Goal: Task Accomplishment & Management: Manage account settings

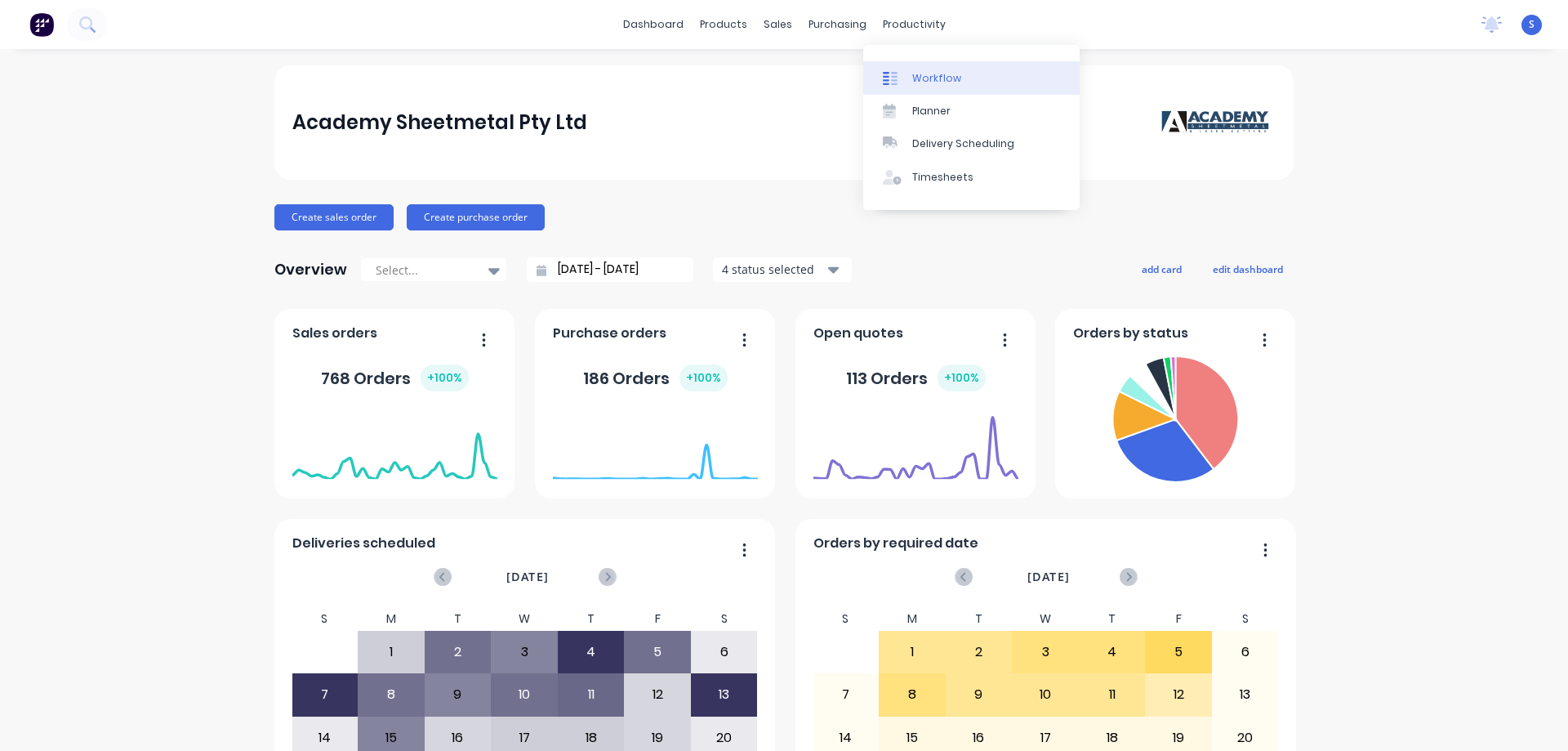
click at [964, 80] on link "Workflow" at bounding box center [972, 77] width 216 height 33
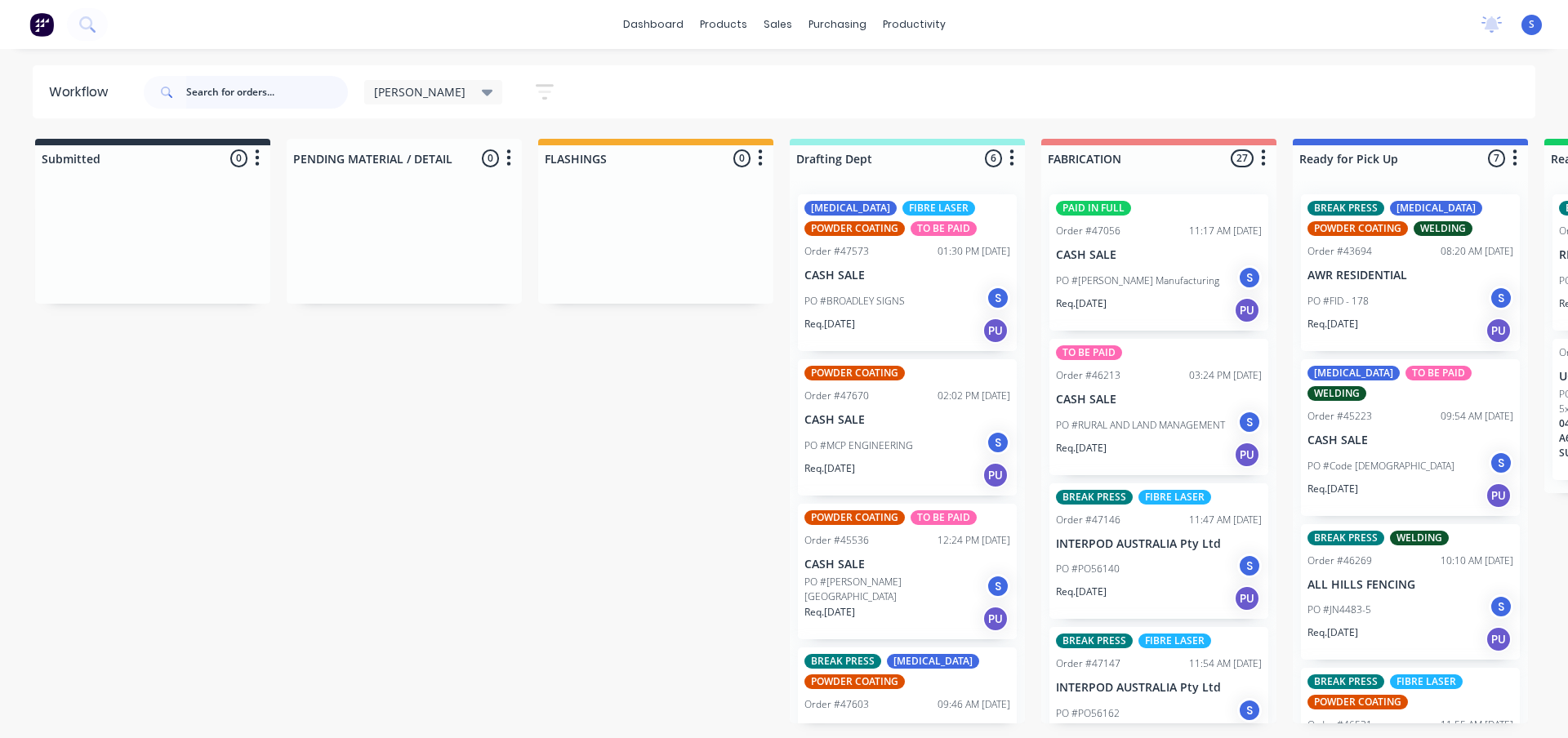
click at [263, 85] on input "text" at bounding box center [267, 92] width 162 height 33
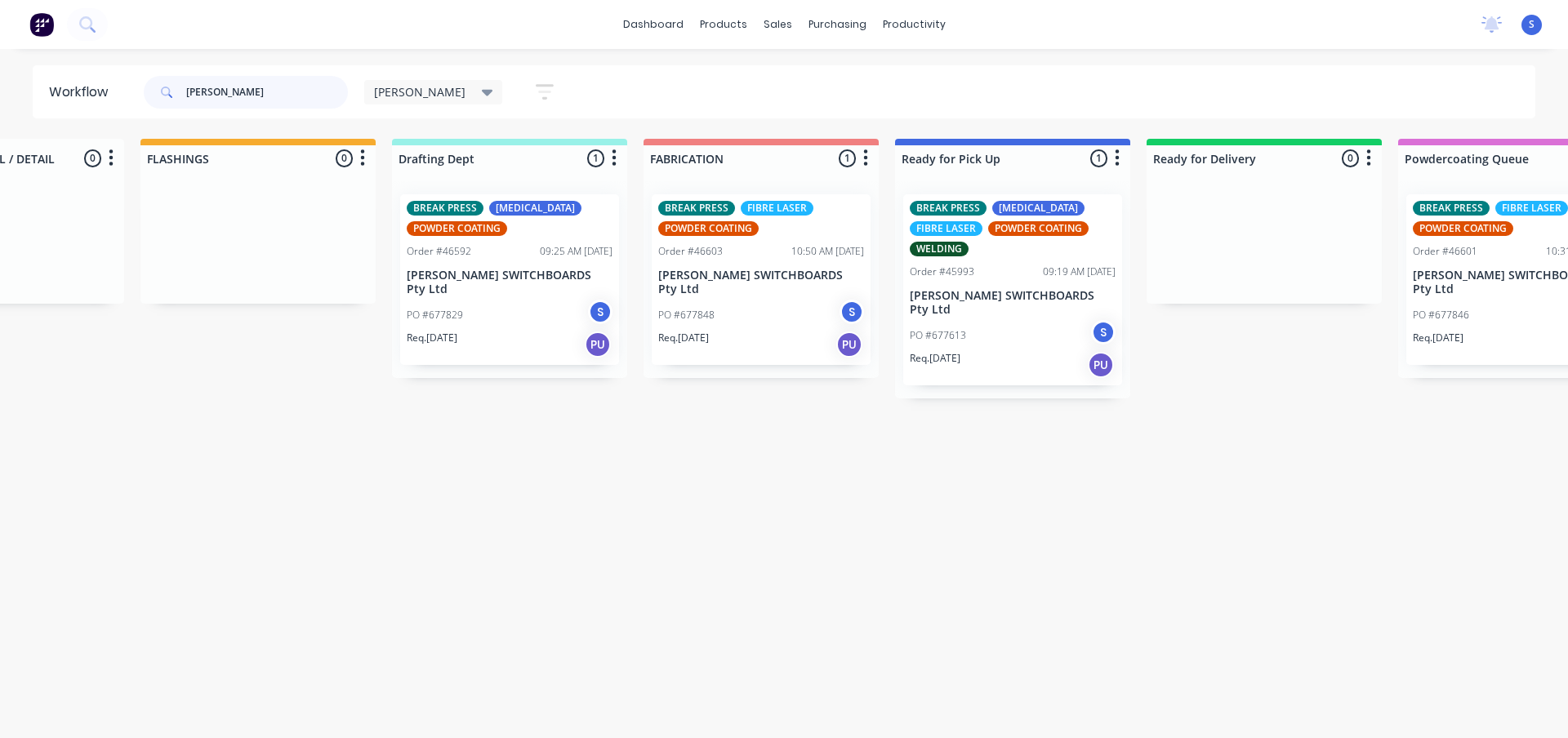
scroll to position [0, 627]
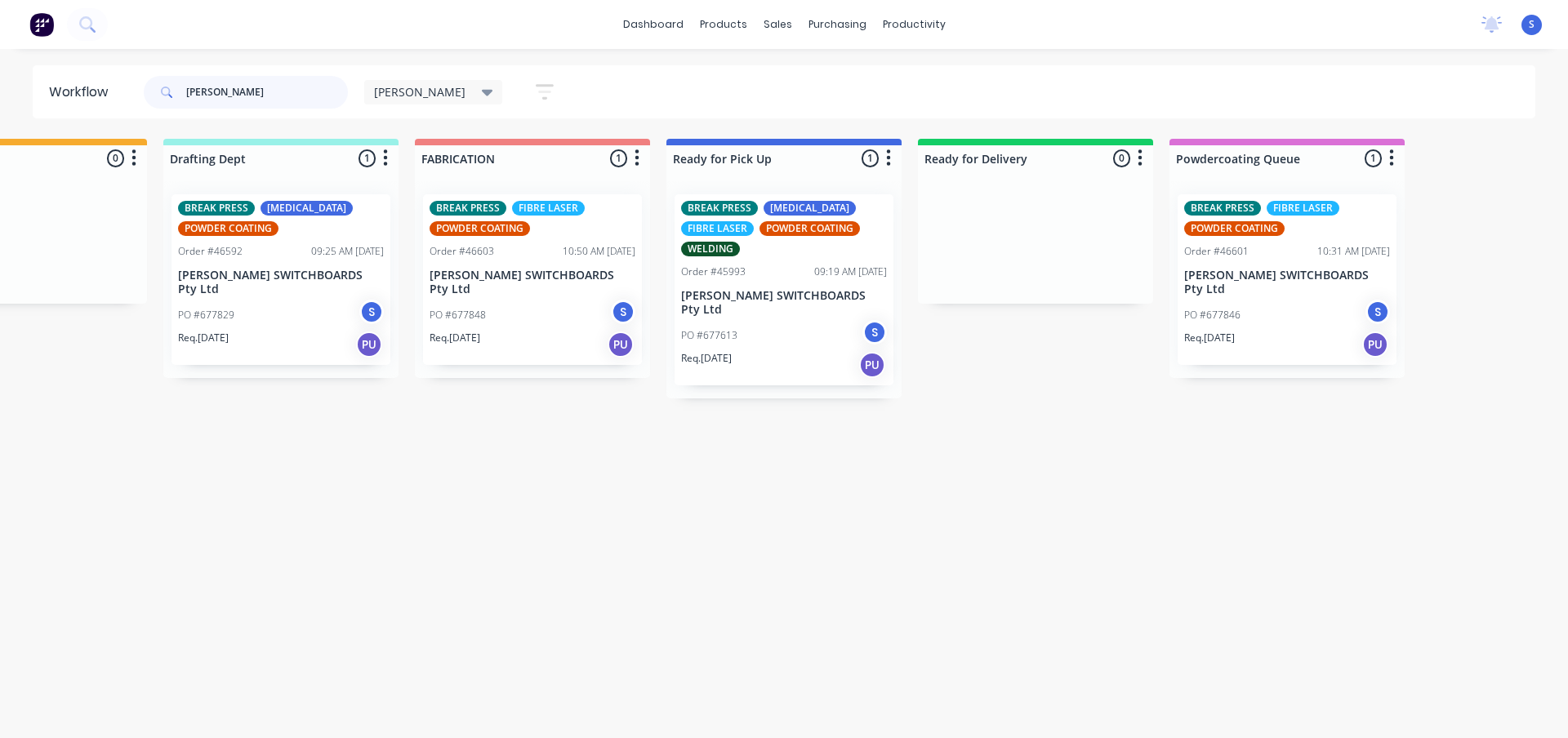
type input "[PERSON_NAME]"
click at [785, 324] on div "PO #677613 S" at bounding box center [784, 335] width 206 height 31
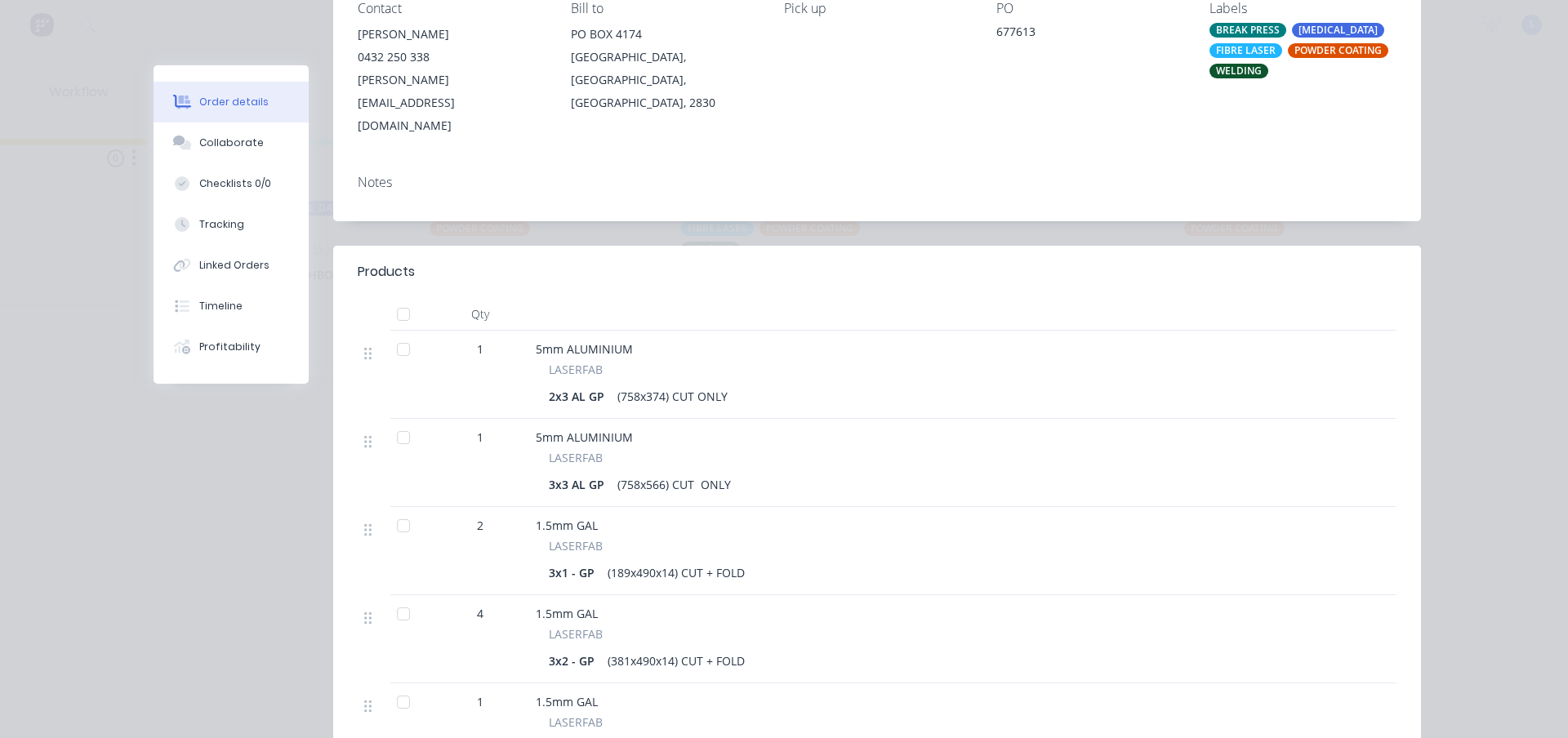
scroll to position [0, 0]
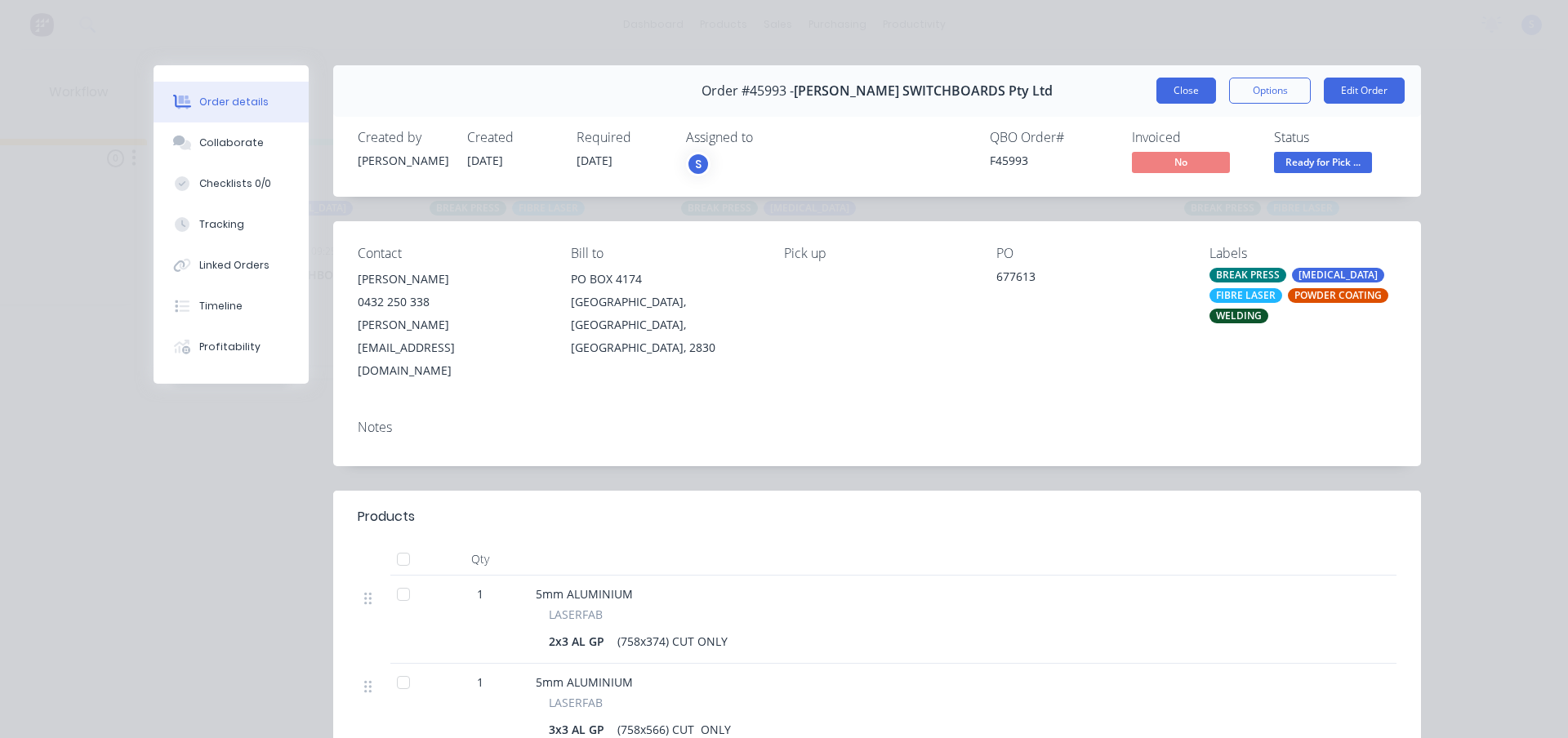
click at [1185, 89] on button "Close" at bounding box center [1186, 90] width 60 height 26
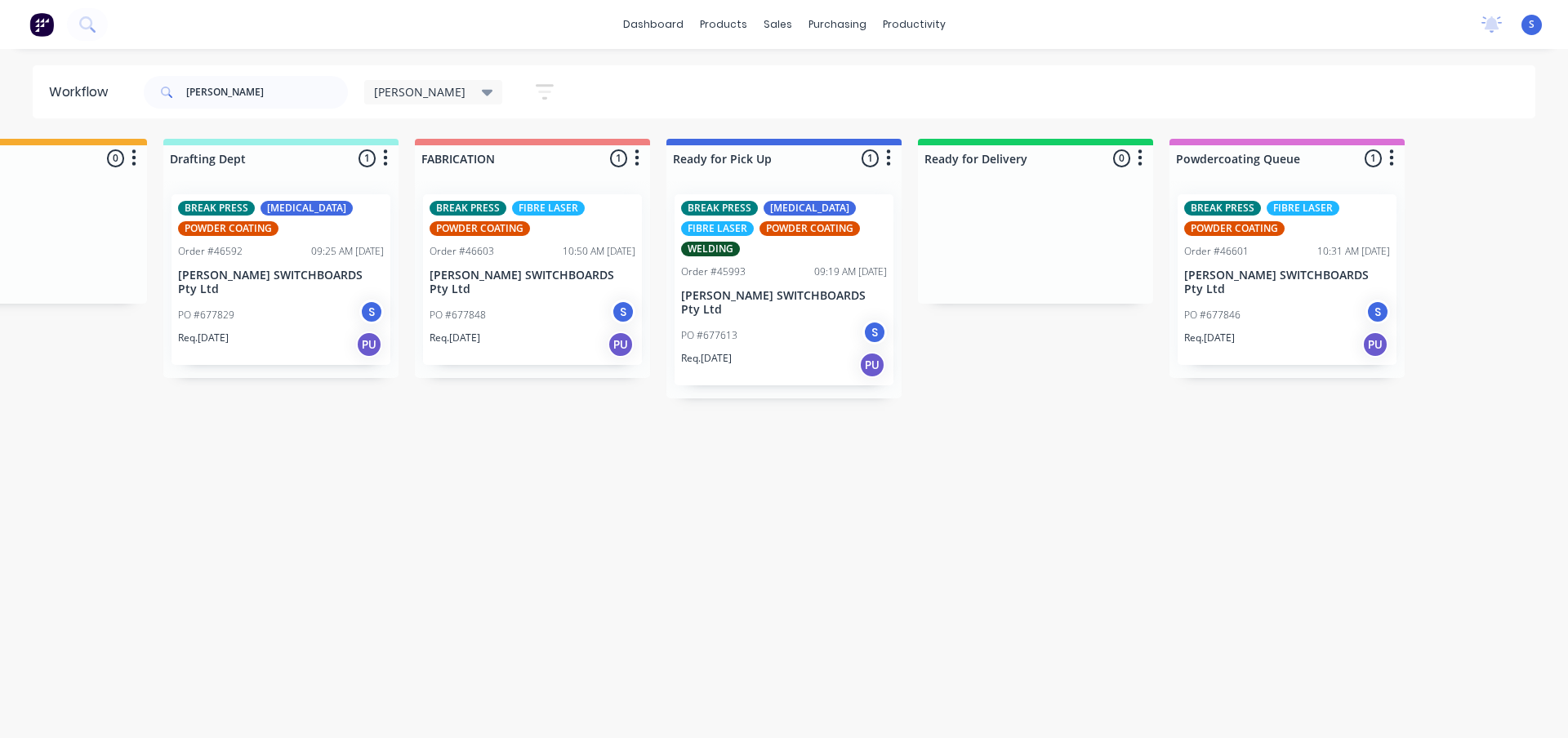
click at [1284, 330] on div "Req. [DATE] PU" at bounding box center [1287, 344] width 206 height 28
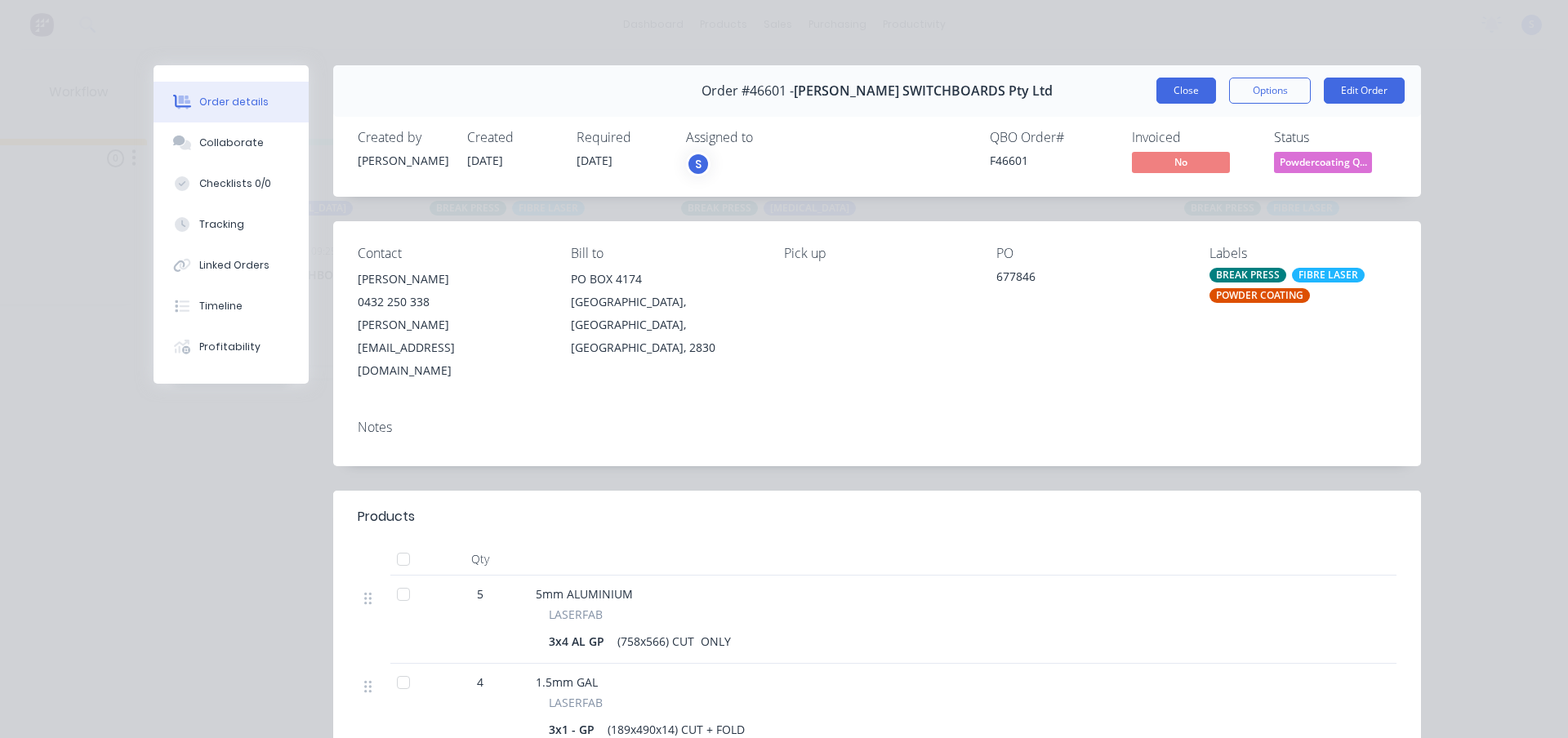
click at [1209, 96] on button "Close" at bounding box center [1186, 90] width 60 height 26
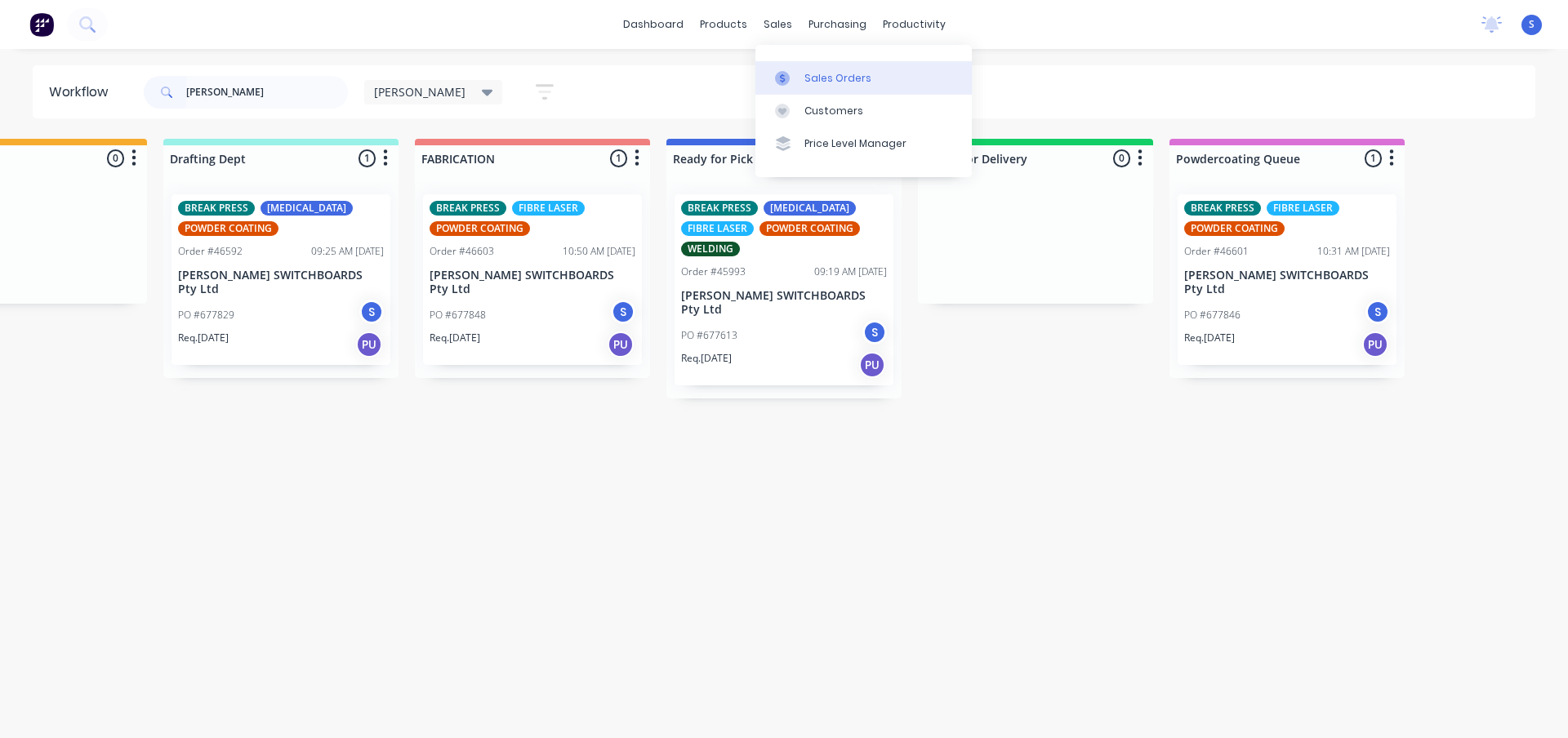
click at [814, 88] on link "Sales Orders" at bounding box center [864, 77] width 216 height 33
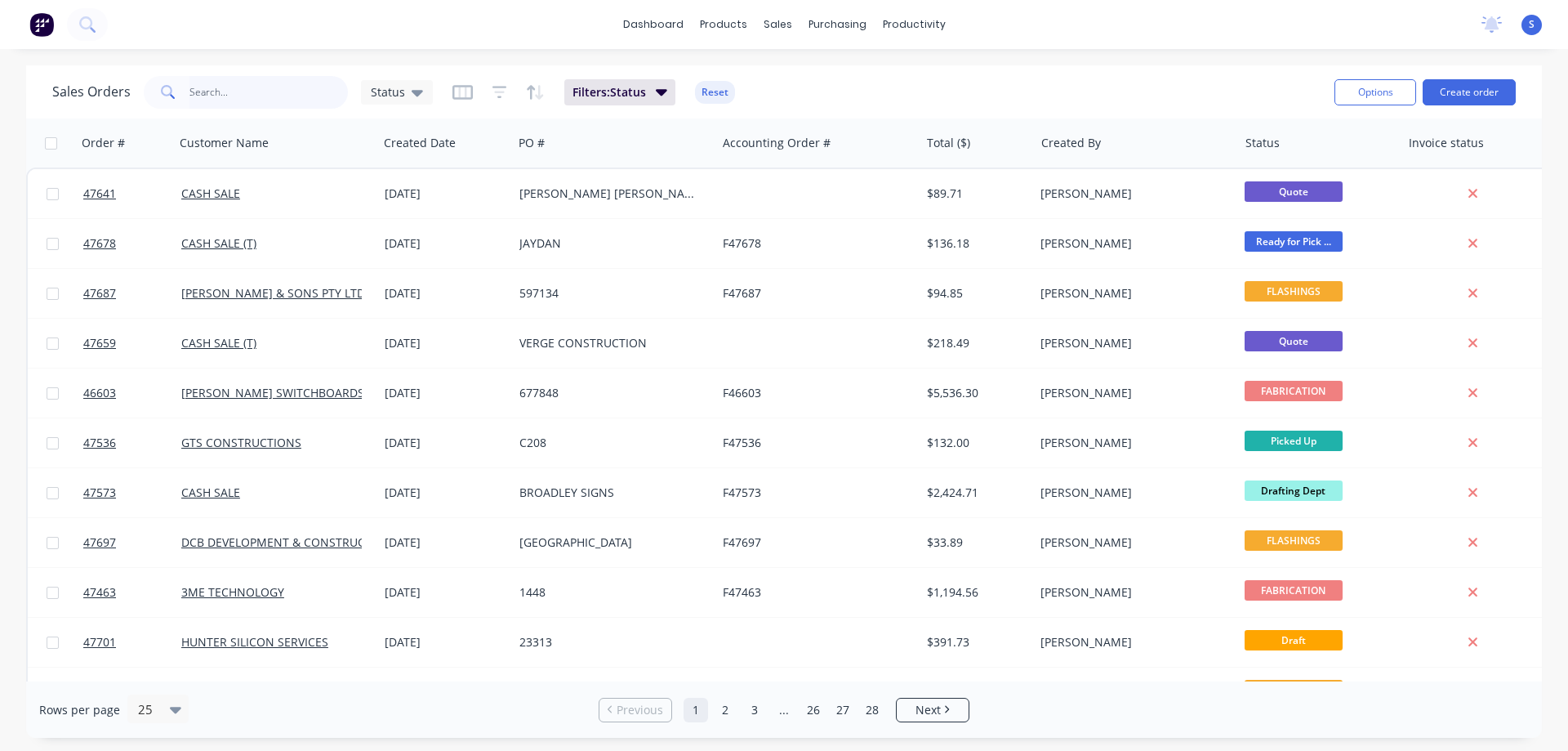
click at [236, 86] on input "text" at bounding box center [269, 92] width 159 height 33
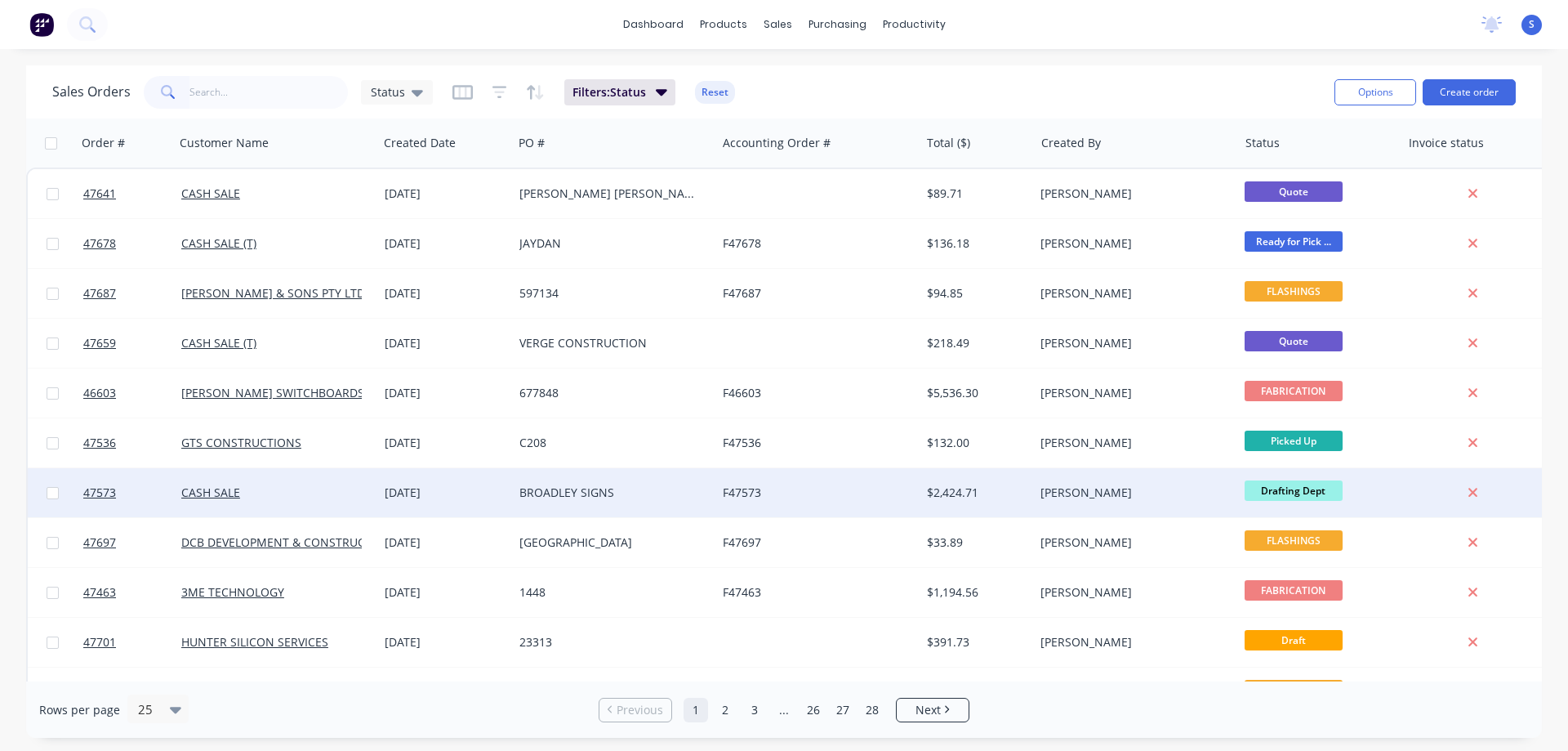
click at [518, 484] on div "BROADLEY SIGNS" at bounding box center [614, 493] width 203 height 49
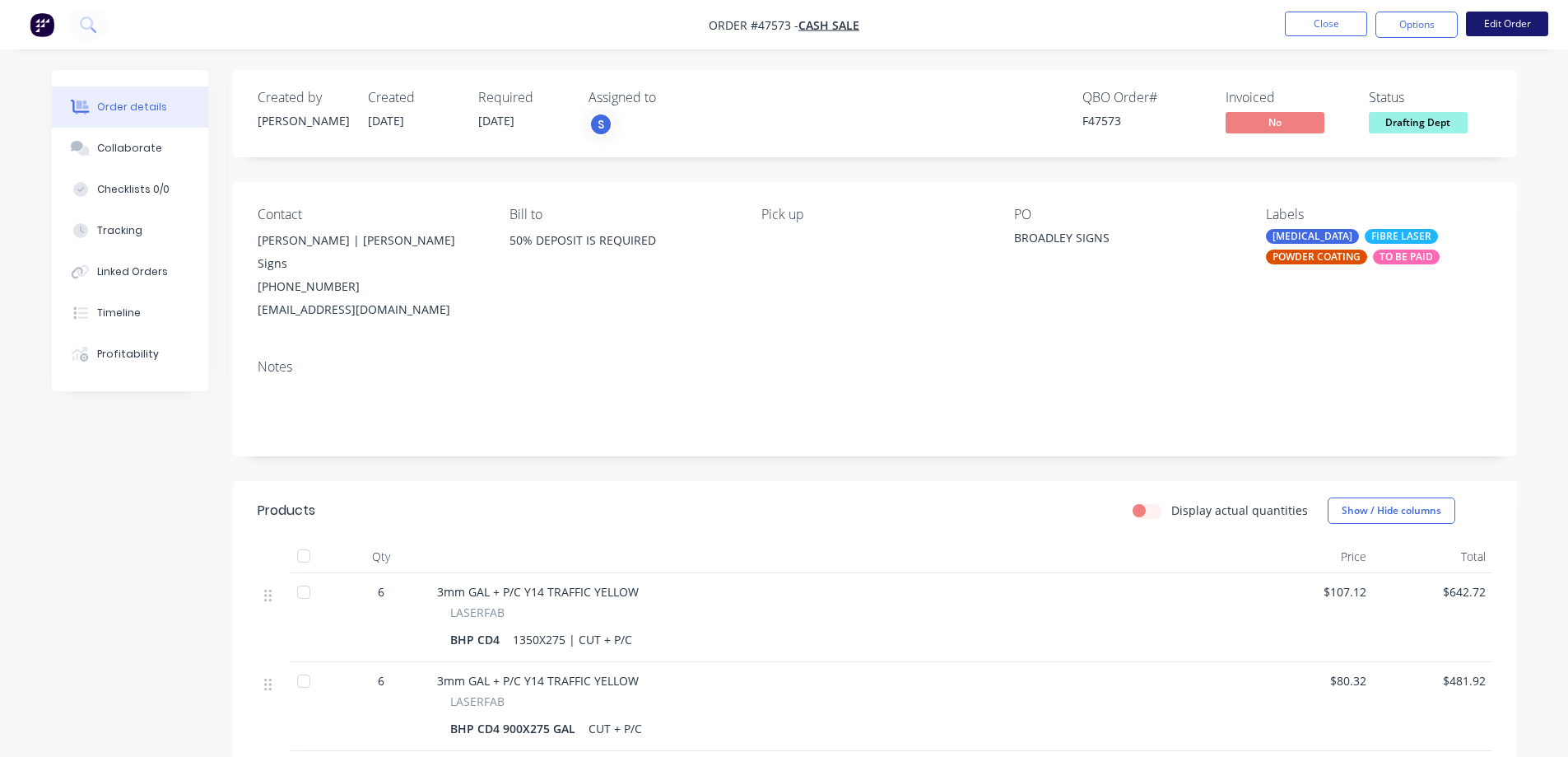
click at [1521, 23] on button "Edit Order" at bounding box center [1506, 24] width 82 height 25
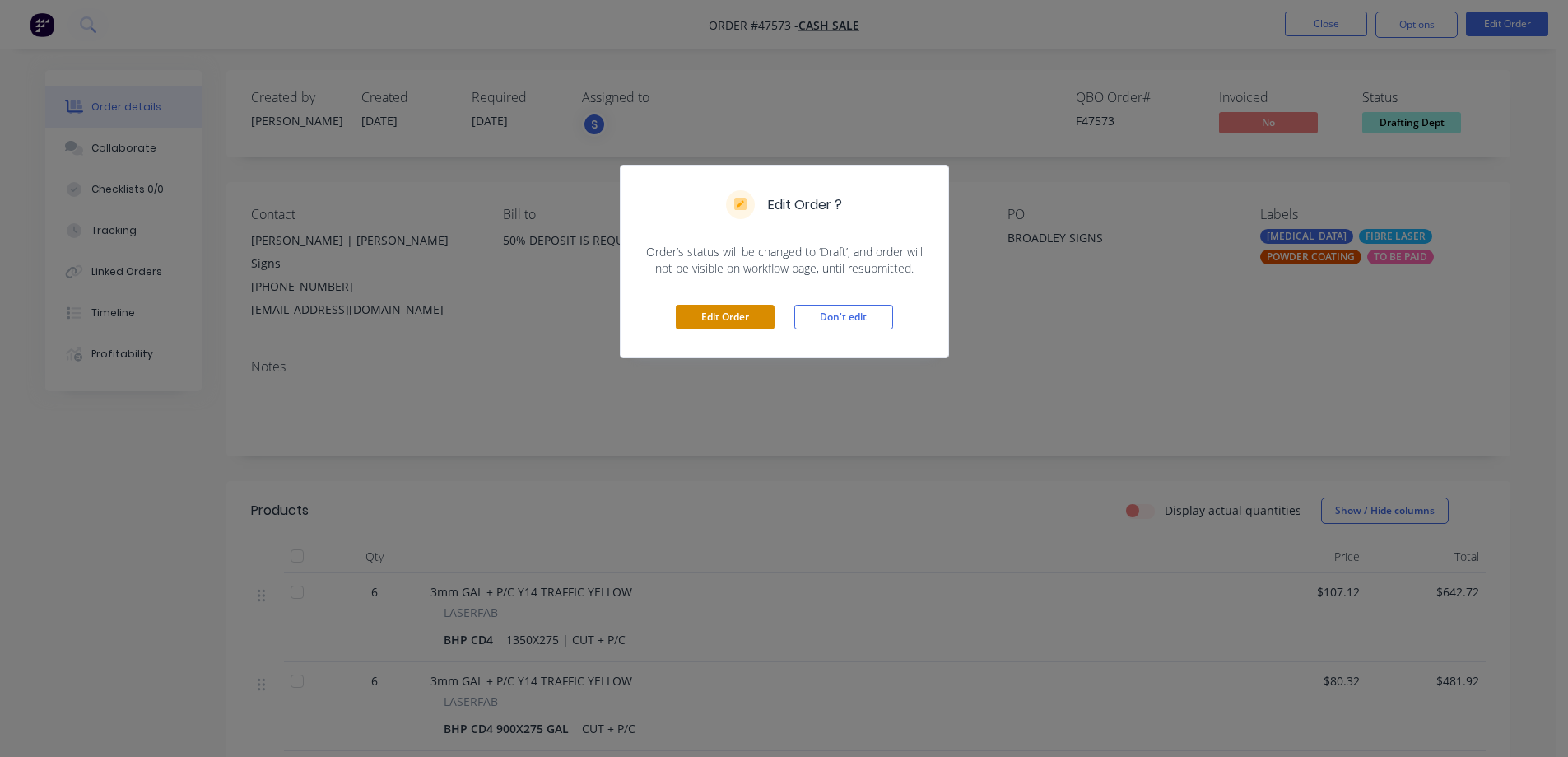
click at [750, 323] on button "Edit Order" at bounding box center [724, 316] width 99 height 25
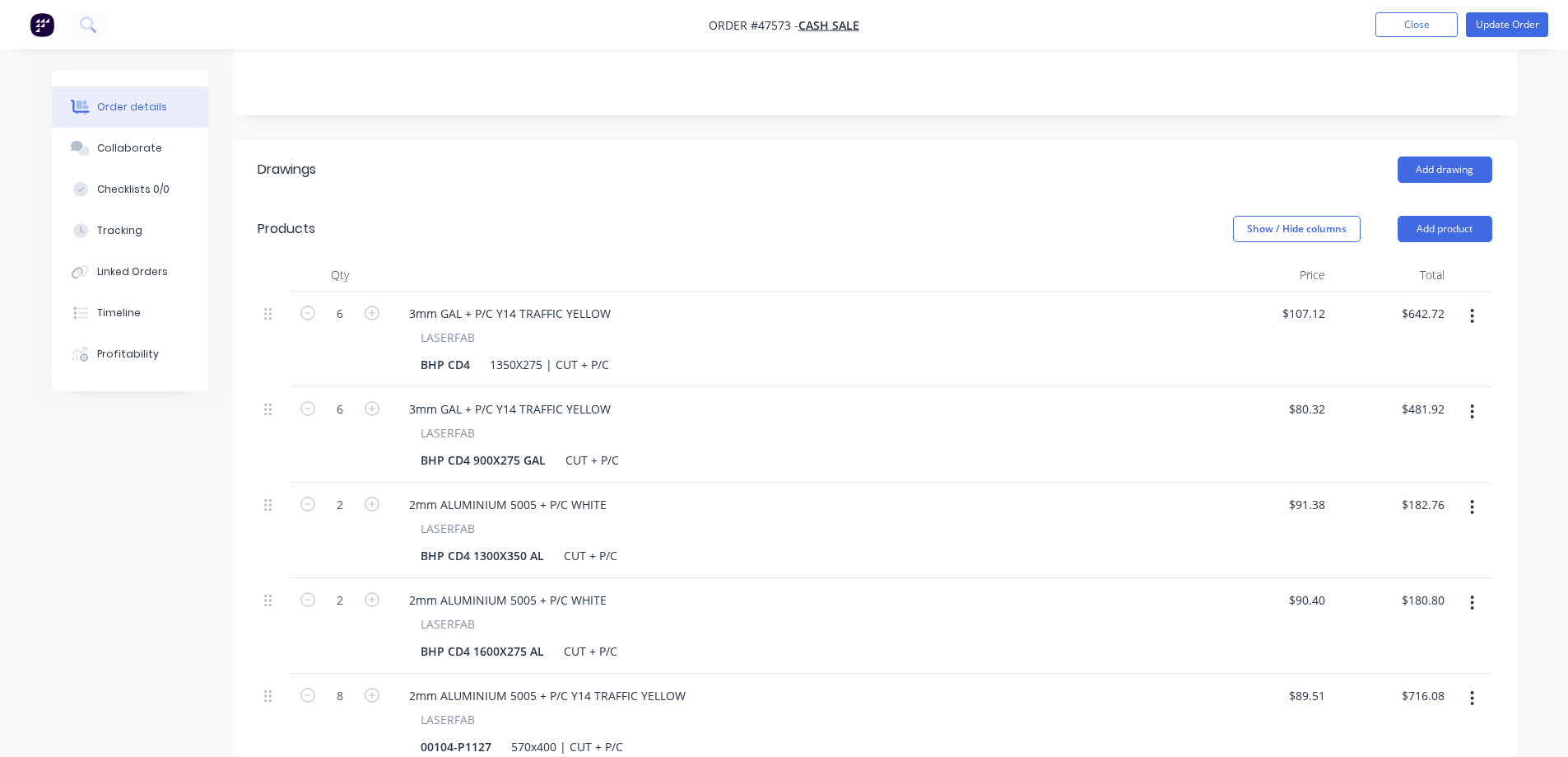
scroll to position [329, 0]
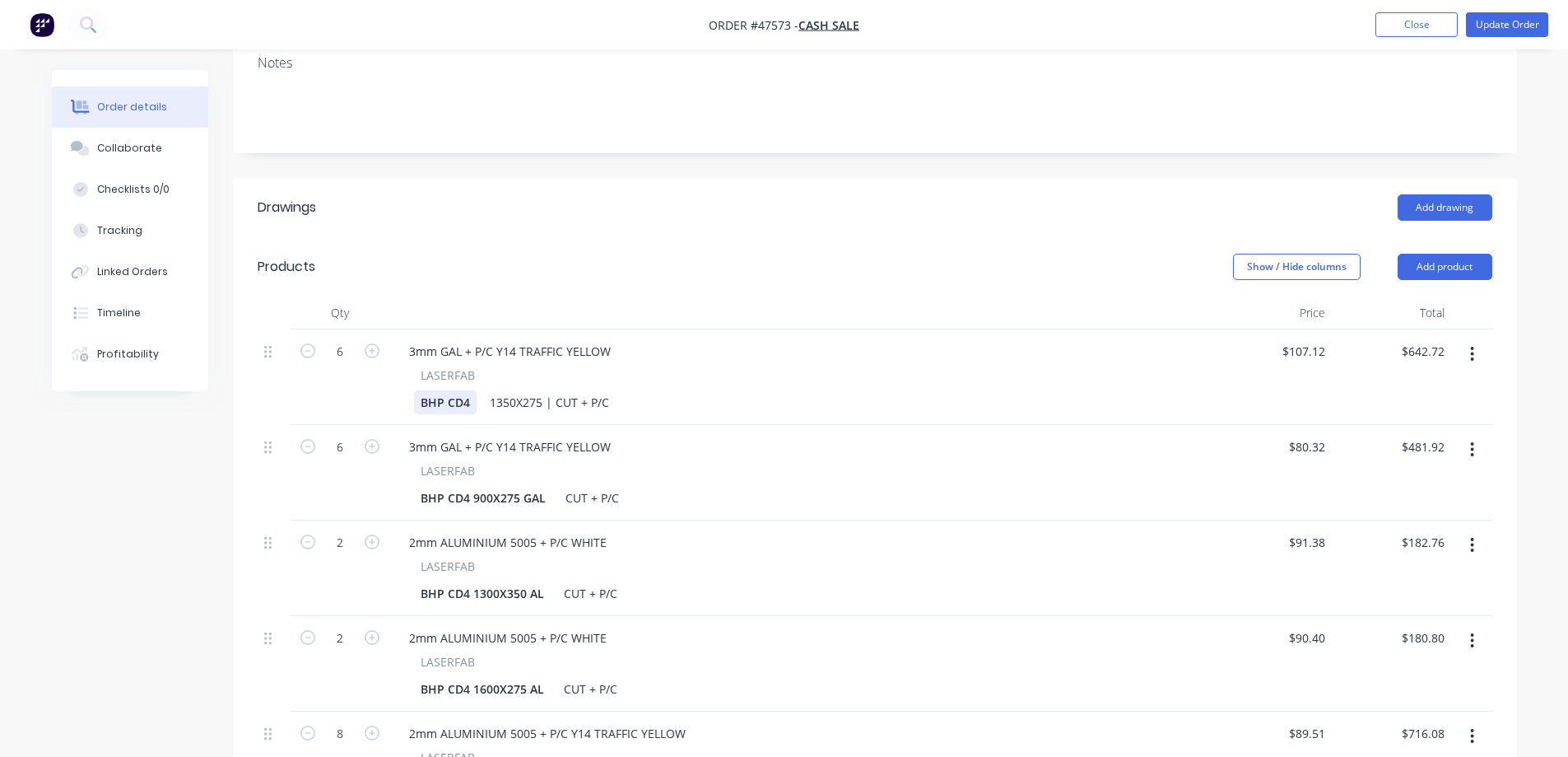
click at [468, 390] on div "BHP CD4" at bounding box center [445, 402] width 63 height 24
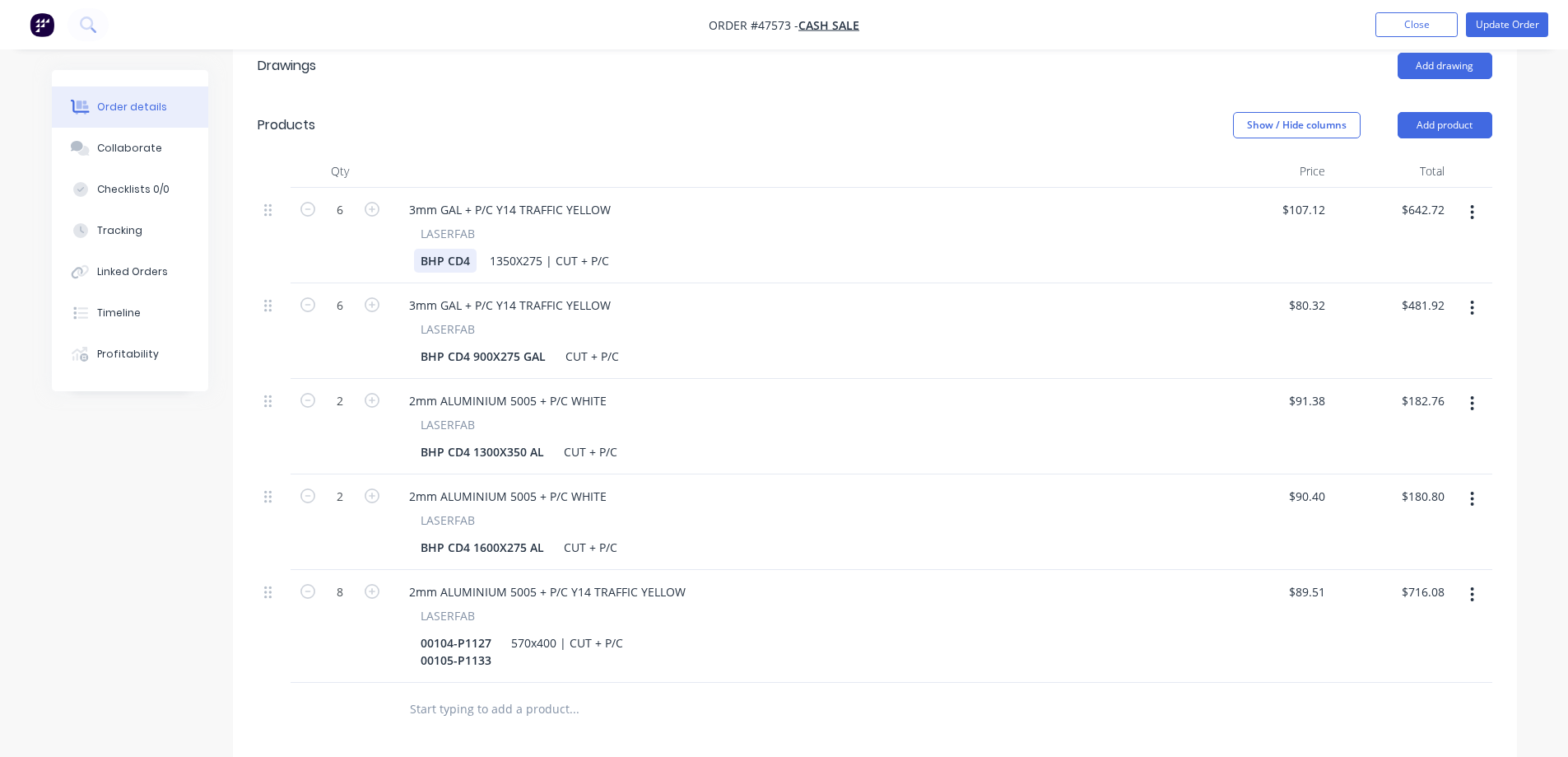
scroll to position [494, 0]
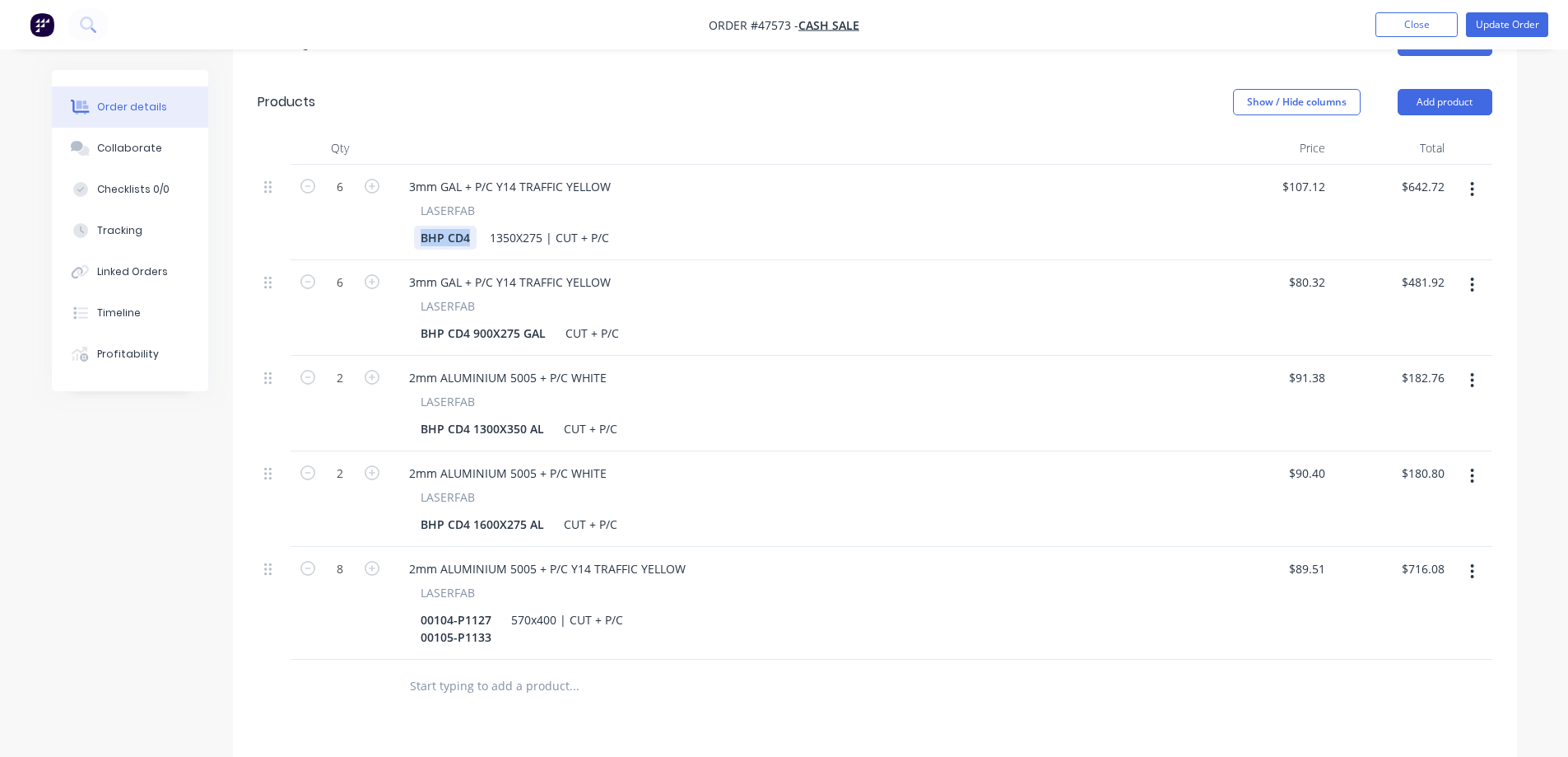
drag, startPoint x: 470, startPoint y: 212, endPoint x: 43, endPoint y: 191, distance: 427.5
click at [234, 216] on div "Qty Price Total 6 3mm GAL + P/C Y14 TRAFFIC YELLOW LASERFAB BHP CD4 1350X275 | …" at bounding box center [875, 422] width 1284 height 581
drag, startPoint x: 490, startPoint y: 601, endPoint x: 393, endPoint y: 597, distance: 97.1
click at [393, 597] on div "2mm ALUMINIUM 5005 + P/C Y14 TRAFFIC YELLOW LASERFAB 00104-P1127 00105-P1133 57…" at bounding box center [801, 602] width 823 height 112
copy div "00104-P1127"
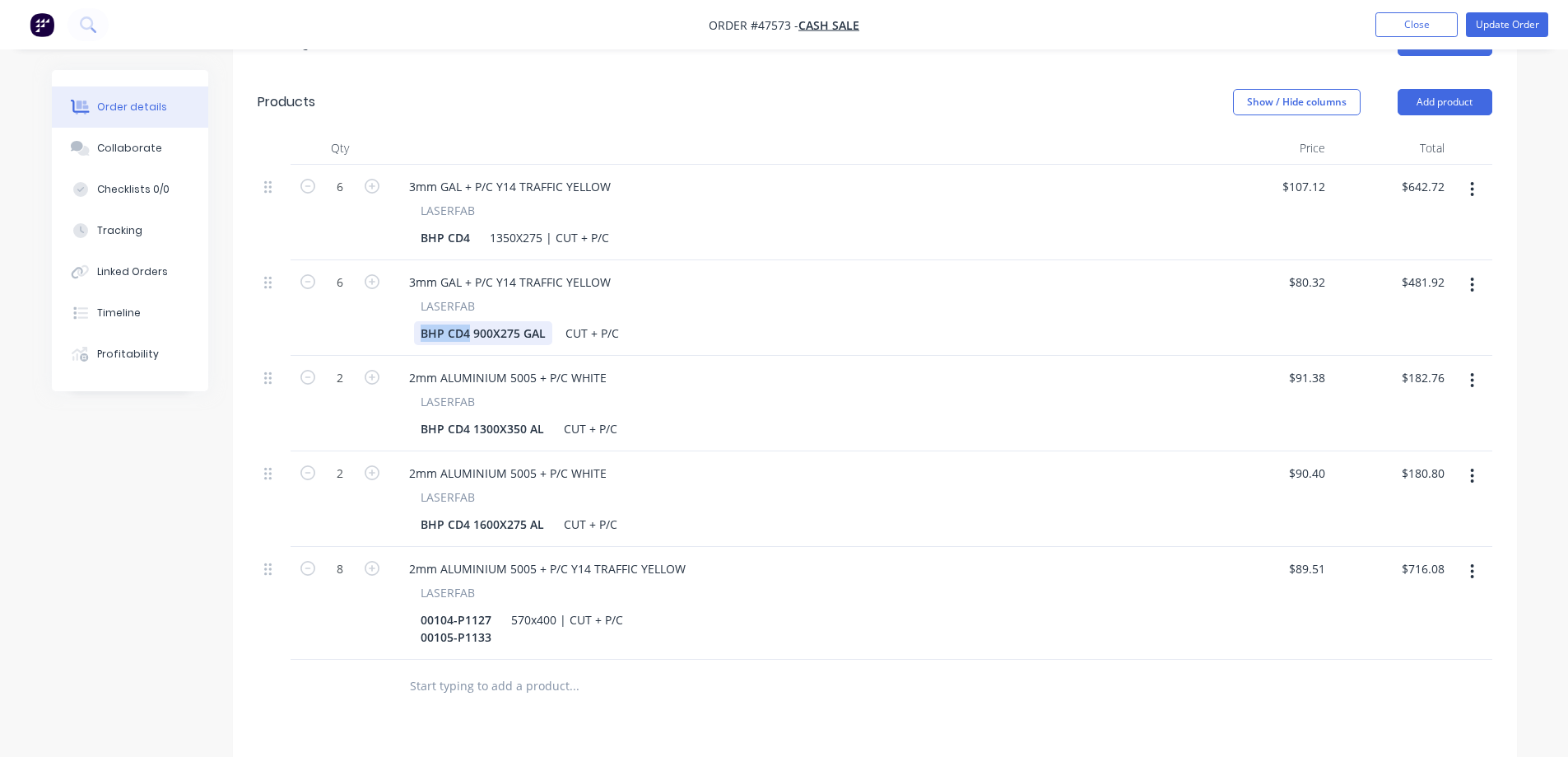
drag, startPoint x: 467, startPoint y: 312, endPoint x: 335, endPoint y: 314, distance: 132.0
click at [335, 314] on div "6 3mm GAL + P/C Y14 TRAFFIC YELLOW LASERFAB BHP CD4 900X275 GAL CUT + P/C $80.3…" at bounding box center [875, 308] width 1234 height 96
paste div
drag, startPoint x: 492, startPoint y: 309, endPoint x: 595, endPoint y: 329, distance: 104.9
click at [595, 329] on div "3mm GAL + P/C Y14 TRAFFIC YELLOW LASERFAB 00104-P1128 900X275 GAL CUT + P/C" at bounding box center [801, 308] width 823 height 96
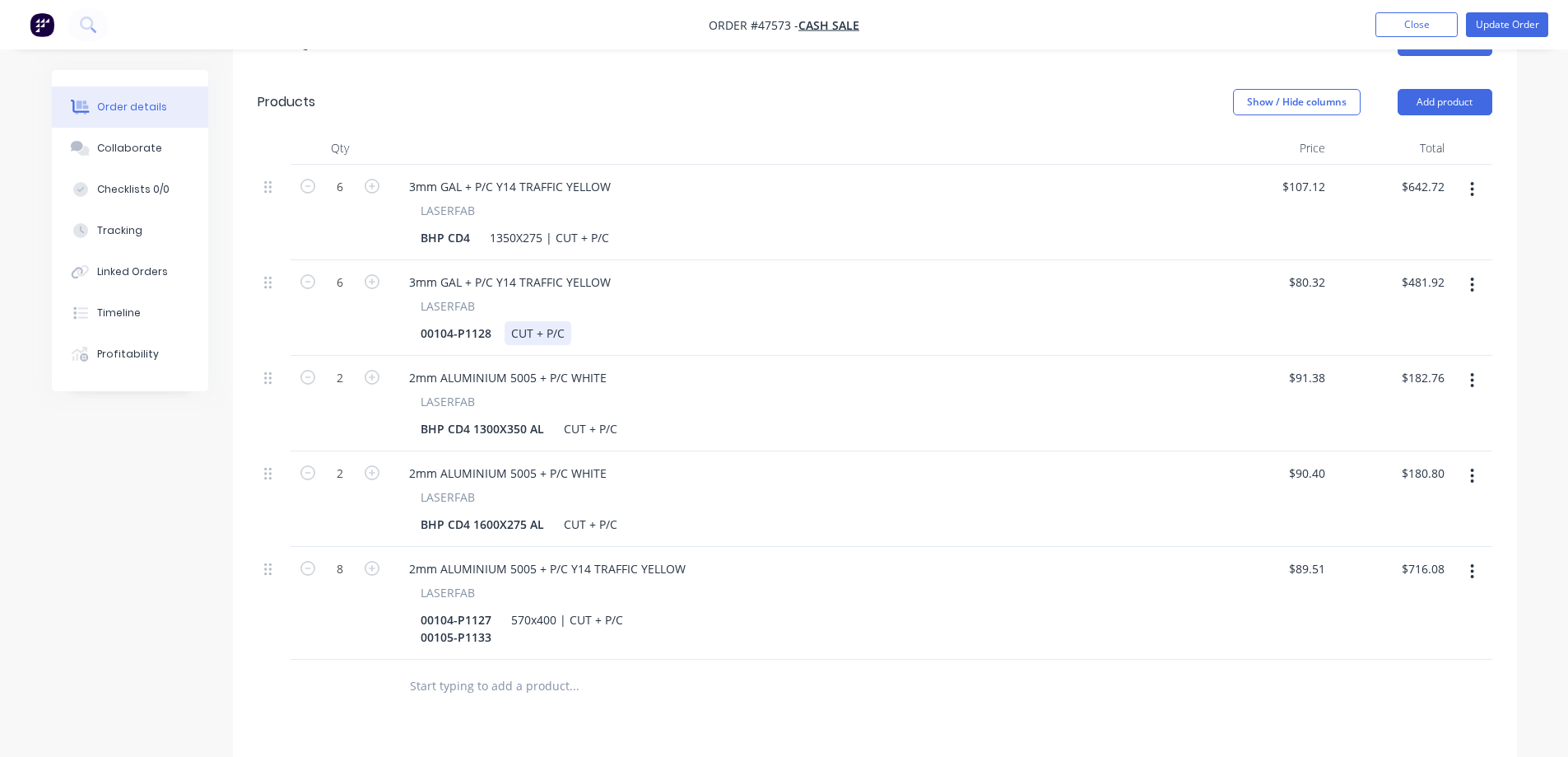
click at [510, 321] on div "CUT + P/C" at bounding box center [538, 333] width 67 height 24
paste div
click at [581, 321] on div "900X275 GAL | CUT + P/C" at bounding box center [580, 333] width 150 height 24
drag, startPoint x: 496, startPoint y: 305, endPoint x: 305, endPoint y: 319, distance: 191.5
click at [305, 319] on div "6 3mm GAL + P/C Y14 TRAFFIC YELLOW LASERFAB 00104-P1128 900X275 | CUT + P/C $80…" at bounding box center [875, 308] width 1234 height 96
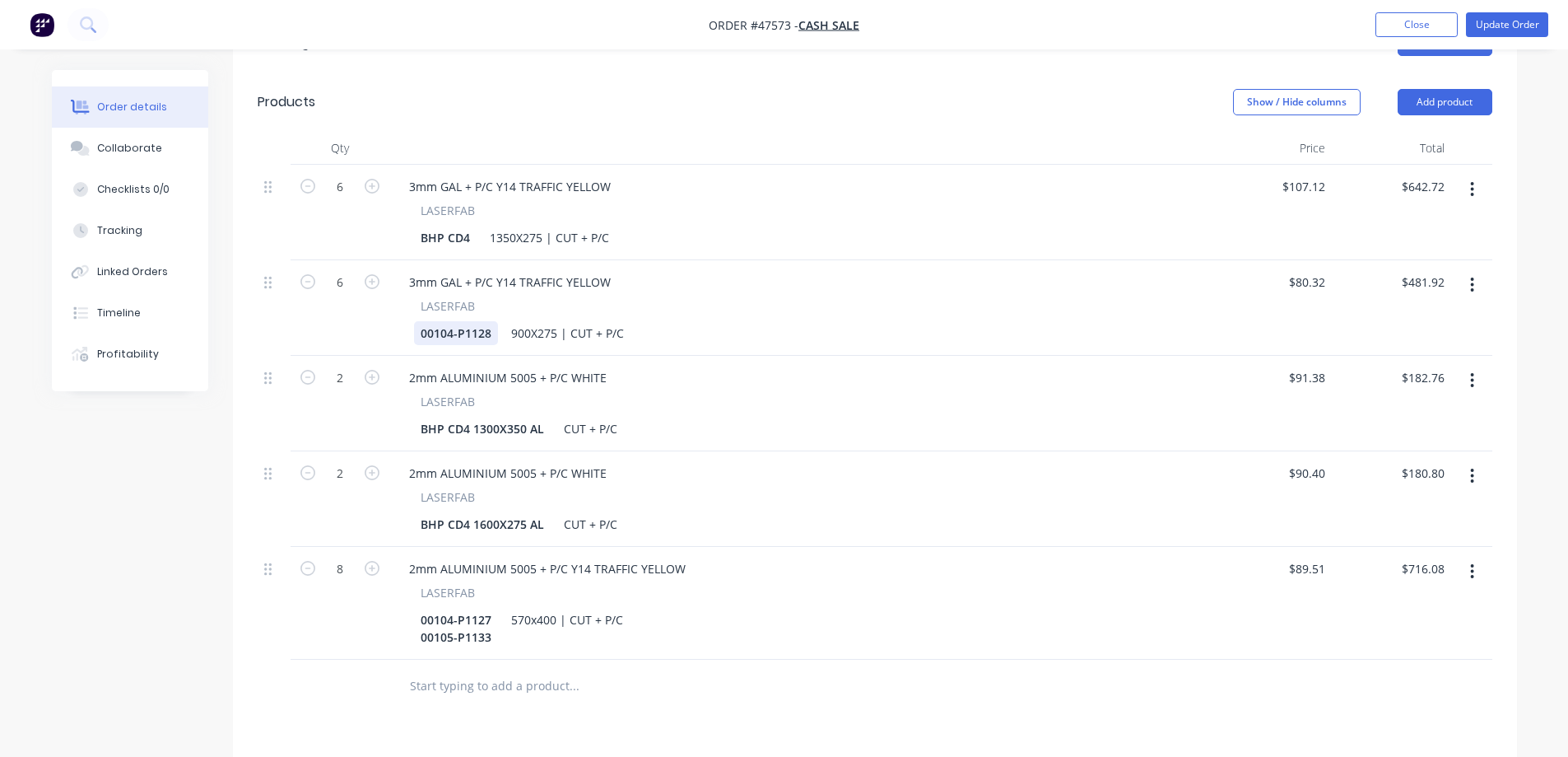
copy div "00104-P1128"
click at [495, 321] on div "00104-P1128" at bounding box center [456, 333] width 84 height 24
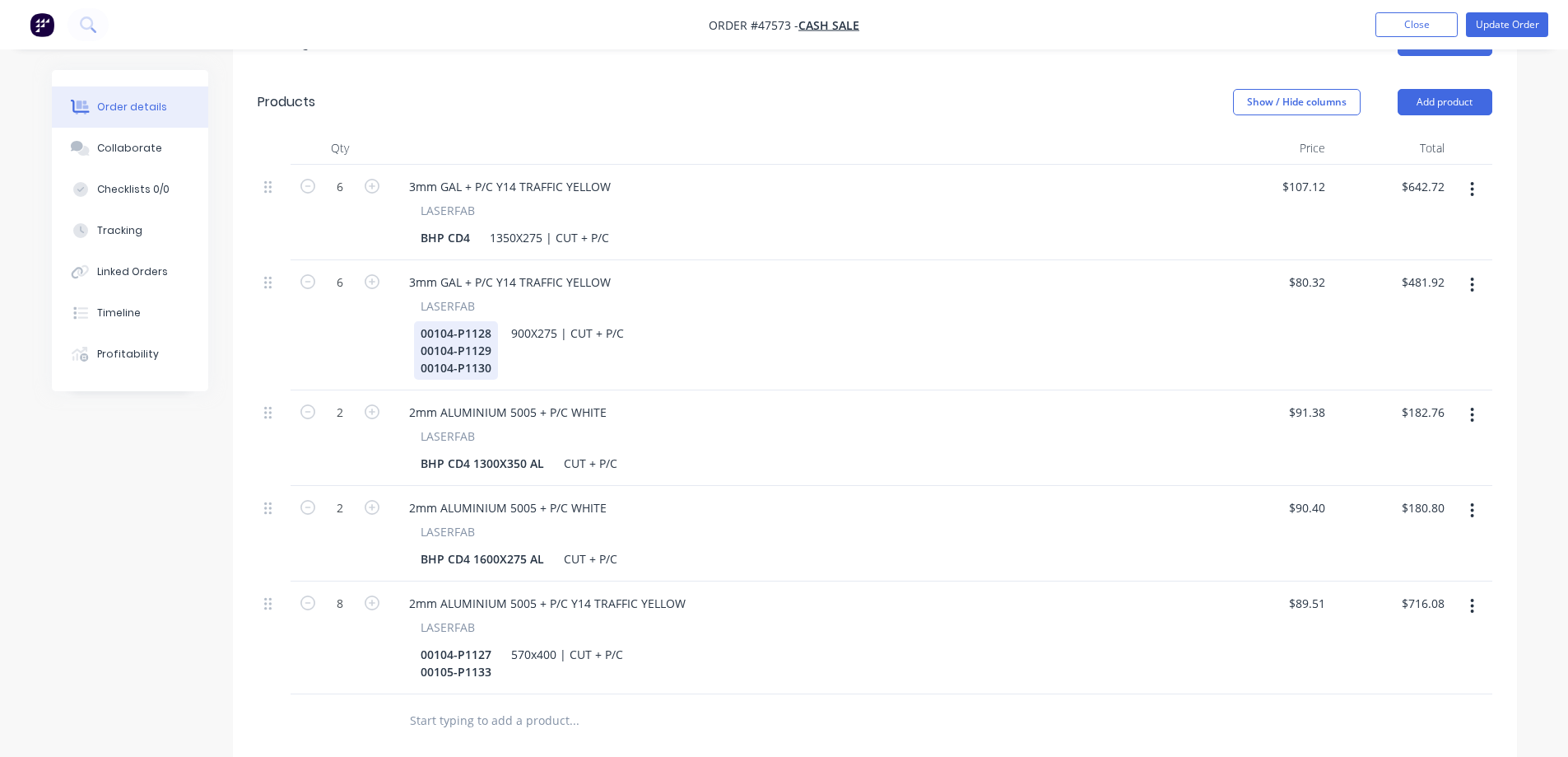
click at [495, 321] on div "00104-P1128 00104-P1129 00104-P1130" at bounding box center [456, 350] width 84 height 58
drag, startPoint x: 467, startPoint y: 439, endPoint x: 338, endPoint y: 440, distance: 129.0
click at [338, 440] on div "2 2mm ALUMINIUM 5005 + P/C WHITE LASERFAB BHP CD4 1300X350 AL CUT + P/C $91.38 …" at bounding box center [875, 437] width 1234 height 96
click at [545, 452] on div "BHP CD4 1300X350 AL" at bounding box center [483, 464] width 137 height 24
drag, startPoint x: 540, startPoint y: 441, endPoint x: 473, endPoint y: 445, distance: 67.1
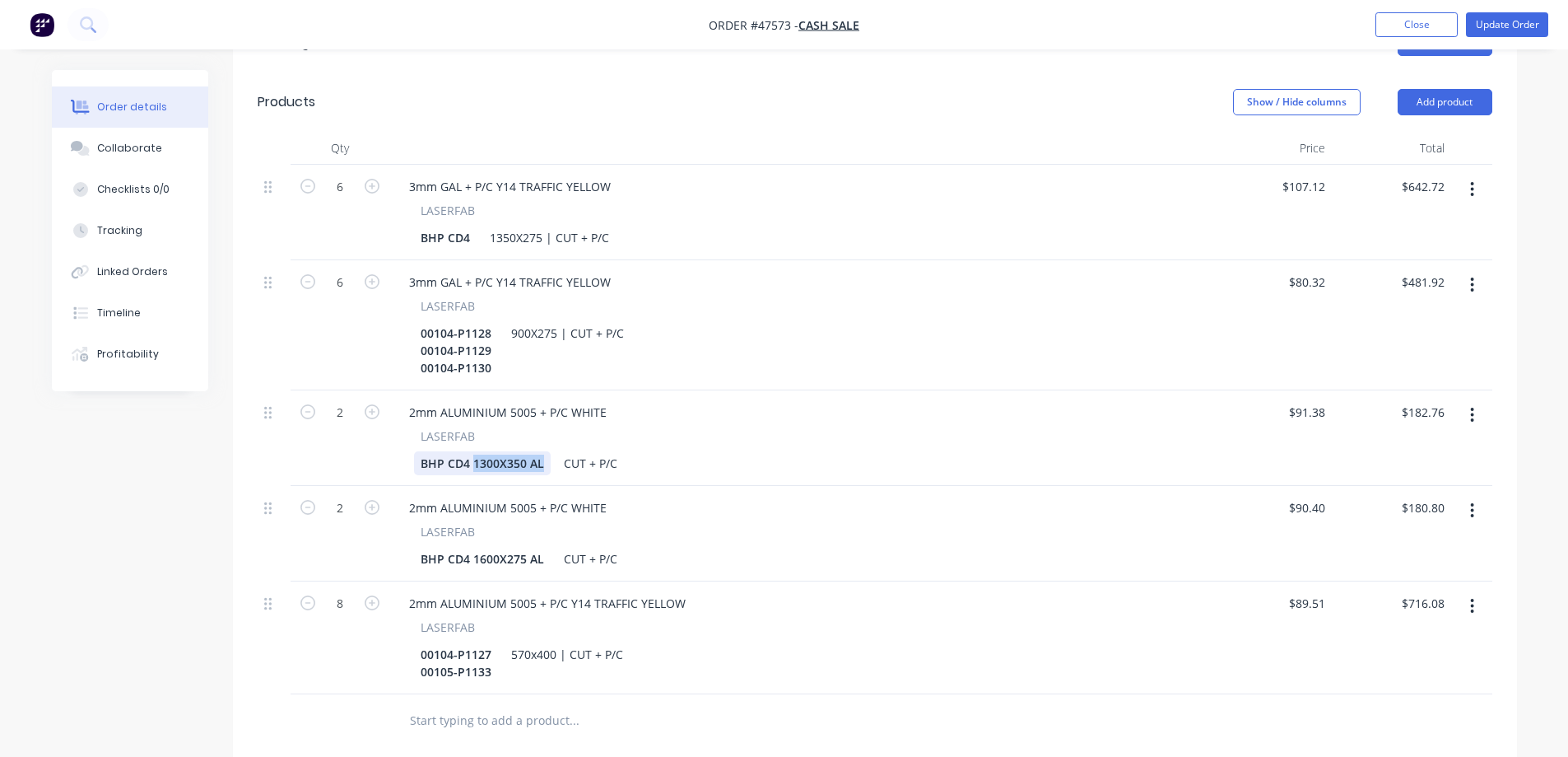
click at [473, 452] on div "BHP CD4 1300X350 AL" at bounding box center [483, 464] width 137 height 24
click at [480, 452] on div "BHP CD4 CUT + P/C" at bounding box center [797, 464] width 767 height 24
click at [488, 452] on div "CUT + P/C" at bounding box center [516, 464] width 67 height 24
paste div
drag, startPoint x: 473, startPoint y: 446, endPoint x: 149, endPoint y: 446, distance: 324.0
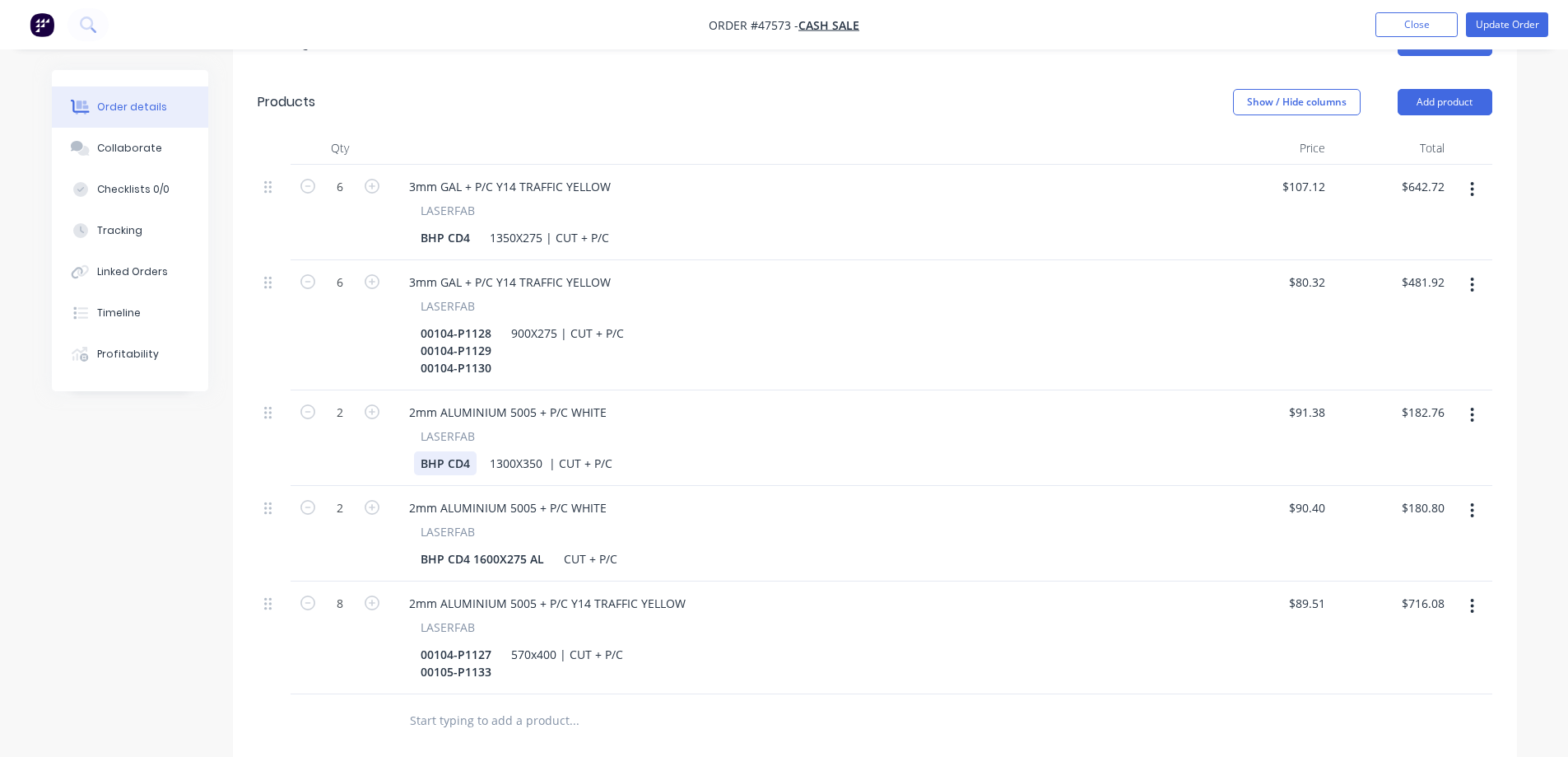
click at [281, 452] on div "2 2mm ALUMINIUM 5005 + P/C WHITE LASERFAB BHP CD4 1300X350 | CUT + P/C $91.38 $…" at bounding box center [875, 437] width 1234 height 96
drag, startPoint x: 545, startPoint y: 442, endPoint x: 524, endPoint y: 471, distance: 35.8
click at [524, 471] on div "6 3mm GAL + P/C Y14 TRAFFIC YELLOW LASERFAB BHP CD4 1350X275 | CUT + P/C $107.1…" at bounding box center [875, 430] width 1234 height 529
click at [466, 452] on div "BHP CD4" at bounding box center [445, 464] width 63 height 24
click at [467, 452] on div "BHP CD4" at bounding box center [445, 464] width 63 height 24
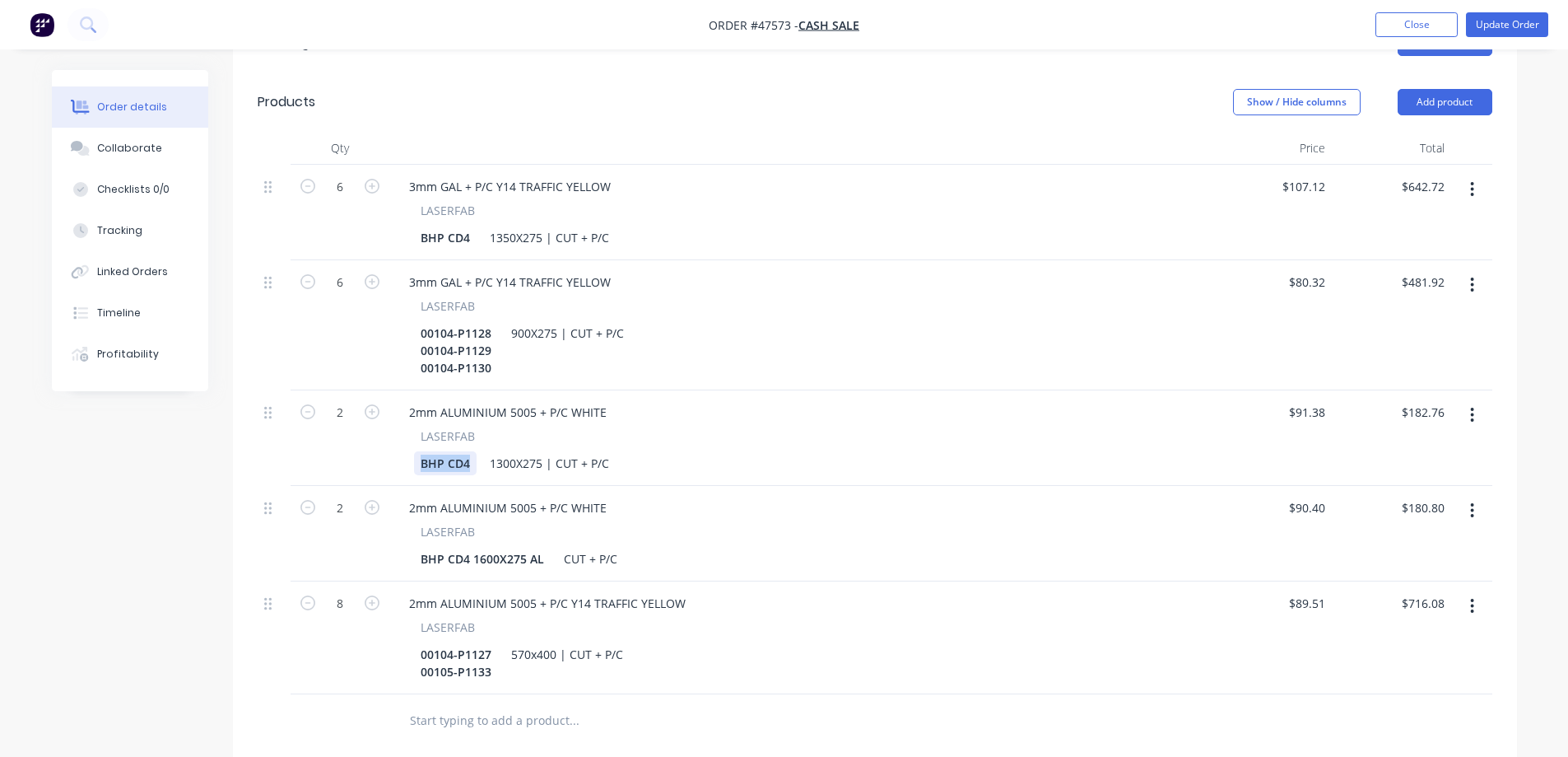
drag, startPoint x: 470, startPoint y: 442, endPoint x: 218, endPoint y: 424, distance: 252.6
click at [218, 424] on div "Created by [PERSON_NAME] Created [DATE] Required [DATE] Assigned to S QBO Order…" at bounding box center [784, 354] width 1465 height 1555
drag, startPoint x: 491, startPoint y: 347, endPoint x: 371, endPoint y: 350, distance: 120.0
click at [371, 350] on div "6 3mm GAL + P/C Y14 TRAFFIC YELLOW LASERFAB 00104-P1128 00104-P1129 00104-P1130…" at bounding box center [875, 326] width 1234 height 130
copy div "00104-P1130"
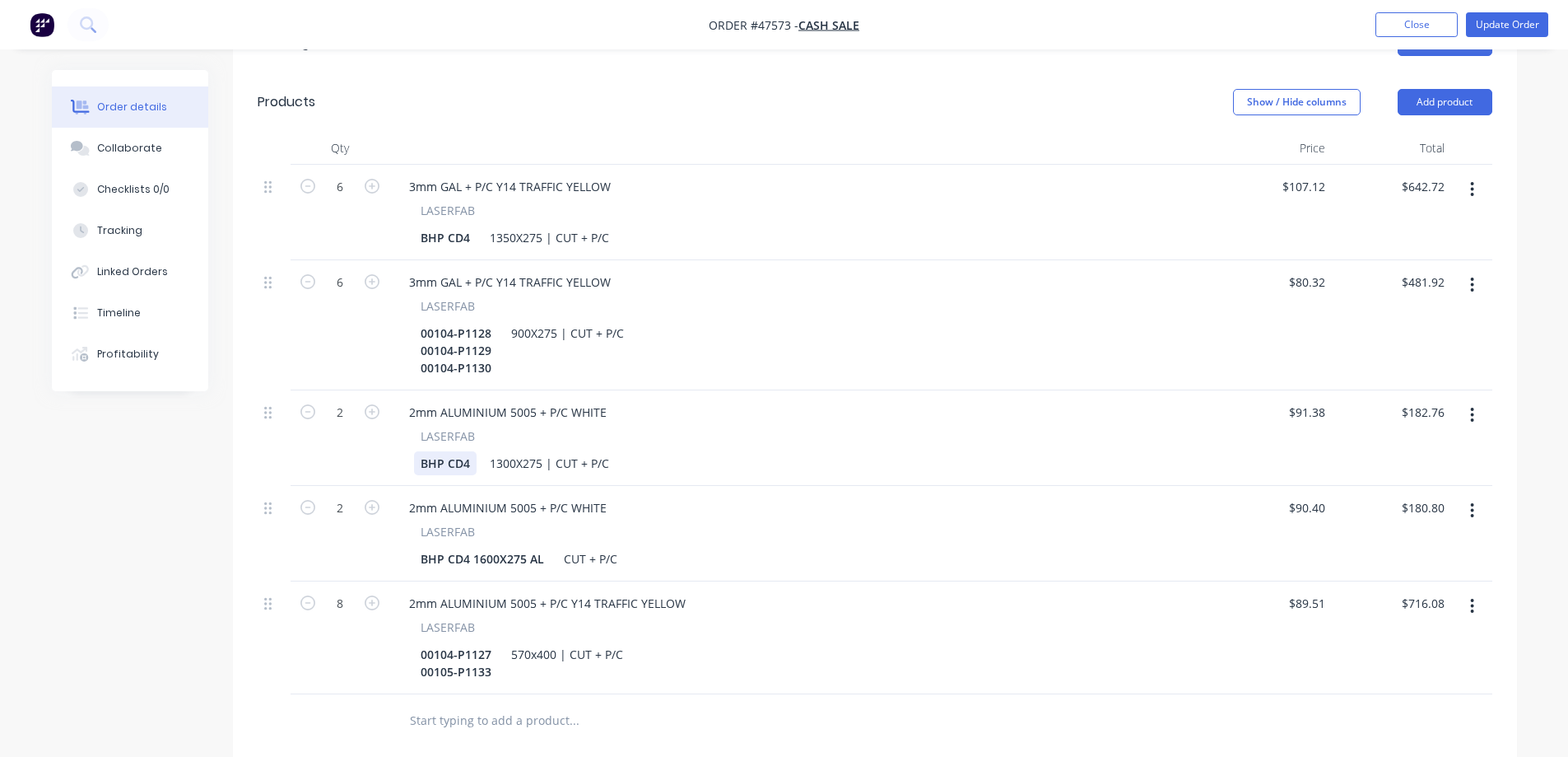
click at [445, 452] on div "BHP CD4" at bounding box center [445, 464] width 63 height 24
click at [448, 452] on div "00104-P1130" at bounding box center [456, 464] width 84 height 24
click at [453, 452] on div "00104-P1130" at bounding box center [456, 464] width 84 height 24
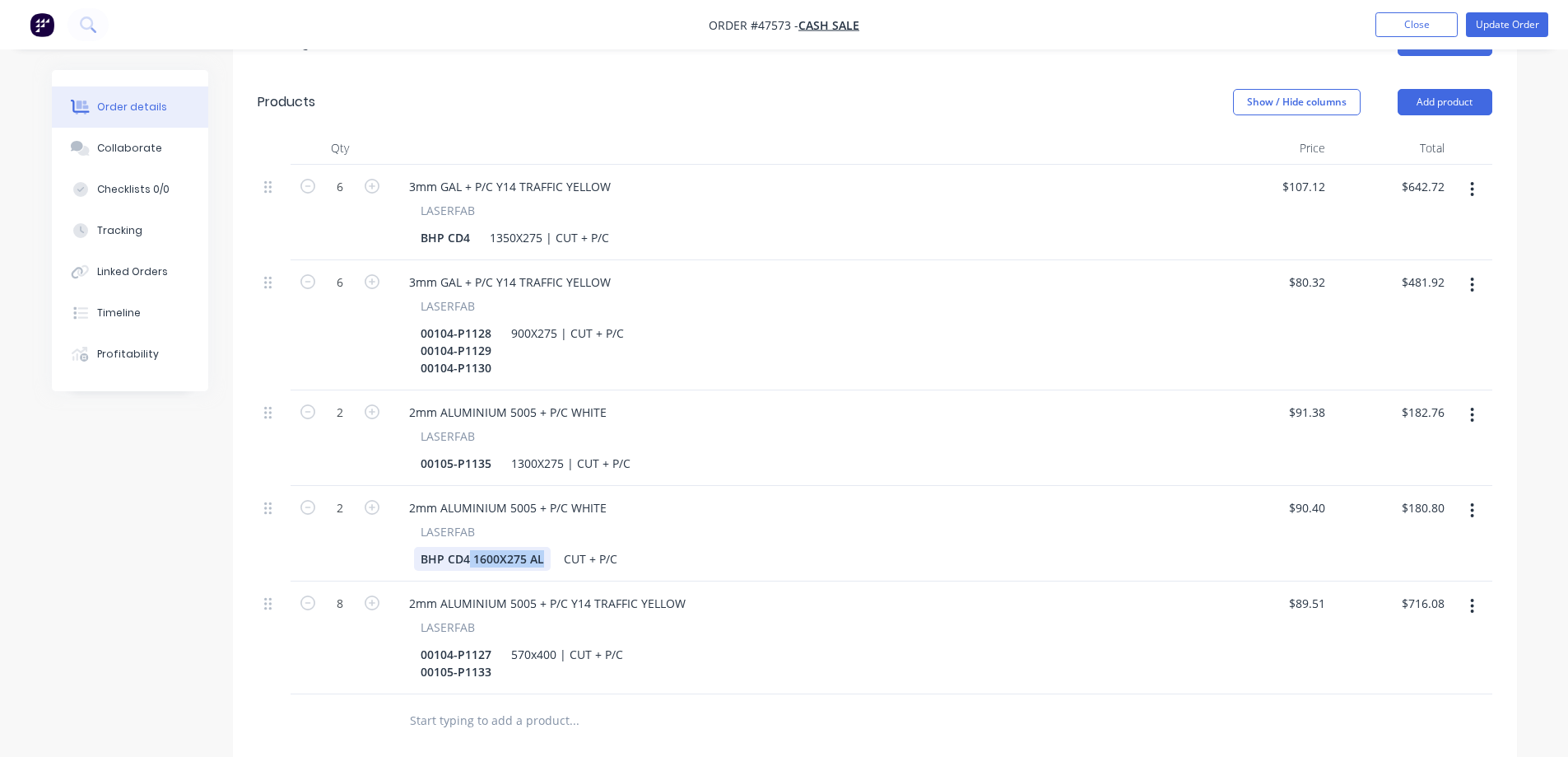
drag, startPoint x: 545, startPoint y: 538, endPoint x: 469, endPoint y: 551, distance: 77.1
click at [469, 551] on div "2mm ALUMINIUM 5005 + P/C WHITE LASERFAB BHP CD4 1600X275 AL CUT + P/C" at bounding box center [801, 533] width 823 height 96
click at [491, 546] on div "CUT + P/C" at bounding box center [516, 558] width 67 height 24
paste div
click at [491, 546] on div "1600X275 | CUT + P/C" at bounding box center [549, 558] width 133 height 24
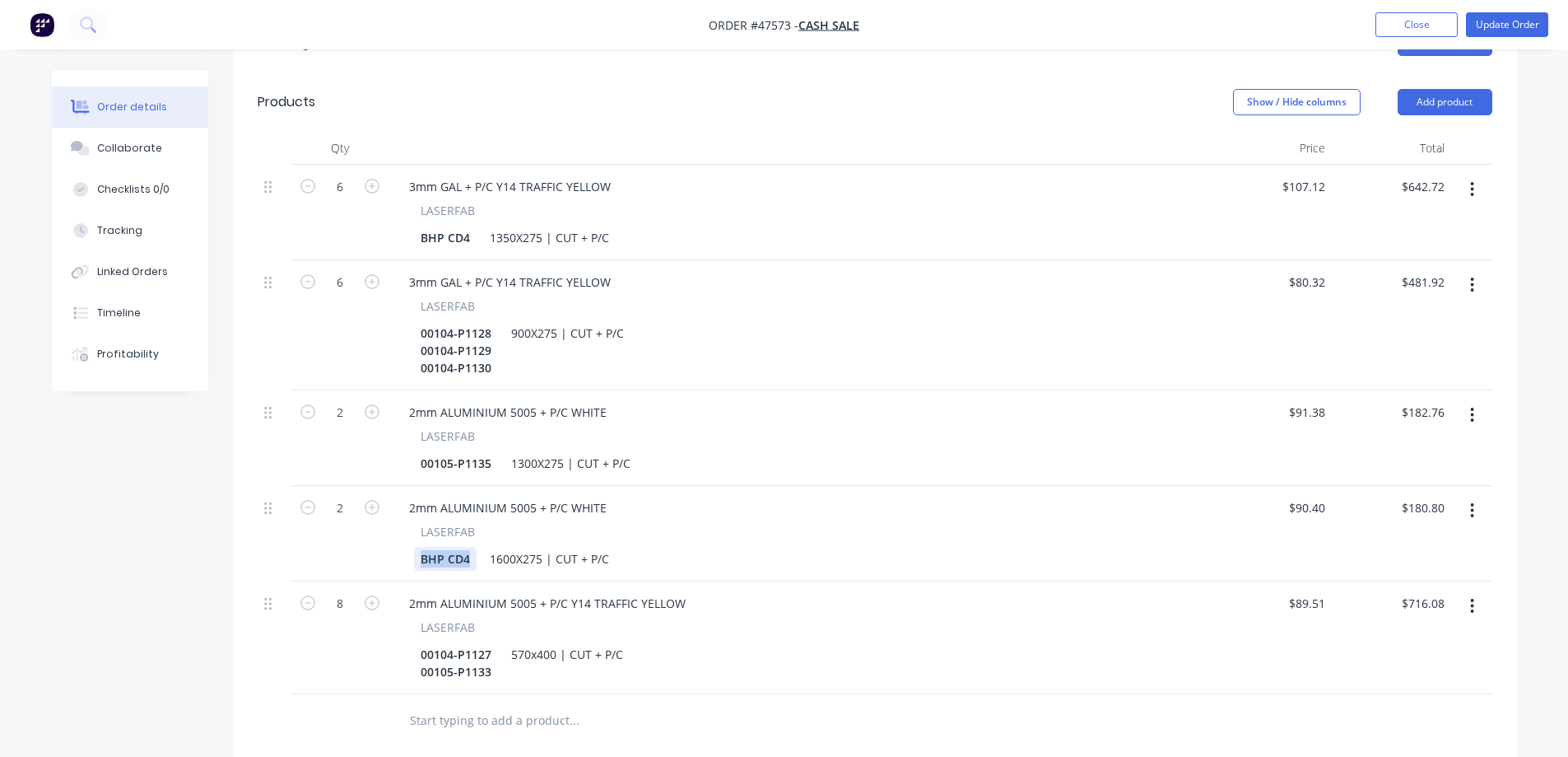
drag, startPoint x: 470, startPoint y: 536, endPoint x: 179, endPoint y: 546, distance: 291.2
click at [254, 544] on div "Qty Price Total 6 3mm GAL + P/C Y14 TRAFFIC YELLOW LASERFAB BHP CD4 1350X275 | …" at bounding box center [875, 440] width 1284 height 616
drag, startPoint x: 491, startPoint y: 443, endPoint x: 406, endPoint y: 444, distance: 85.0
click at [406, 444] on div "LASERFAB 00105-P1135 1300X275 | CUT + P/C" at bounding box center [800, 451] width 810 height 47
copy div "00105-P1135"
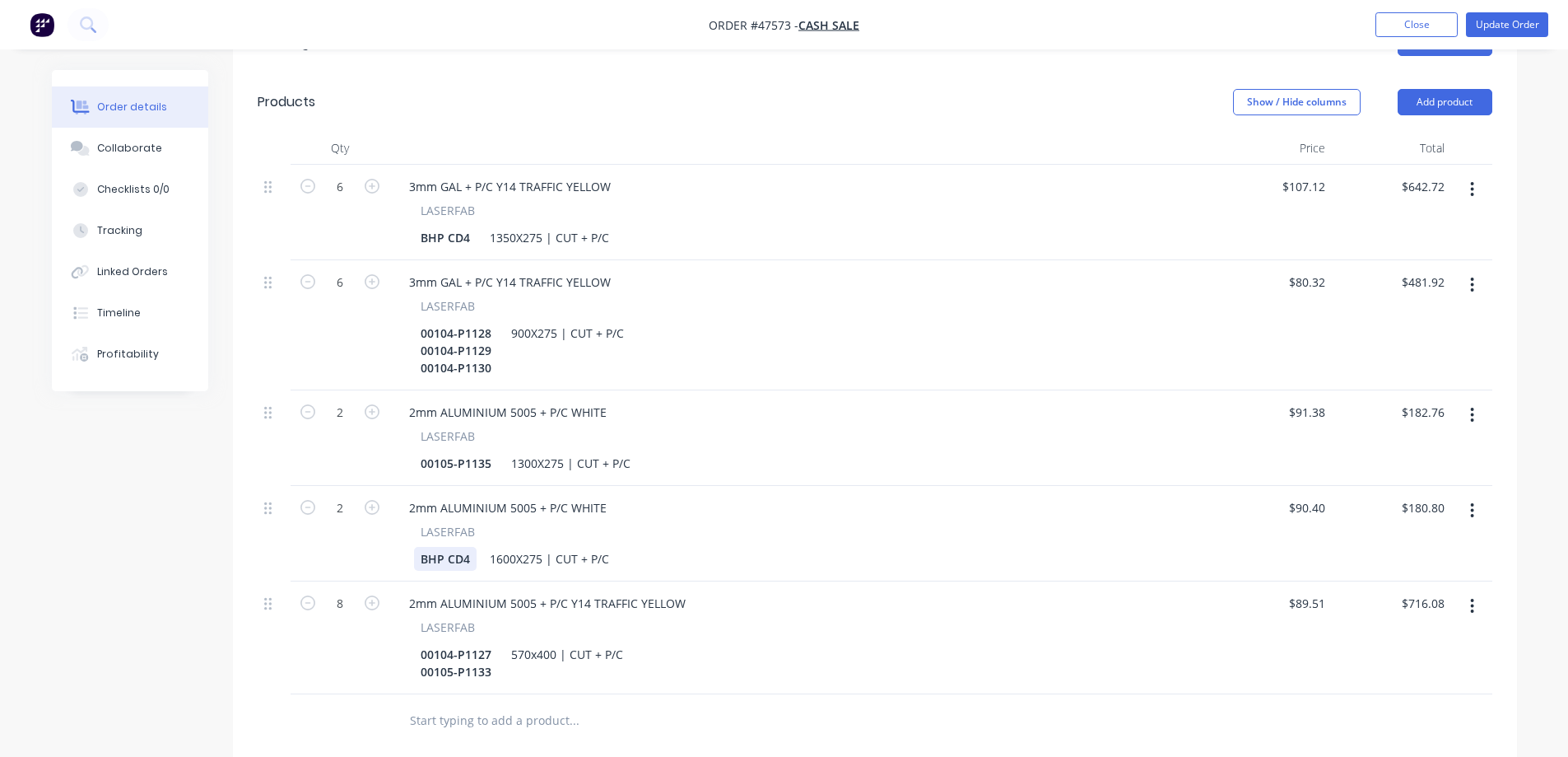
click at [462, 546] on div "BHP CD4" at bounding box center [445, 558] width 63 height 24
click at [449, 546] on div "00105-P1135" at bounding box center [456, 558] width 84 height 24
click at [451, 546] on div "00105-P1135" at bounding box center [456, 558] width 84 height 24
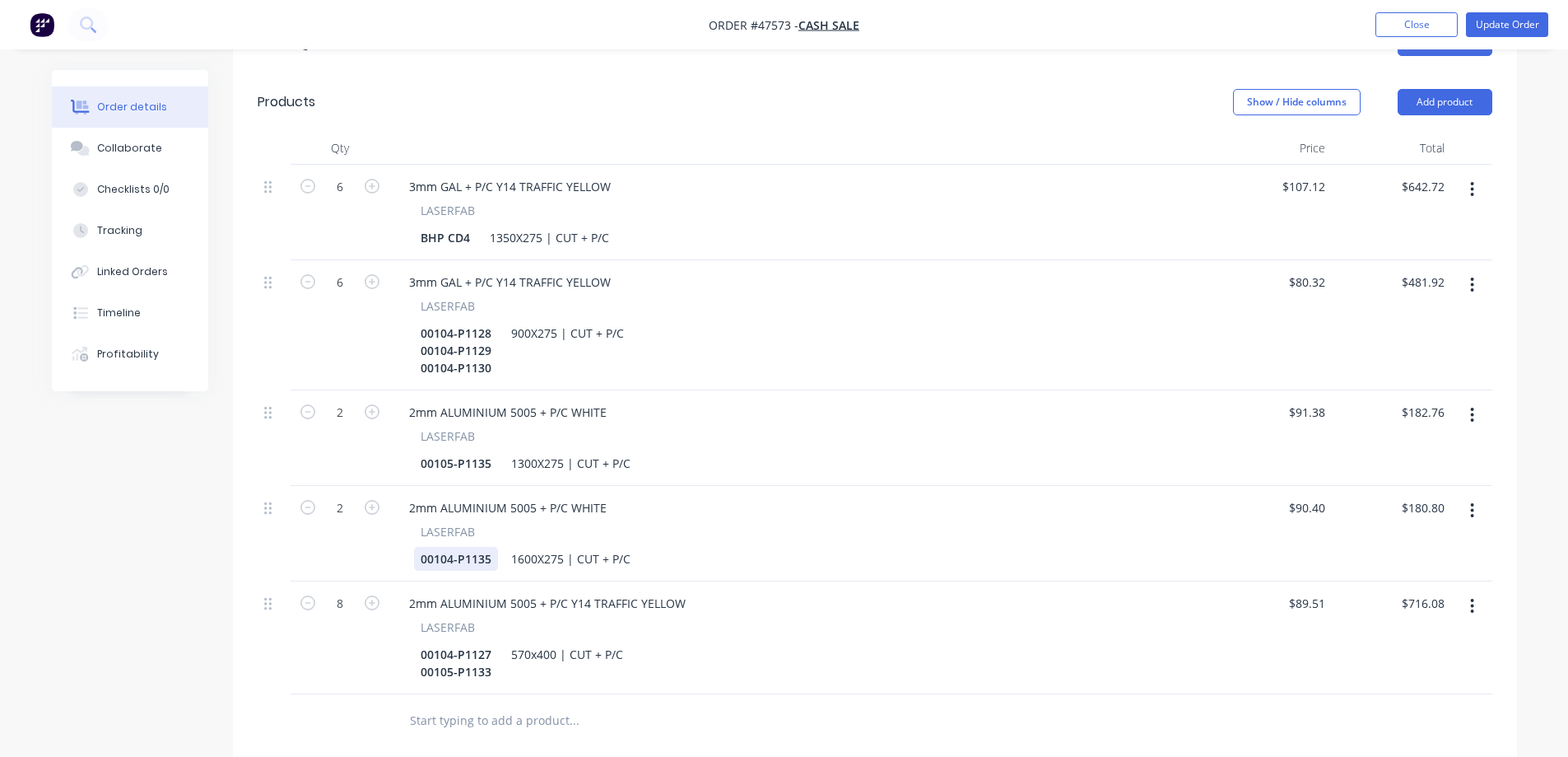
click at [485, 546] on div "00104-P1135" at bounding box center [456, 558] width 84 height 24
copy div "00104-P1131"
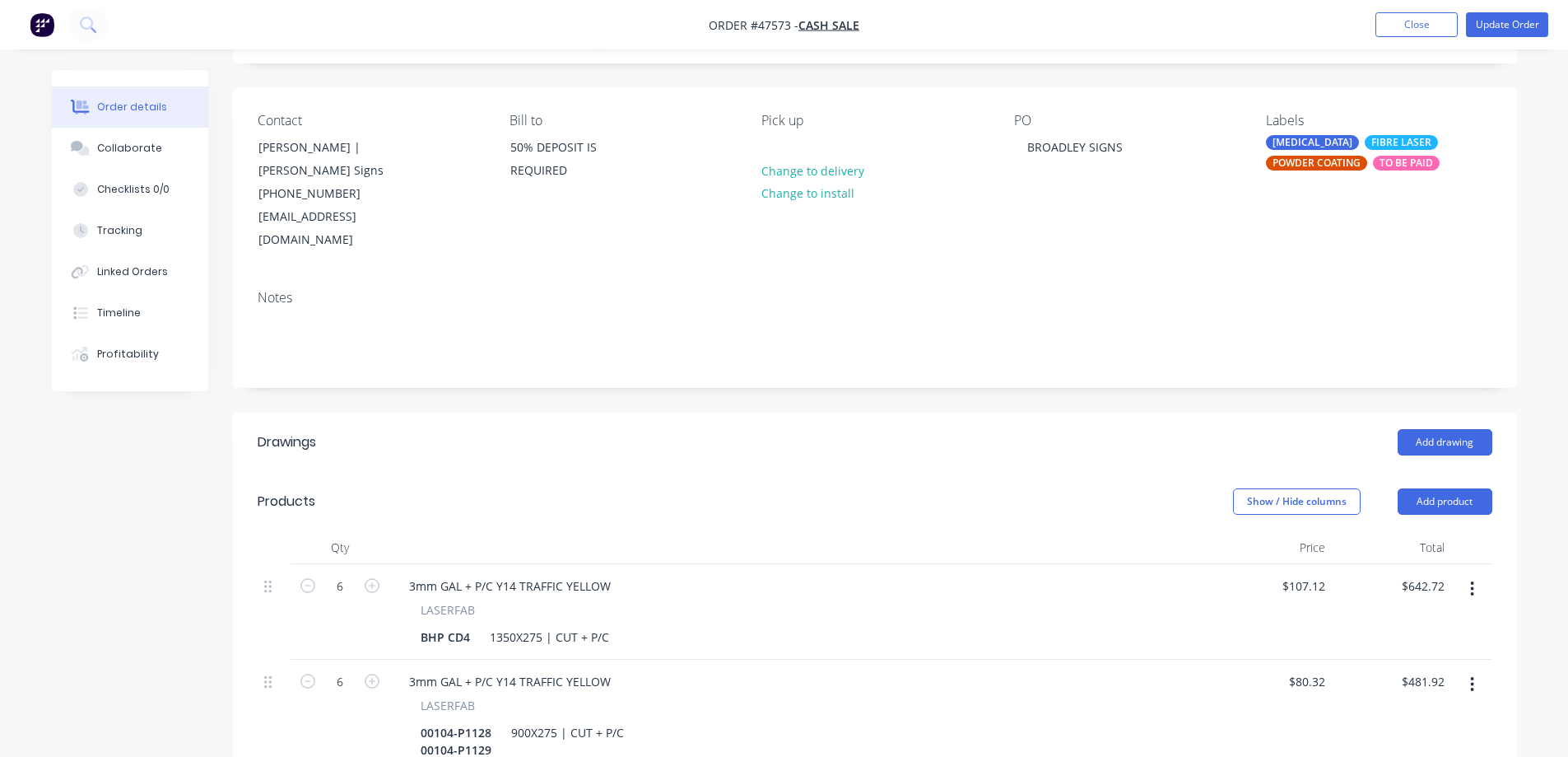
scroll to position [0, 0]
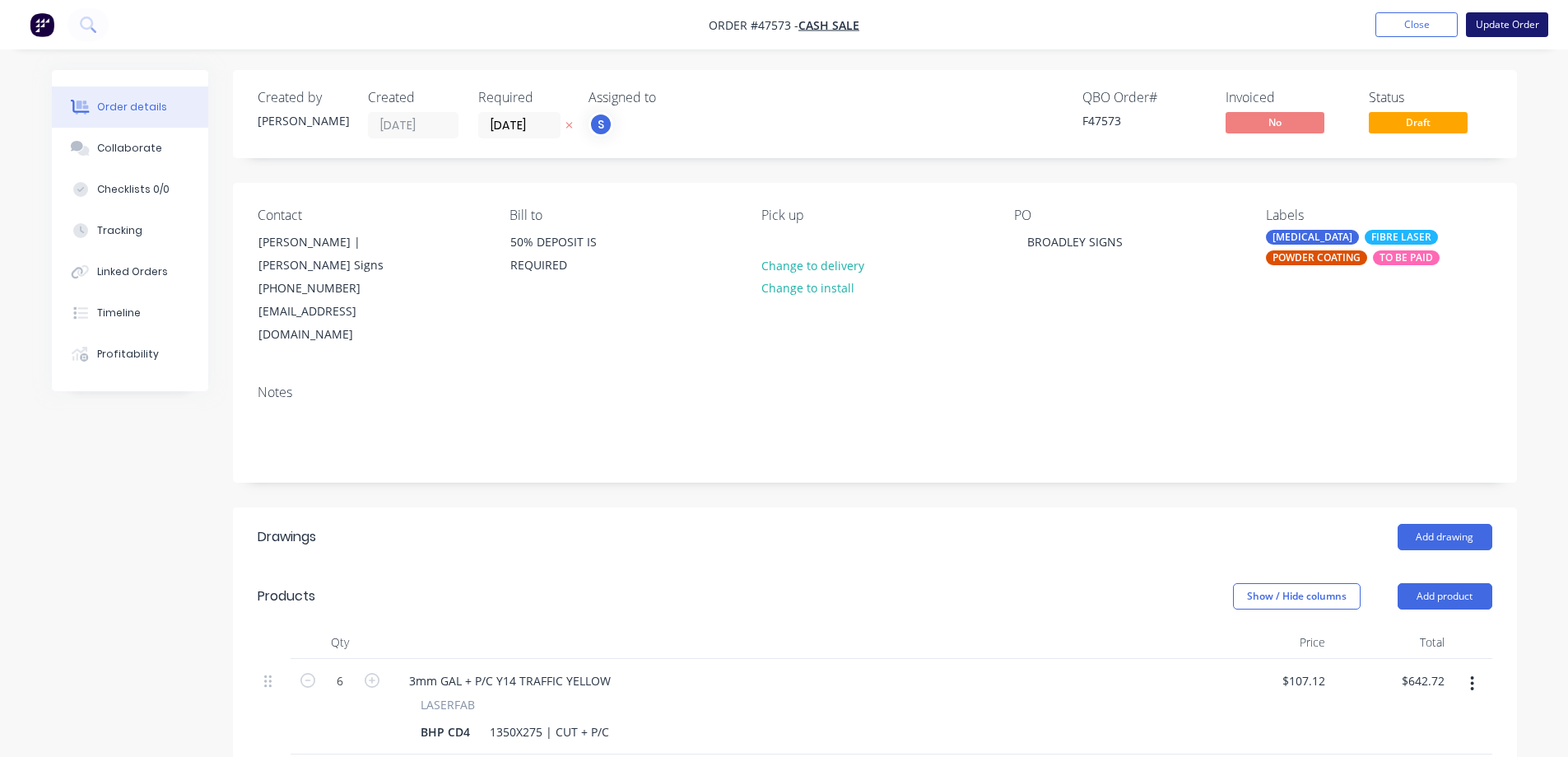
click at [1510, 29] on button "Update Order" at bounding box center [1506, 25] width 82 height 25
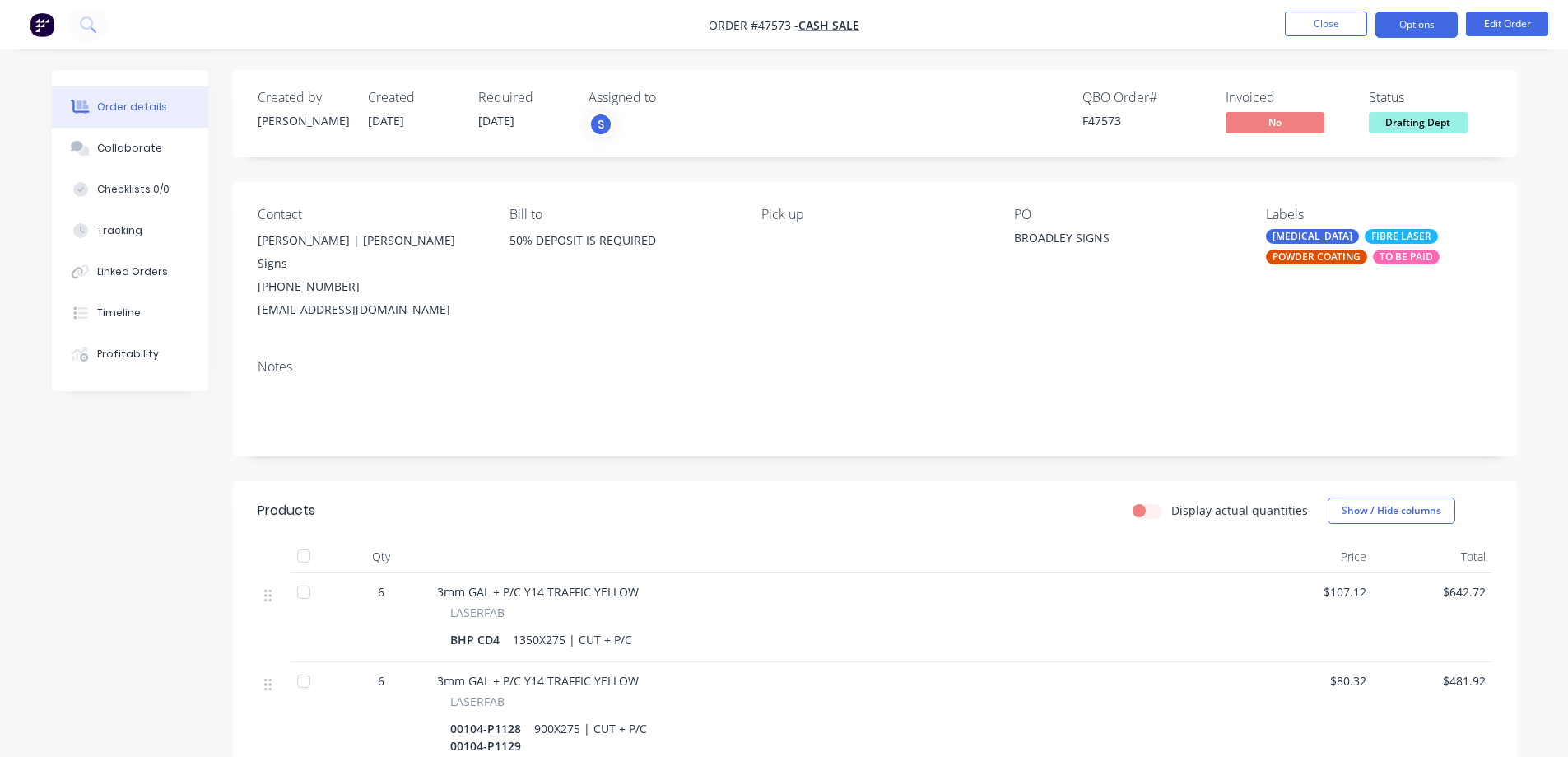
click at [1411, 31] on button "Options" at bounding box center [1416, 25] width 82 height 26
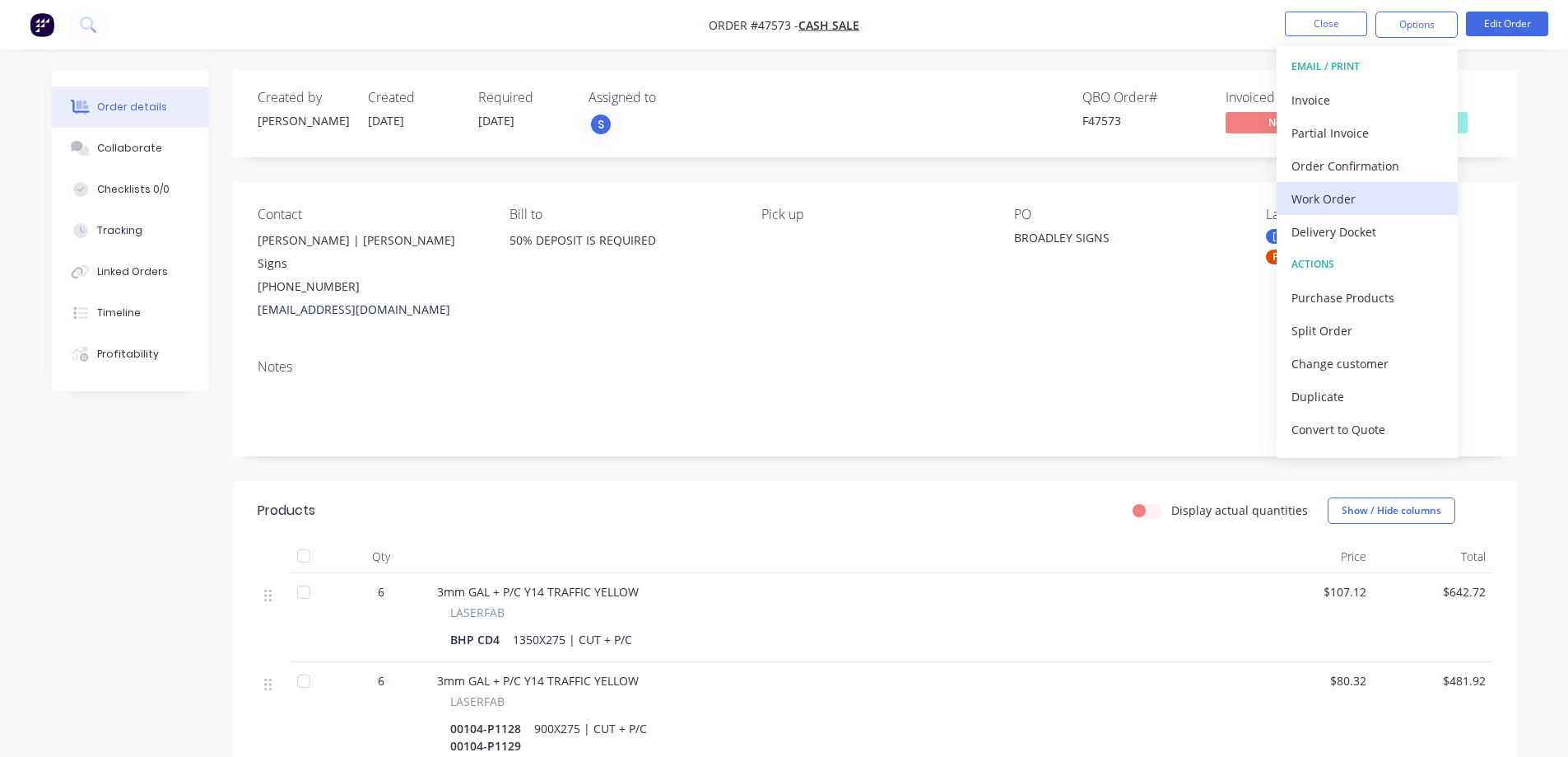
click at [1333, 202] on div "Work Order" at bounding box center [1367, 199] width 151 height 24
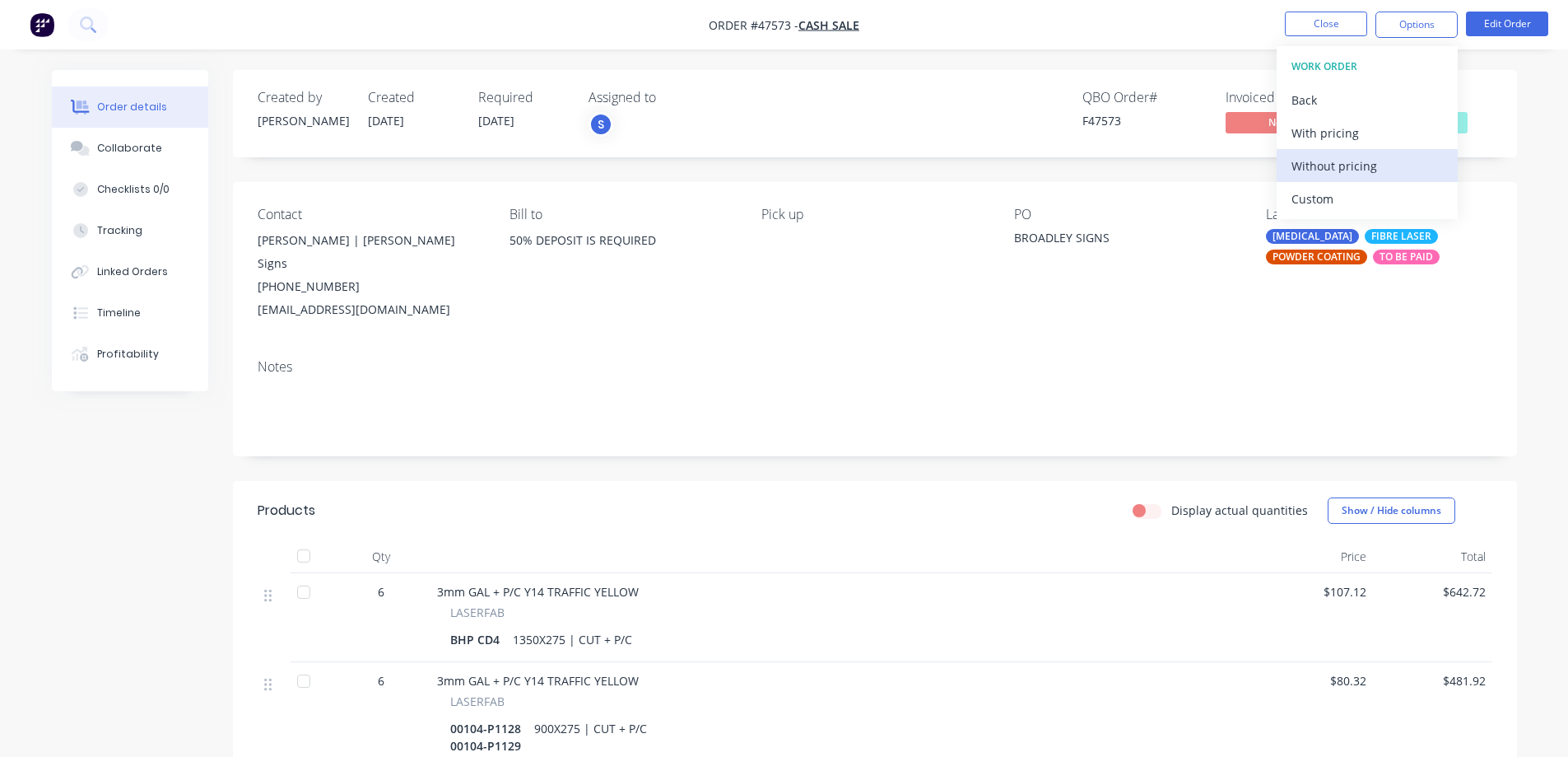
click at [1343, 167] on div "Without pricing" at bounding box center [1367, 166] width 151 height 24
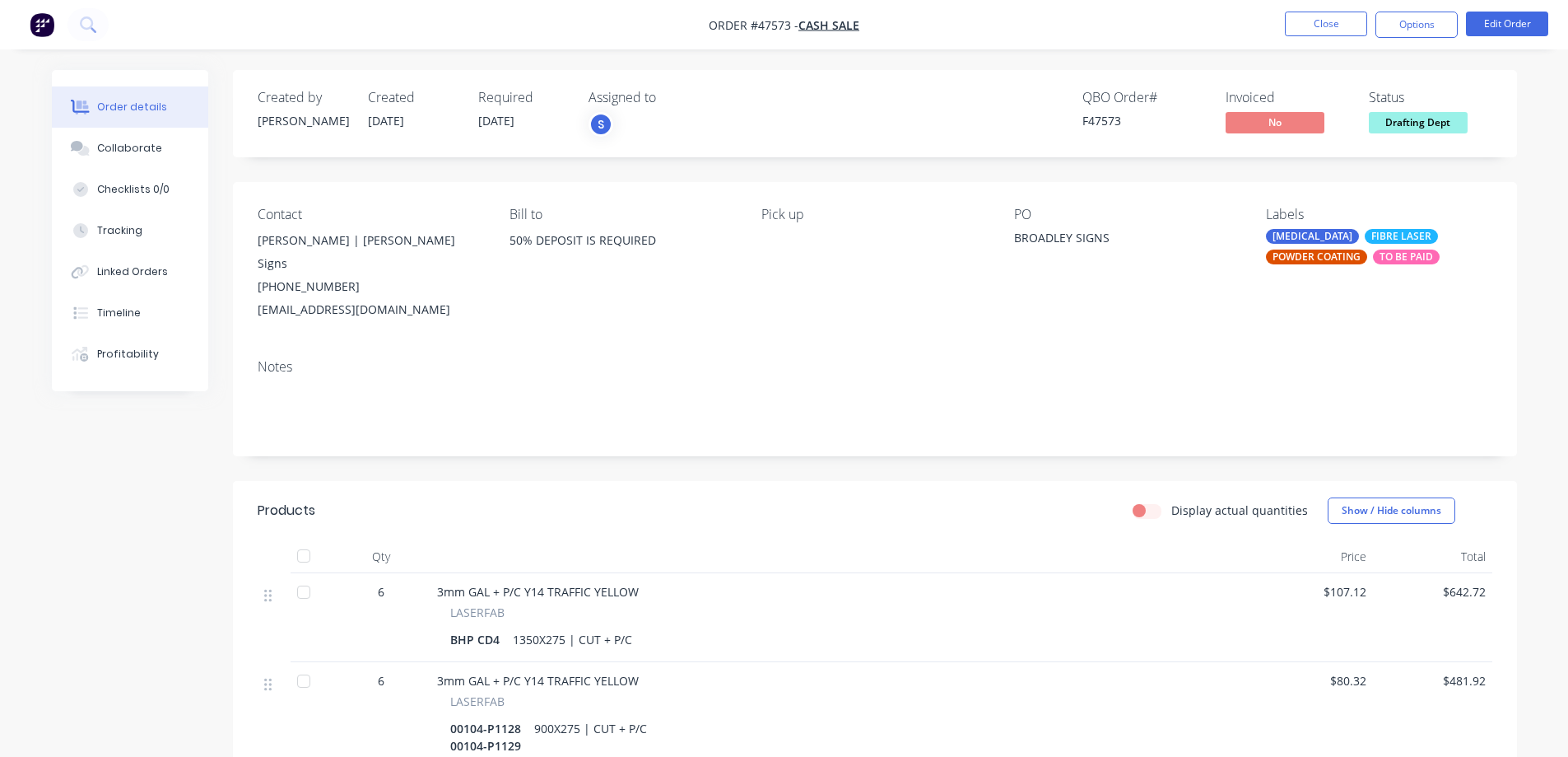
drag, startPoint x: 500, startPoint y: 617, endPoint x: 413, endPoint y: 619, distance: 87.0
click at [413, 619] on div "6 3mm GAL + P/C Y14 TRAFFIC YELLOW LASERFAB BHP CD4 1350X275 | CUT + P/C $107.1…" at bounding box center [875, 617] width 1234 height 89
click at [1512, 24] on button "Edit Order" at bounding box center [1506, 24] width 82 height 25
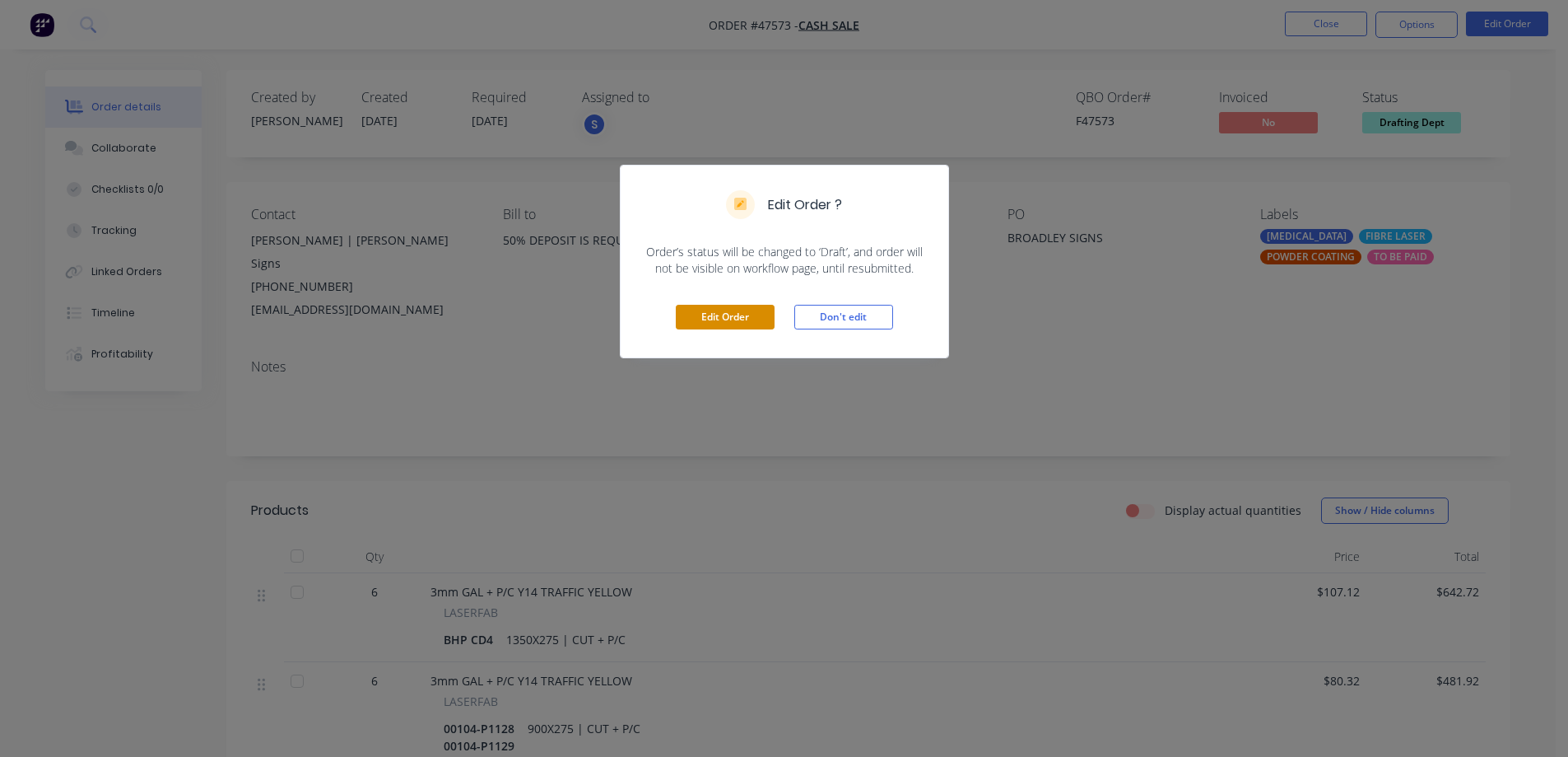
click at [728, 310] on button "Edit Order" at bounding box center [724, 316] width 99 height 25
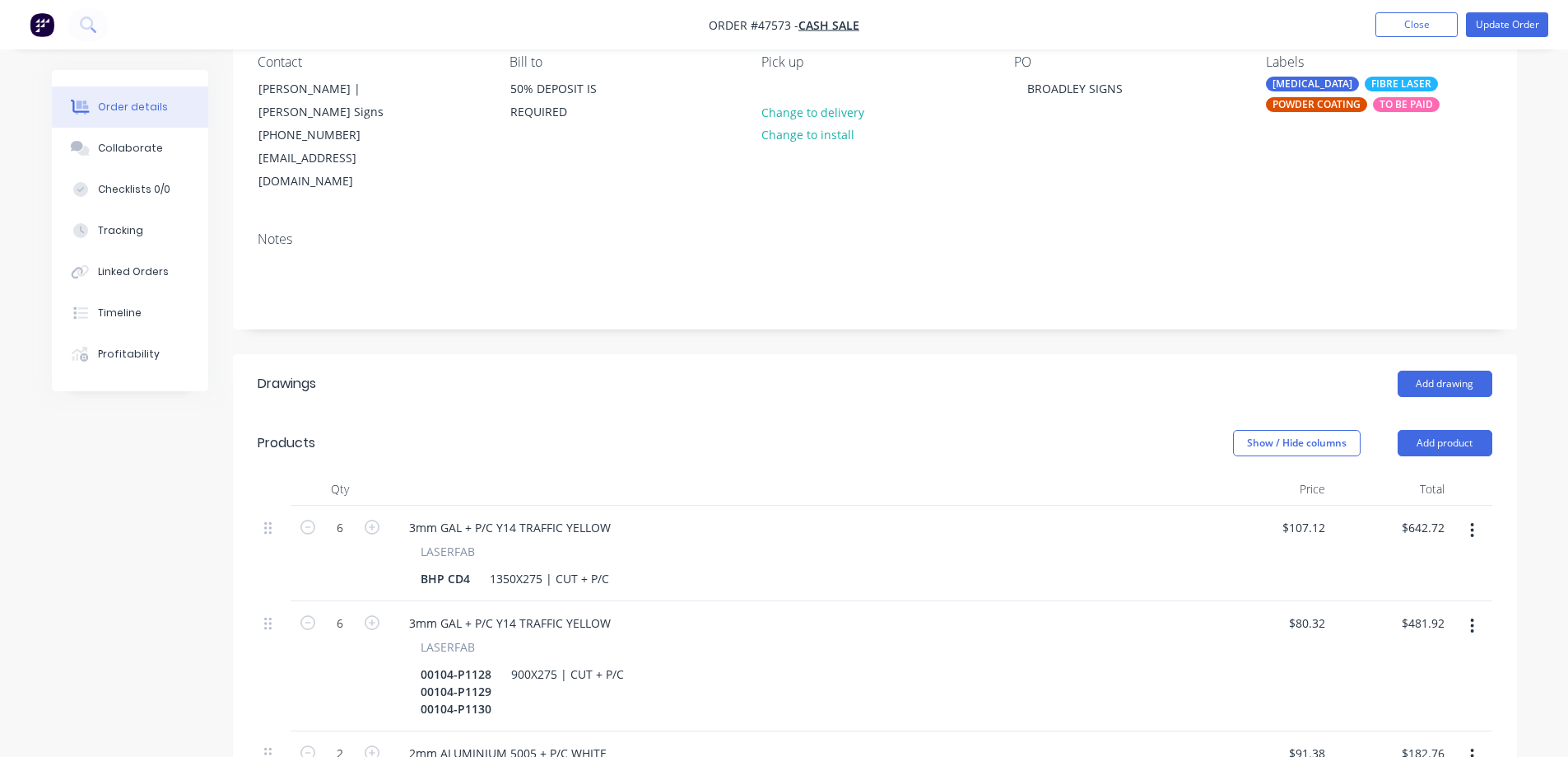
scroll to position [165, 0]
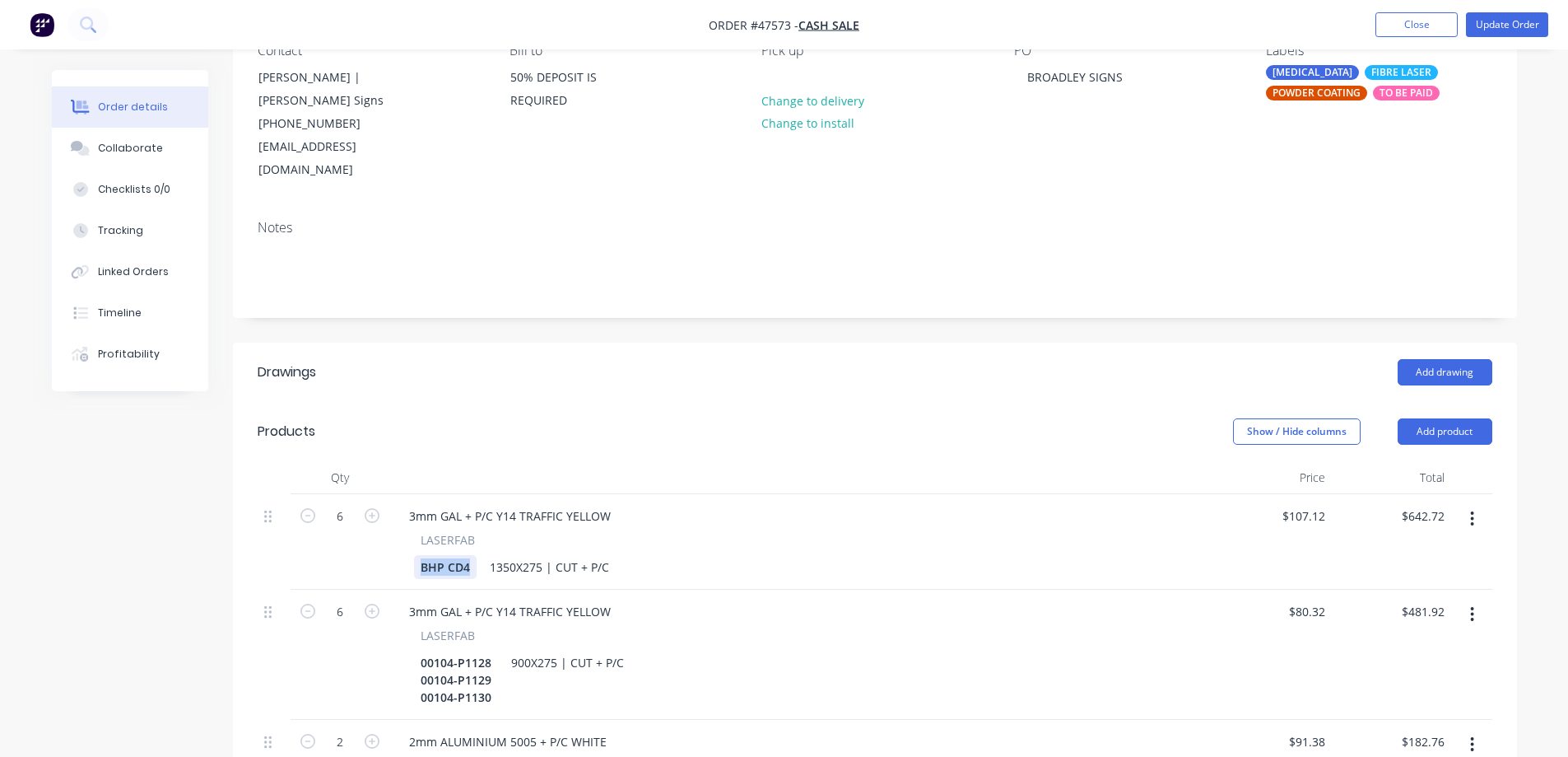
drag, startPoint x: 469, startPoint y: 546, endPoint x: 342, endPoint y: 549, distance: 127.0
click at [369, 549] on div "6 3mm GAL + P/C Y14 TRAFFIC YELLOW LASERFAB BHP CD4 1350X275 | CUT + P/C $107.1…" at bounding box center [875, 541] width 1234 height 96
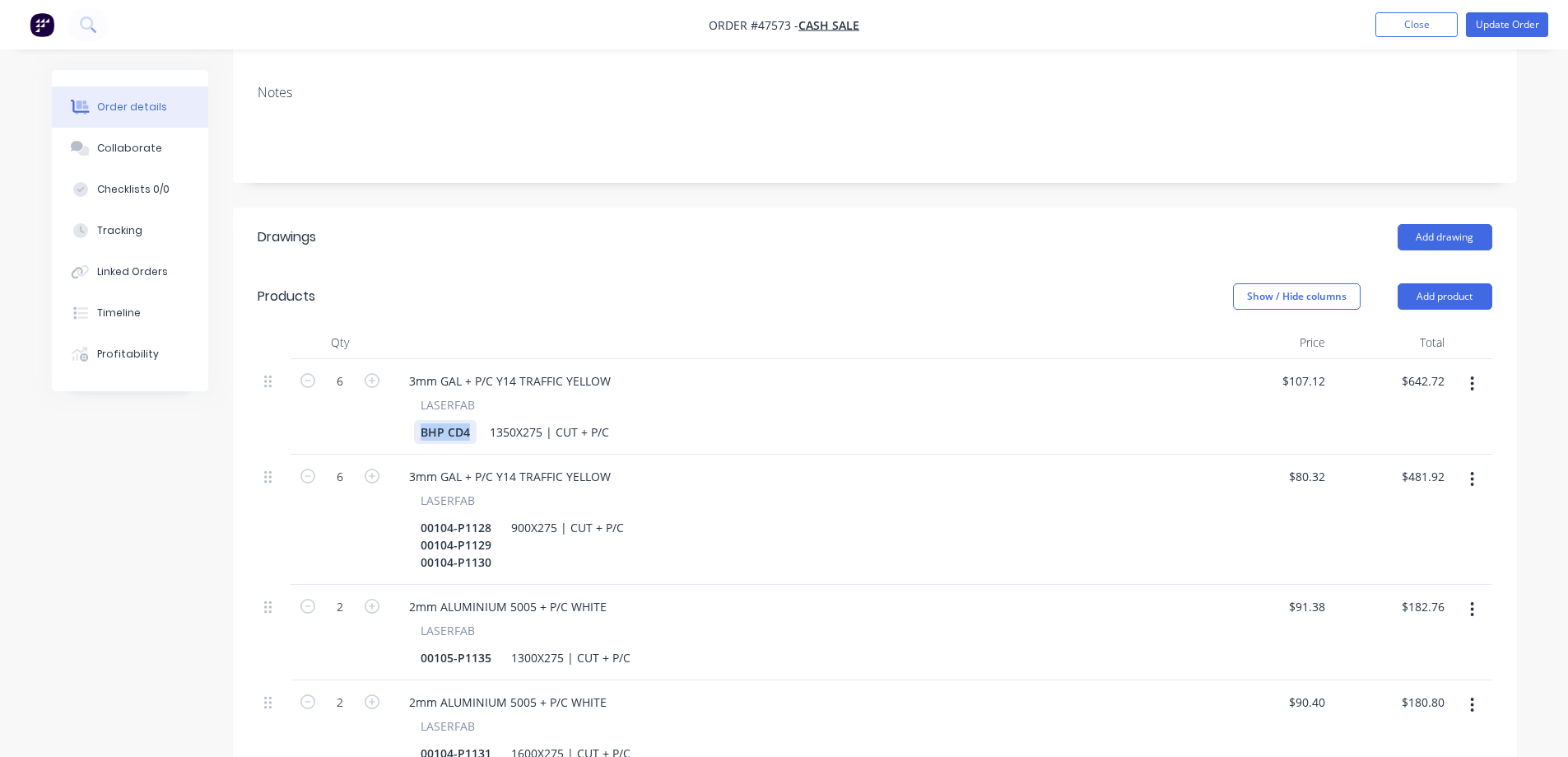
scroll to position [329, 0]
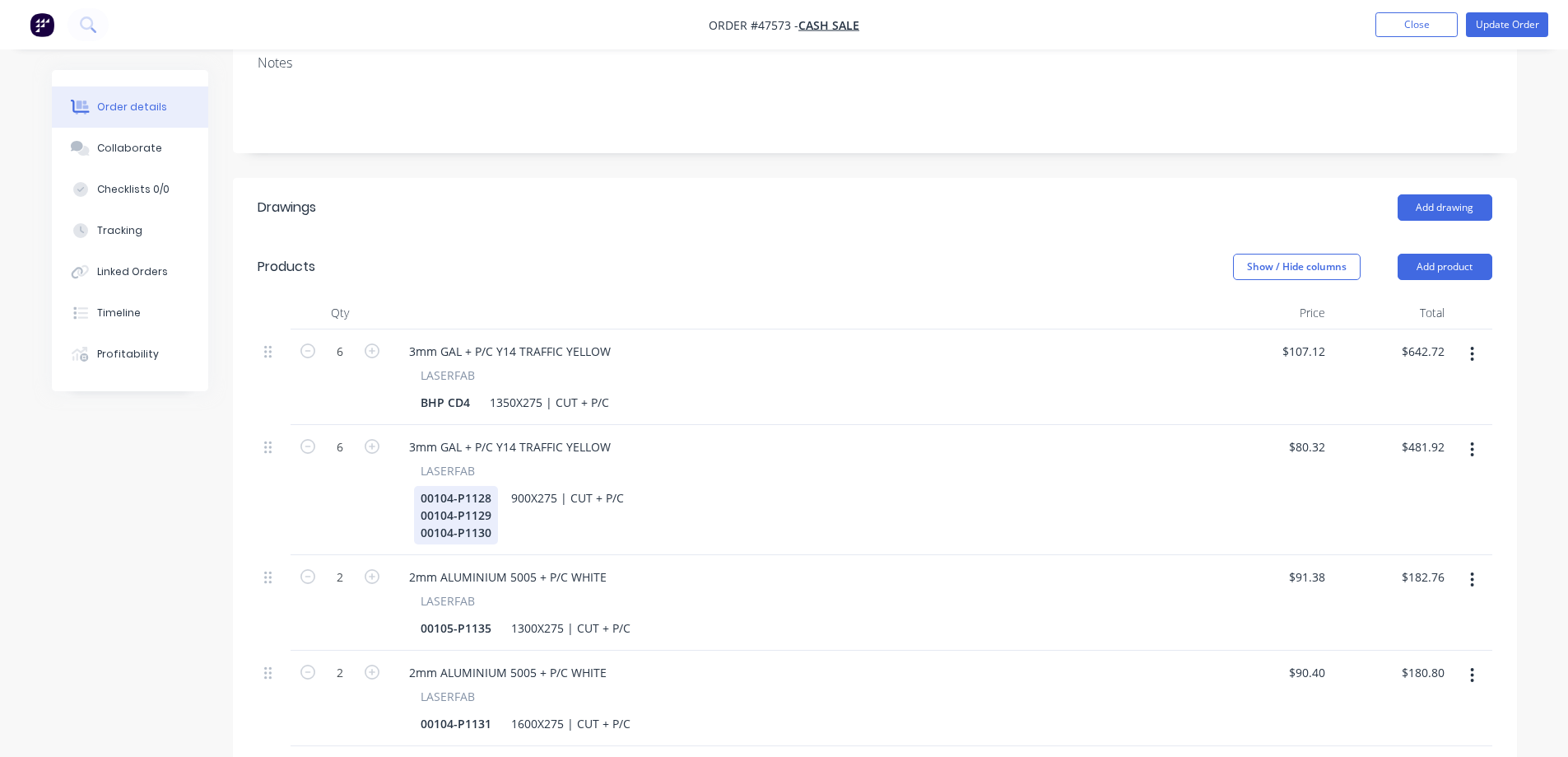
click at [492, 509] on div "00104-P1128 00104-P1129 00104-P1130" at bounding box center [456, 514] width 84 height 58
drag, startPoint x: 491, startPoint y: 605, endPoint x: 409, endPoint y: 603, distance: 82.0
click at [409, 603] on div "LASERFAB 00105-P1135 1300X275 | CUT + P/C" at bounding box center [800, 616] width 810 height 47
copy div "00105-P1135"
drag, startPoint x: 471, startPoint y: 384, endPoint x: 396, endPoint y: 379, distance: 75.2
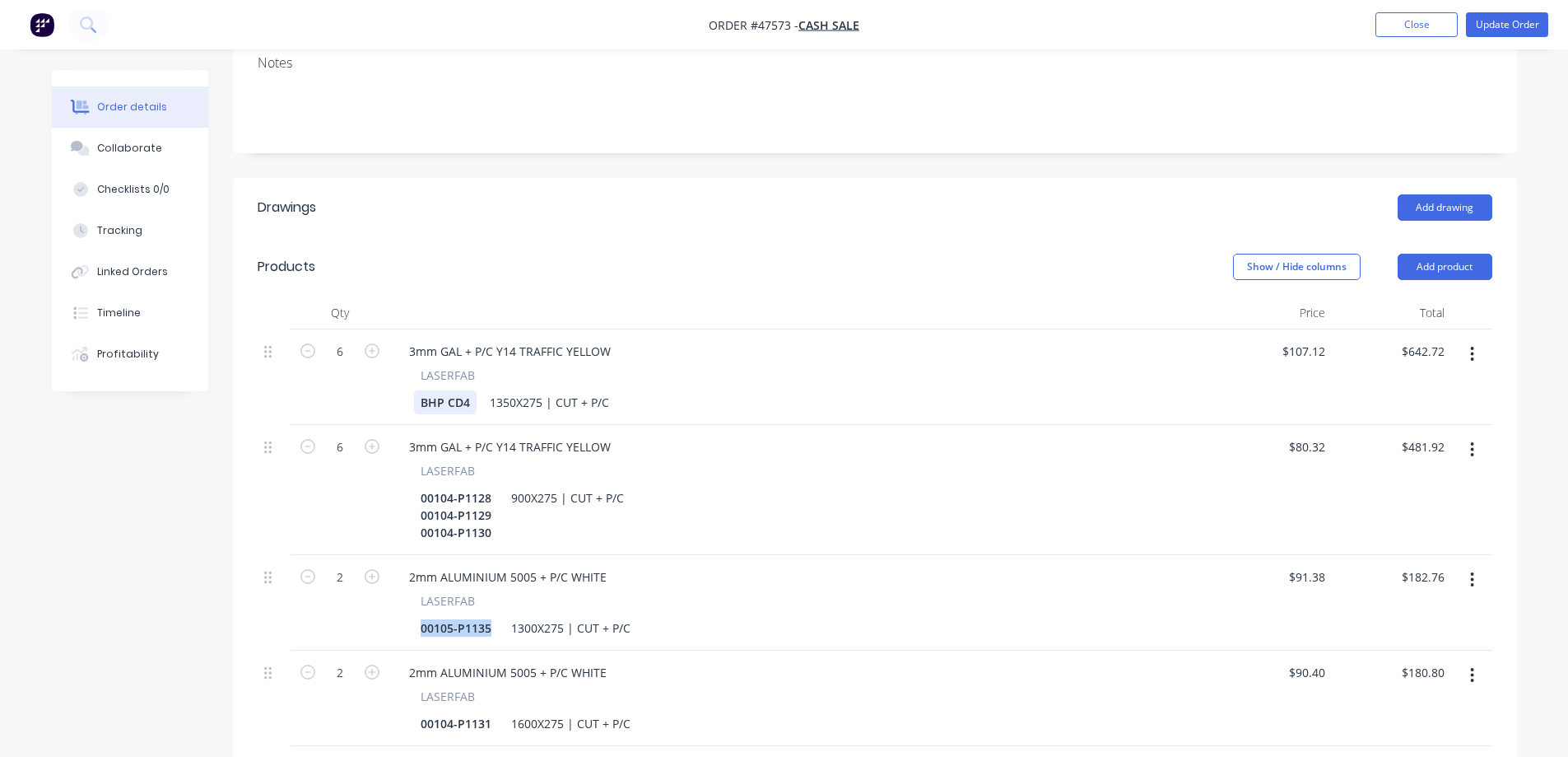
click at [408, 379] on div "LASERFAB BHP CD4 1350X275 | CUT + P/C" at bounding box center [800, 390] width 810 height 47
paste div
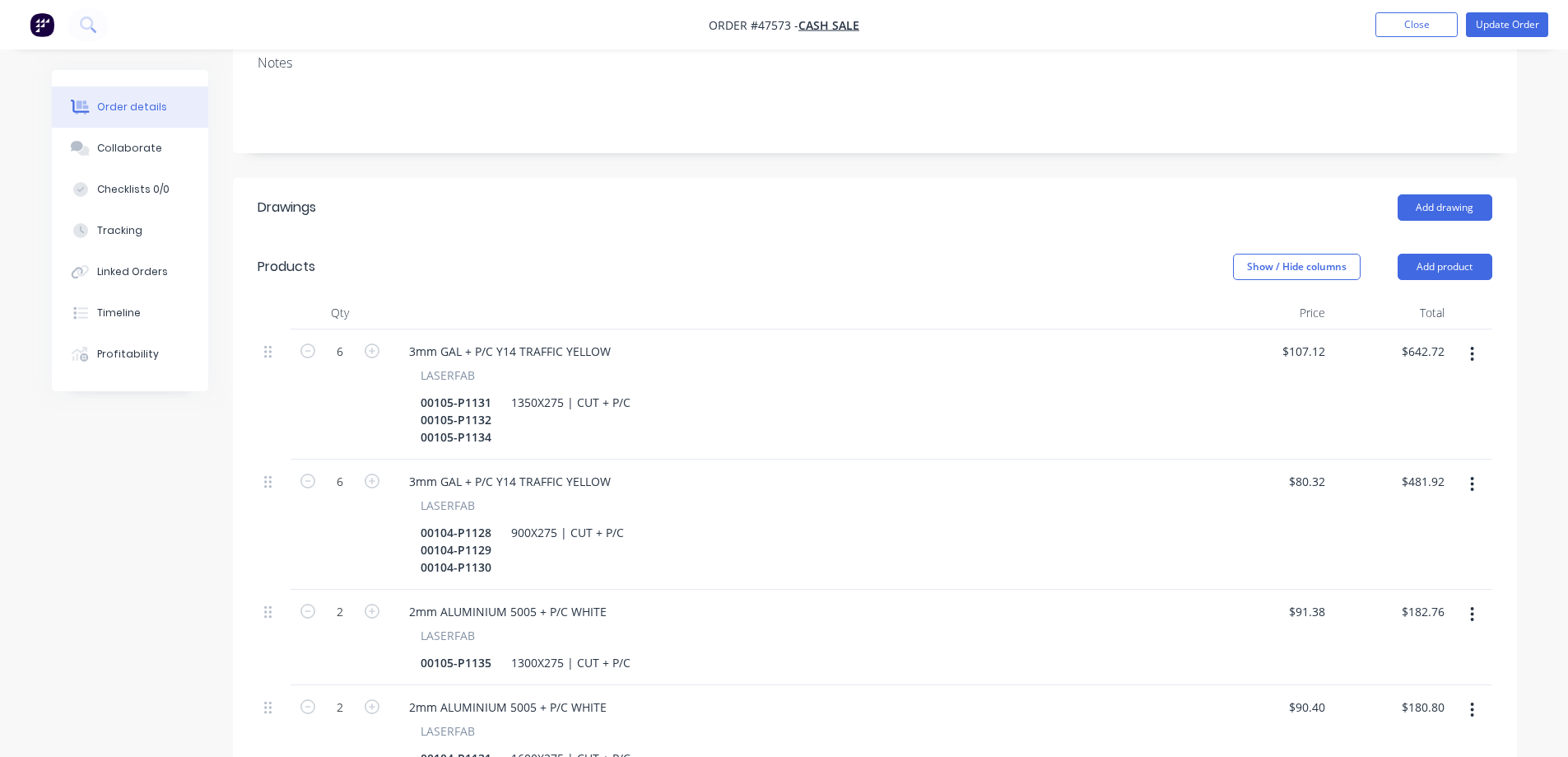
click at [800, 195] on div "Add drawing" at bounding box center [1005, 207] width 972 height 26
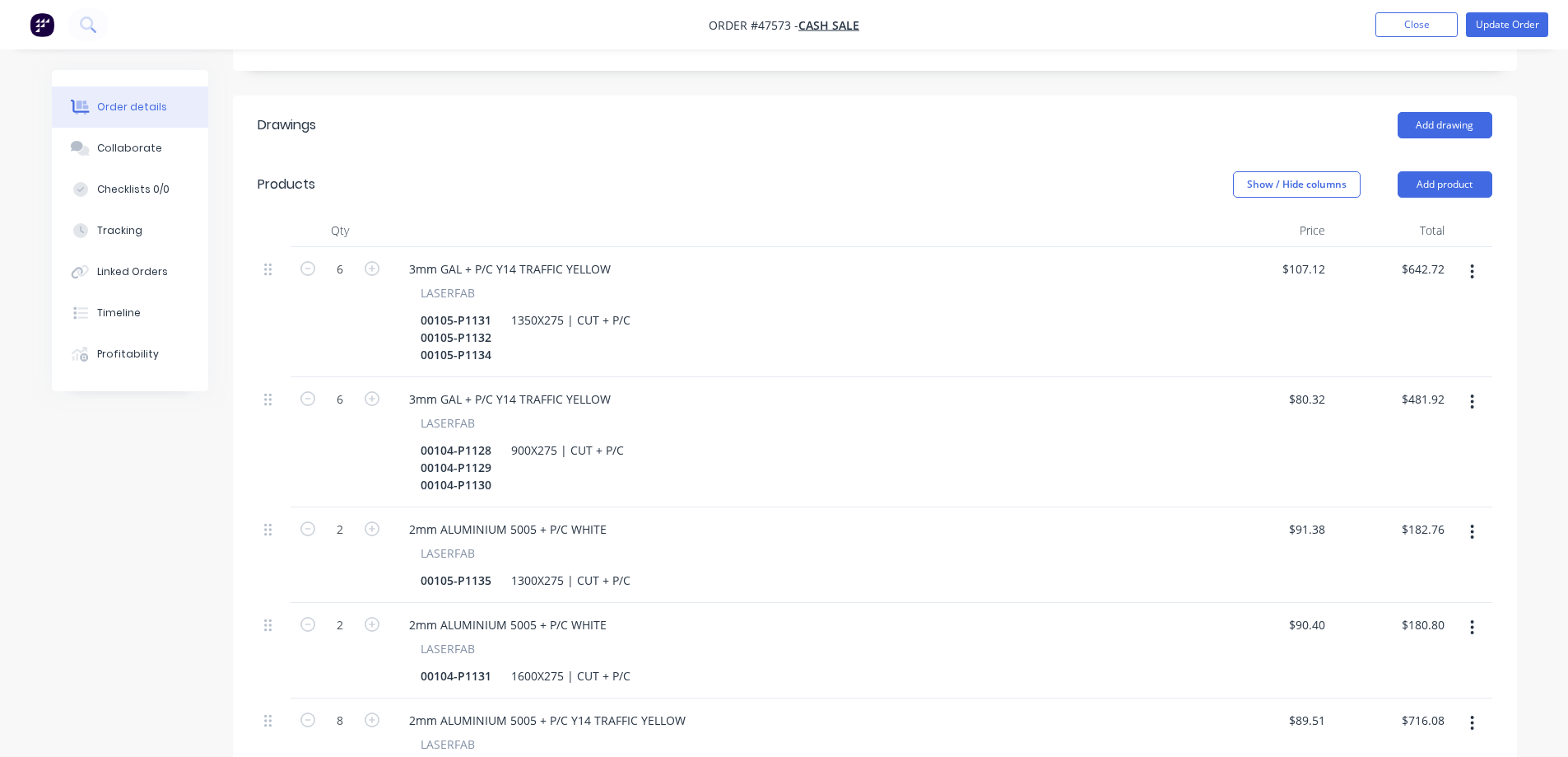
click at [500, 155] on header "Products Show / Hide columns Add product" at bounding box center [875, 184] width 1284 height 59
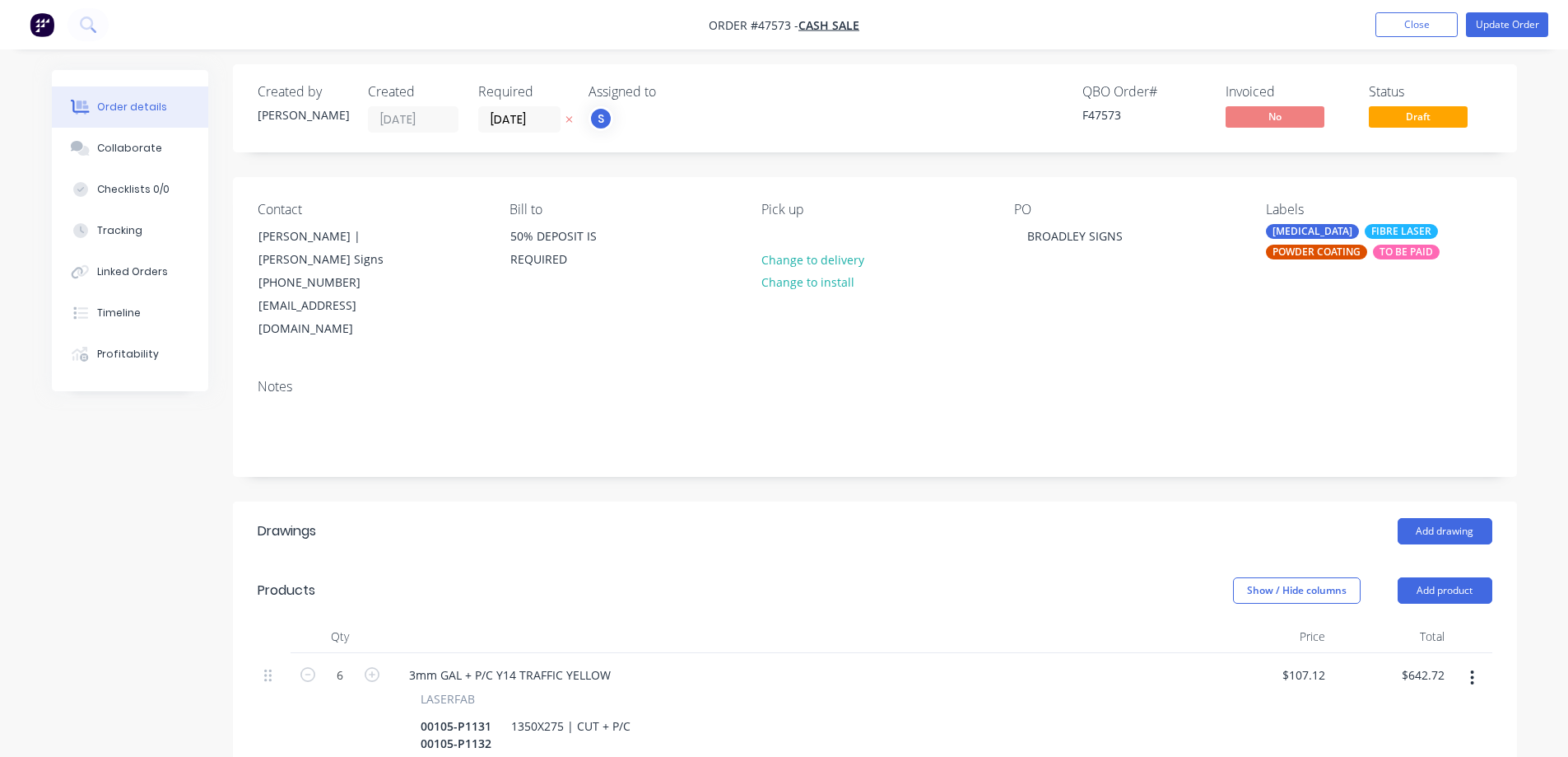
scroll to position [0, 0]
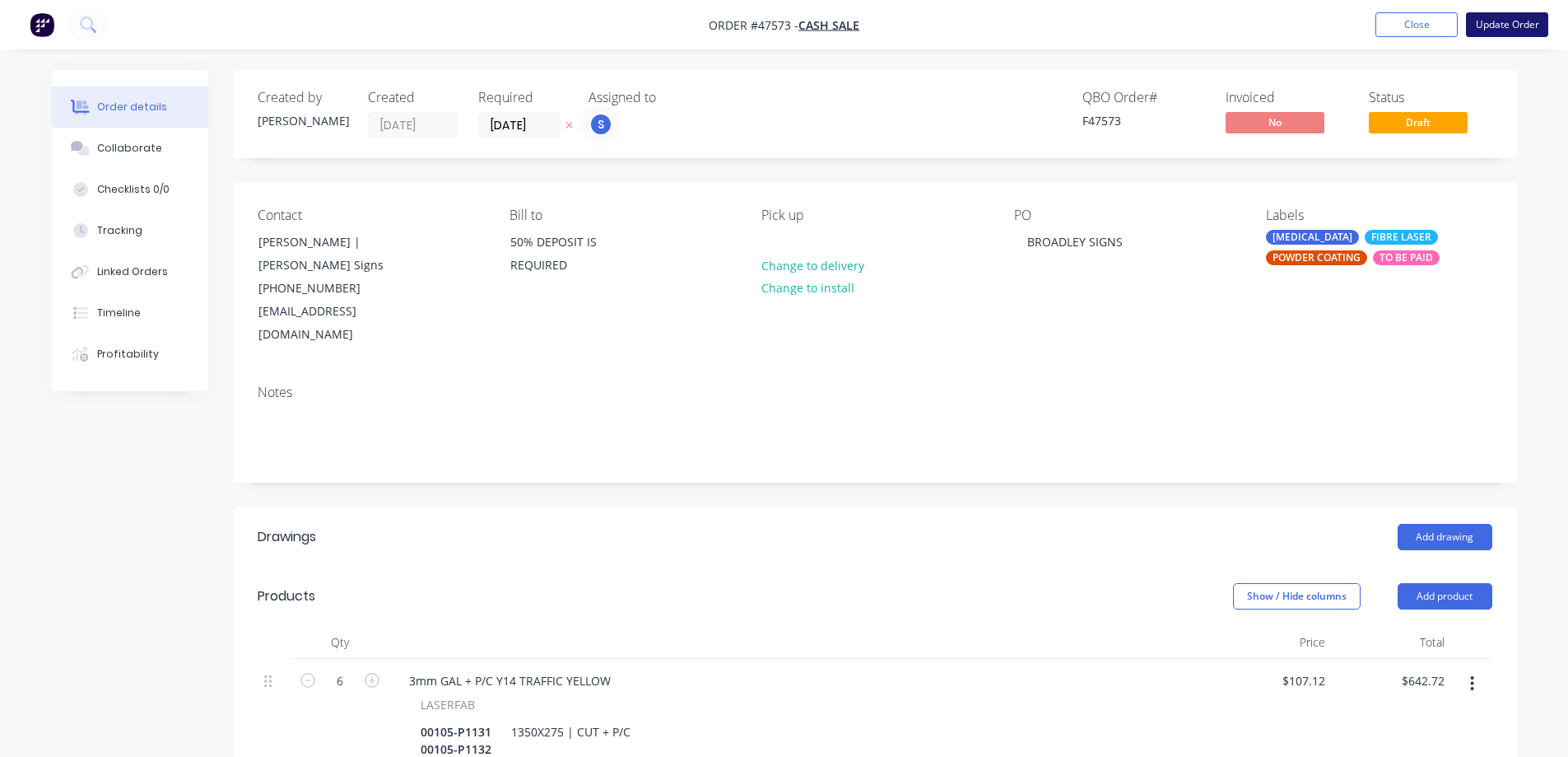
click at [1532, 26] on button "Update Order" at bounding box center [1506, 25] width 82 height 25
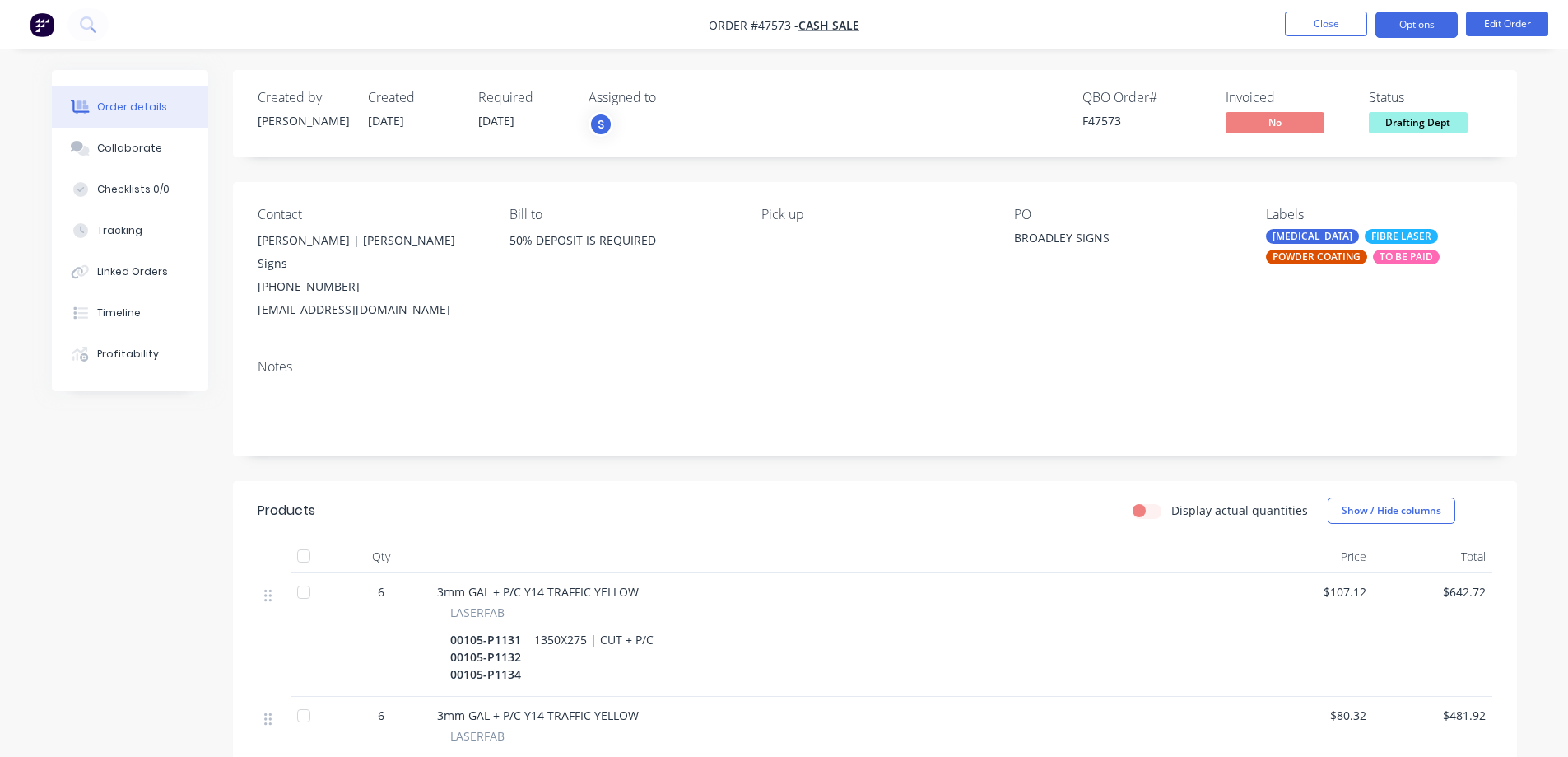
click at [1423, 17] on button "Options" at bounding box center [1416, 25] width 82 height 26
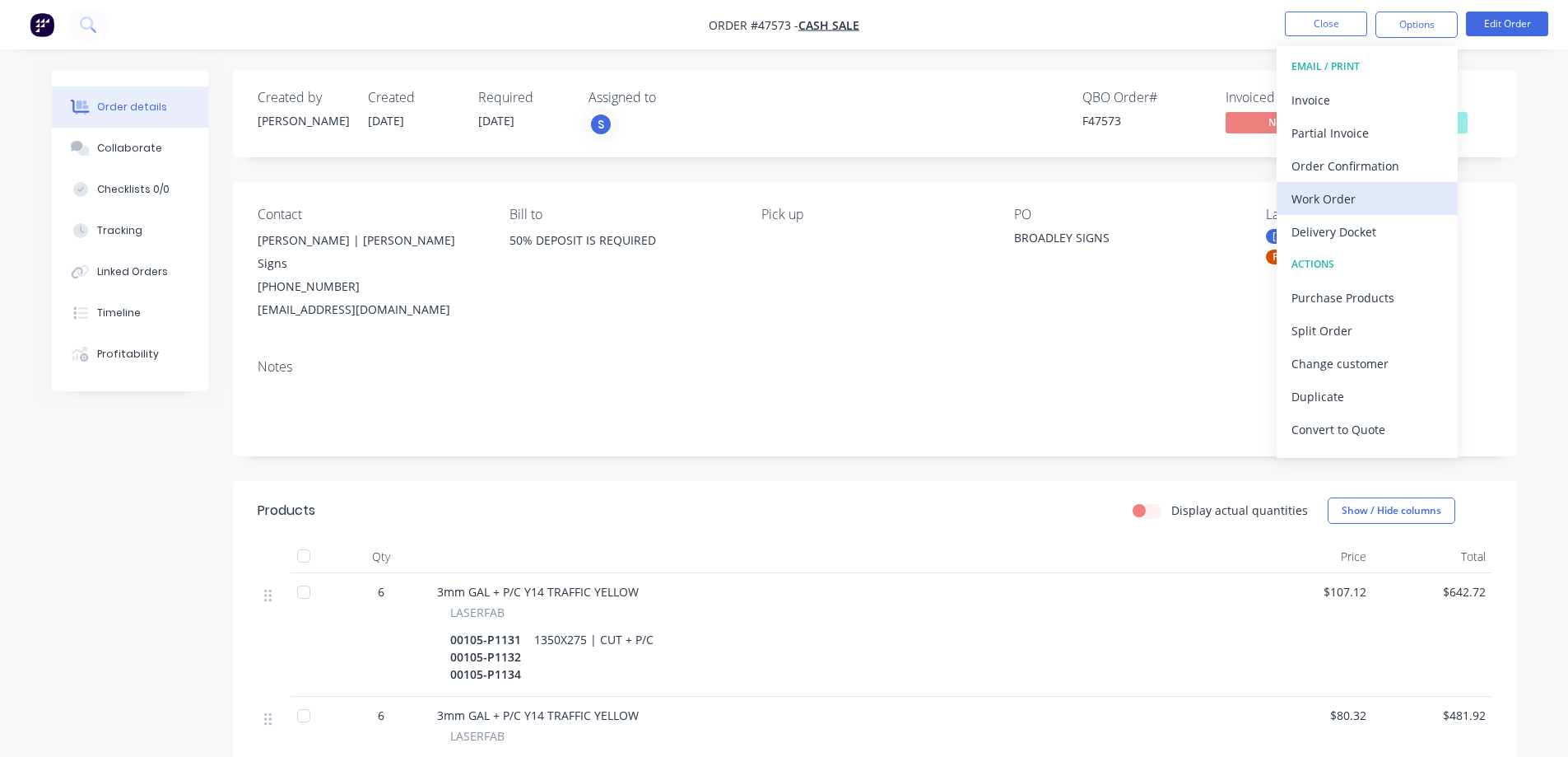
click at [1333, 198] on div "Work Order" at bounding box center [1367, 199] width 151 height 24
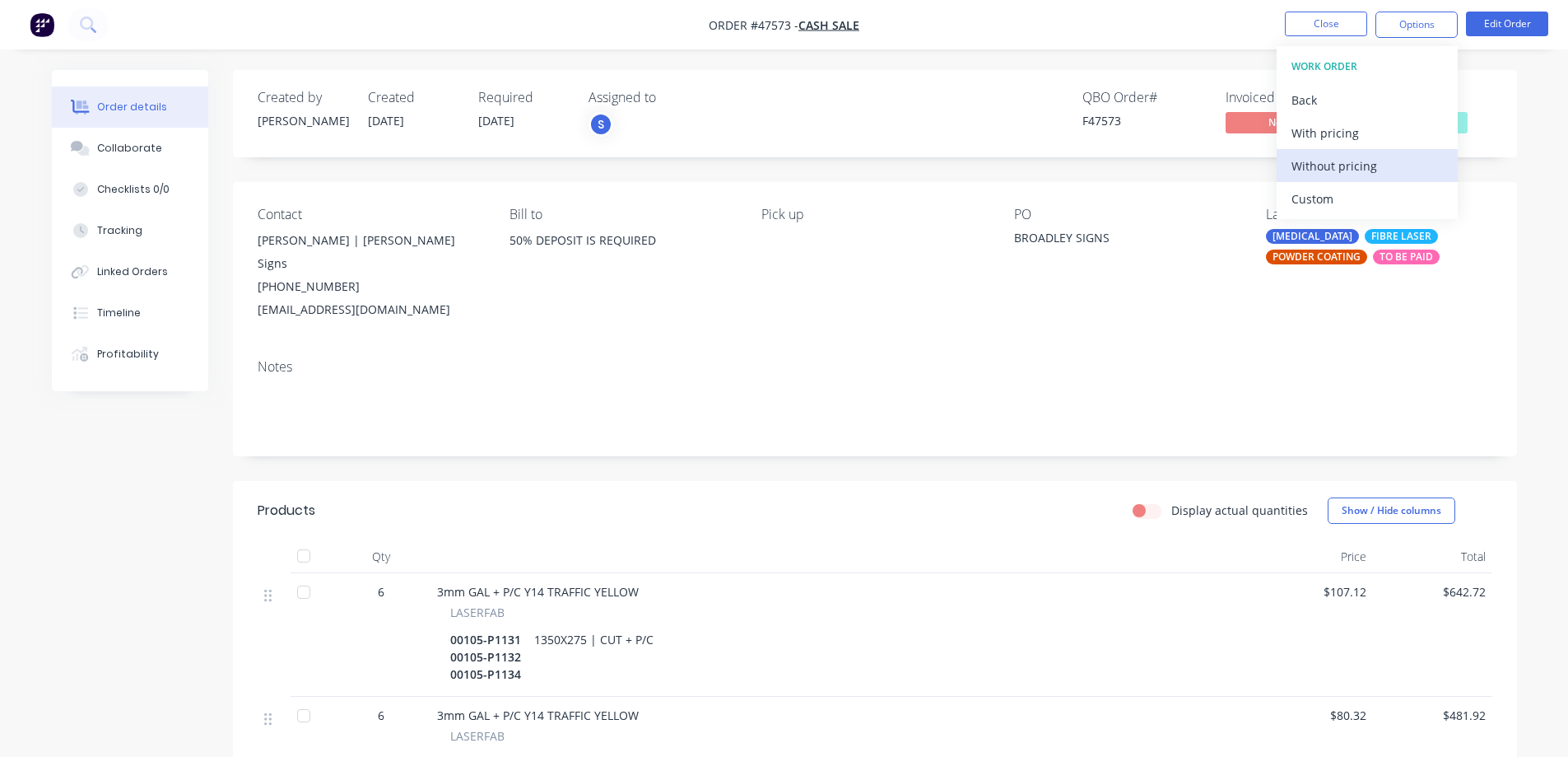
click at [1319, 164] on div "Without pricing" at bounding box center [1367, 166] width 151 height 24
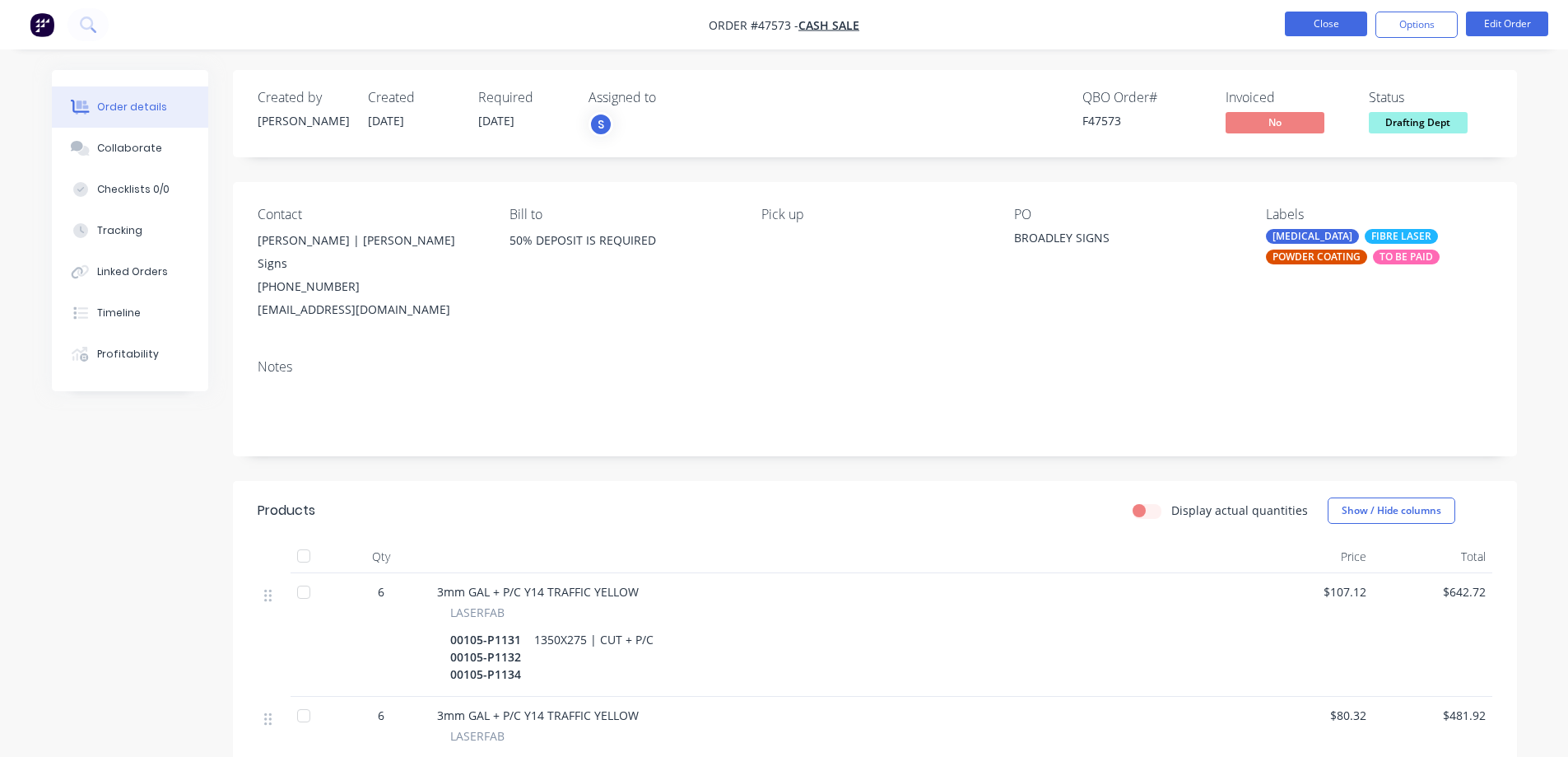
click at [1321, 22] on button "Close" at bounding box center [1325, 24] width 82 height 25
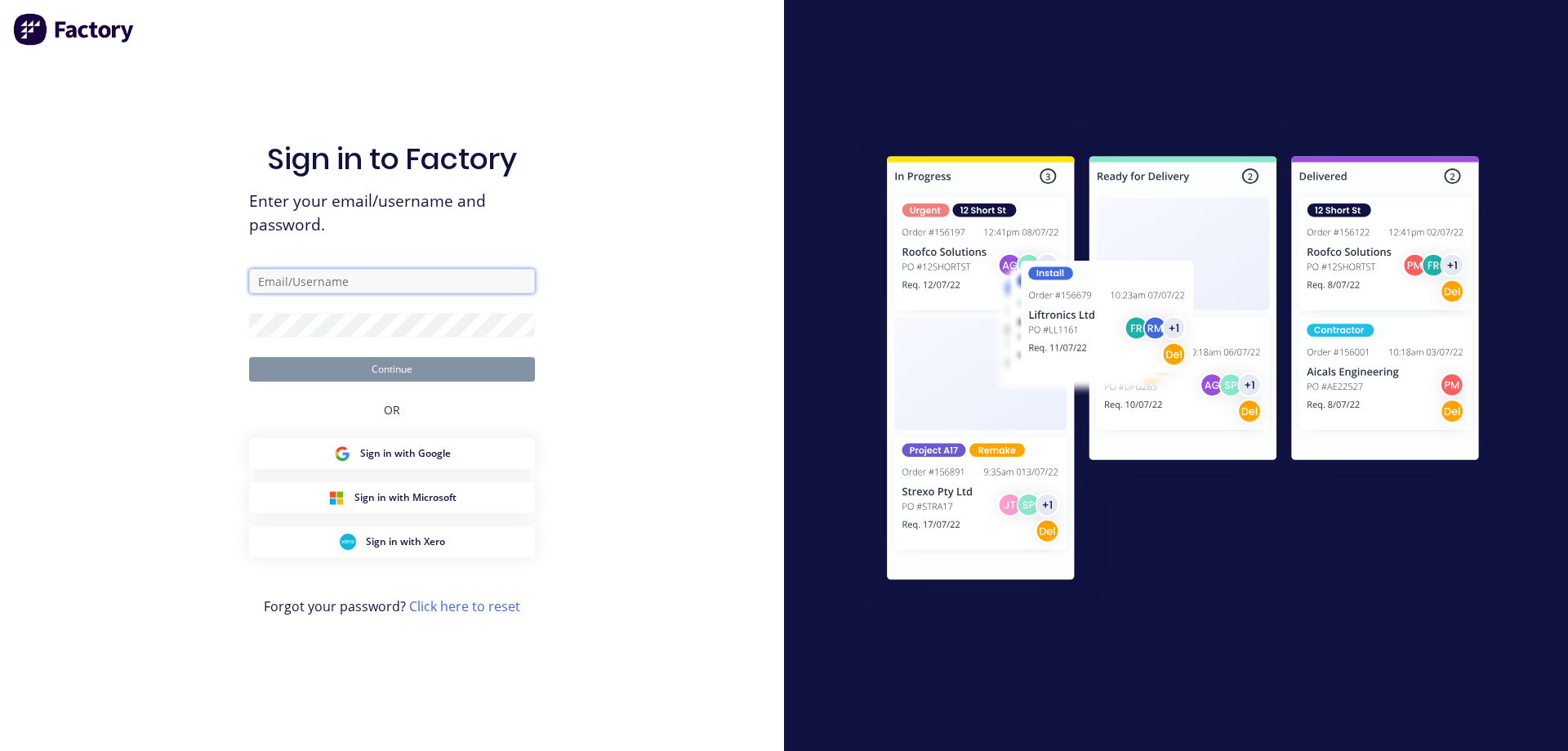
type input "[EMAIL_ADDRESS][DOMAIN_NAME]"
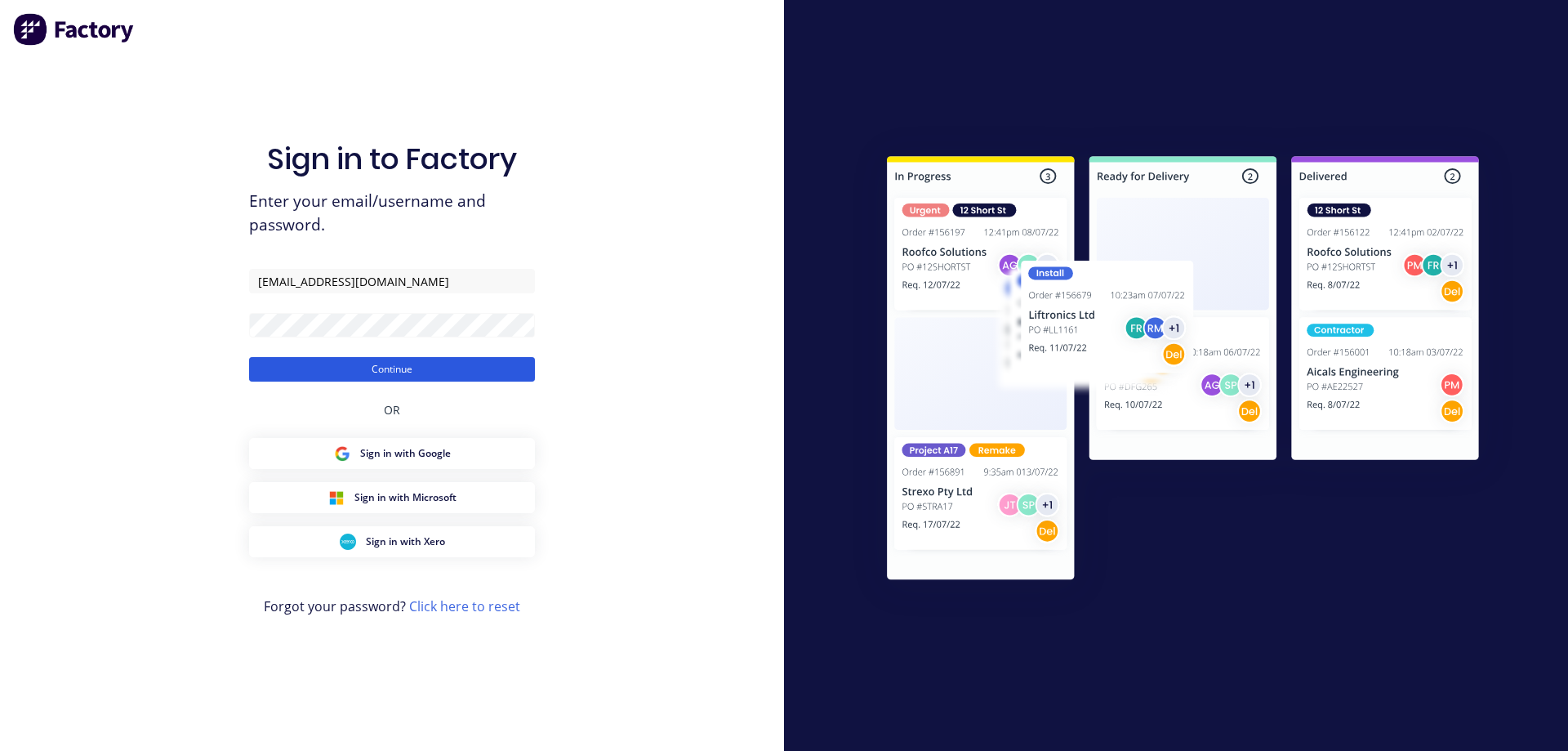
click at [411, 369] on button "Continue" at bounding box center [392, 368] width 286 height 24
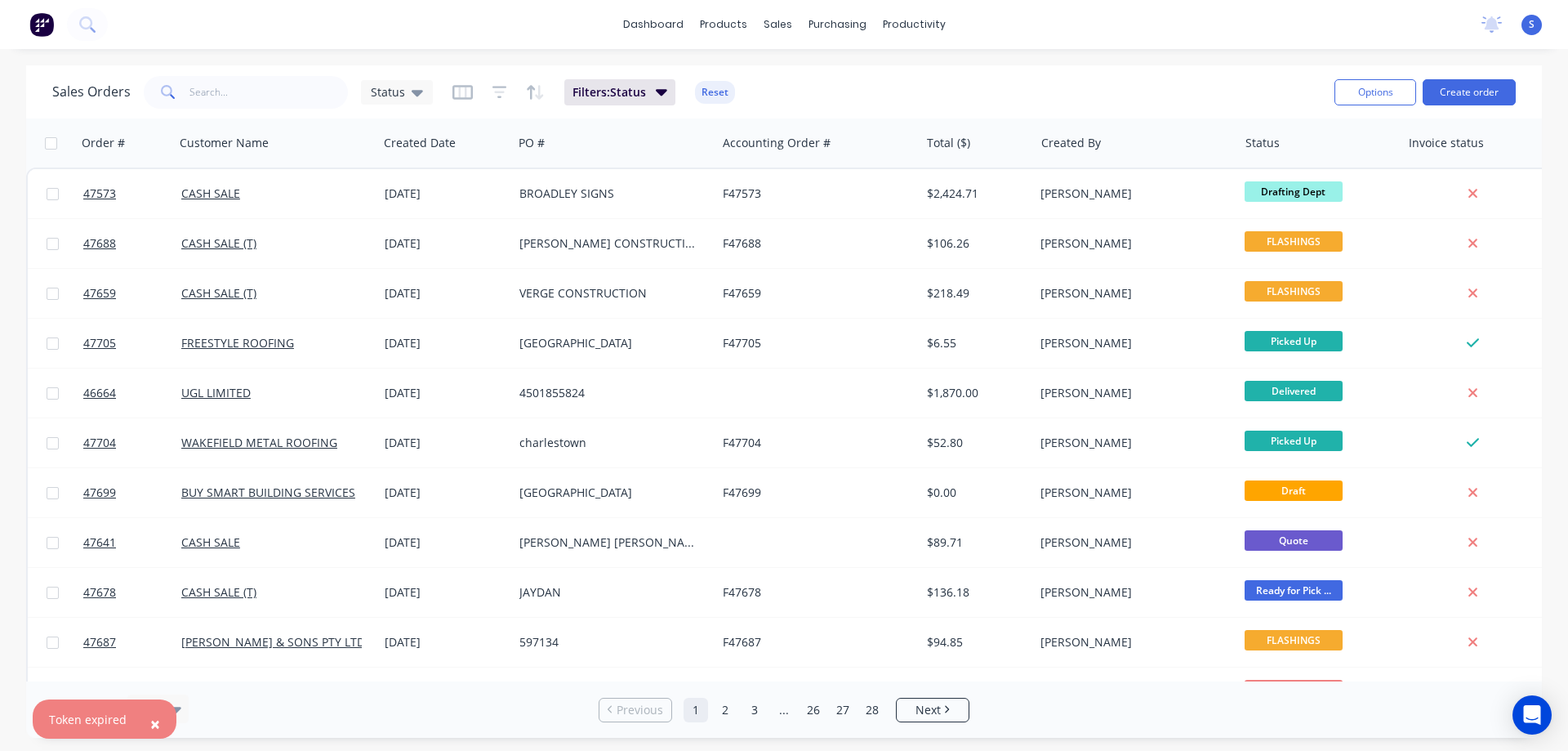
click at [154, 724] on span "×" at bounding box center [155, 723] width 10 height 23
click at [246, 86] on input "text" at bounding box center [269, 92] width 159 height 33
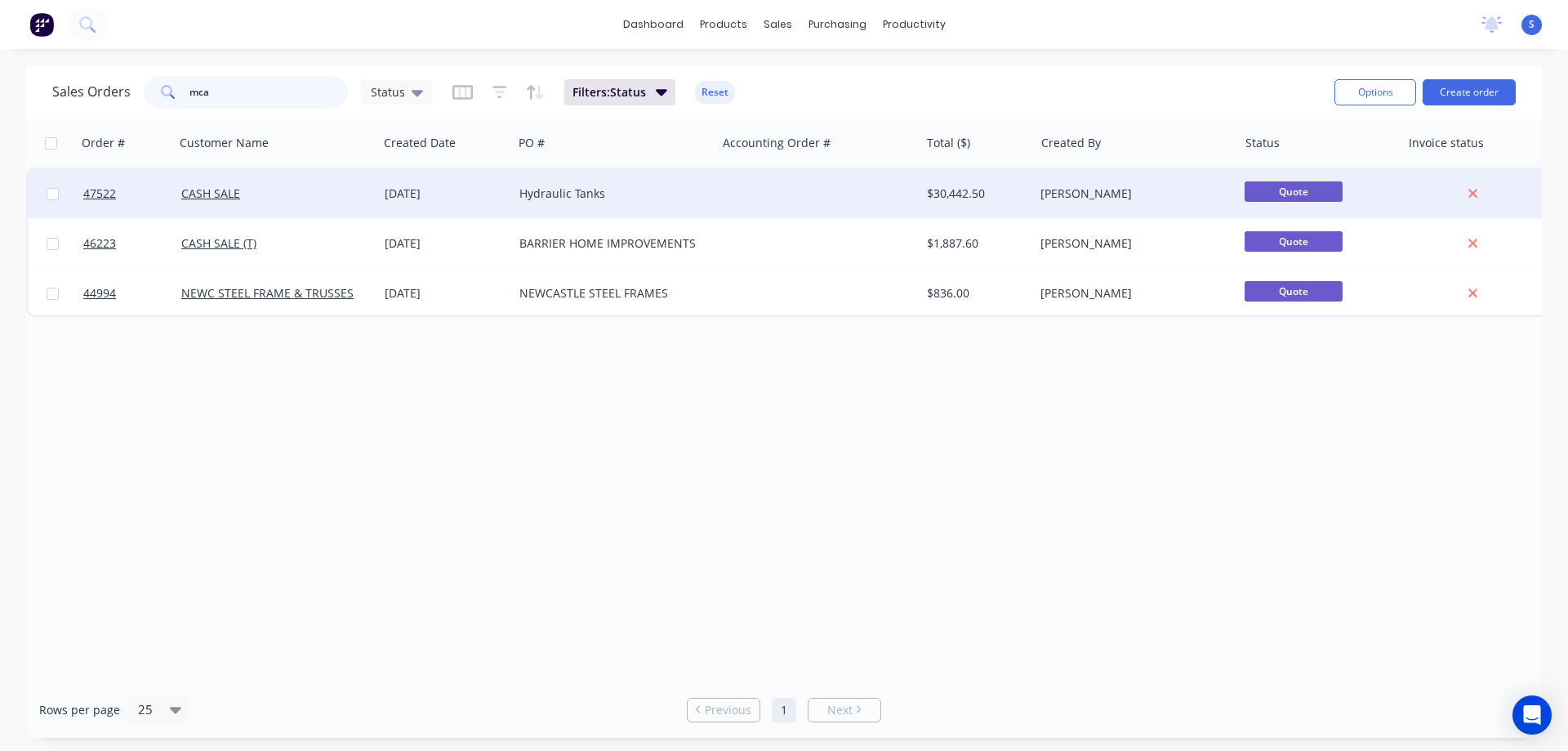
type input "mca"
click at [288, 195] on div "CASH SALE" at bounding box center [272, 193] width 181 height 16
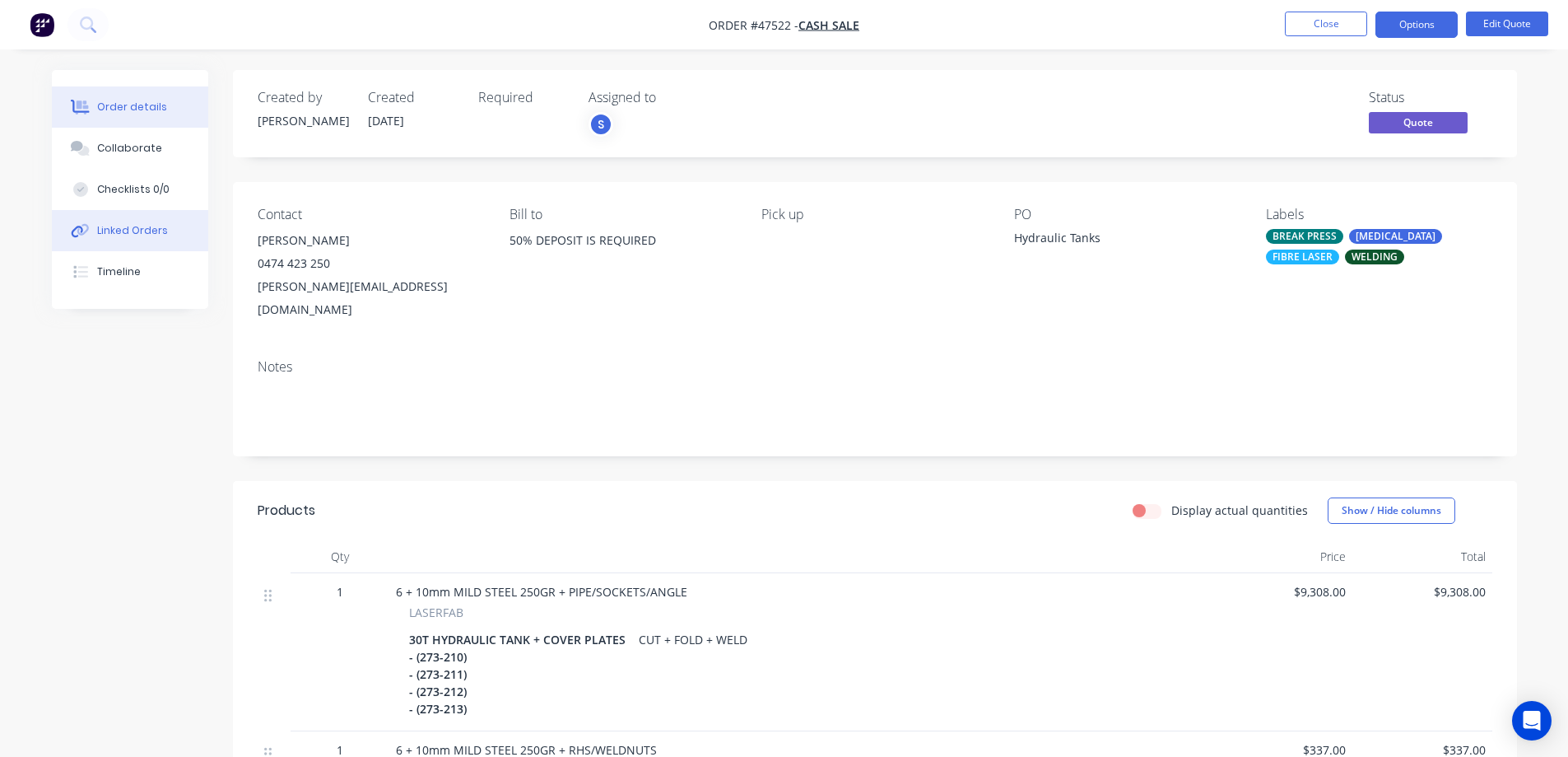
click at [133, 228] on div "Linked Orders" at bounding box center [133, 231] width 71 height 15
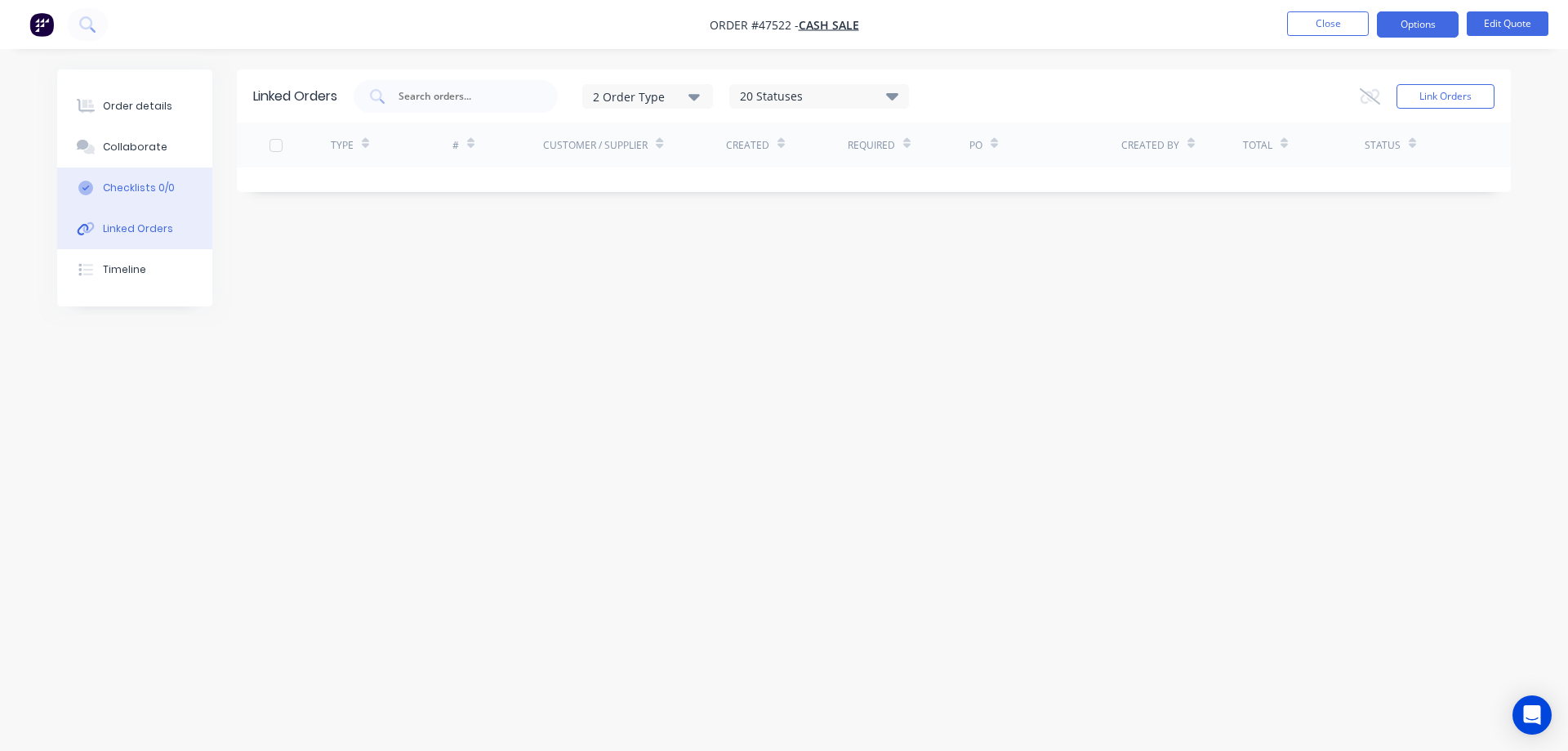
click at [122, 193] on div "Checklists 0/0" at bounding box center [139, 188] width 72 height 15
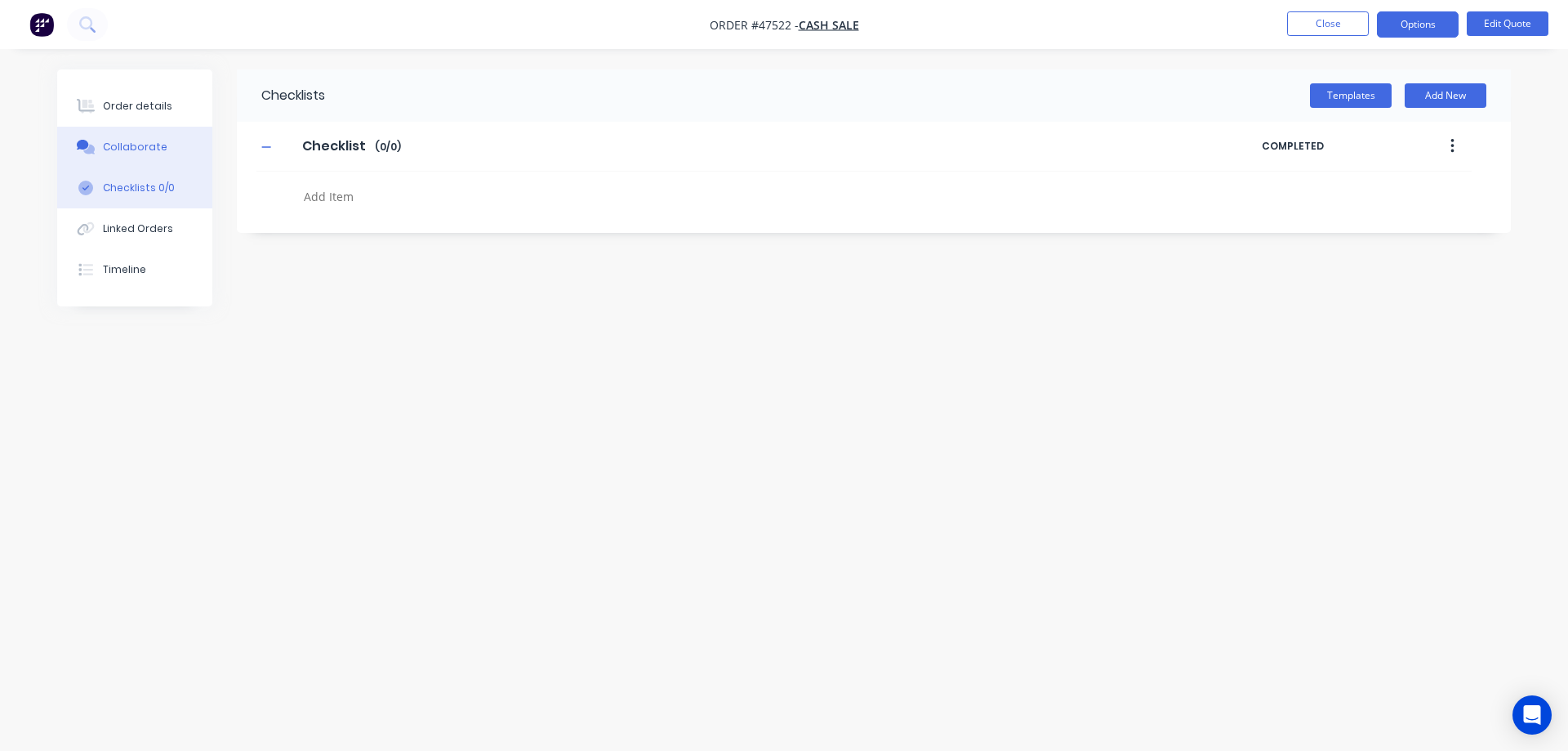
click at [139, 149] on div "Collaborate" at bounding box center [135, 147] width 65 height 15
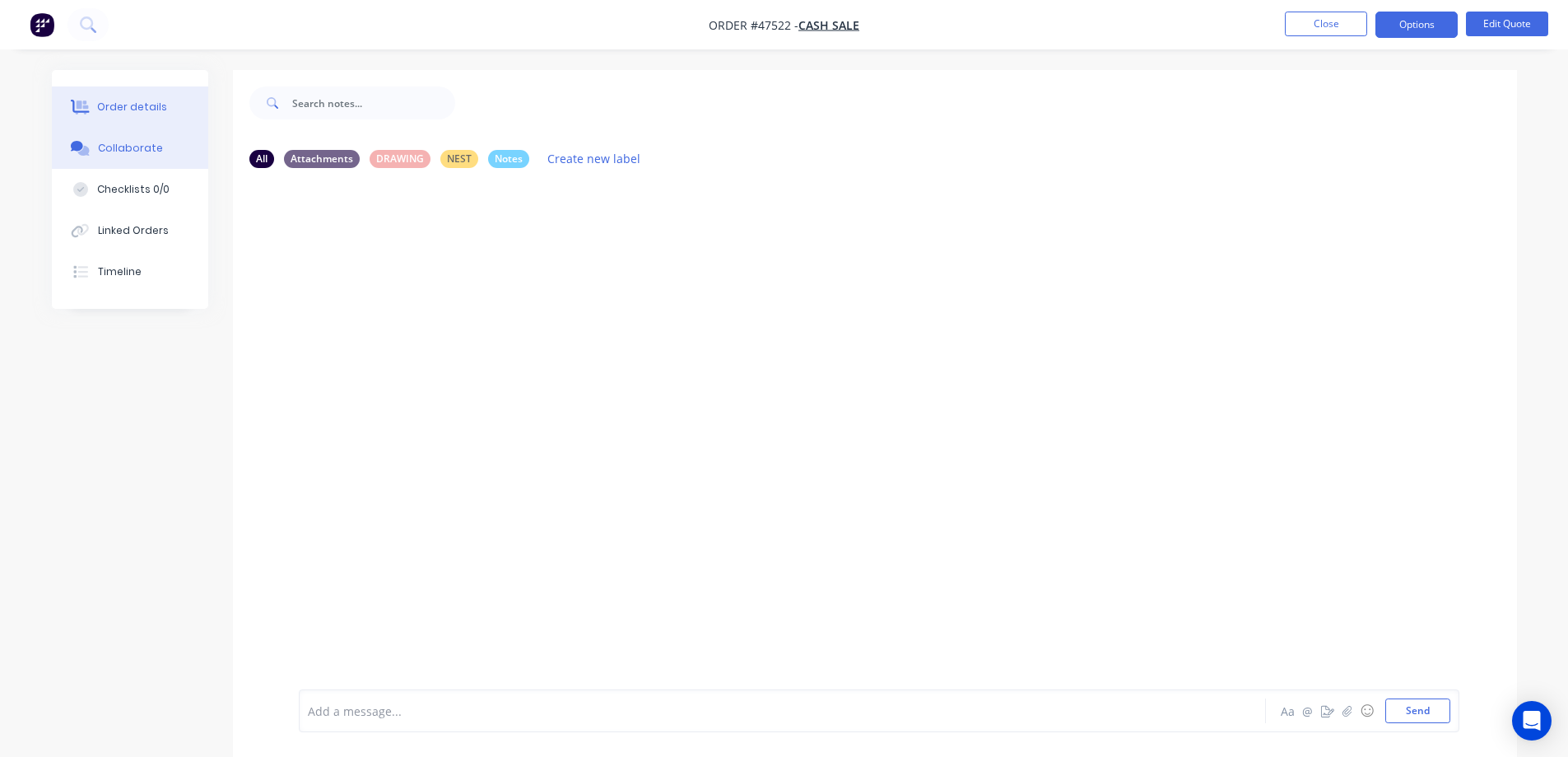
click at [140, 107] on div "Order details" at bounding box center [132, 107] width 70 height 15
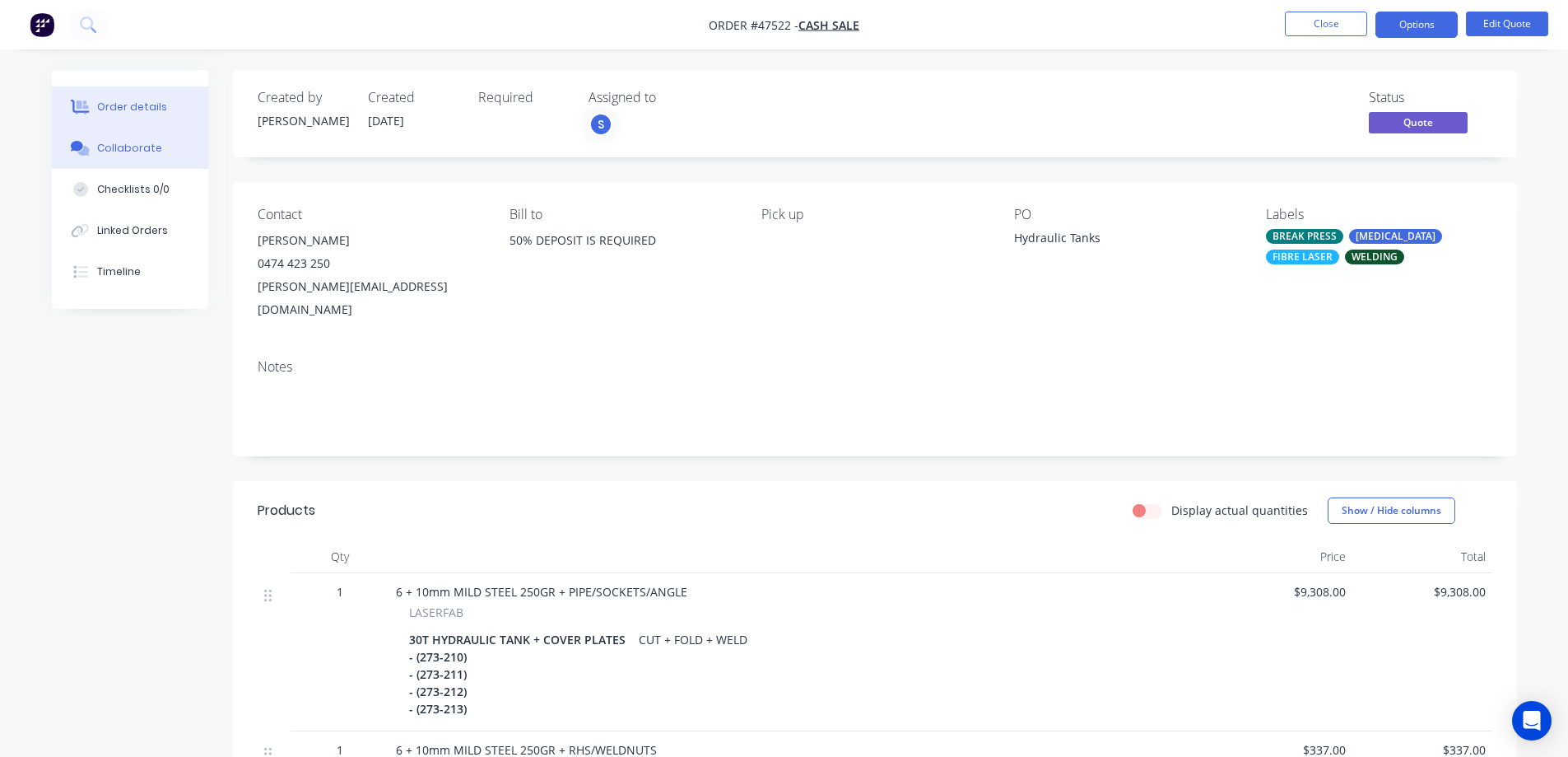
click at [131, 139] on button "Collaborate" at bounding box center [129, 148] width 156 height 41
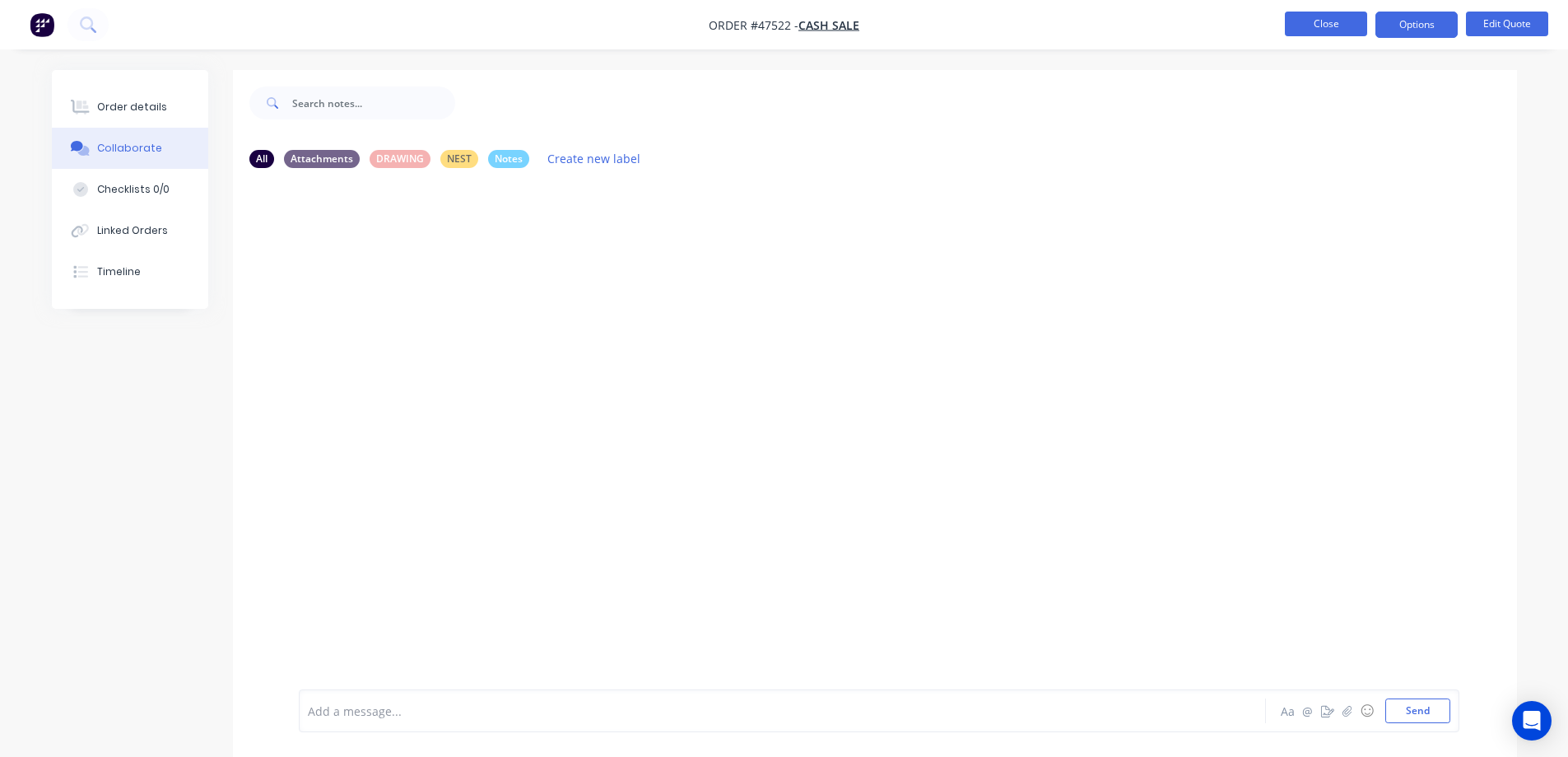
click at [1336, 25] on button "Close" at bounding box center [1325, 24] width 82 height 25
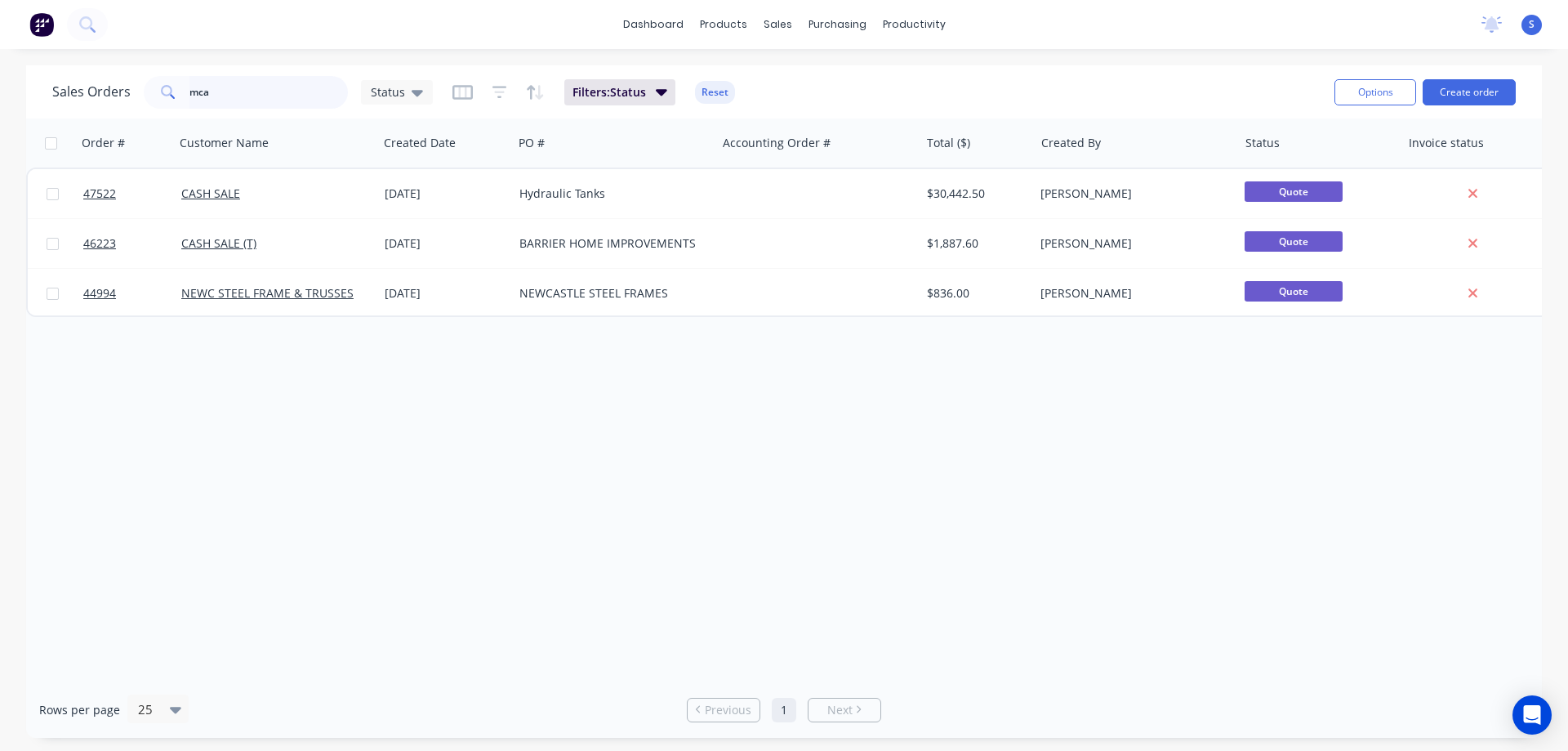
drag, startPoint x: 240, startPoint y: 92, endPoint x: 59, endPoint y: 107, distance: 181.6
click at [101, 104] on div "Sales Orders mca Status" at bounding box center [242, 92] width 381 height 33
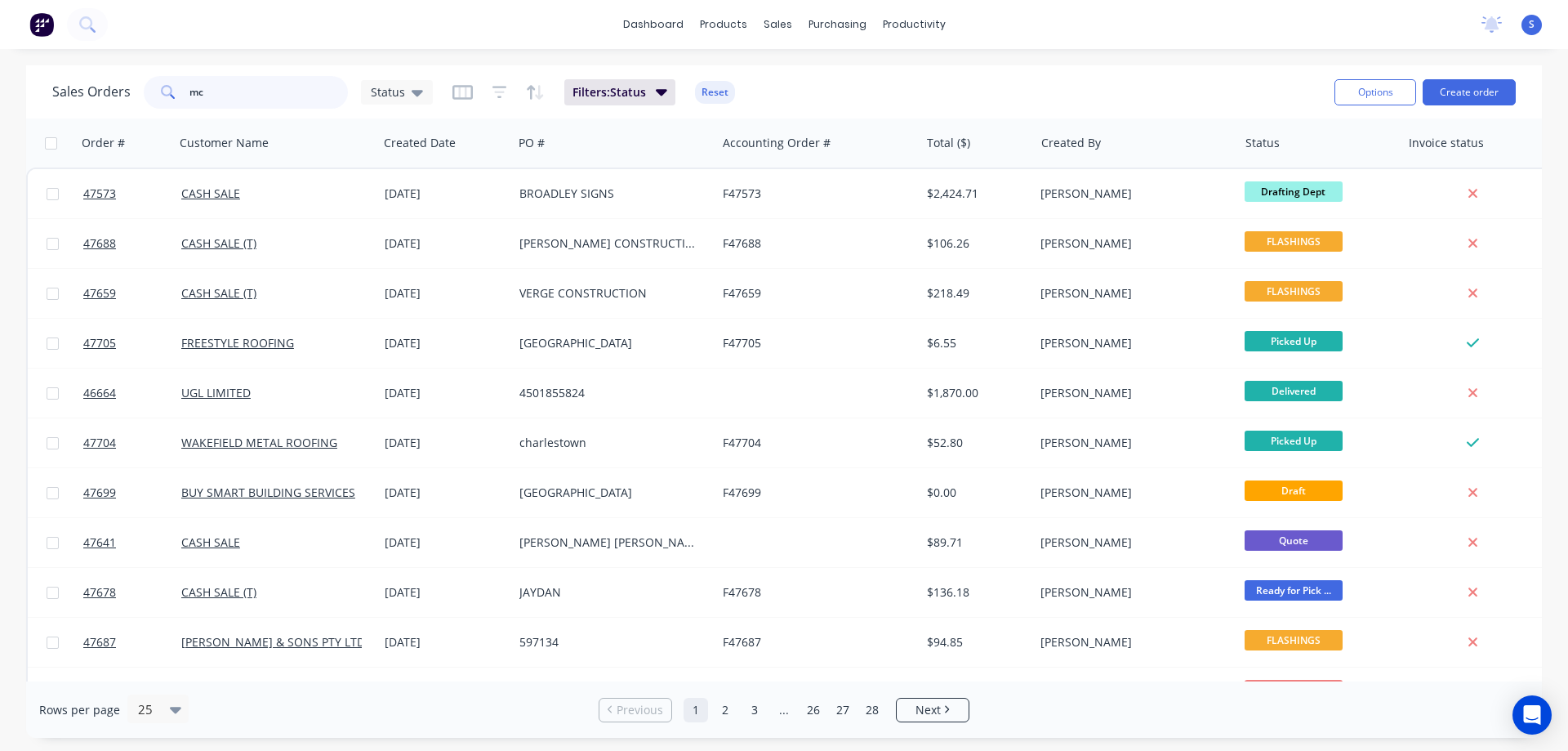
type input "mca"
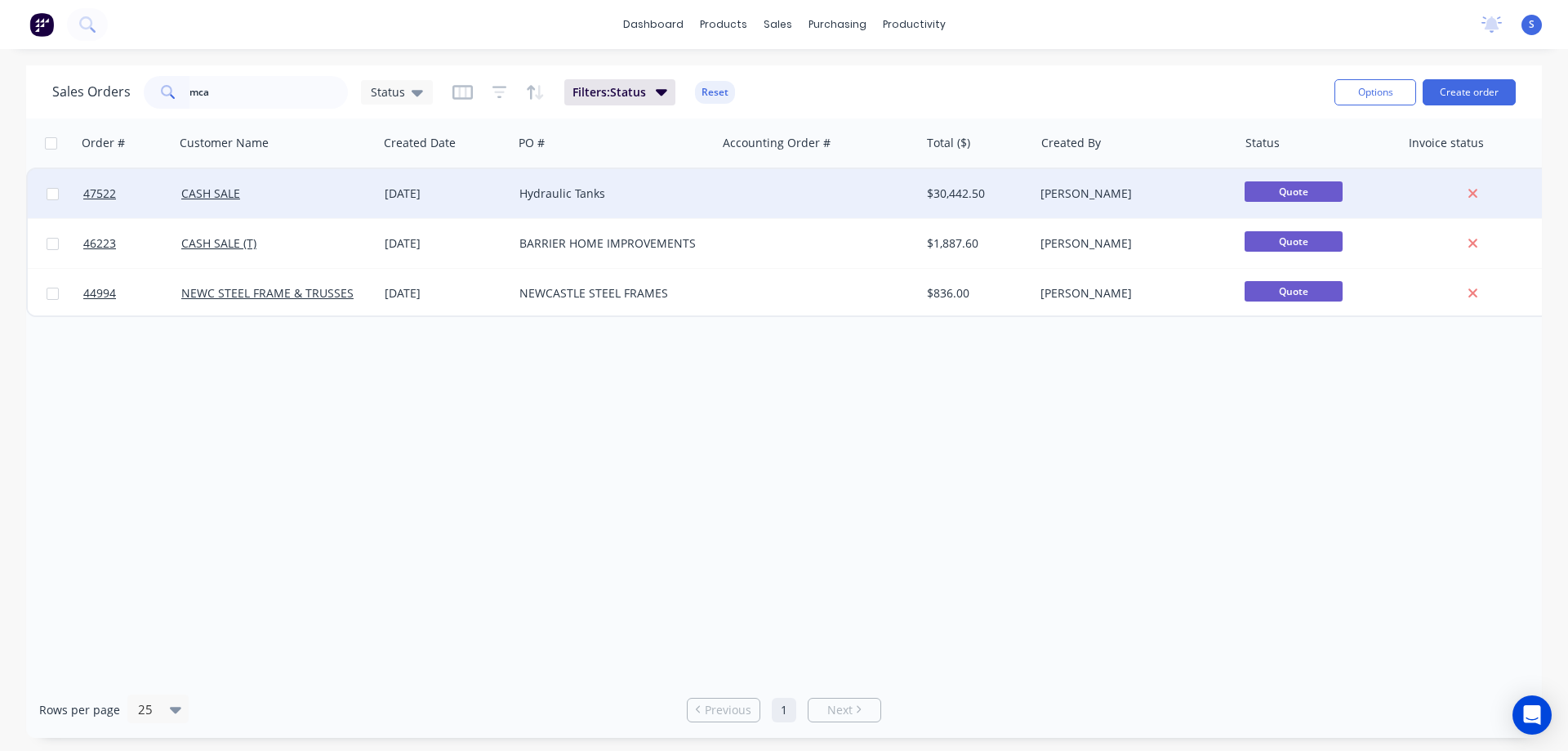
click at [550, 203] on div "Hydraulic Tanks" at bounding box center [614, 194] width 203 height 49
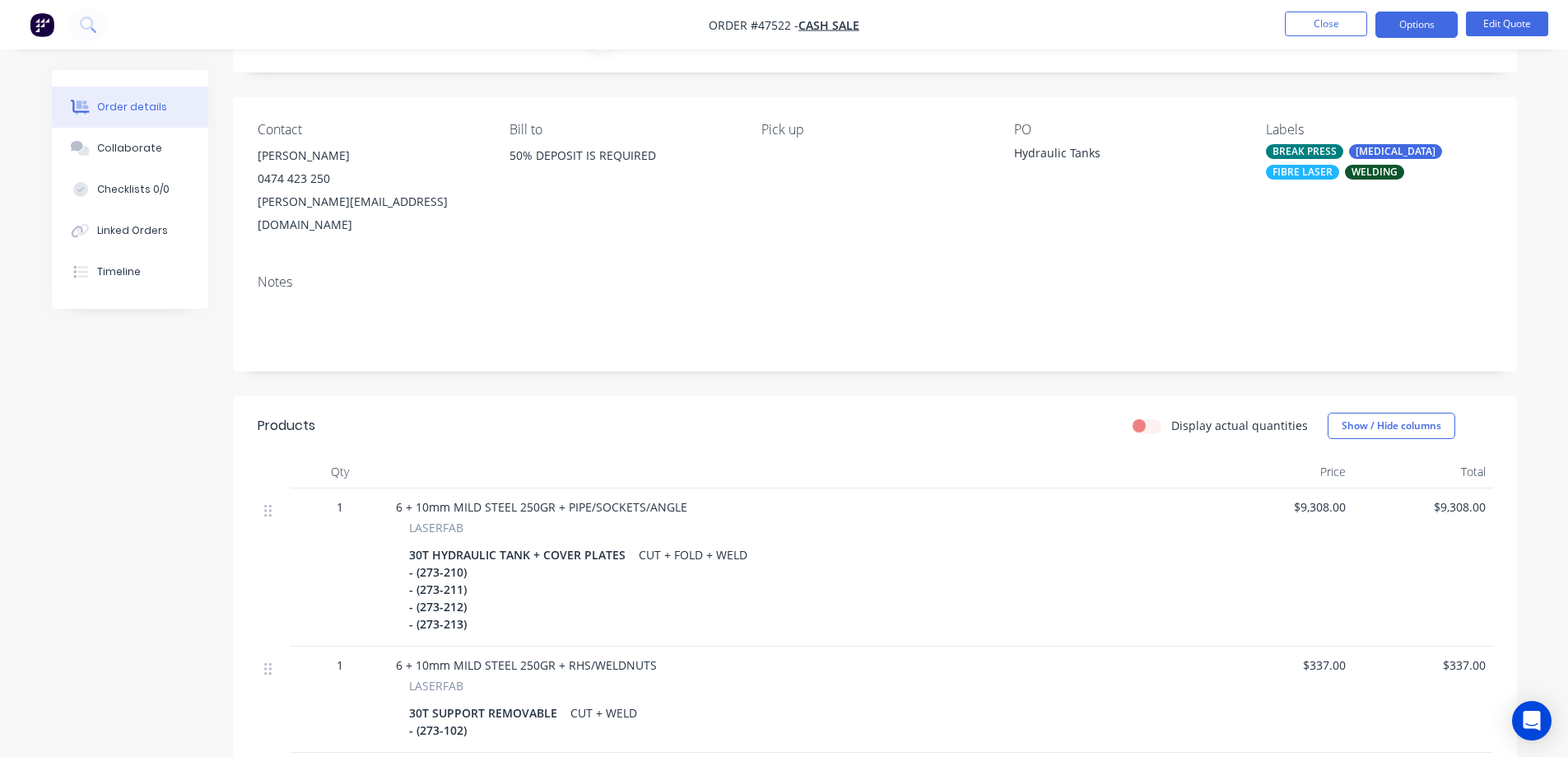
scroll to position [165, 0]
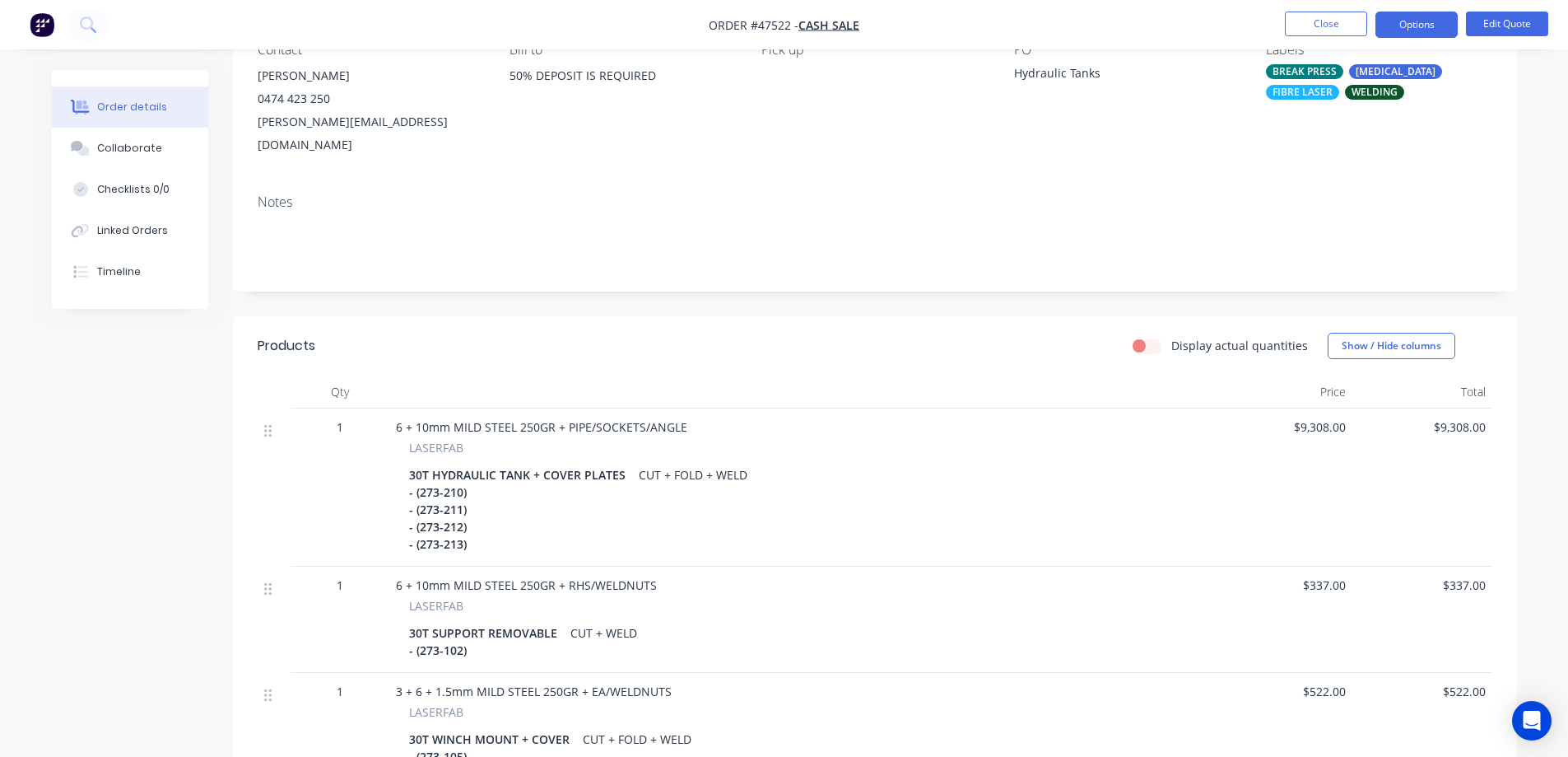
click at [678, 463] on div "CUT + FOLD + WELD" at bounding box center [693, 474] width 122 height 24
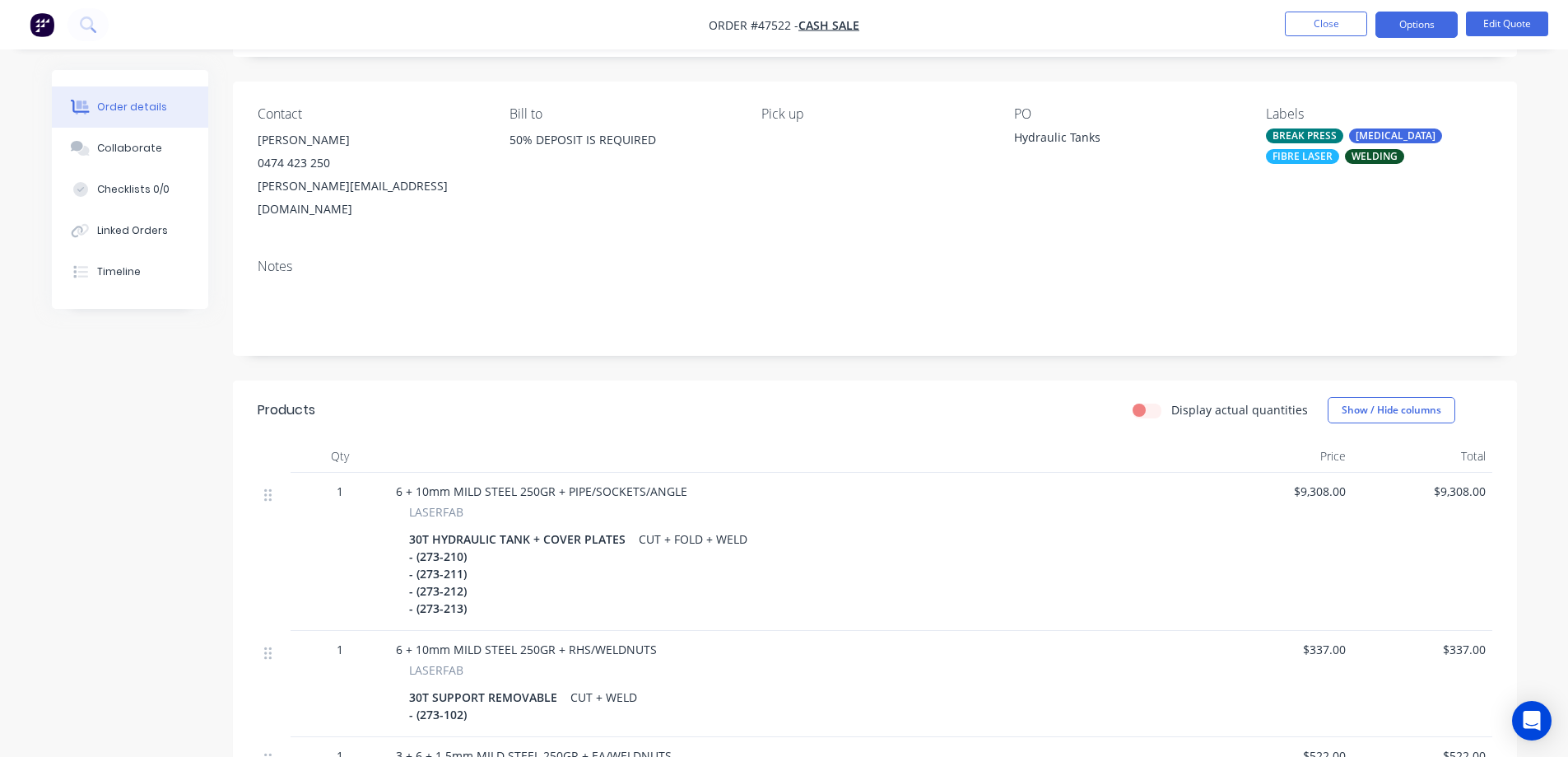
scroll to position [0, 0]
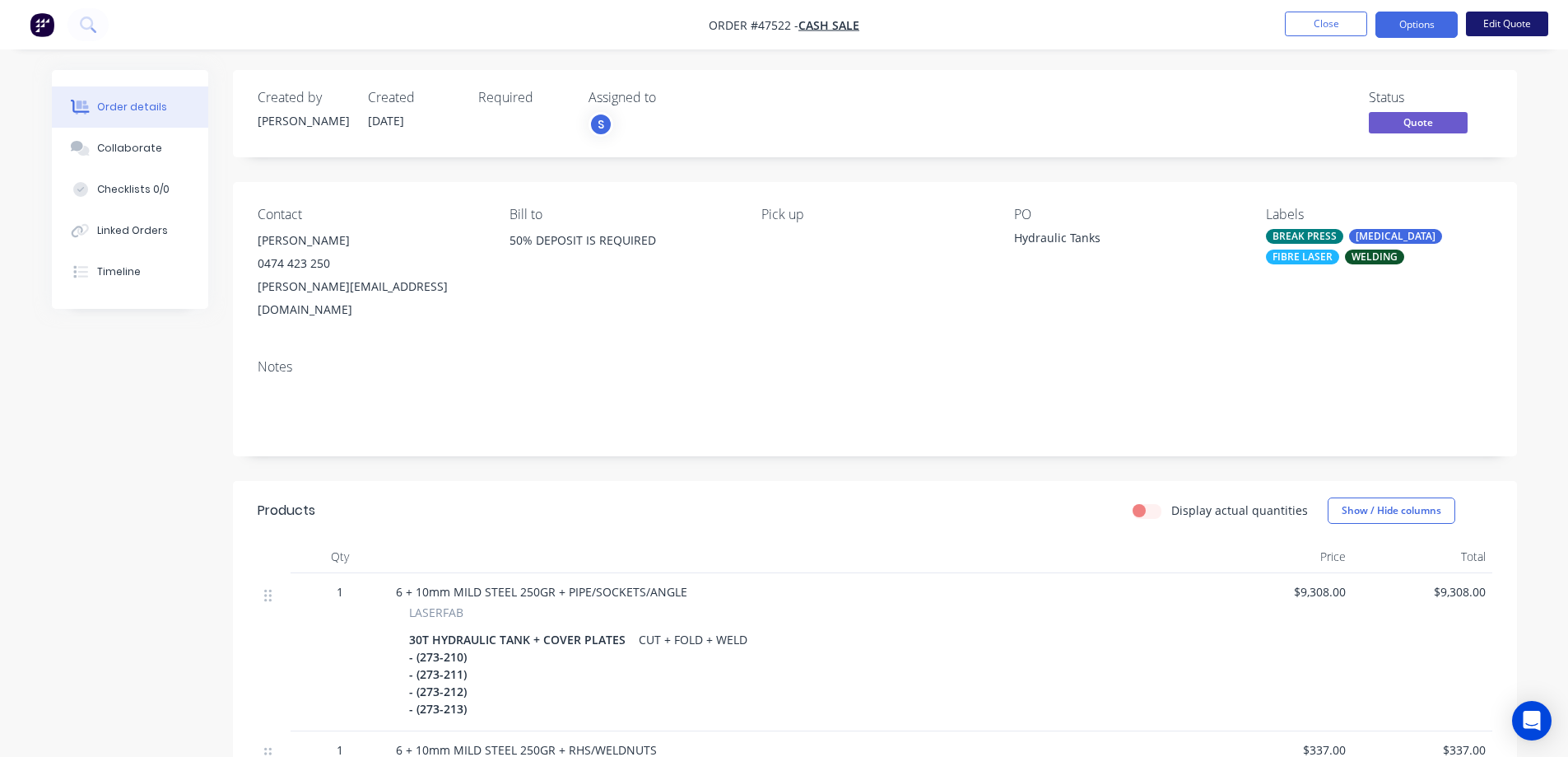
click at [1518, 25] on button "Edit Quote" at bounding box center [1506, 24] width 82 height 25
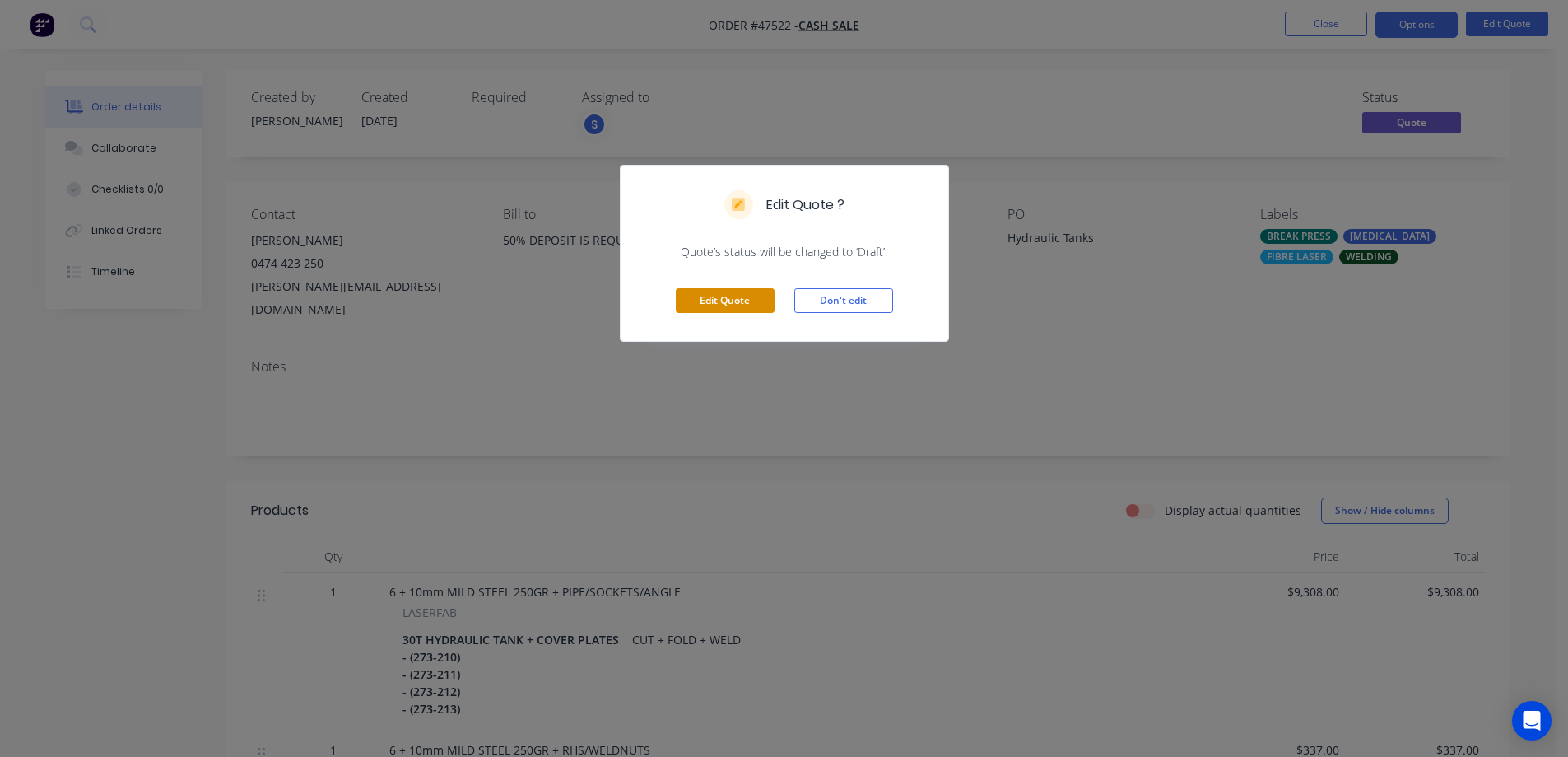
click at [733, 301] on button "Edit Quote" at bounding box center [724, 300] width 99 height 25
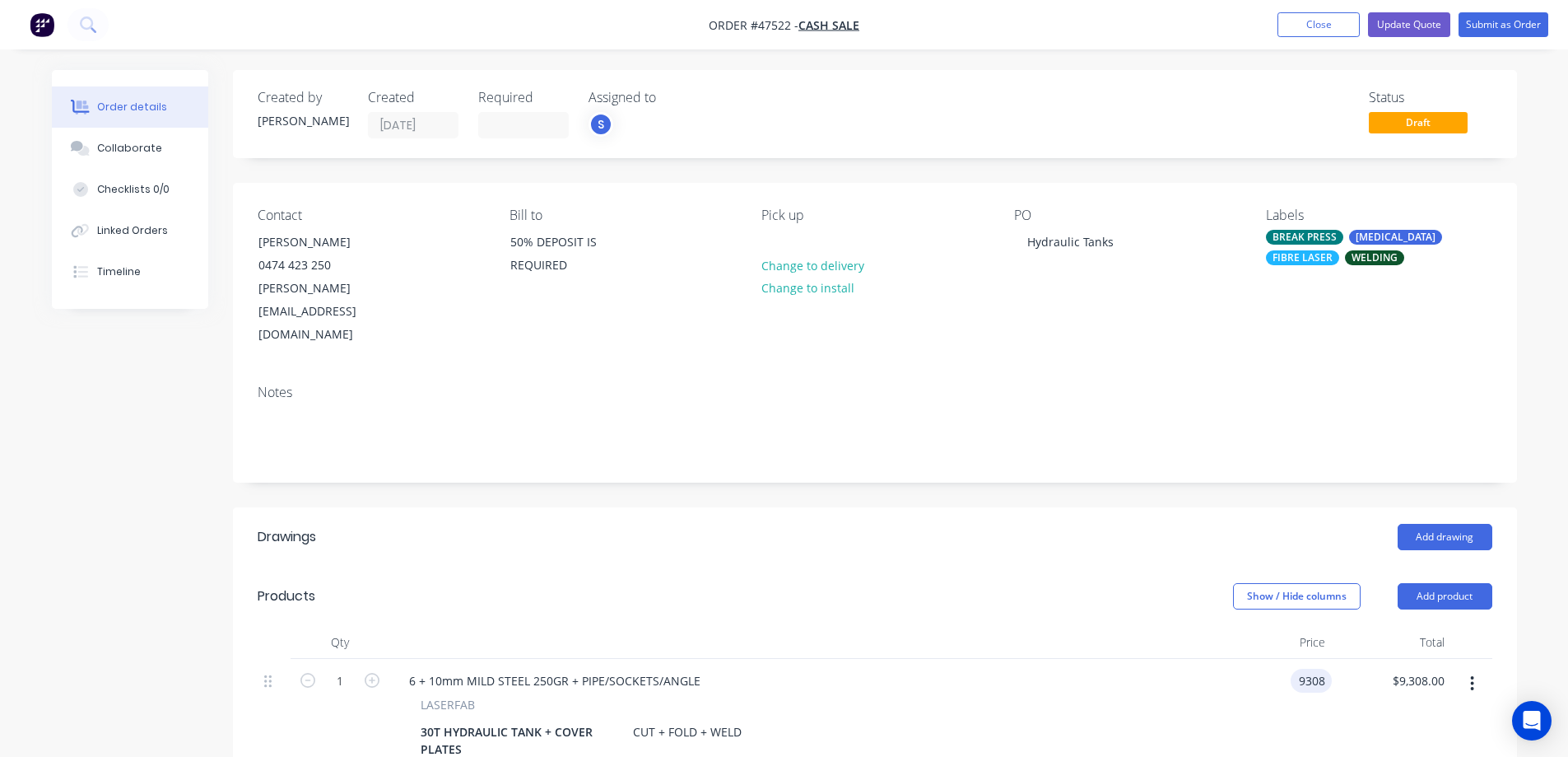
click at [1326, 669] on input "9308" at bounding box center [1314, 681] width 35 height 24
click at [1325, 669] on input "9308" at bounding box center [1314, 681] width 35 height 24
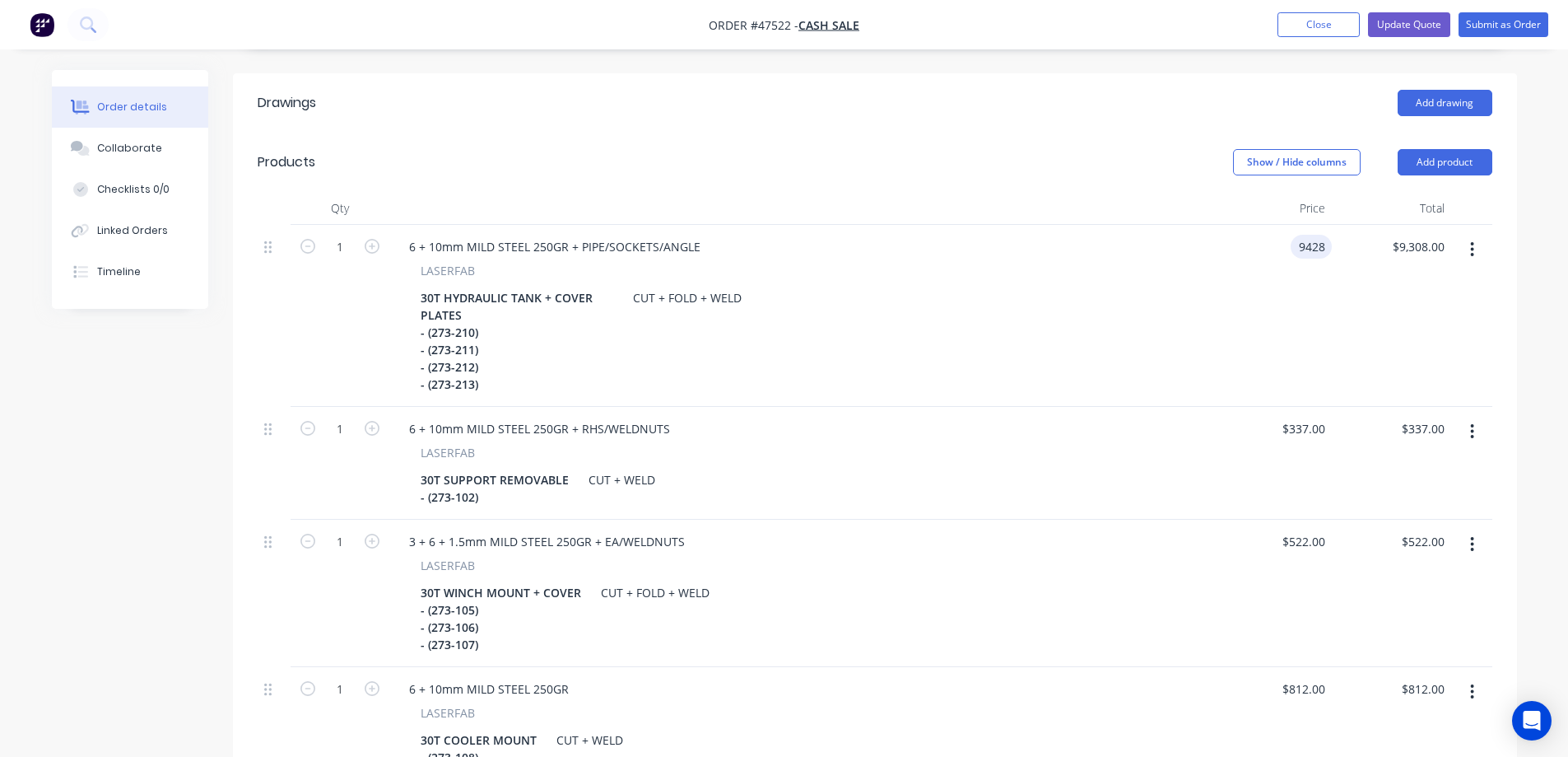
scroll to position [494, 0]
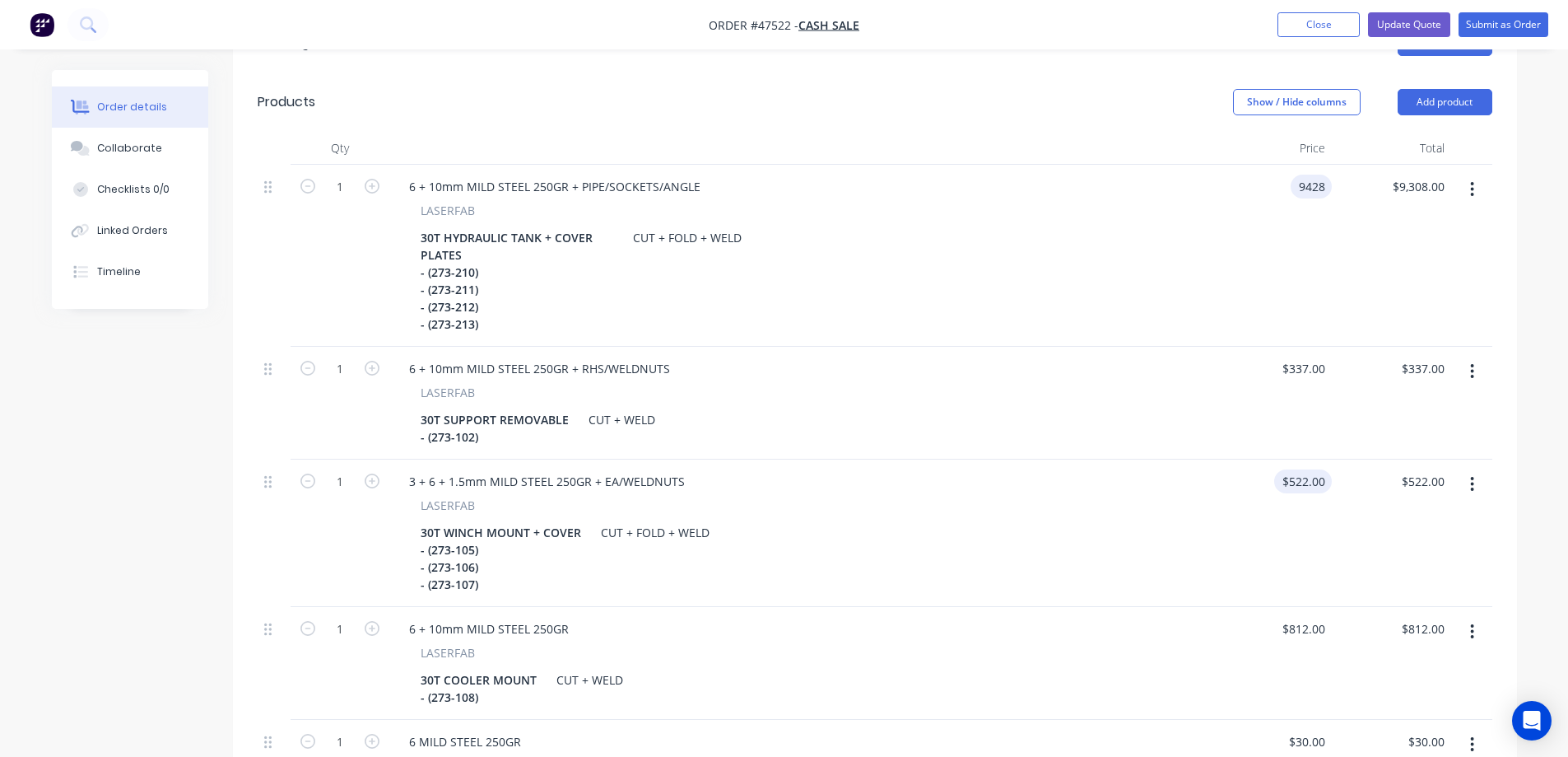
type input "$9,428.00"
click at [1310, 469] on input "522" at bounding box center [1317, 481] width 28 height 24
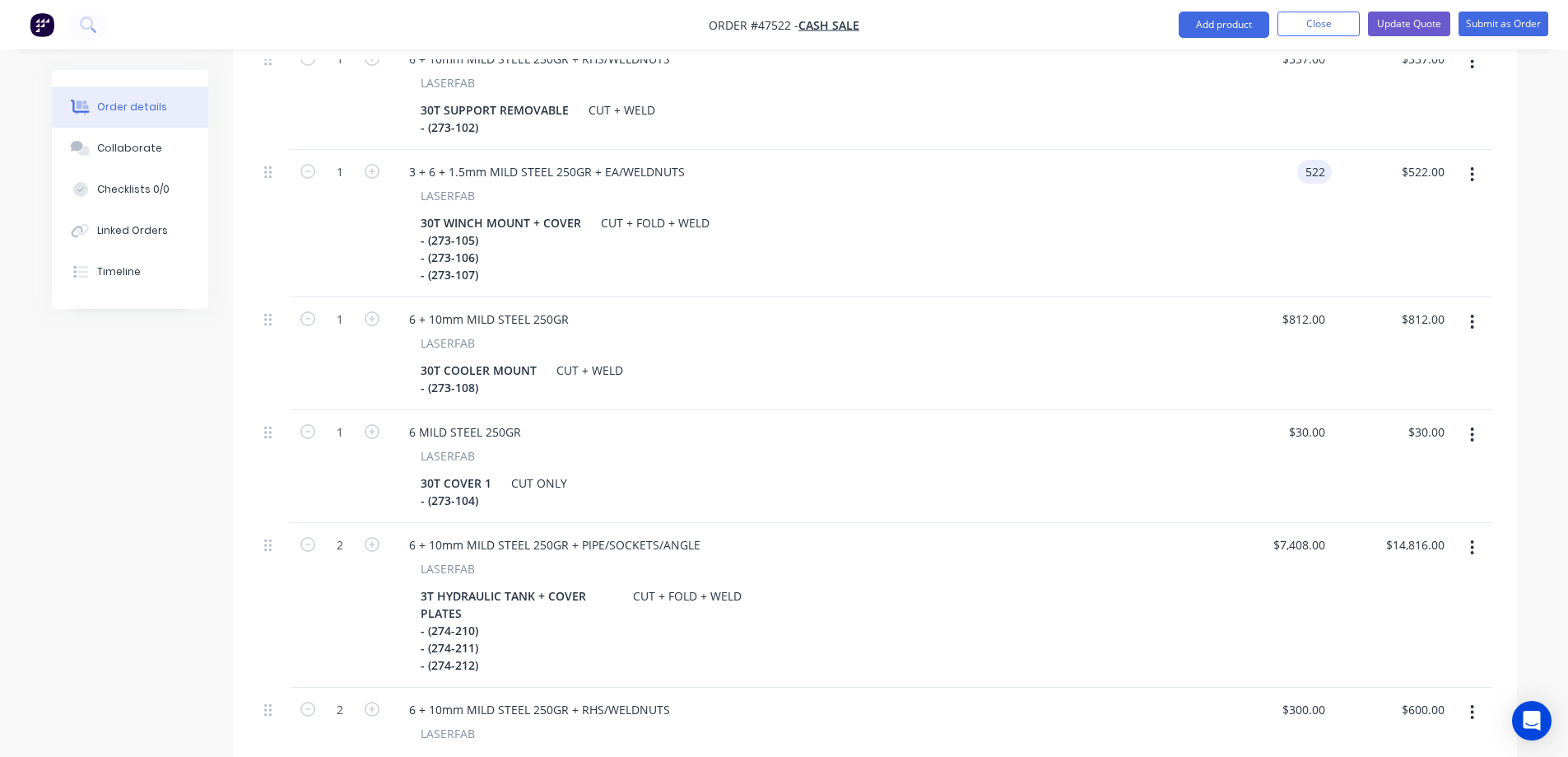
scroll to position [824, 0]
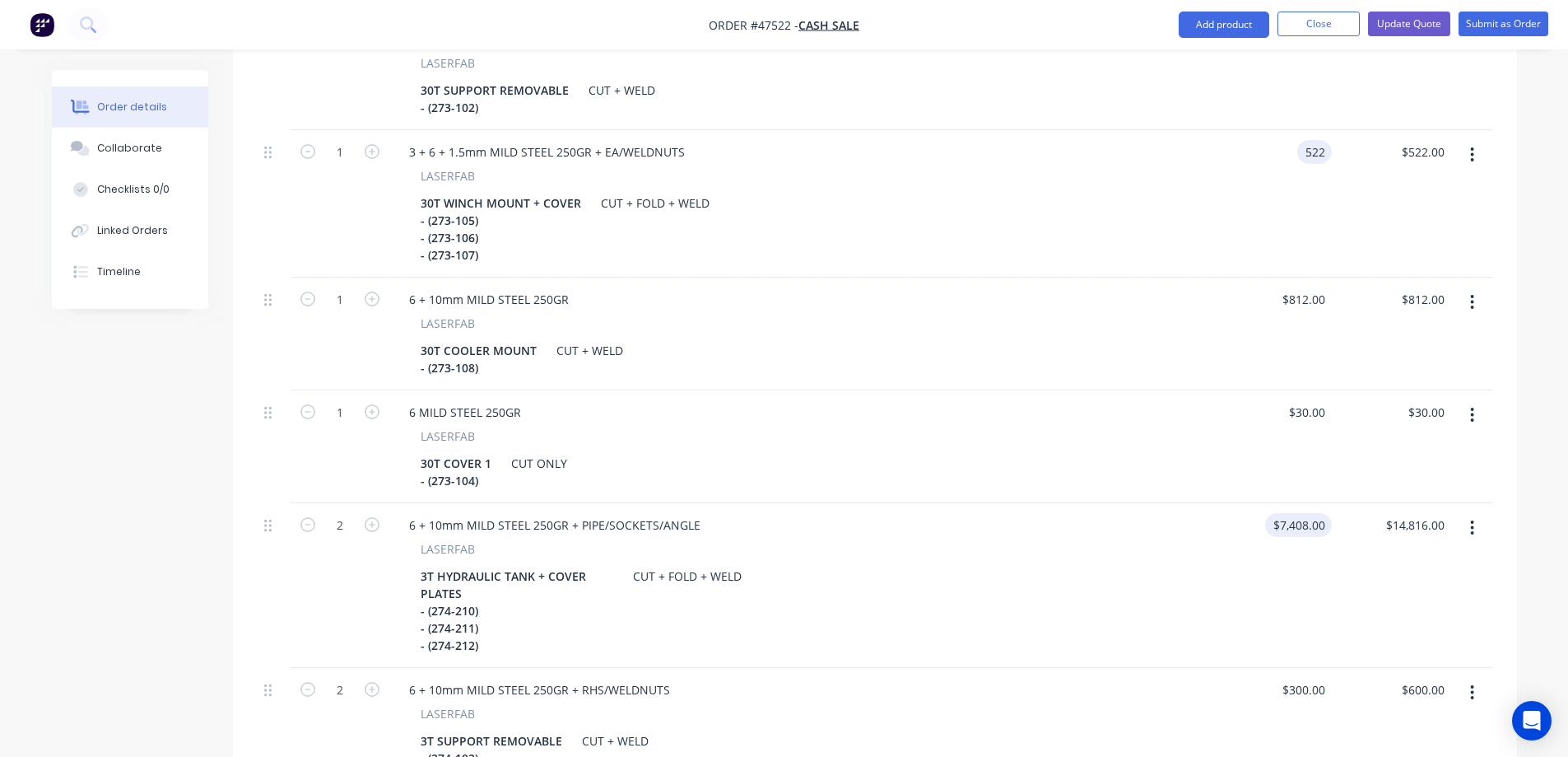
type input "$522.00"
click at [1309, 513] on input "7408" at bounding box center [1301, 525] width 60 height 24
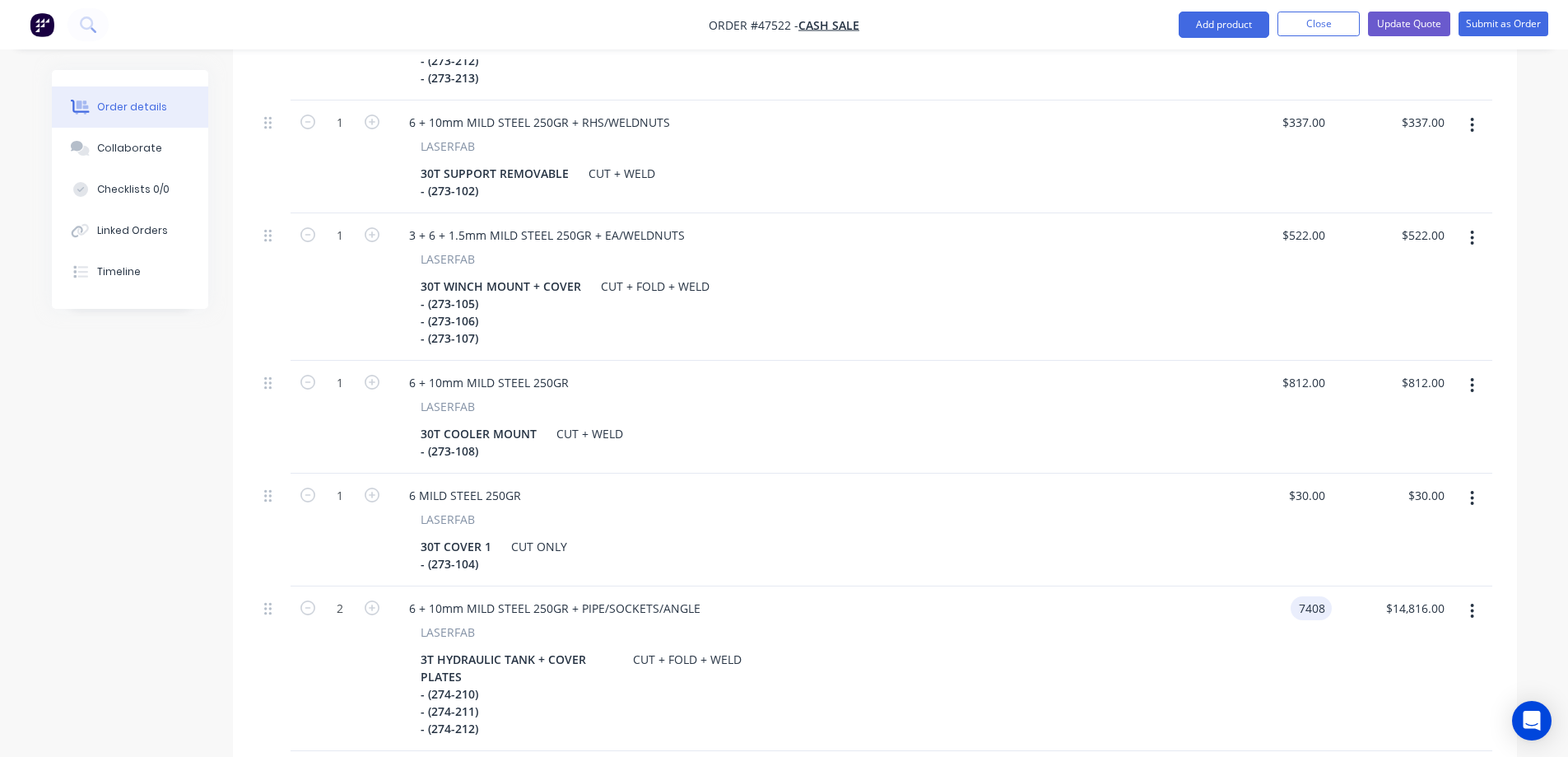
scroll to position [741, 0]
type input "$7,528.00"
type input "$15,056.00"
click at [1543, 582] on div "Order details Collaborate Checklists 0/0 Linked Orders Timeline Order details C…" at bounding box center [784, 392] width 1568 height 2267
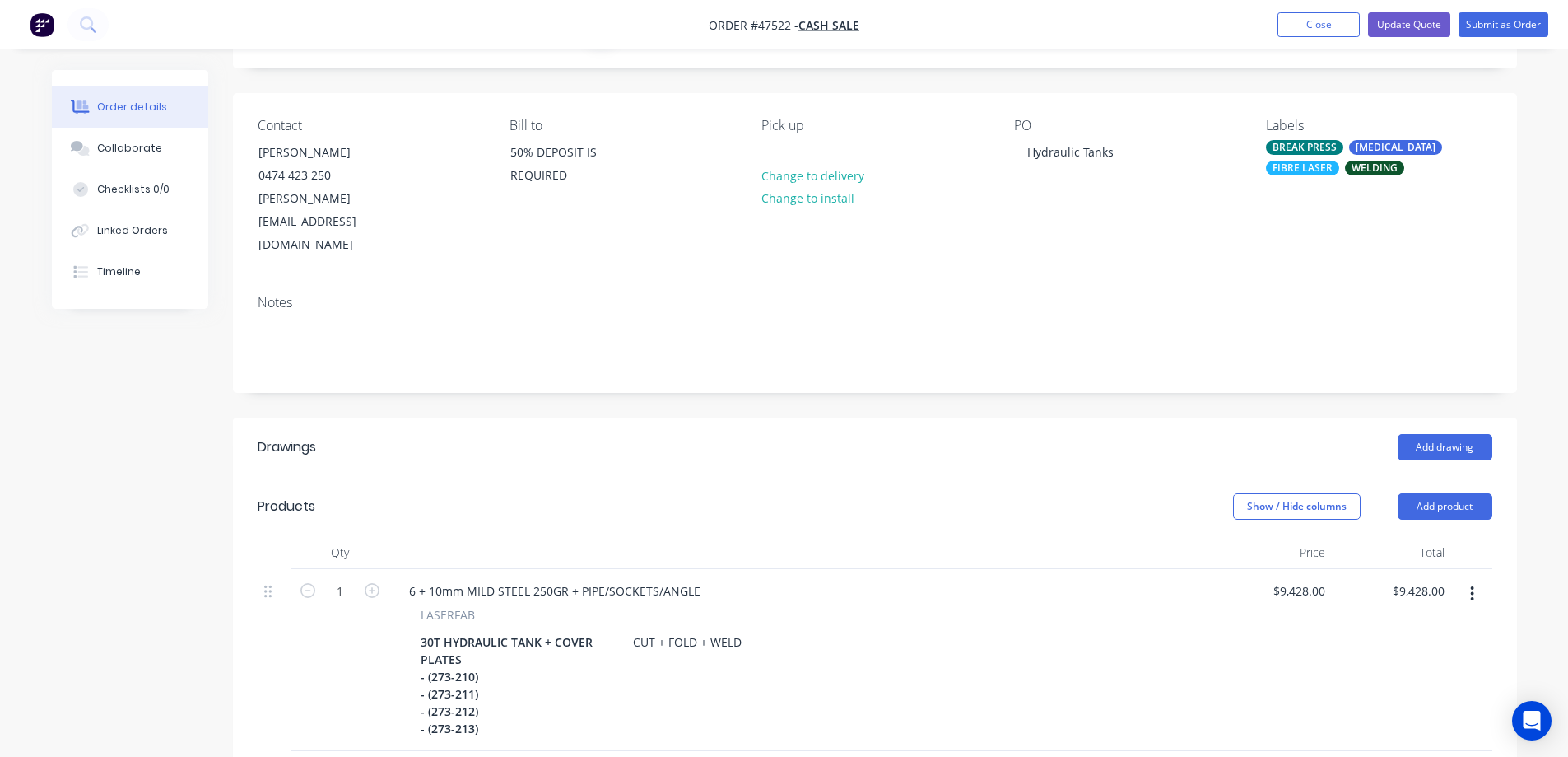
scroll to position [247, 0]
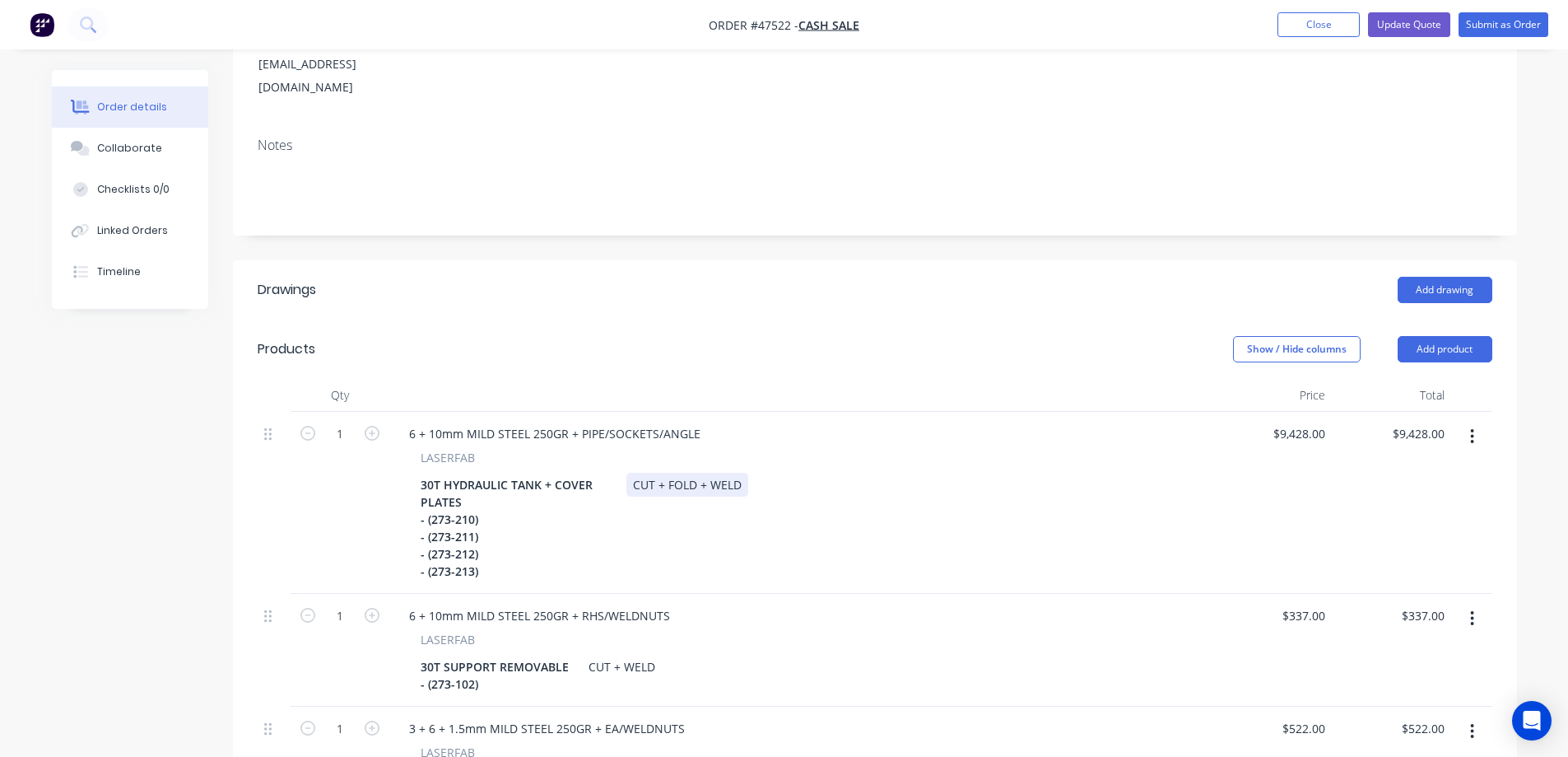
click at [741, 473] on div "CUT + FOLD + WELD" at bounding box center [687, 485] width 122 height 24
drag, startPoint x: 773, startPoint y: 436, endPoint x: 738, endPoint y: 482, distance: 57.8
click at [738, 482] on div "30T HYDRAULIC TANK + COVER PLATES - (273-210) - (273-211) - (273-212) - (273-21…" at bounding box center [797, 528] width 767 height 110
copy div "+ TAP"
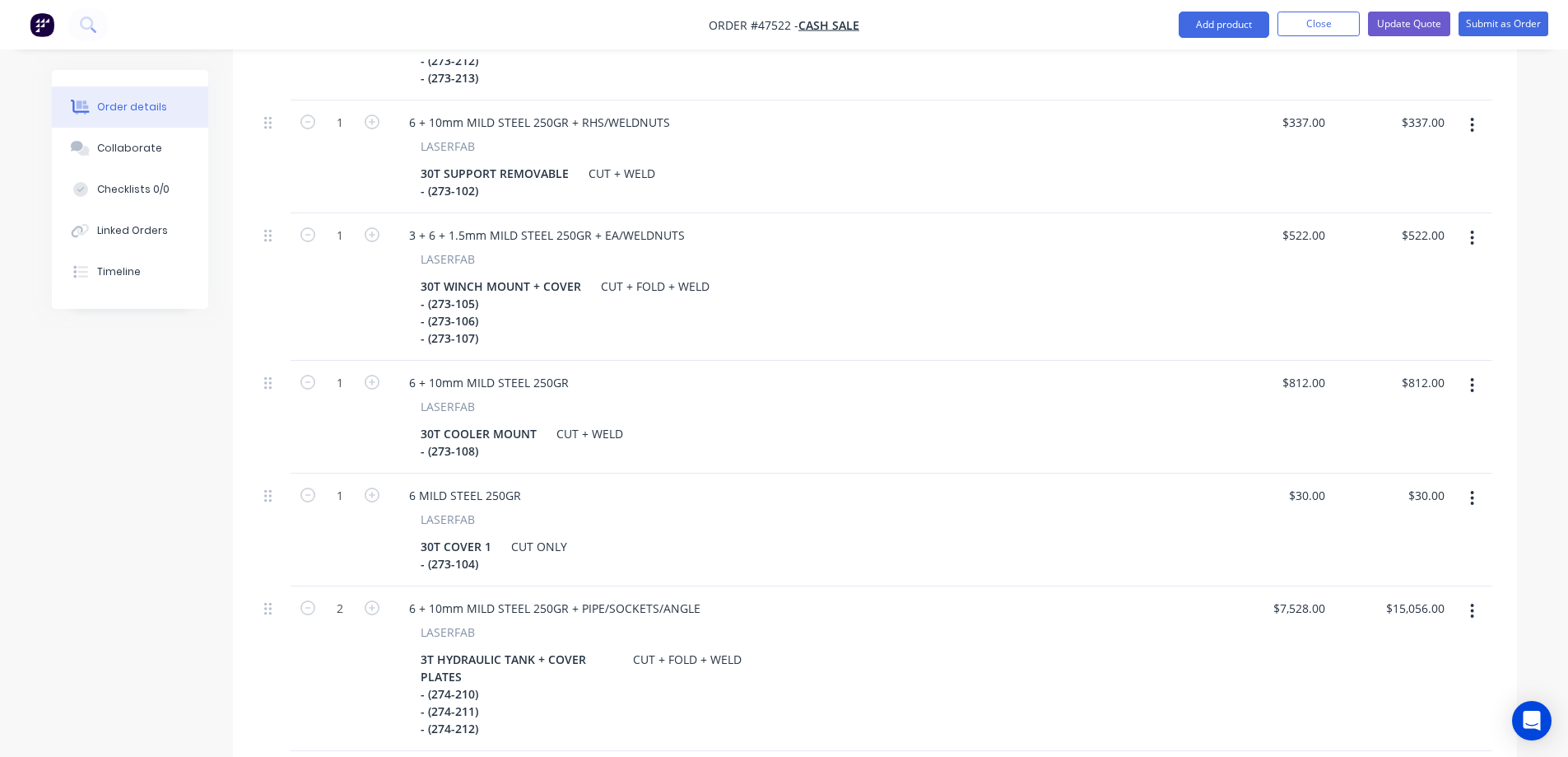
scroll to position [741, 0]
click at [740, 646] on div "CUT + FOLD + WELD" at bounding box center [687, 658] width 122 height 24
paste div
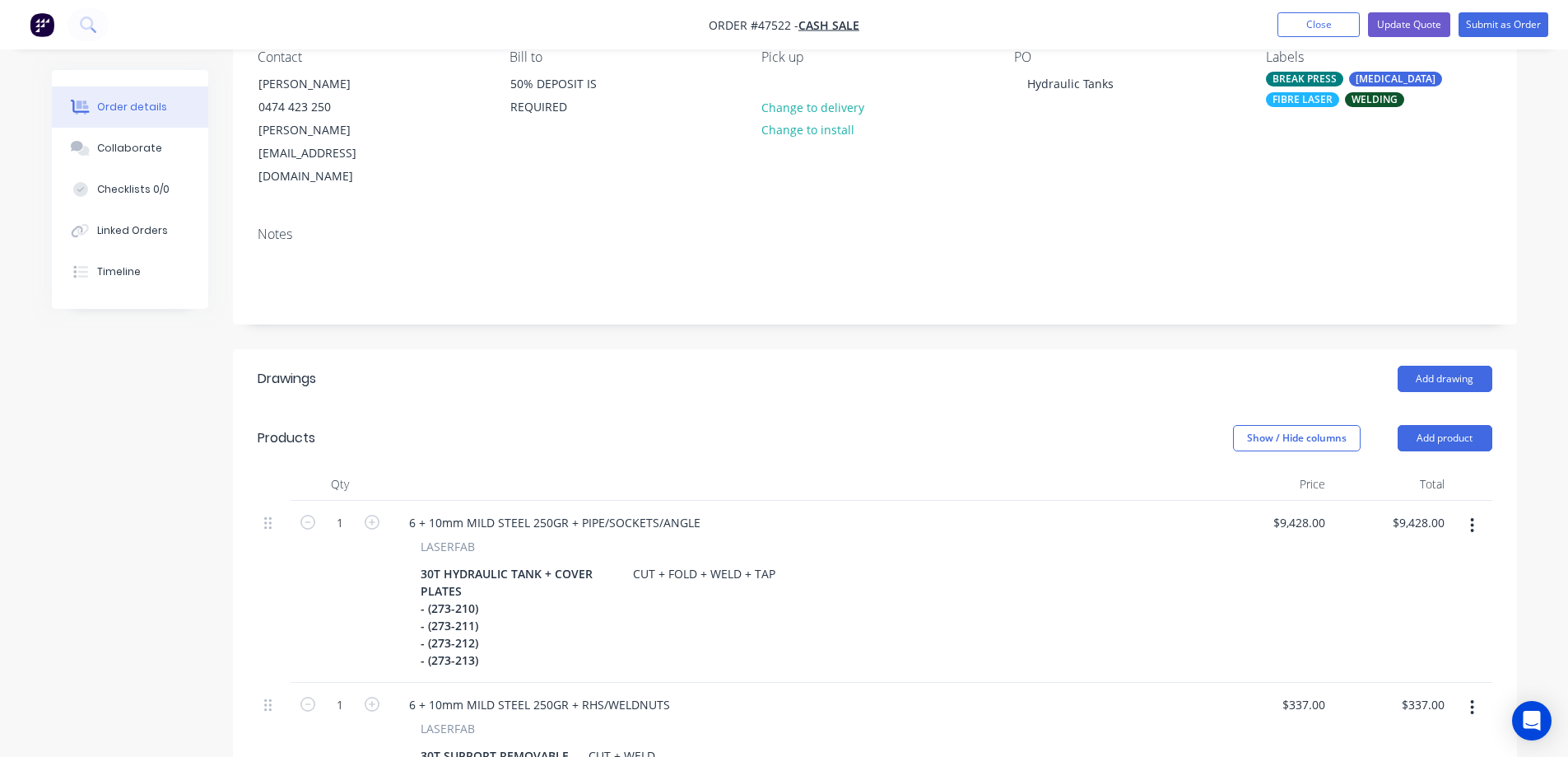
scroll to position [0, 0]
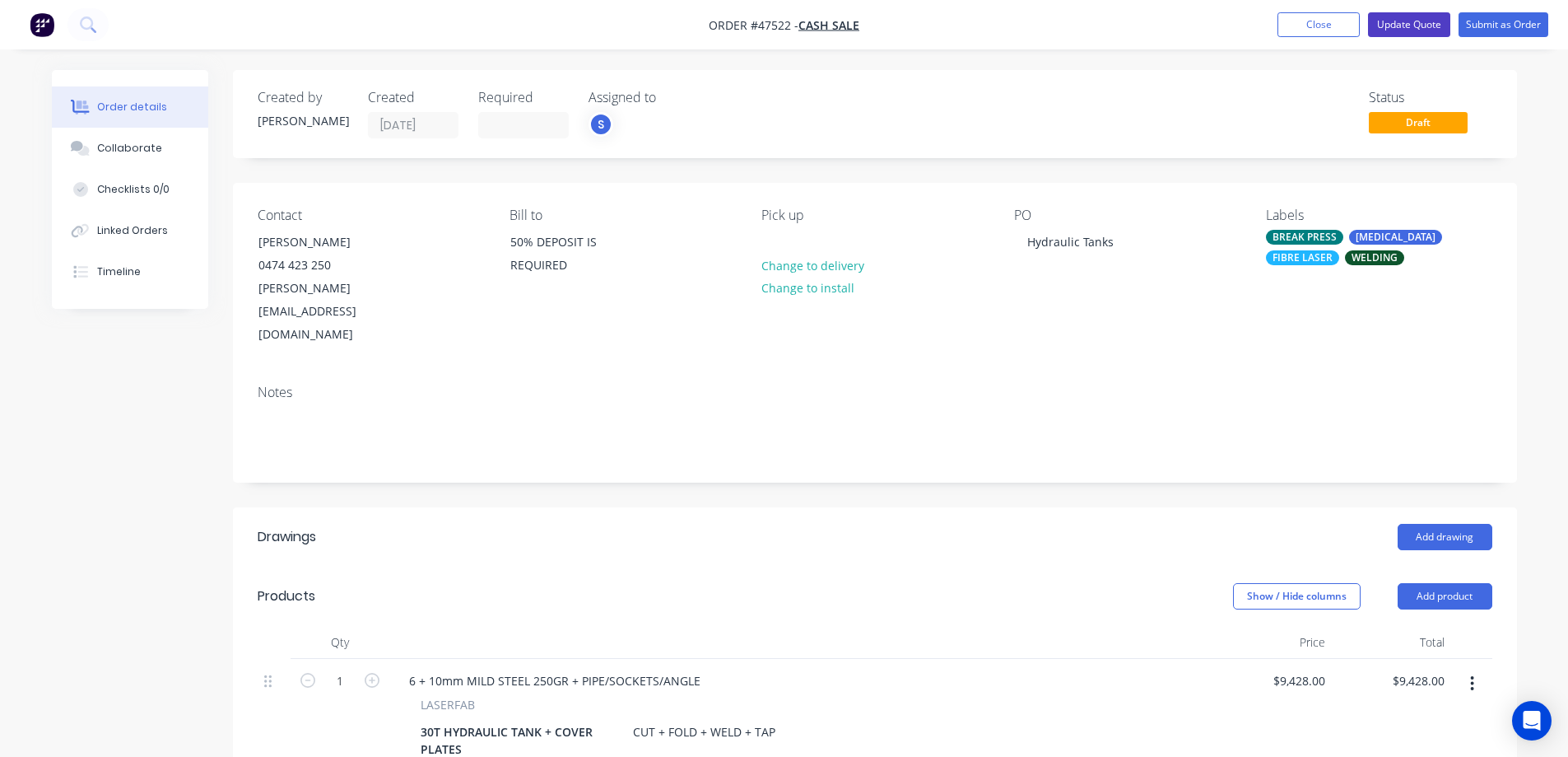
click at [1395, 23] on button "Update Quote" at bounding box center [1408, 25] width 82 height 25
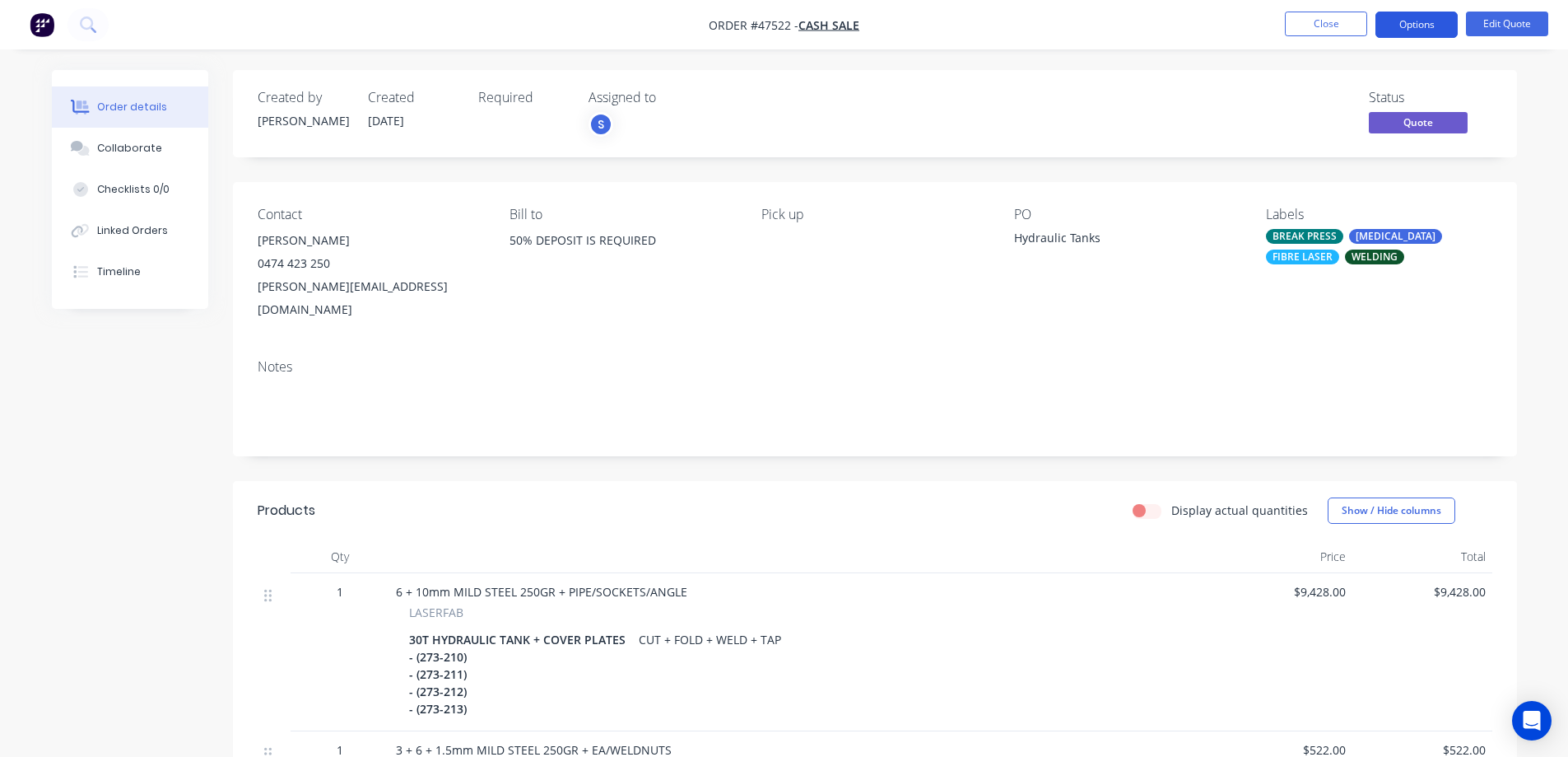
click at [1391, 22] on button "Options" at bounding box center [1416, 25] width 82 height 26
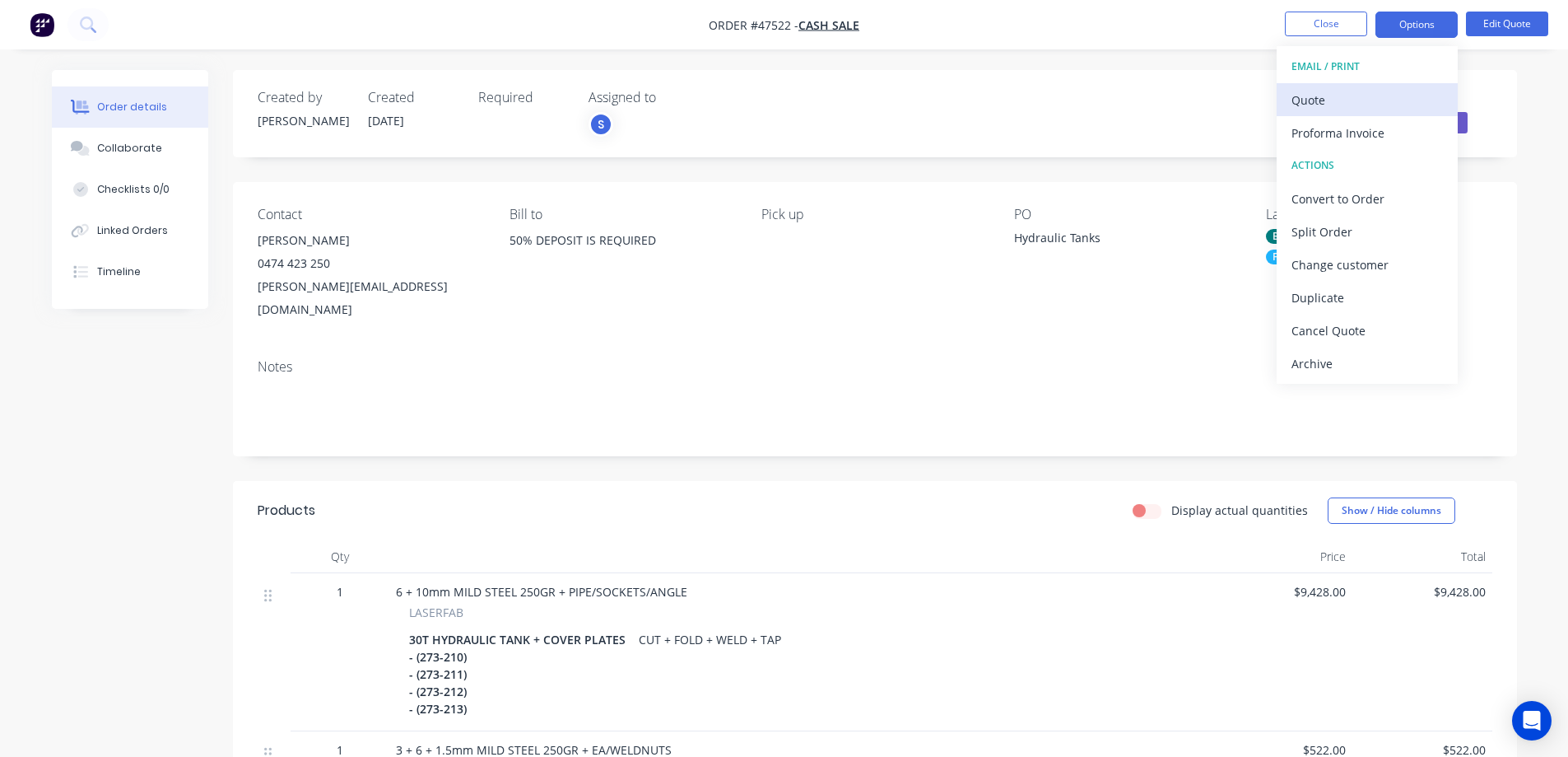
click at [1330, 106] on div "Quote" at bounding box center [1367, 100] width 151 height 24
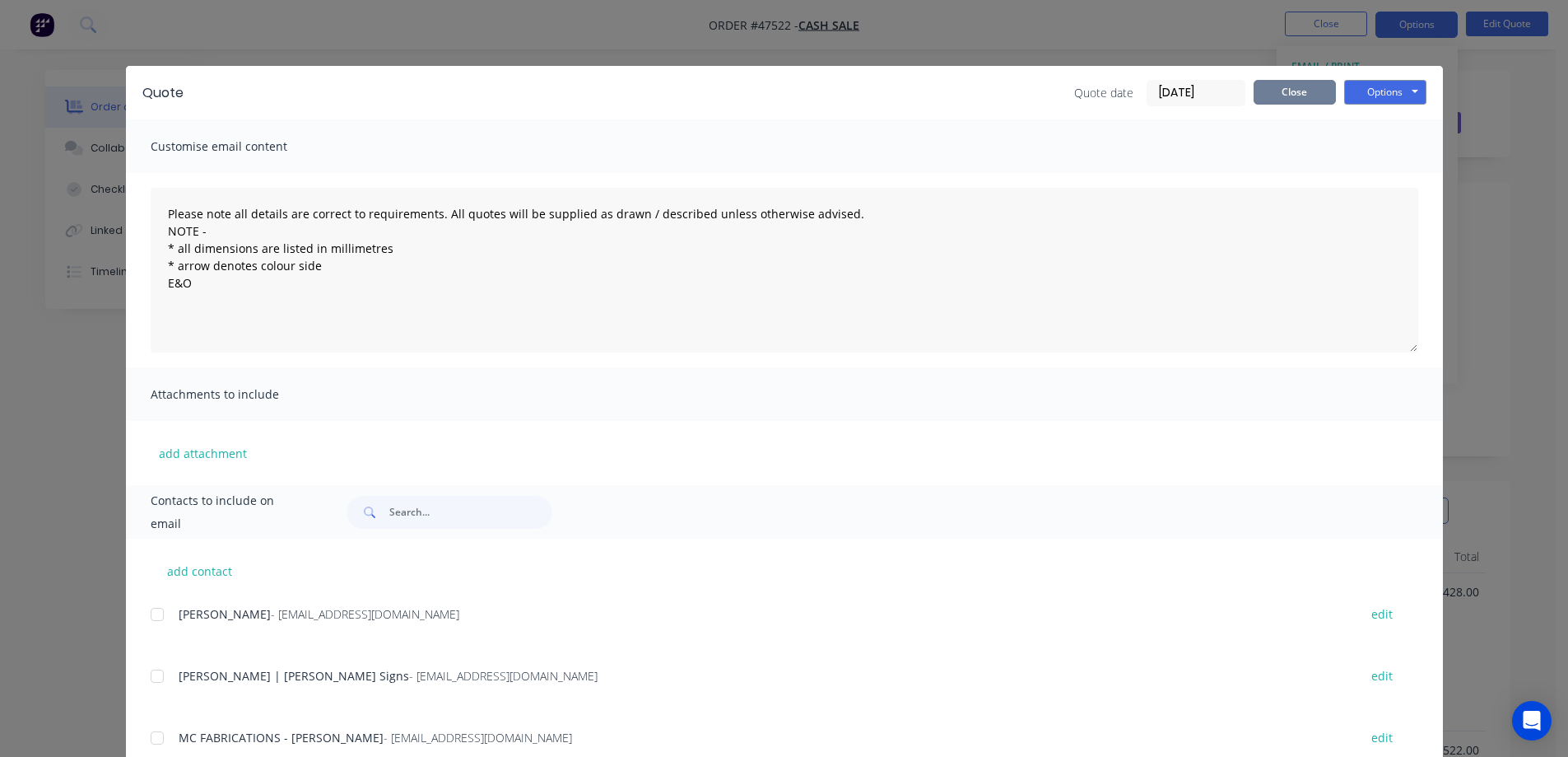
click at [1296, 87] on button "Close" at bounding box center [1294, 91] width 82 height 25
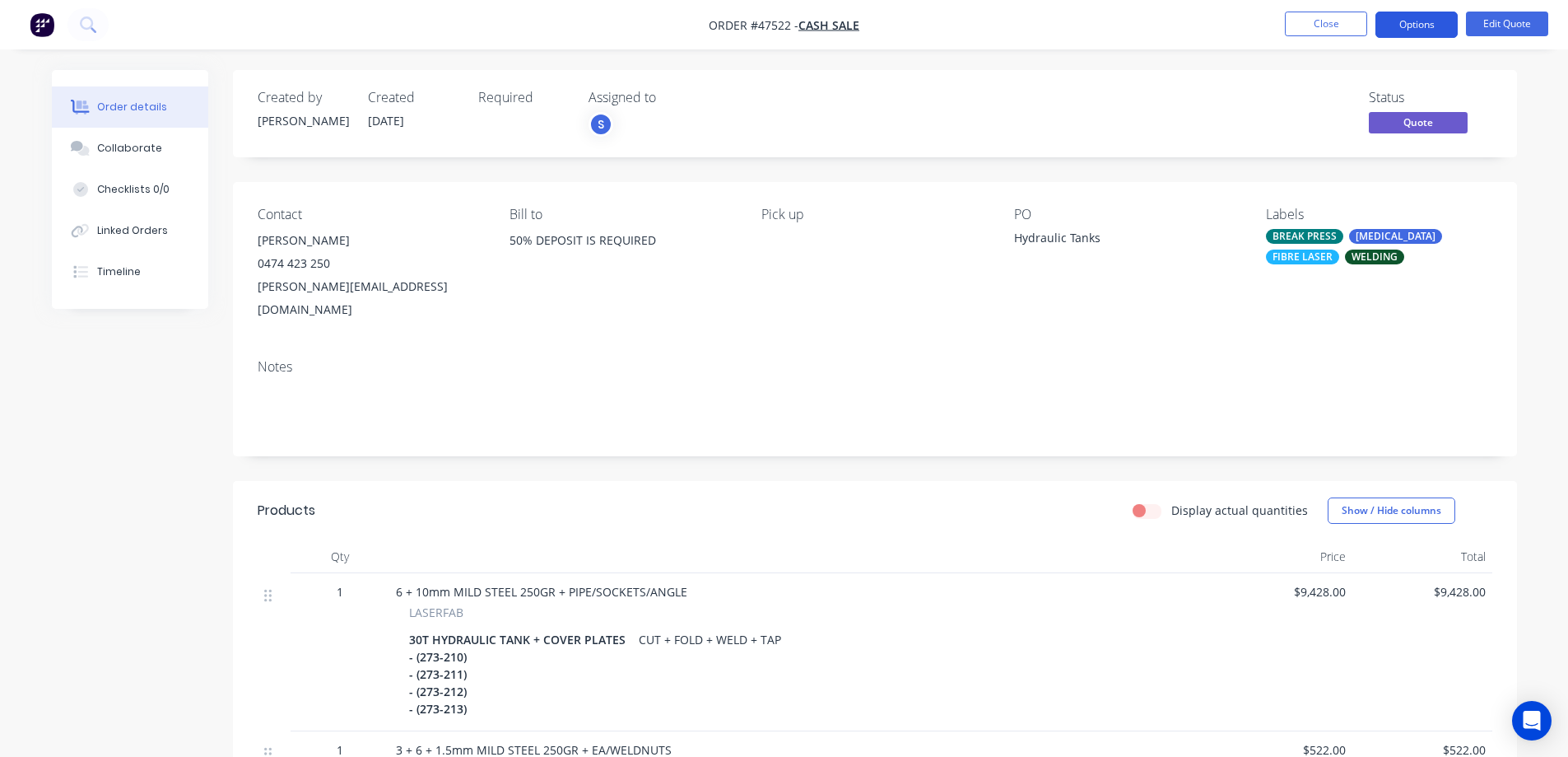
click at [1440, 20] on button "Options" at bounding box center [1416, 25] width 82 height 26
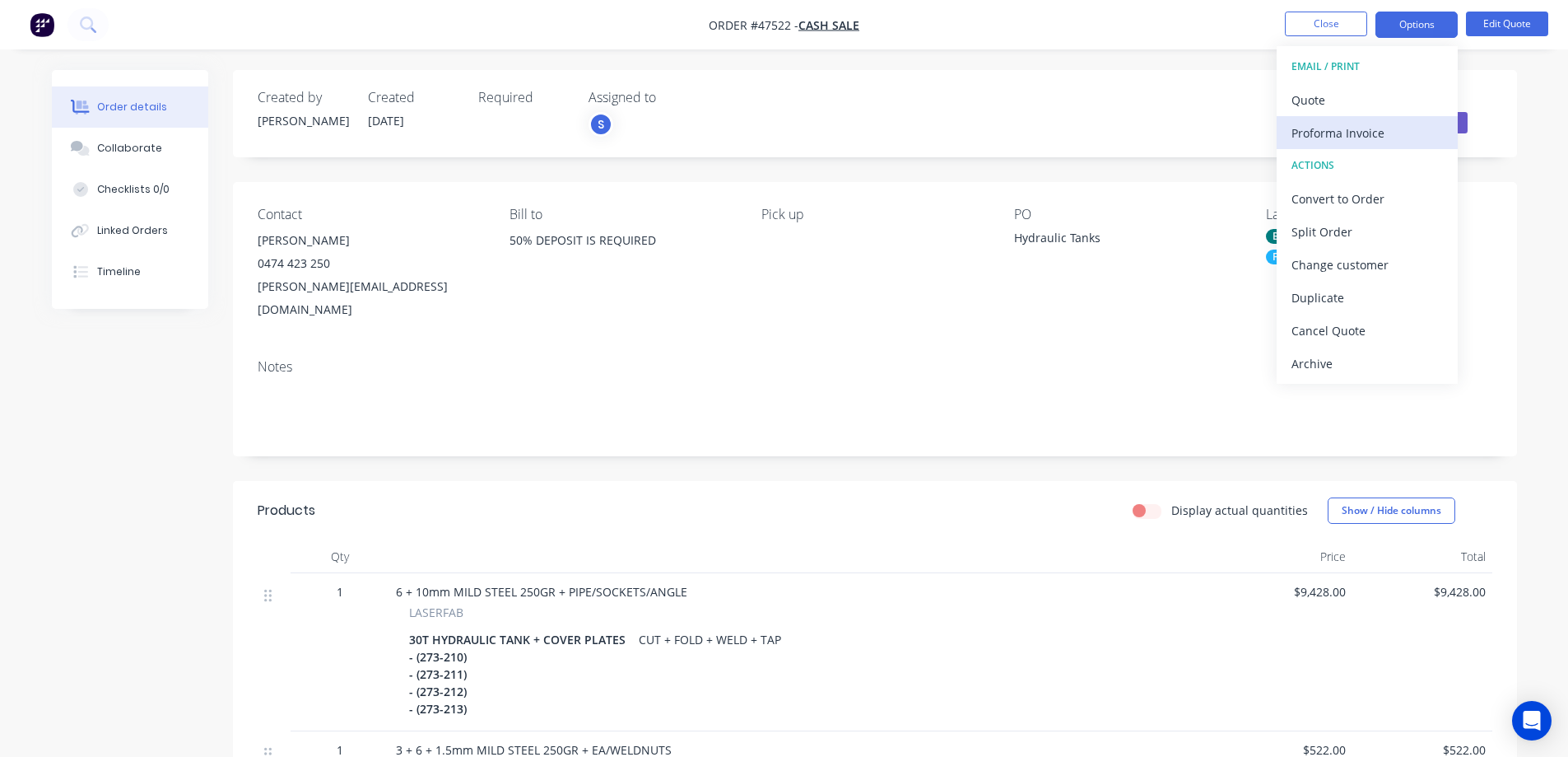
click at [1337, 134] on div "Proforma Invoice" at bounding box center [1367, 133] width 151 height 24
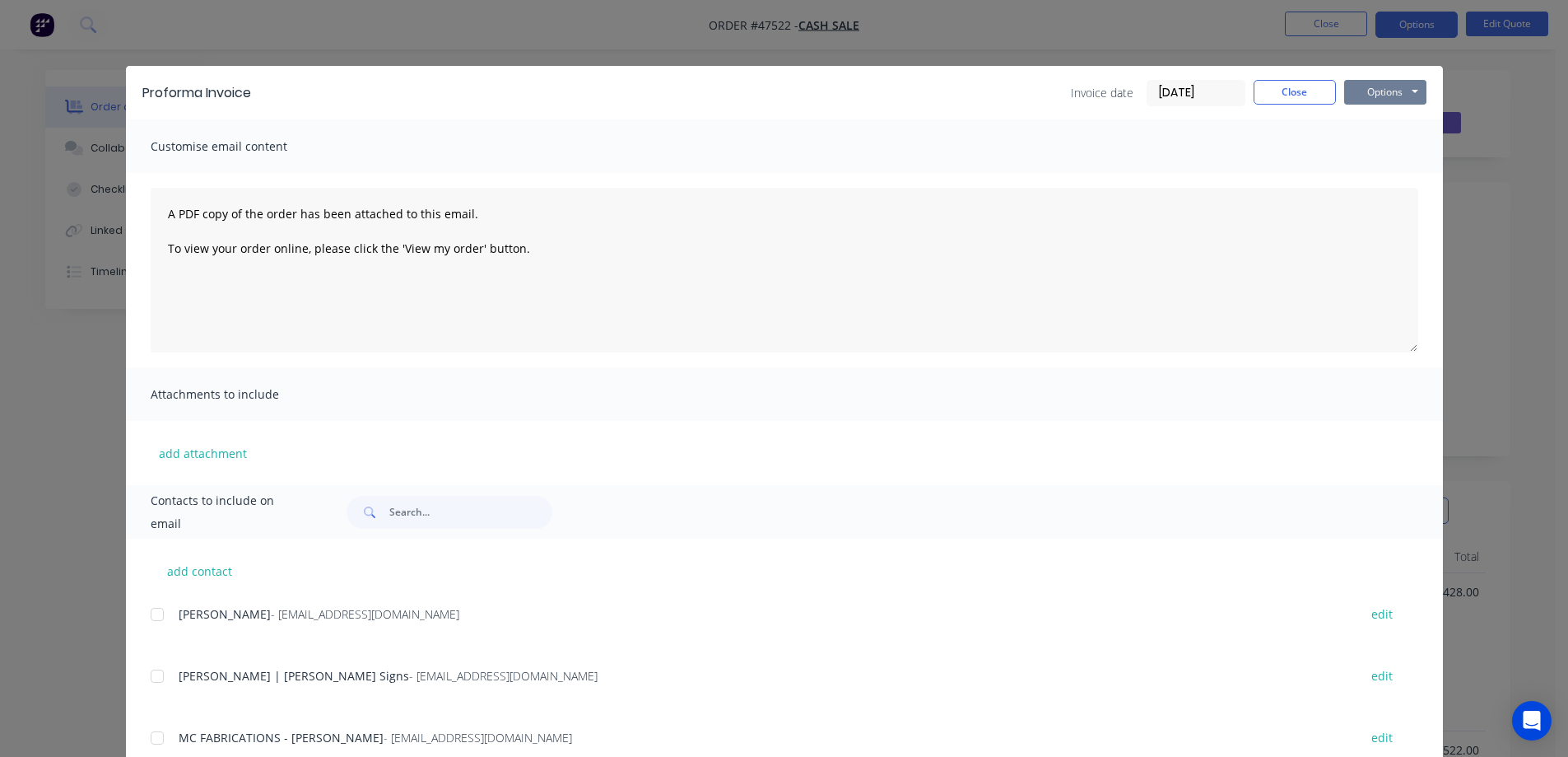
click at [1387, 89] on button "Options" at bounding box center [1385, 91] width 82 height 25
click at [1386, 145] on button "Print" at bounding box center [1396, 149] width 106 height 27
click at [1276, 90] on button "Close" at bounding box center [1294, 91] width 82 height 25
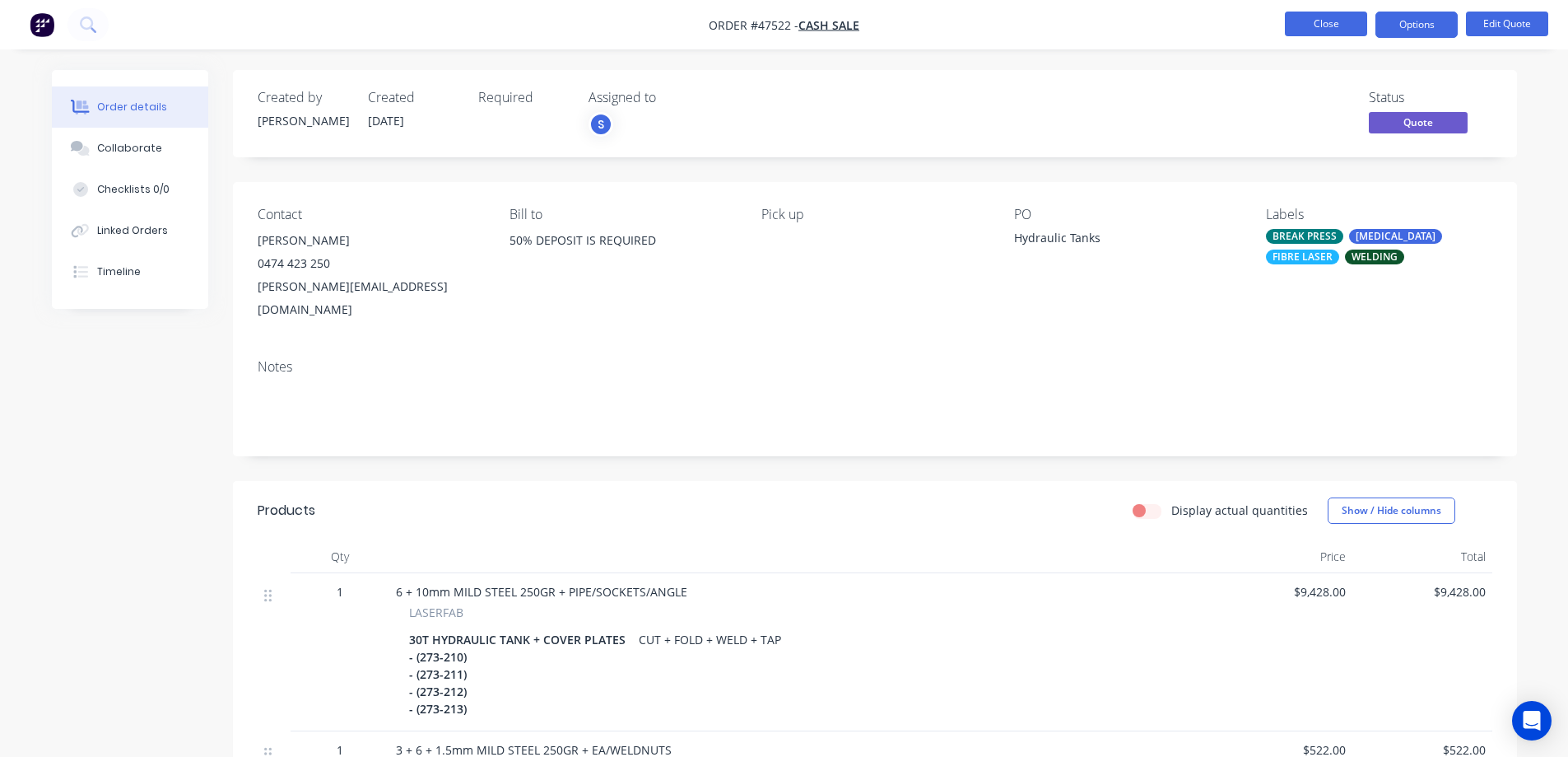
click at [1325, 18] on button "Close" at bounding box center [1325, 24] width 82 height 25
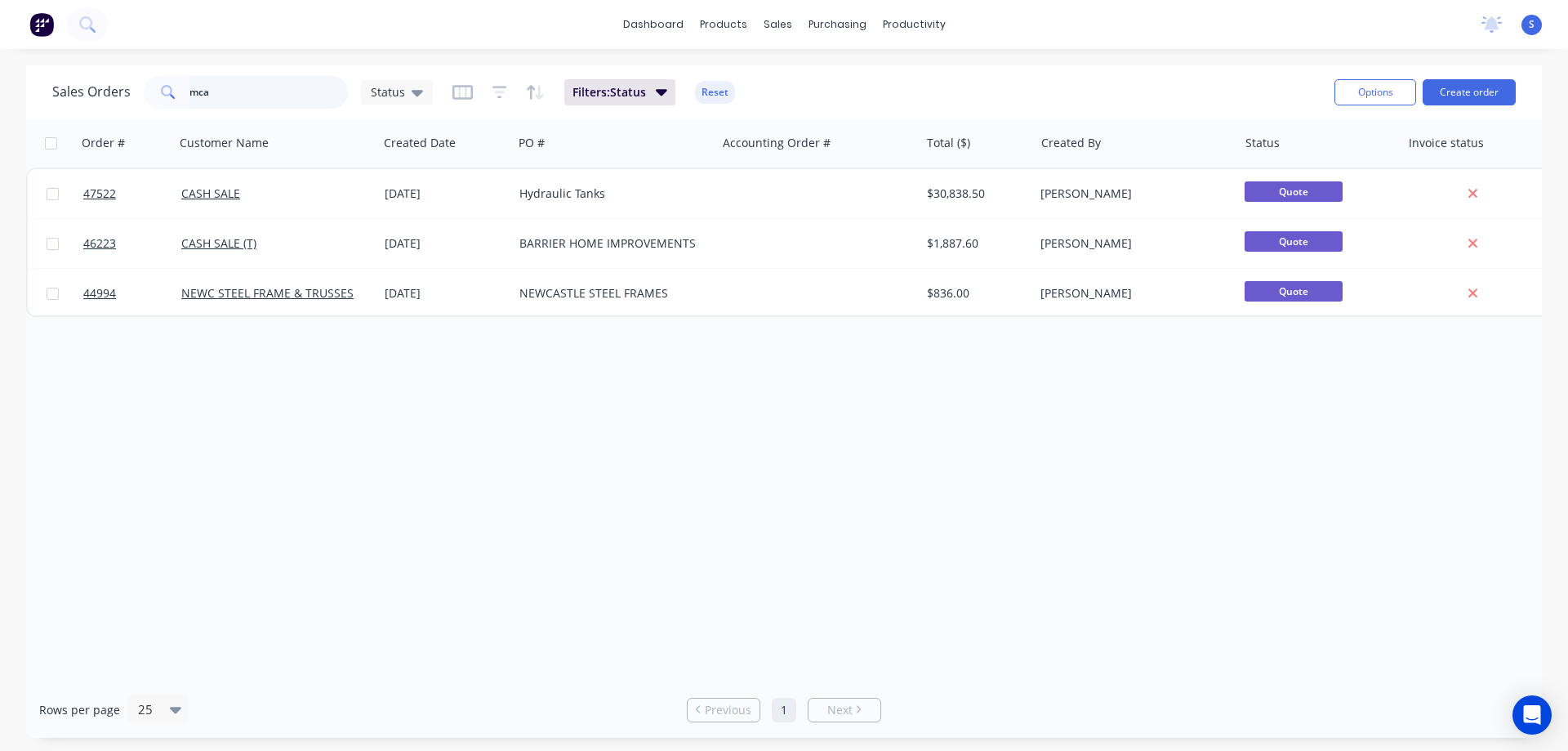
drag, startPoint x: 265, startPoint y: 103, endPoint x: 138, endPoint y: 113, distance: 127.4
click at [201, 108] on input "mca" at bounding box center [269, 92] width 159 height 33
type input "m"
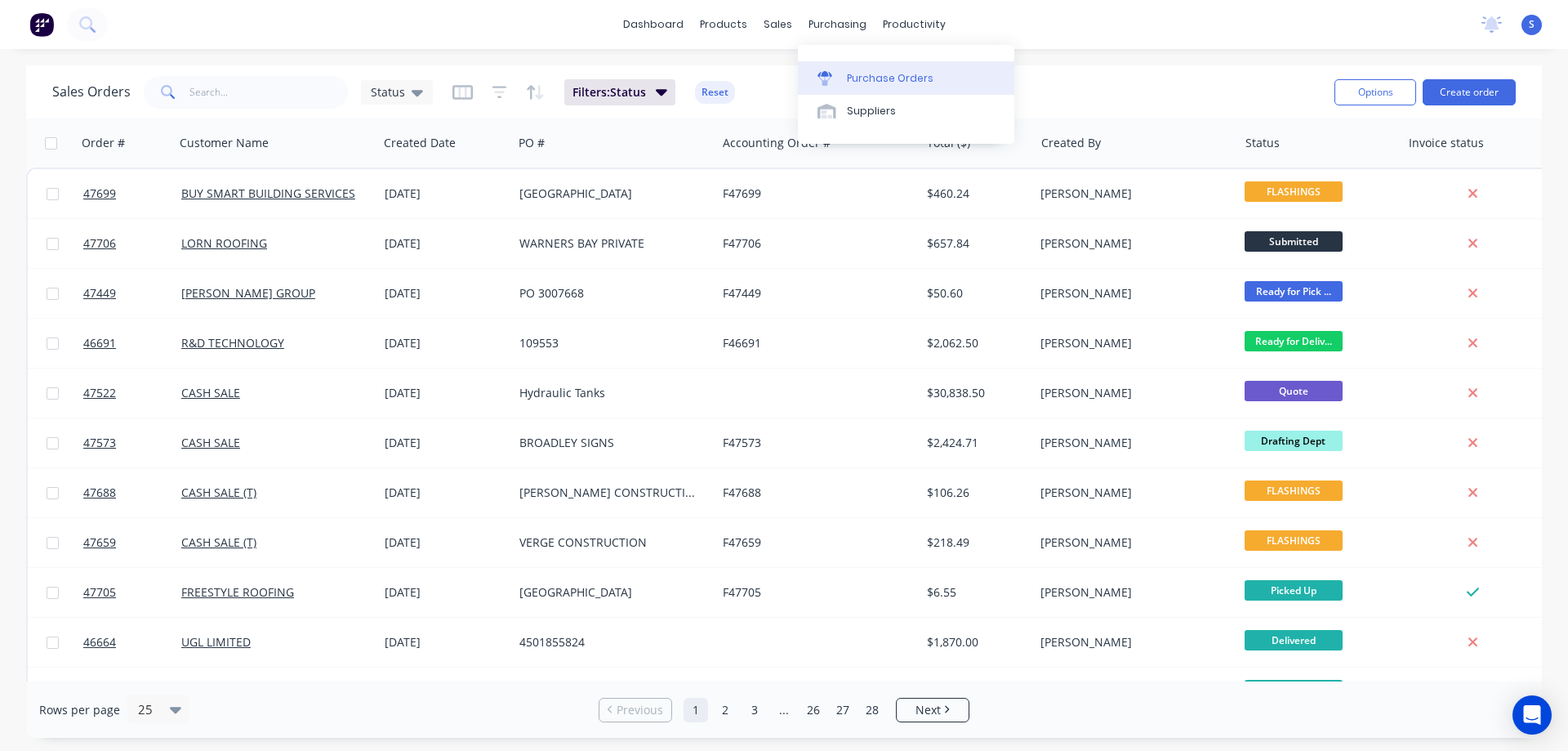
click at [870, 84] on div "Purchase Orders" at bounding box center [890, 79] width 86 height 15
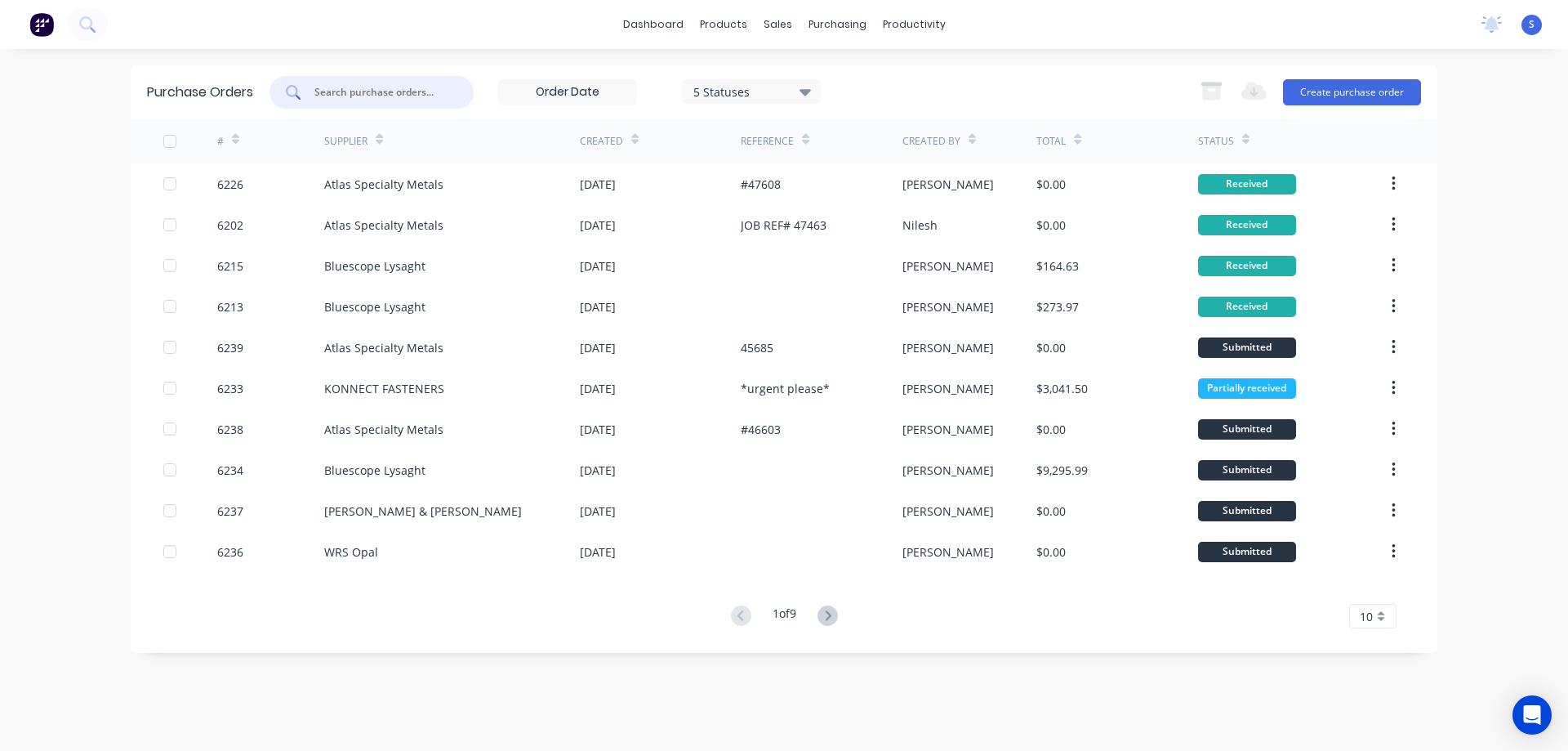
click at [382, 88] on input "text" at bounding box center [381, 91] width 136 height 16
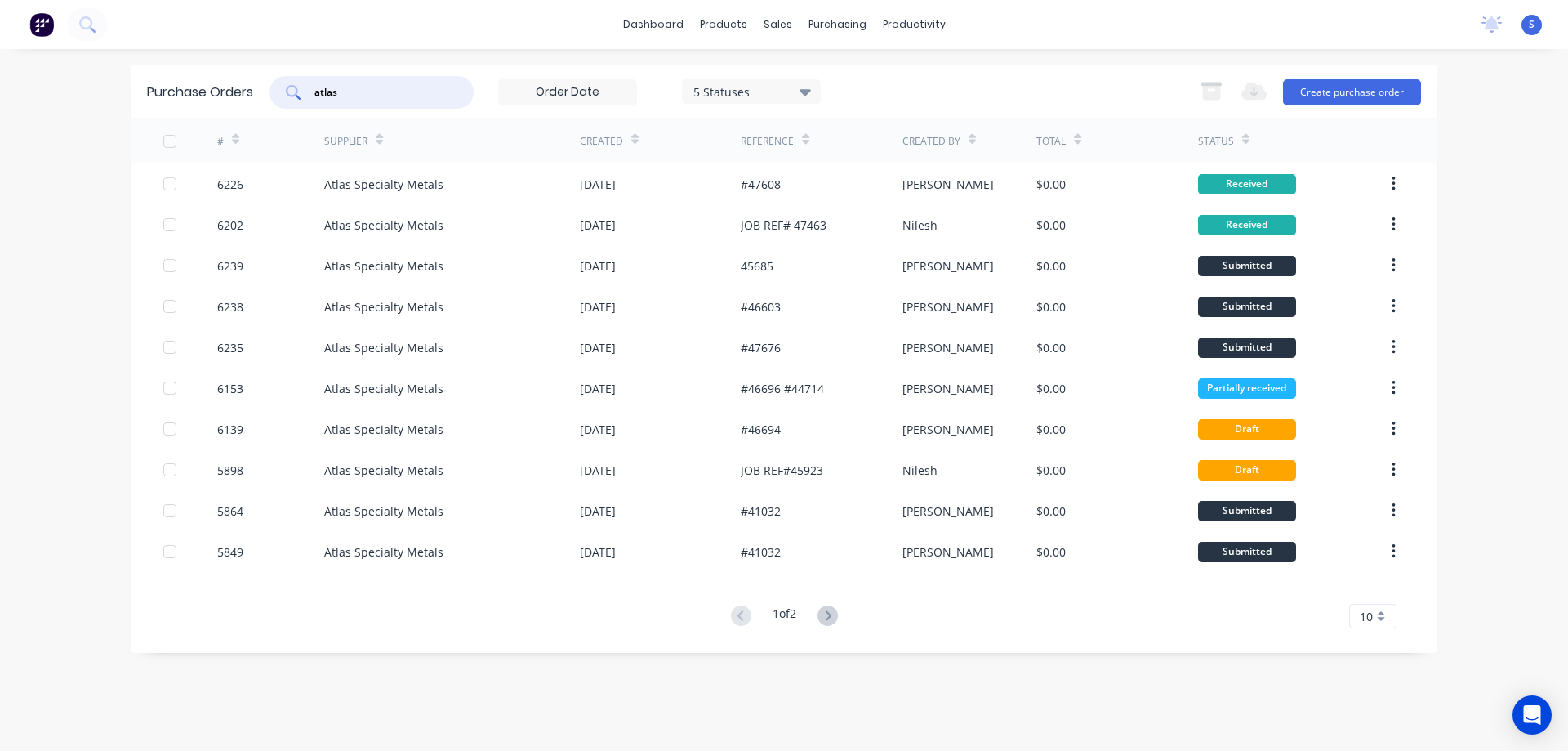
drag, startPoint x: 359, startPoint y: 89, endPoint x: 39, endPoint y: 123, distance: 321.8
click at [39, 123] on div "dashboard products sales purchasing productivity dashboard products Product Cat…" at bounding box center [784, 375] width 1568 height 751
click at [350, 90] on input "atlas" at bounding box center [381, 91] width 136 height 16
drag, startPoint x: 365, startPoint y: 95, endPoint x: 264, endPoint y: 102, distance: 101.2
click at [264, 102] on div "Purchase Orders atlas 5 Statuses 5 Statuses Export to Excel (XLSX) Create purch…" at bounding box center [784, 91] width 1307 height 53
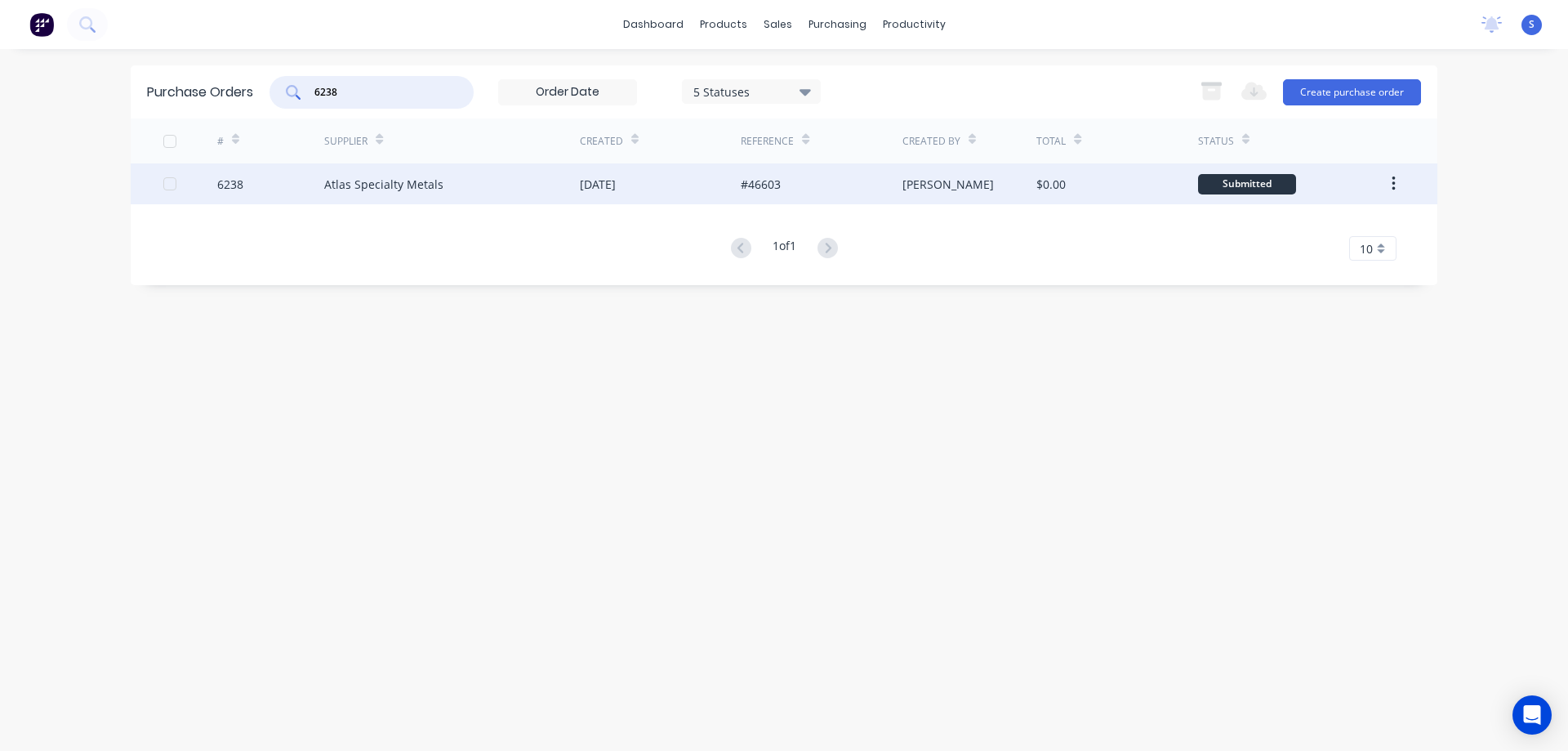
type input "6238"
click at [475, 175] on div "Atlas Specialty Metals" at bounding box center [452, 184] width 256 height 41
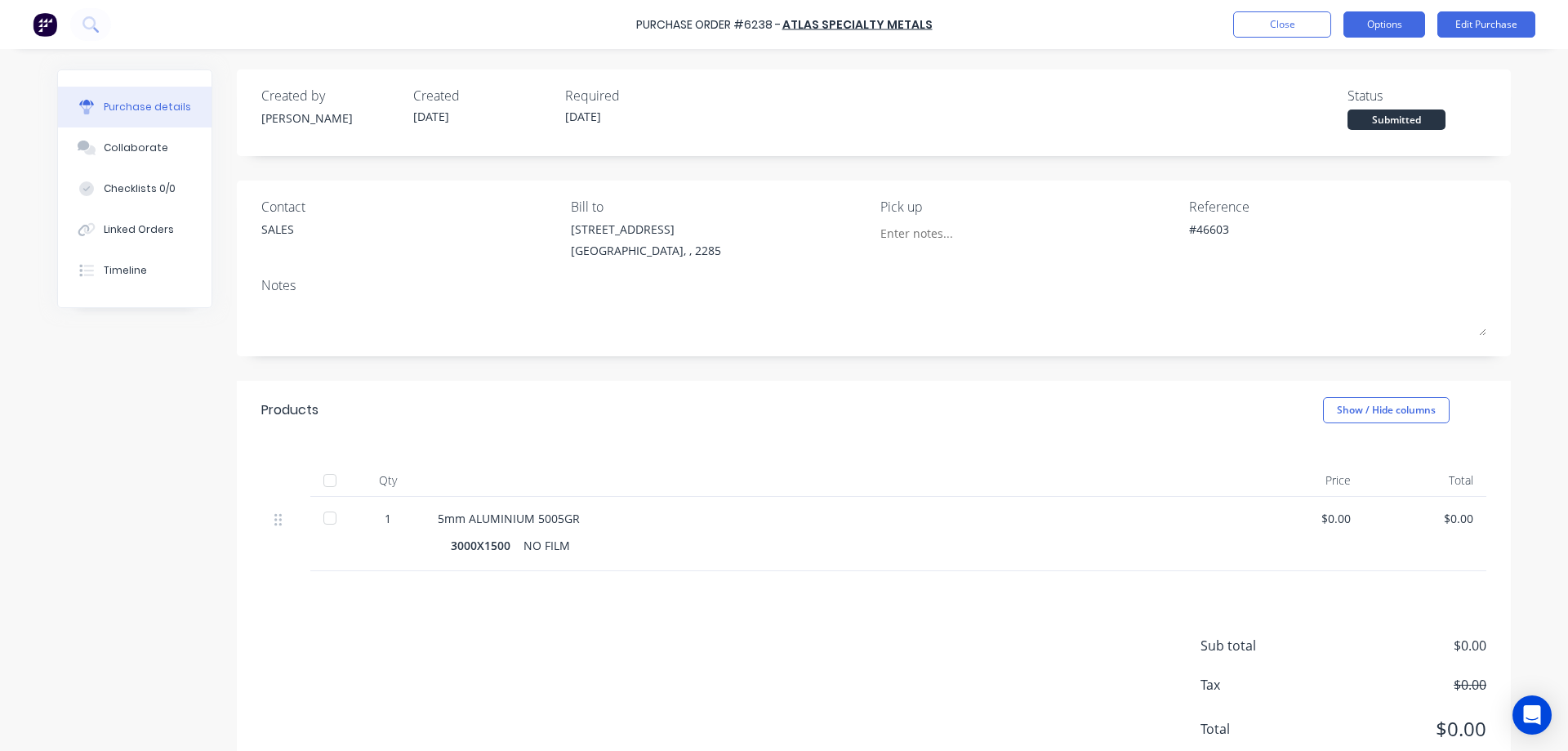
click at [1377, 24] on button "Options" at bounding box center [1384, 24] width 81 height 26
click at [1047, 171] on div "Created by [PERSON_NAME] Created [DATE] Required [DATE] Status Submitted Contac…" at bounding box center [873, 429] width 1274 height 718
click at [1295, 25] on button "Close" at bounding box center [1282, 24] width 98 height 26
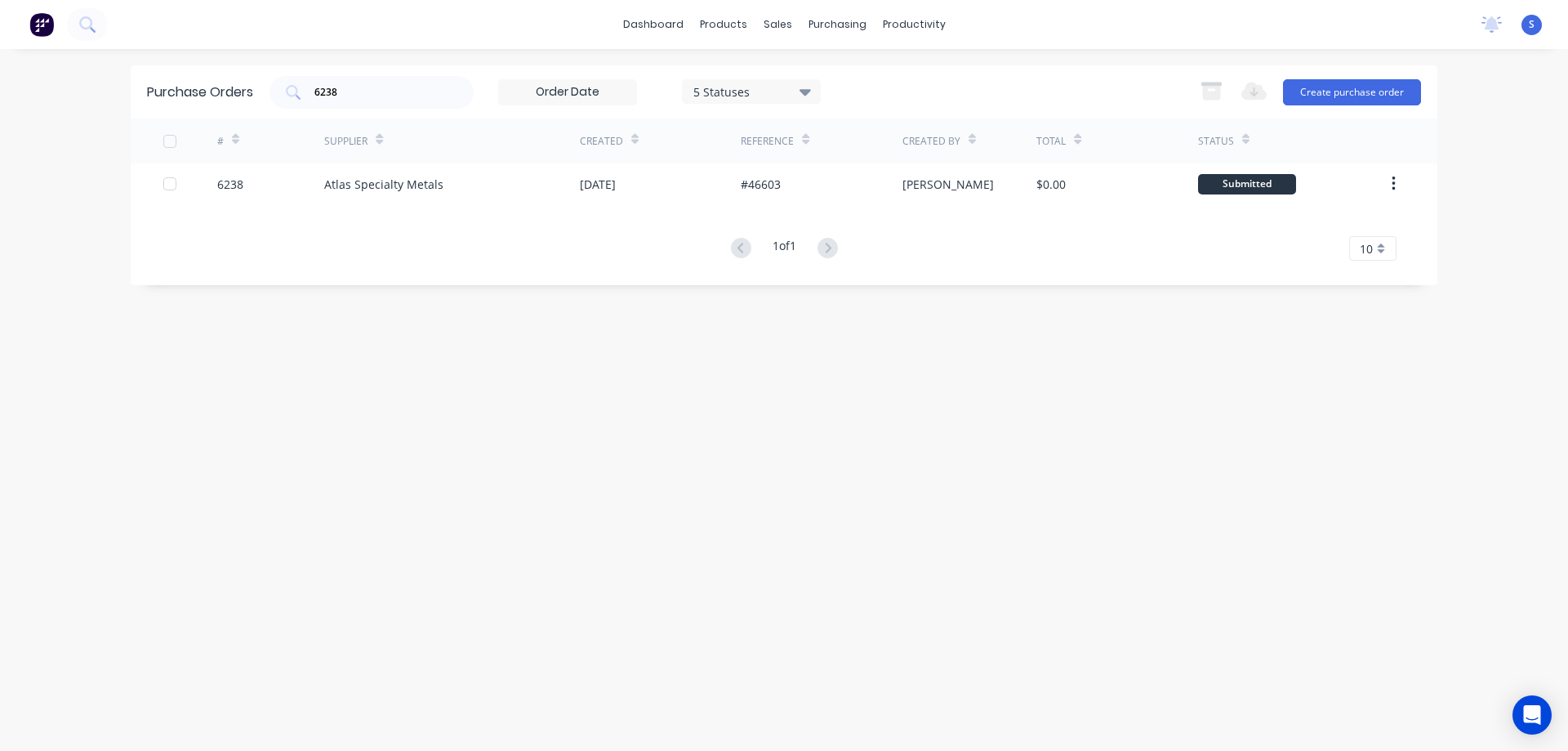
drag, startPoint x: 397, startPoint y: 82, endPoint x: 281, endPoint y: 131, distance: 125.9
click at [334, 112] on div "Purchase Orders 6238 5 Statuses 5 Statuses Export to Excel (XLSX) Create purcha…" at bounding box center [784, 91] width 1307 height 53
click at [397, 88] on input "6238" at bounding box center [381, 91] width 136 height 16
click at [404, 50] on div "dashboard products sales purchasing productivity dashboard products Product Cat…" at bounding box center [784, 375] width 1568 height 751
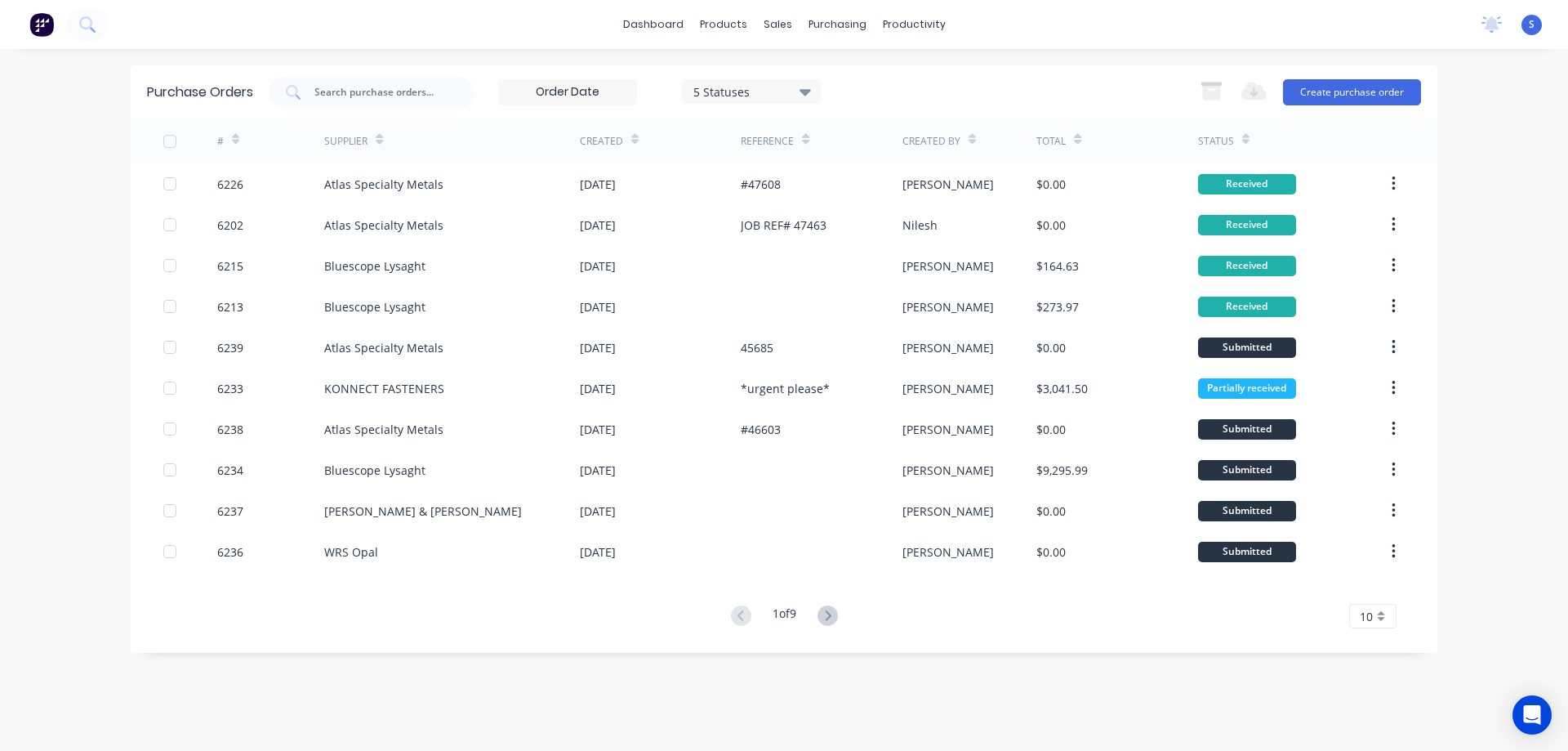
click at [45, 266] on div "dashboard products sales purchasing productivity dashboard products Product Cat…" at bounding box center [784, 375] width 1568 height 751
click at [396, 91] on input "text" at bounding box center [381, 91] width 136 height 16
click at [381, 91] on input "text" at bounding box center [381, 91] width 136 height 16
click at [104, 229] on div "dashboard products sales purchasing productivity dashboard products Product Cat…" at bounding box center [784, 375] width 1568 height 751
click at [387, 94] on input "text" at bounding box center [381, 91] width 136 height 16
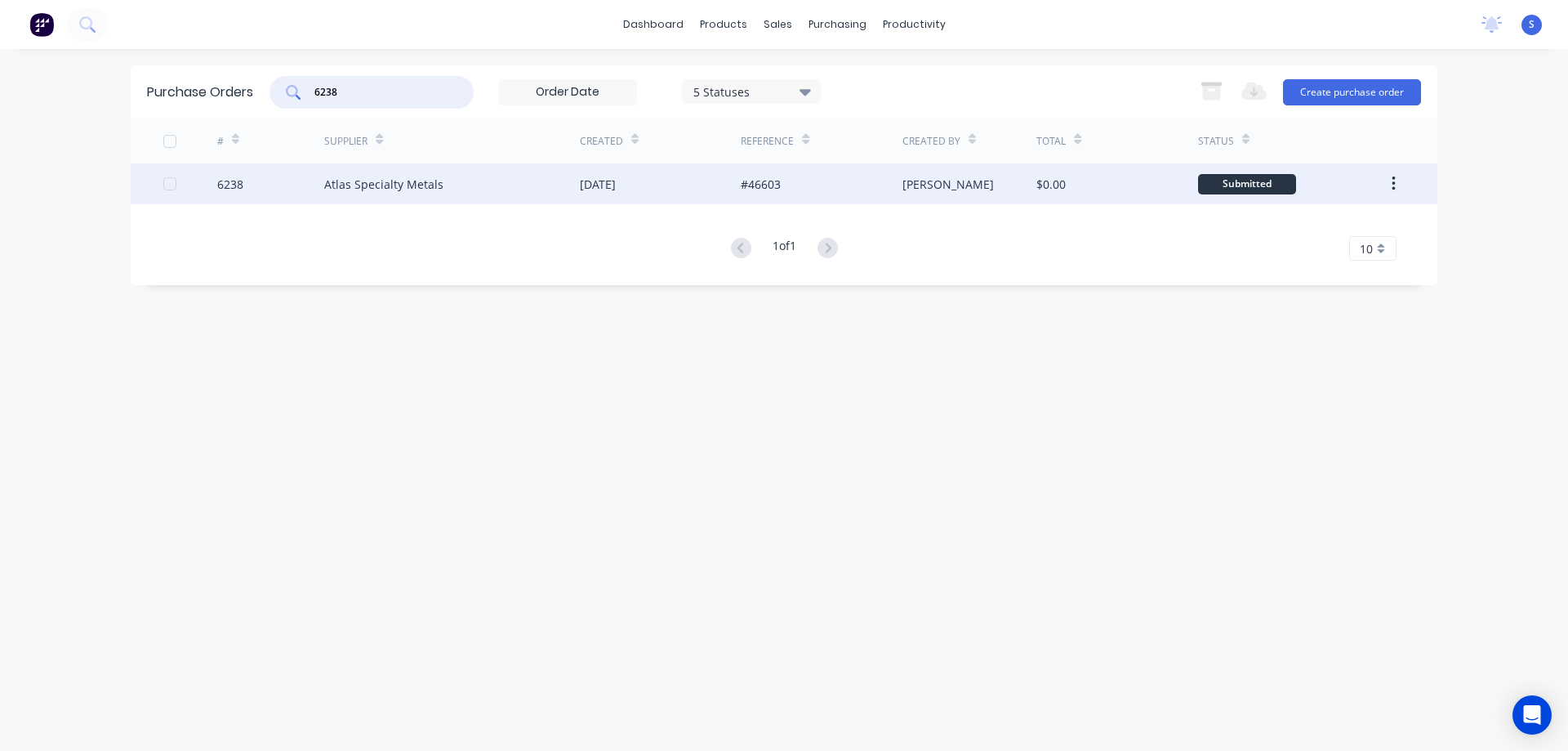
type input "6238"
click at [440, 190] on div "Atlas Specialty Metals" at bounding box center [452, 184] width 256 height 41
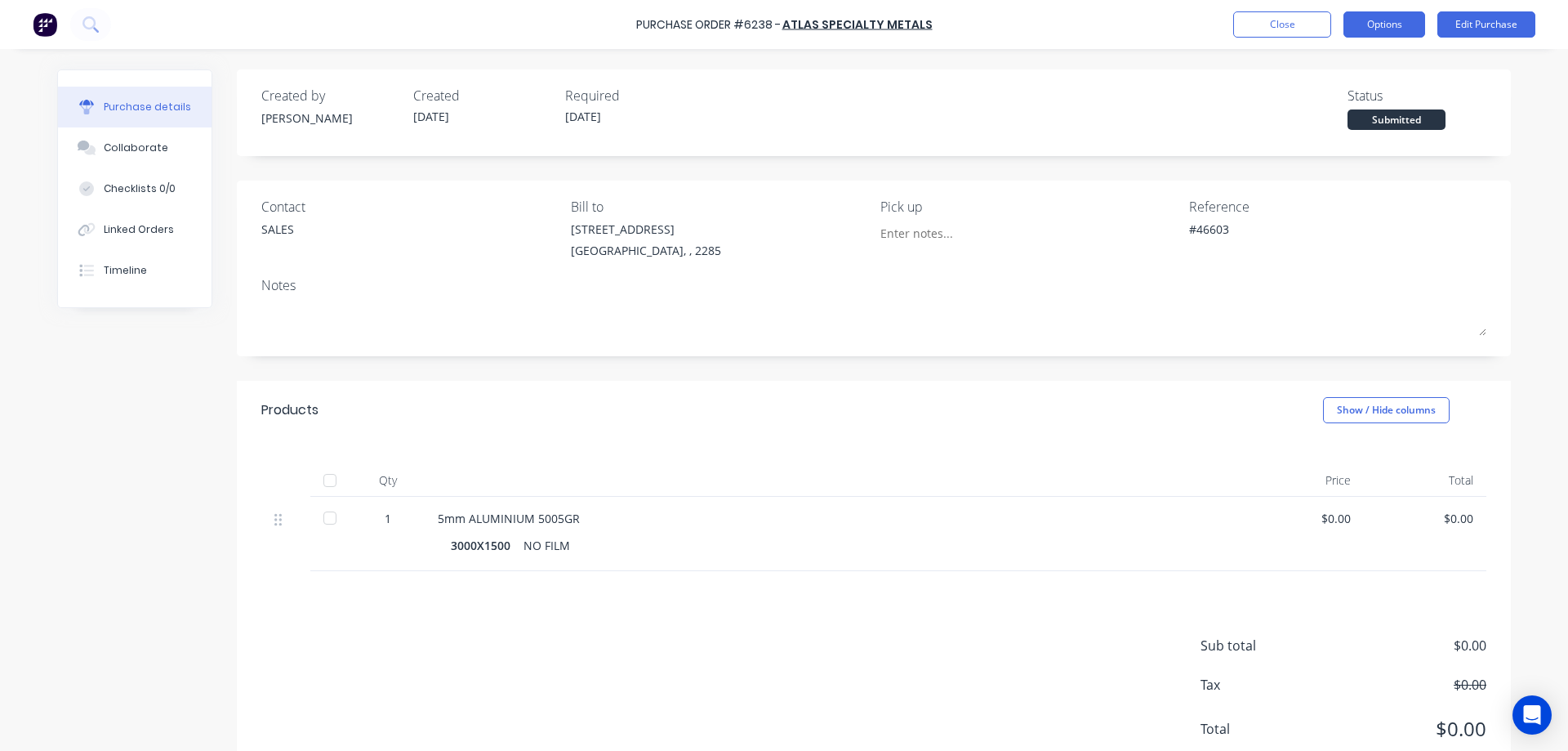
click at [1386, 22] on button "Options" at bounding box center [1384, 24] width 81 height 26
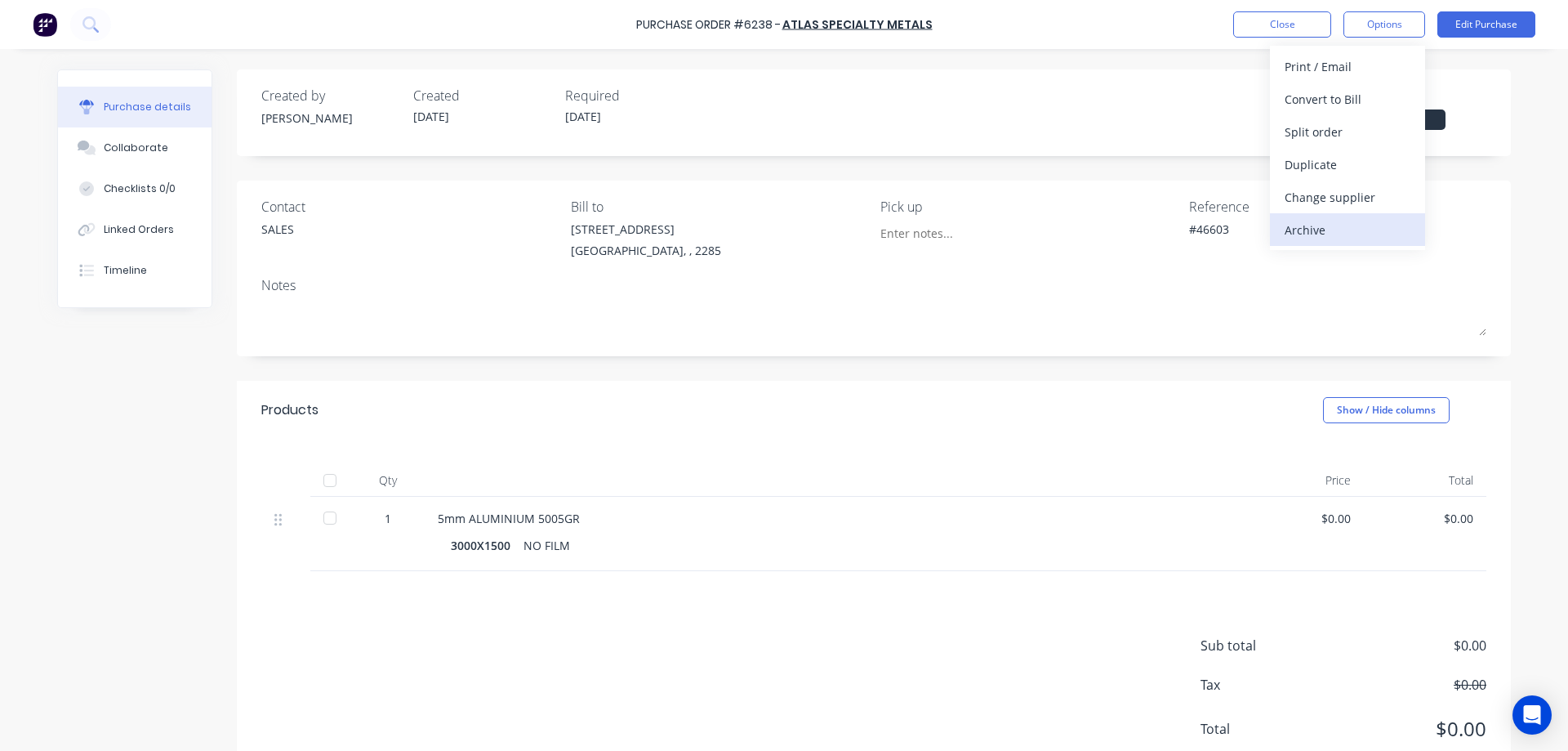
click at [1308, 232] on div "Archive" at bounding box center [1347, 230] width 126 height 23
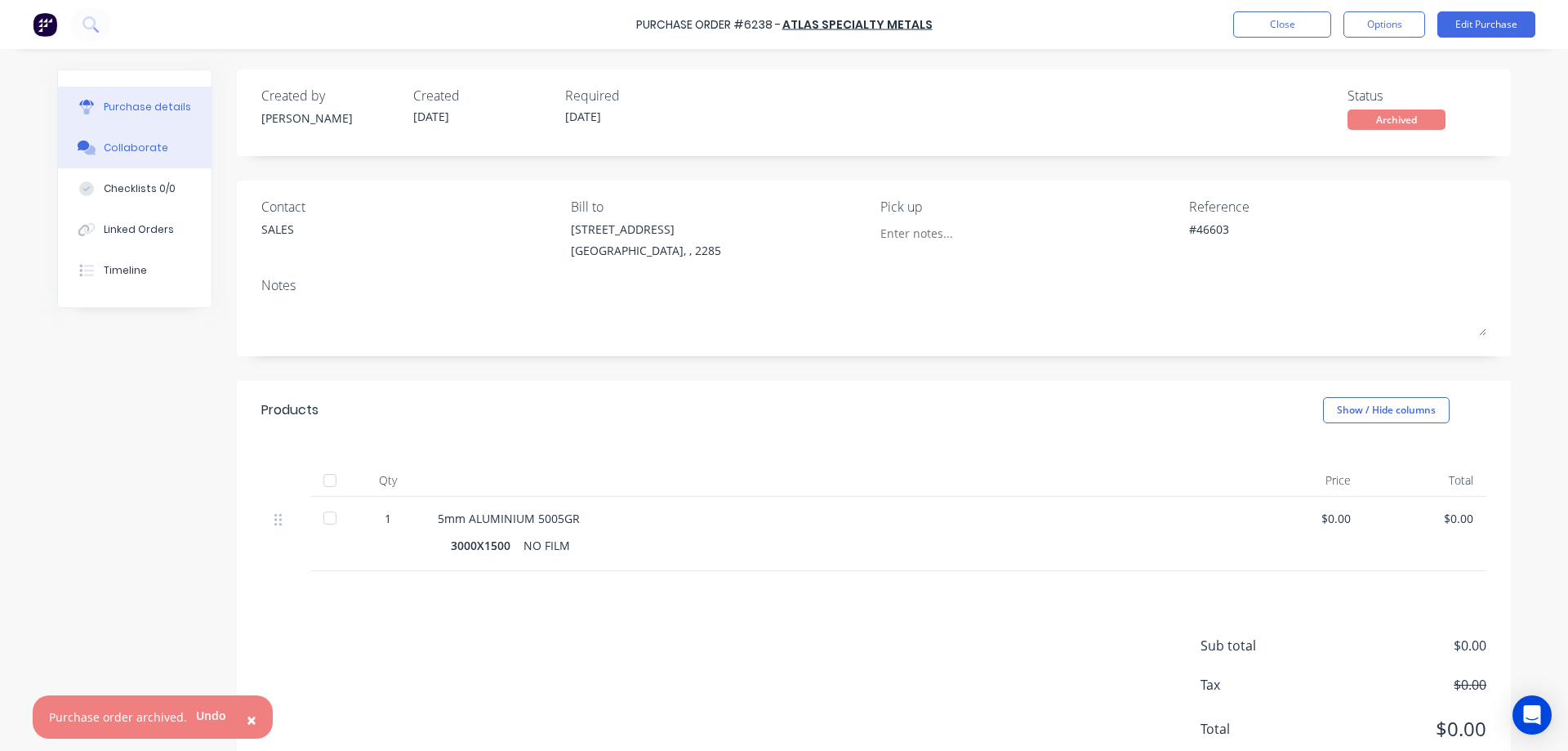
click at [117, 143] on div "Collaborate" at bounding box center [136, 148] width 65 height 15
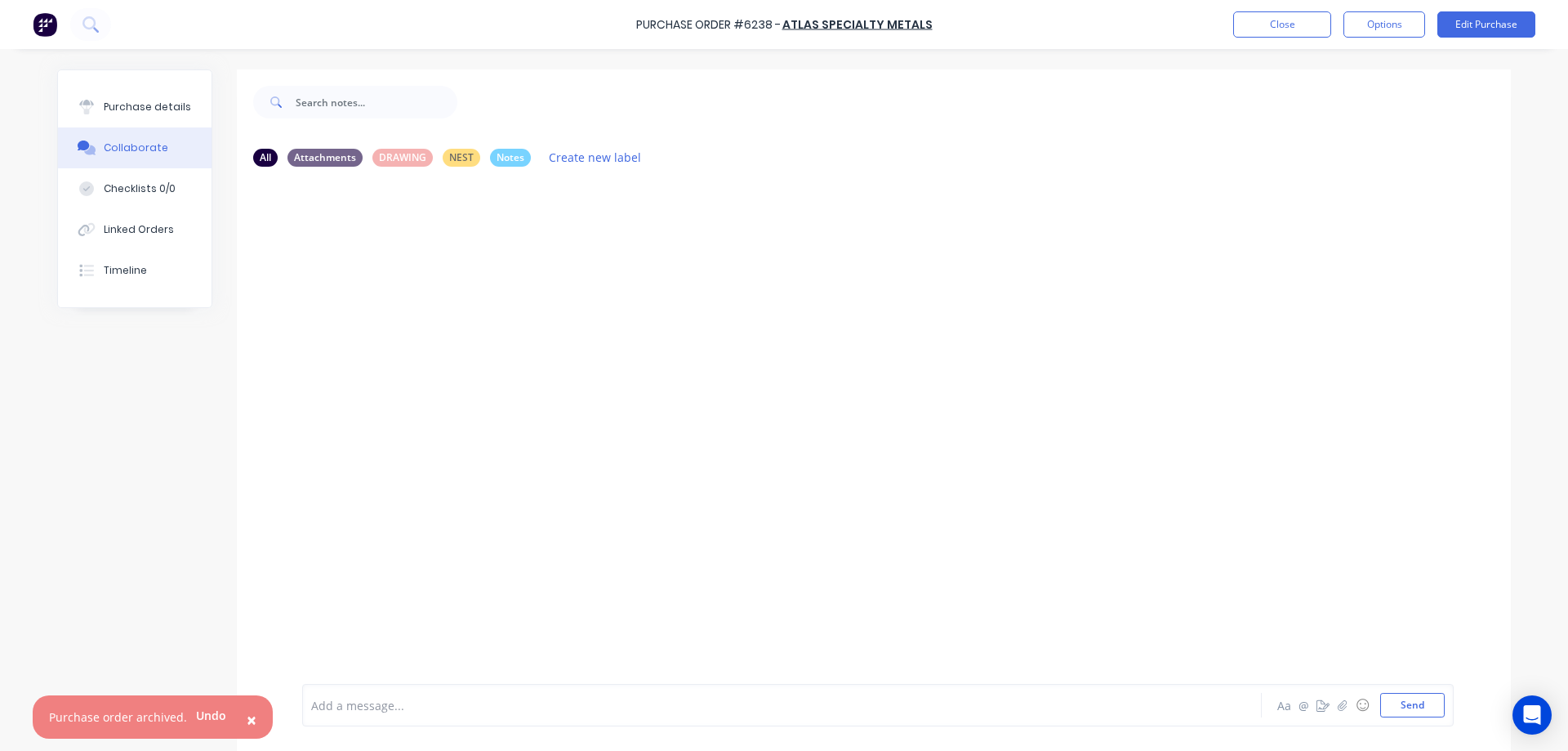
click at [390, 701] on div at bounding box center [737, 705] width 850 height 17
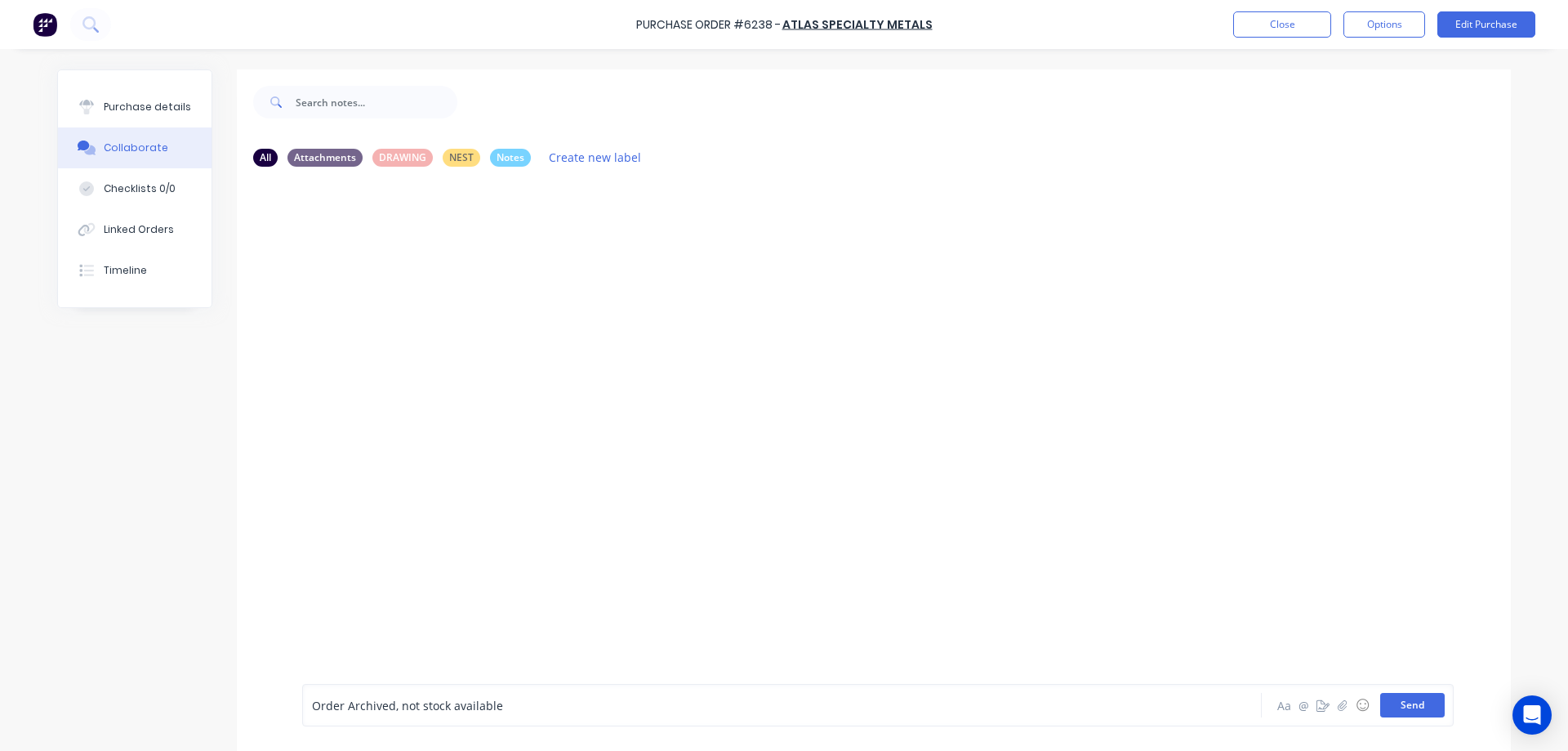
click at [1410, 705] on button "Send" at bounding box center [1412, 705] width 65 height 24
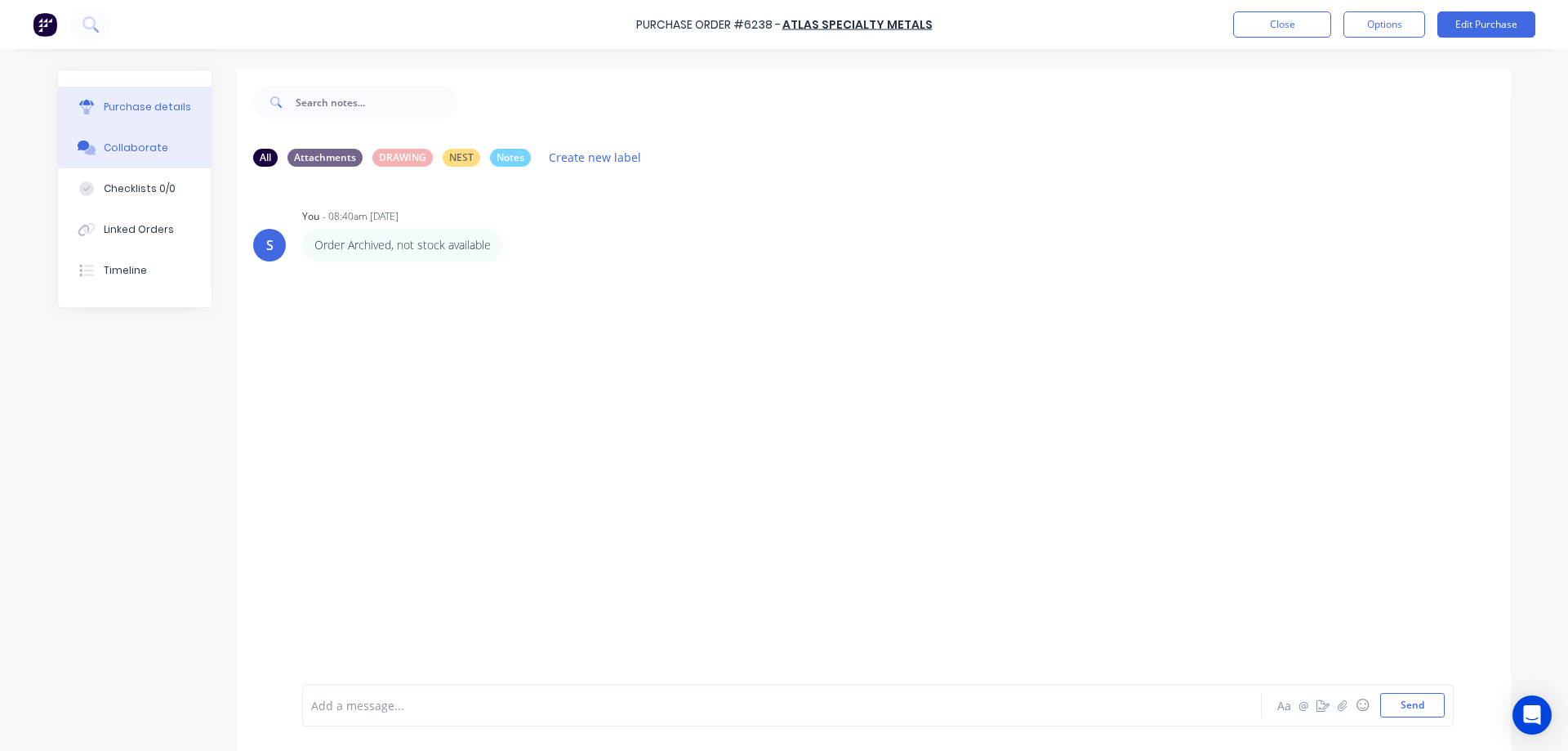
click at [139, 100] on div "Purchase details" at bounding box center [148, 107] width 87 height 15
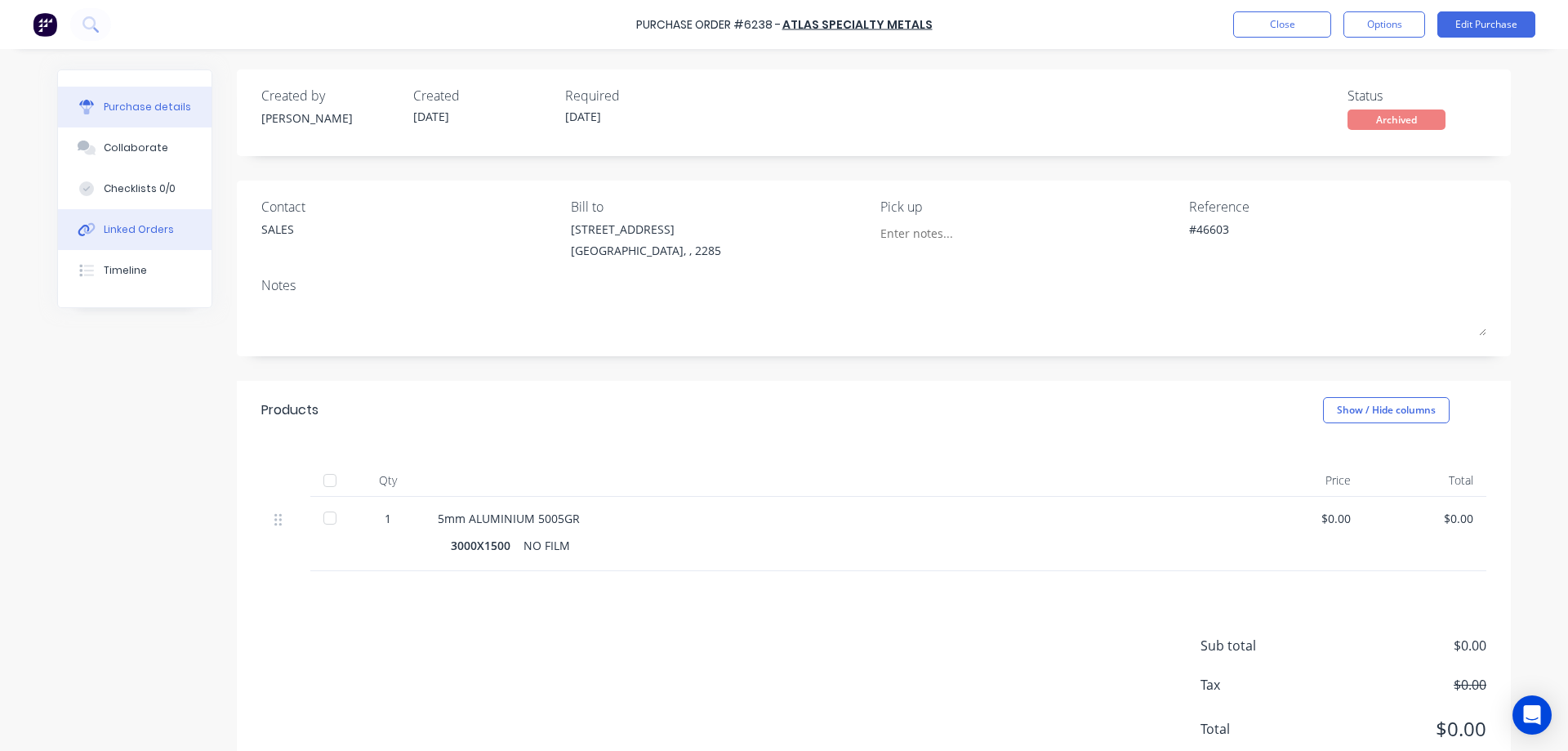
click at [144, 225] on div "Linked Orders" at bounding box center [139, 230] width 70 height 15
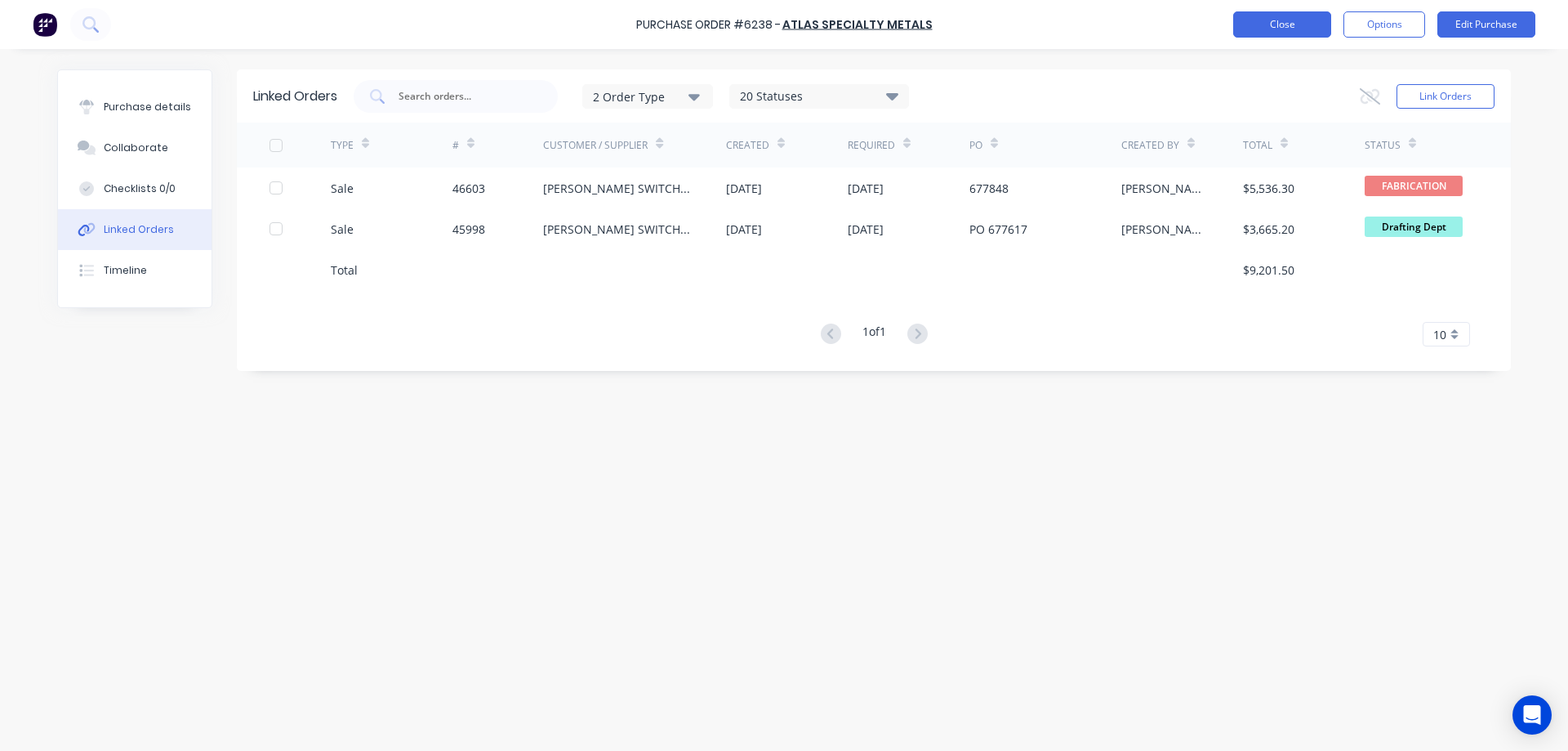
click at [1272, 23] on button "Close" at bounding box center [1282, 24] width 98 height 26
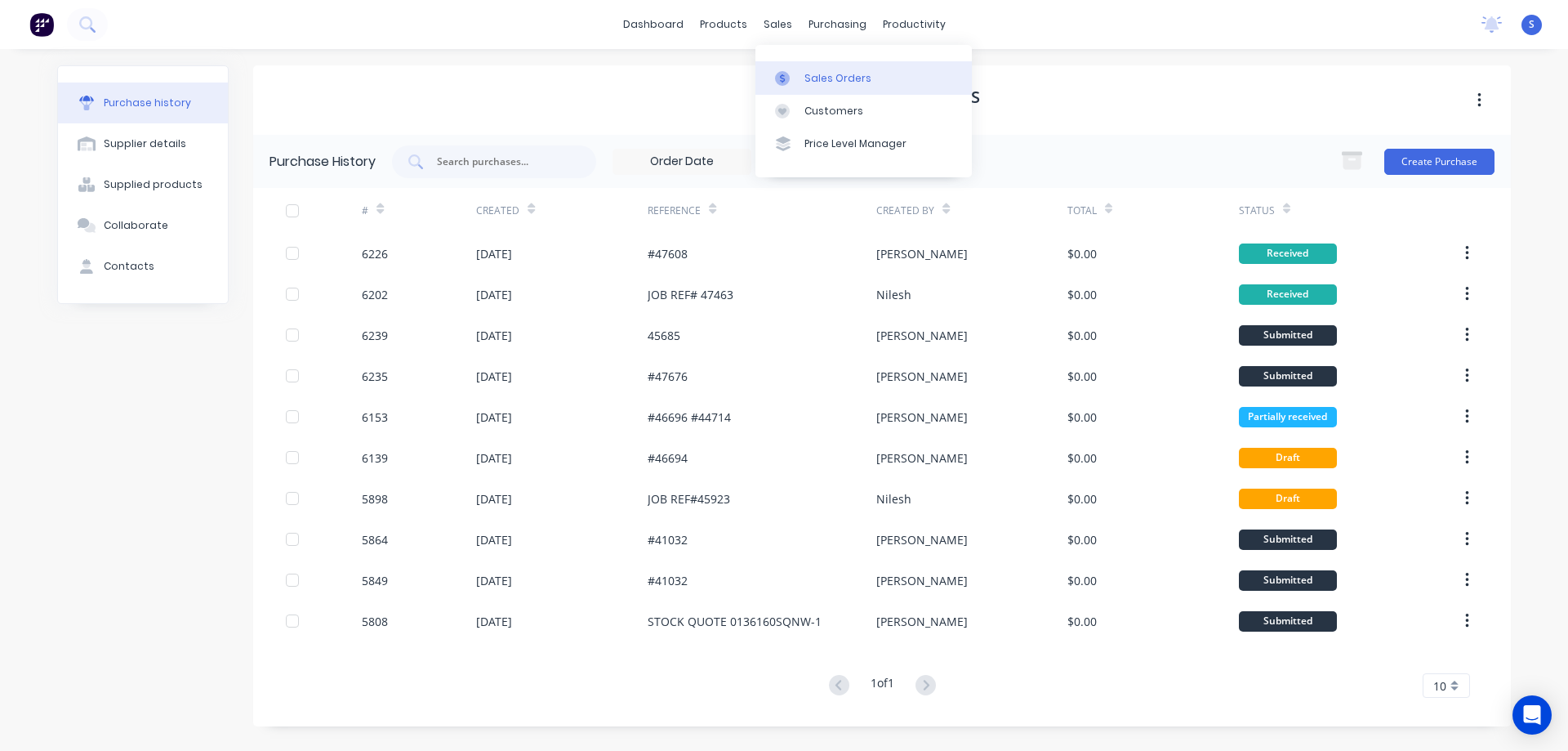
click at [843, 77] on div "Sales Orders" at bounding box center [838, 79] width 67 height 15
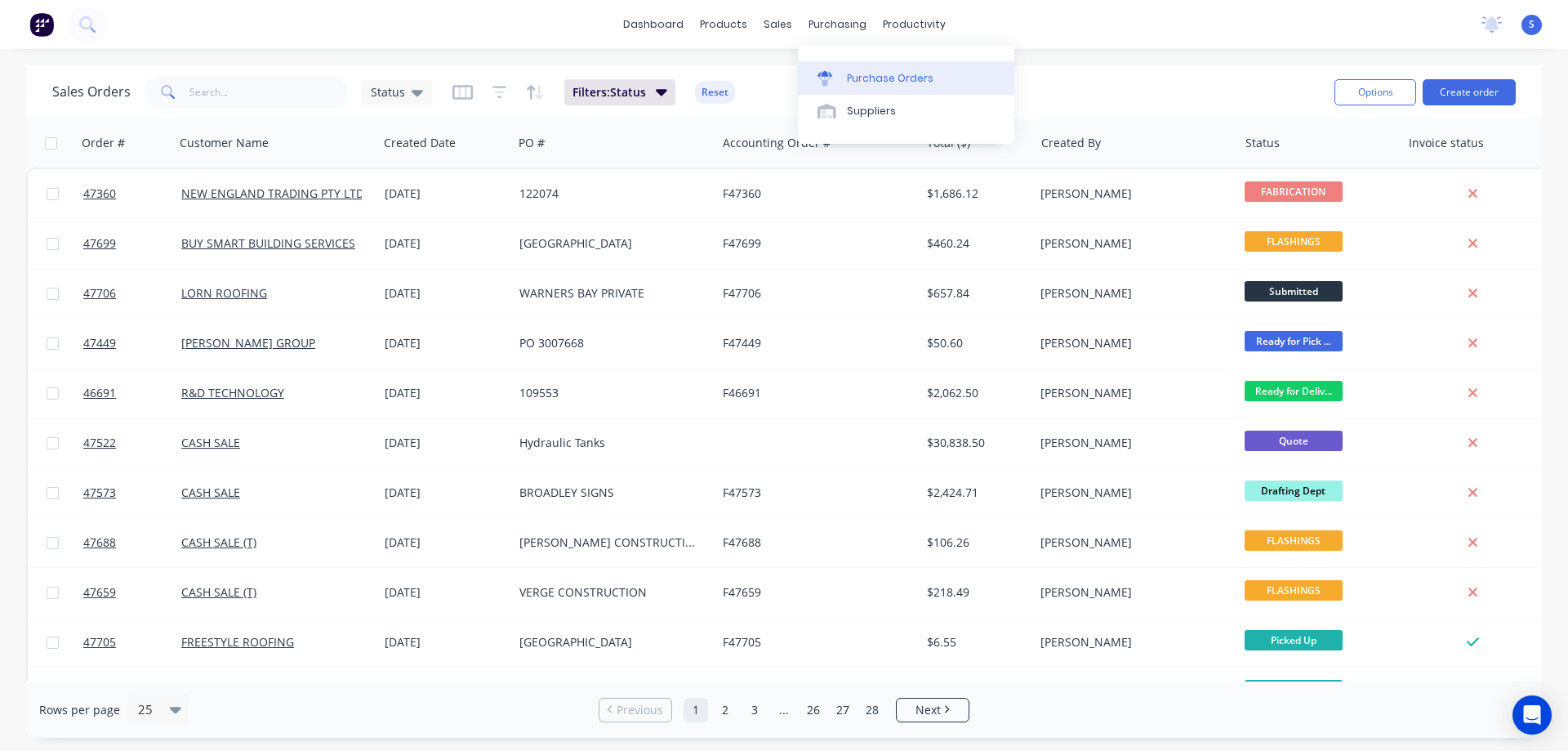
click at [895, 77] on div "Purchase Orders" at bounding box center [890, 79] width 86 height 15
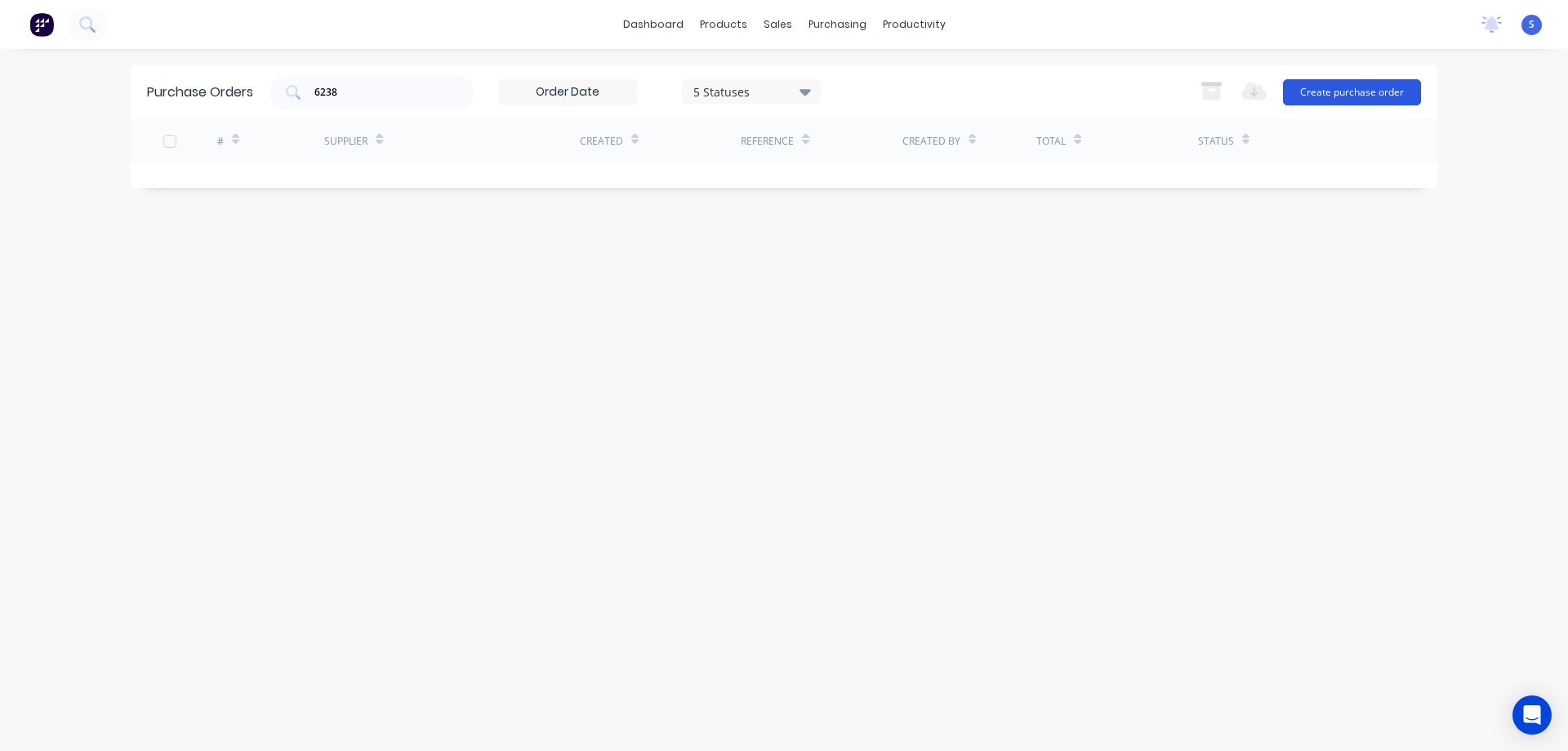
click at [1335, 83] on button "Create purchase order" at bounding box center [1352, 91] width 138 height 26
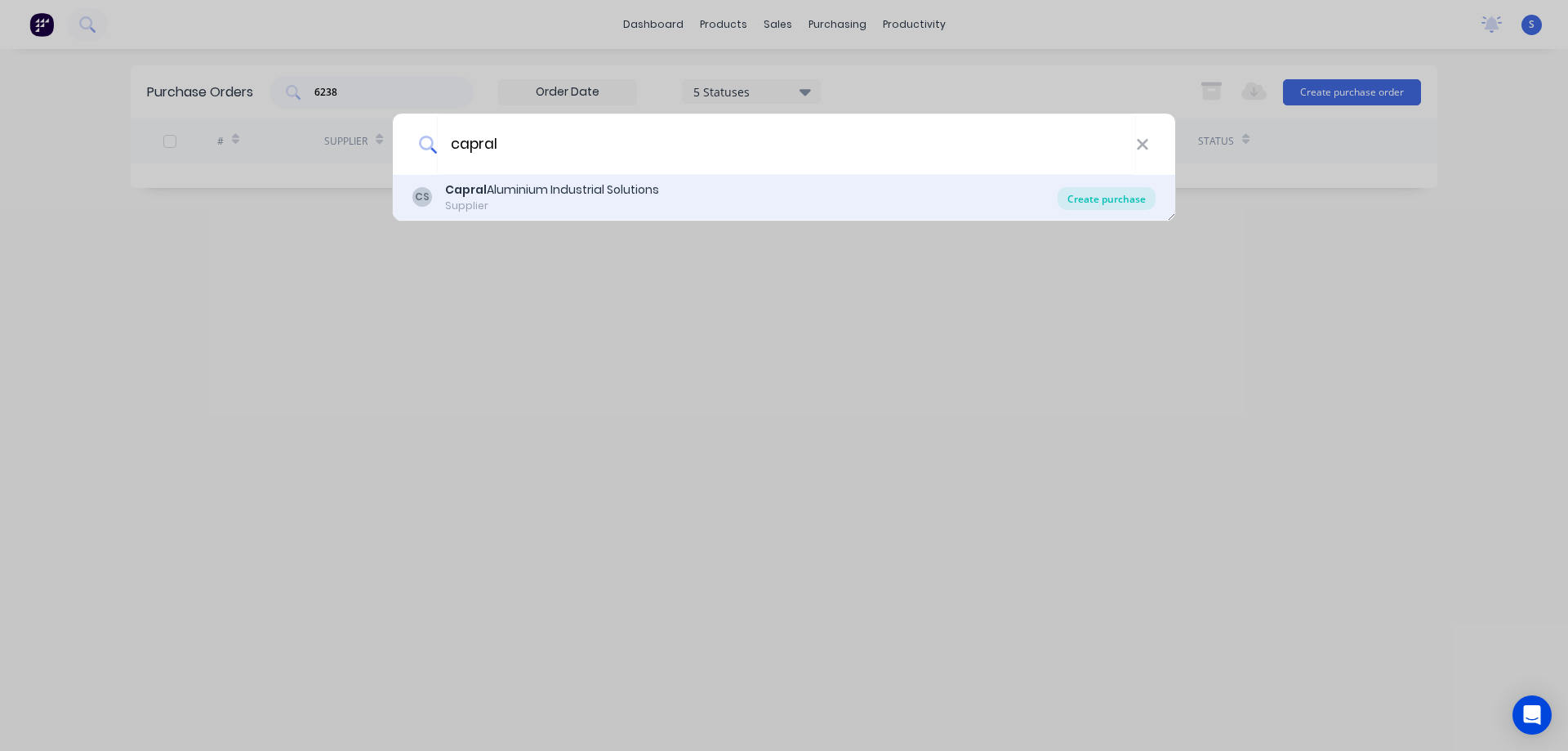
type input "capral"
click at [1139, 201] on div "Create purchase" at bounding box center [1107, 198] width 98 height 23
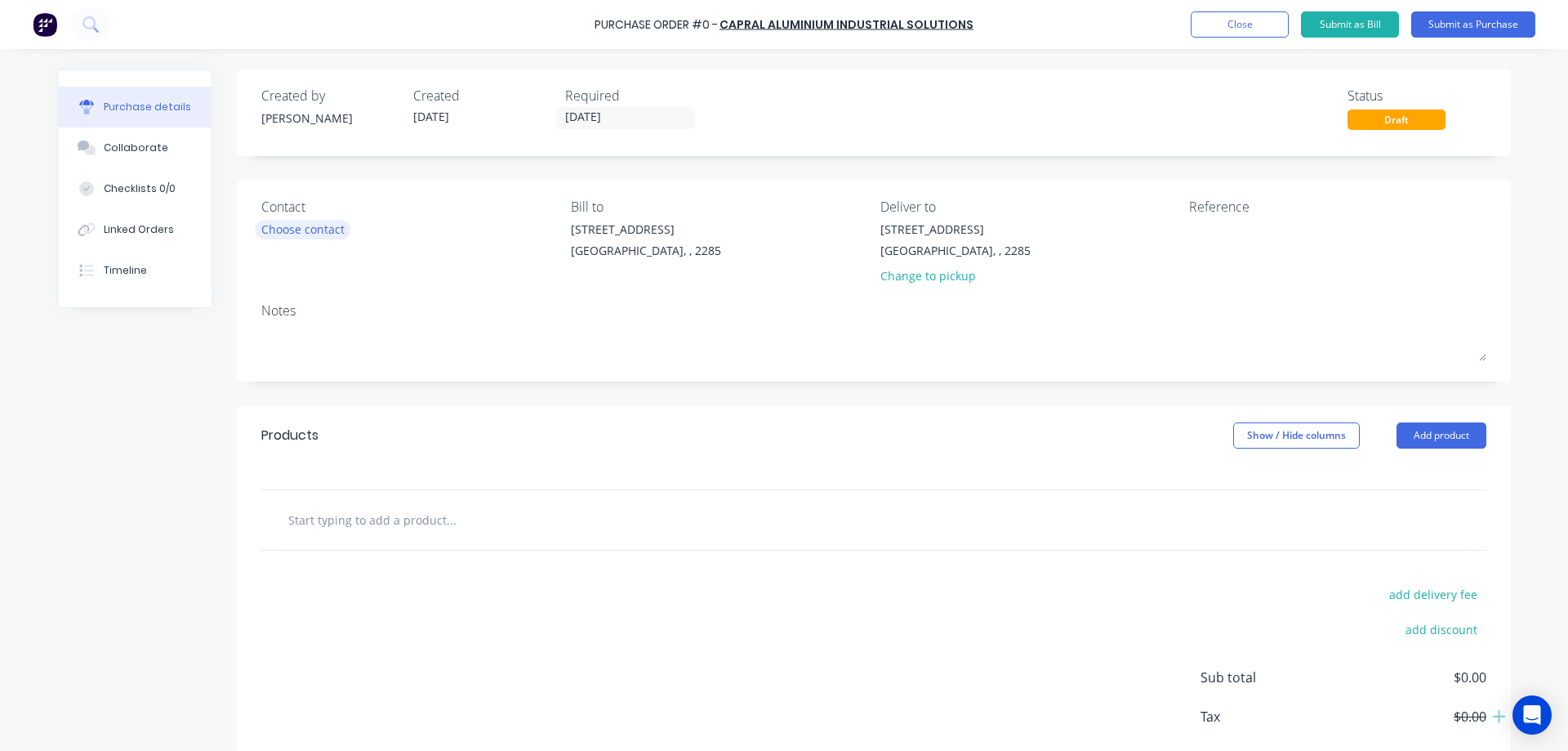
click at [310, 222] on div "Choose contact" at bounding box center [303, 229] width 83 height 17
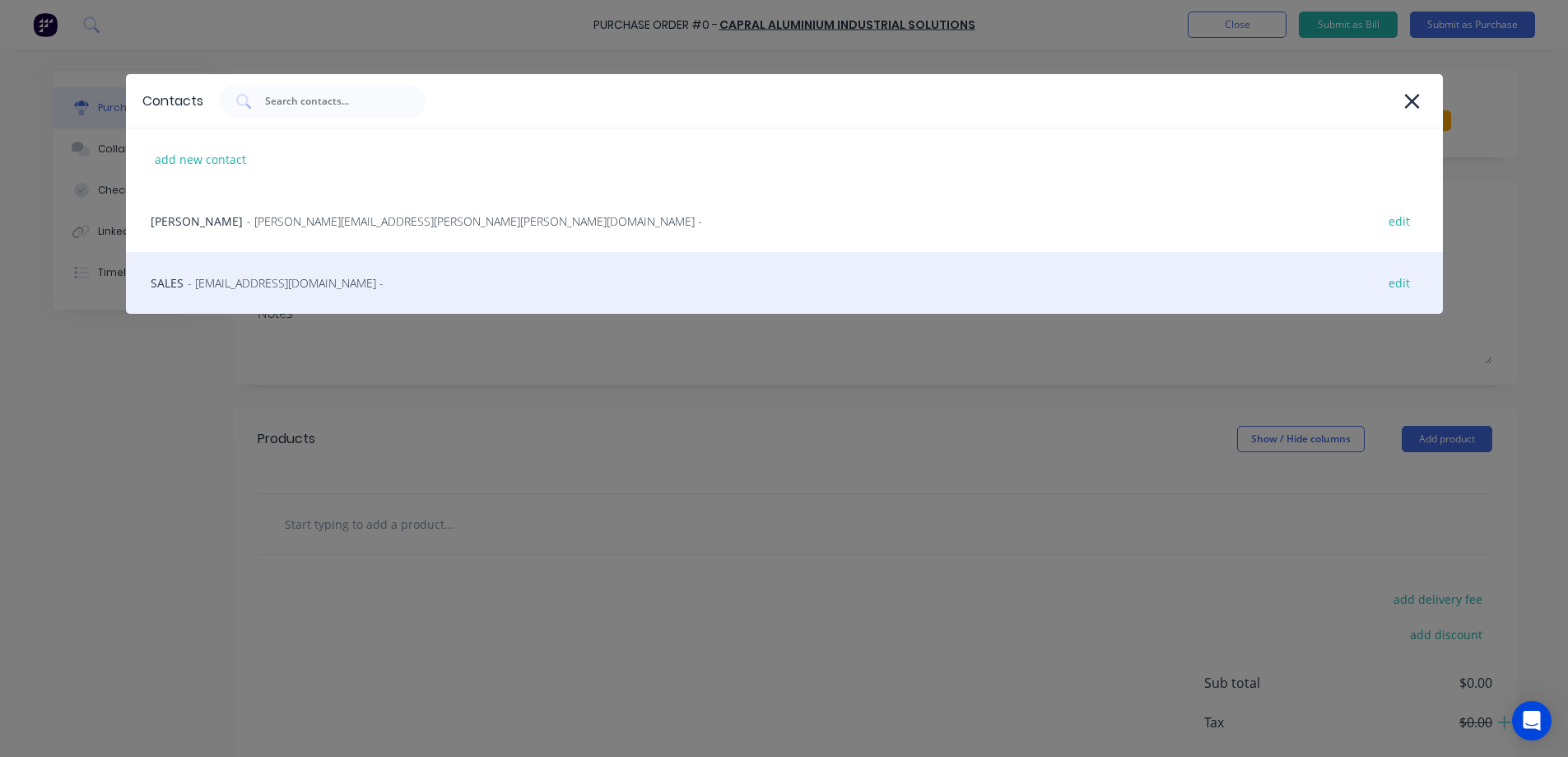
click at [255, 287] on span "- [EMAIL_ADDRESS][DOMAIN_NAME] -" at bounding box center [286, 283] width 196 height 17
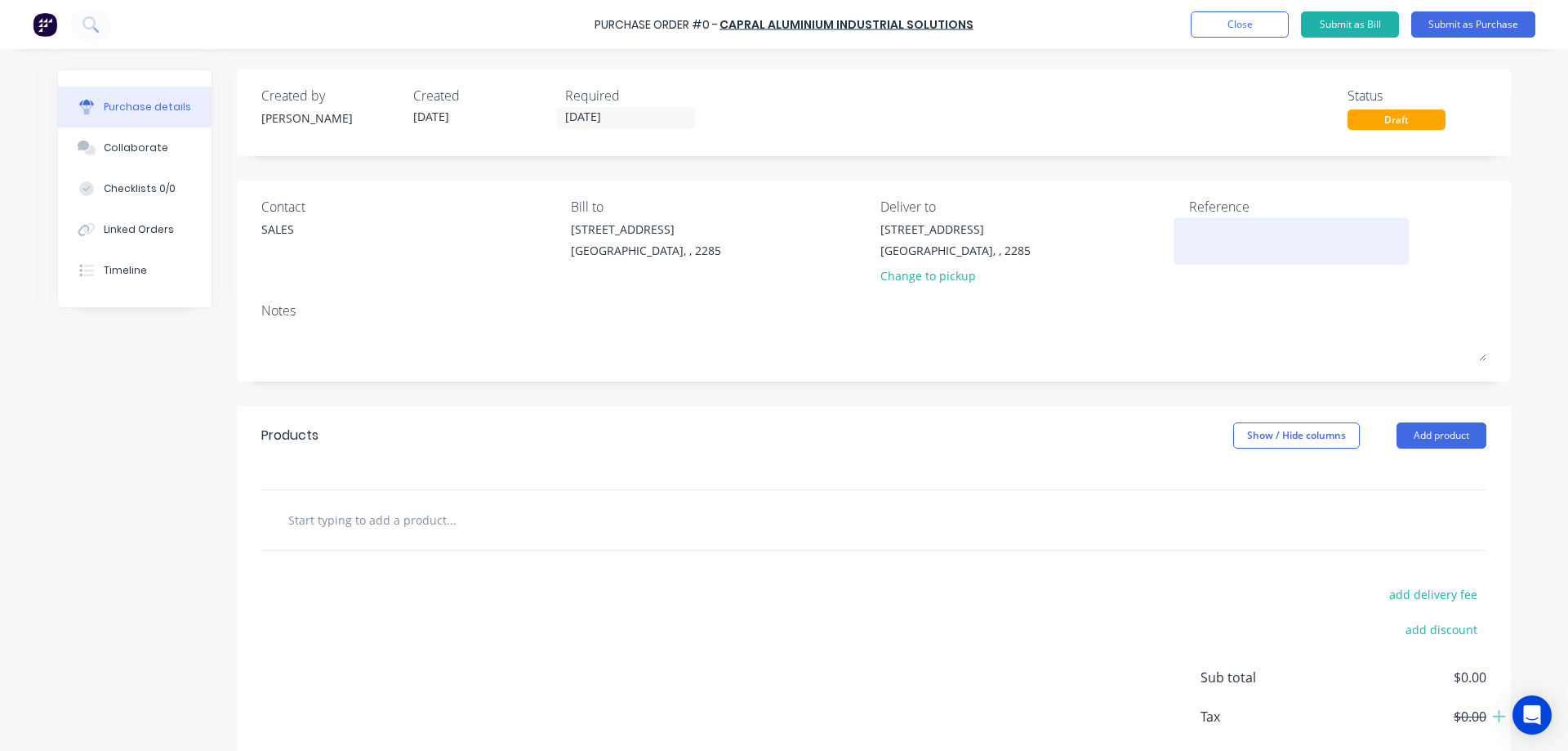
click at [1190, 241] on div at bounding box center [1291, 241] width 204 height 41
click at [1196, 232] on textarea at bounding box center [1291, 239] width 204 height 37
drag, startPoint x: 1225, startPoint y: 232, endPoint x: 1253, endPoint y: 227, distance: 28.4
click at [1253, 227] on textarea "#46603" at bounding box center [1291, 239] width 204 height 37
type textarea "#46603 #45998"
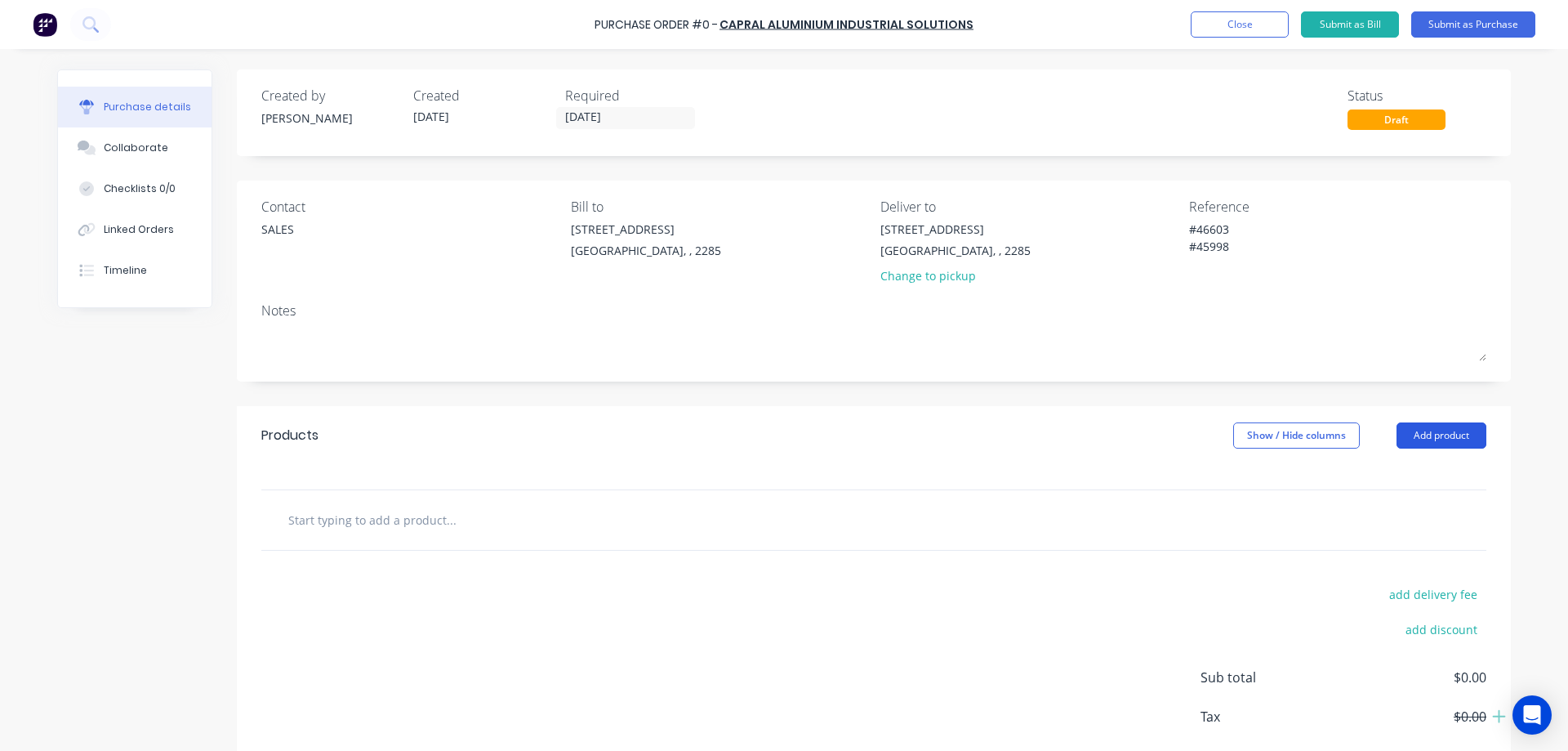
click at [1439, 433] on button "Add product" at bounding box center [1441, 435] width 90 height 26
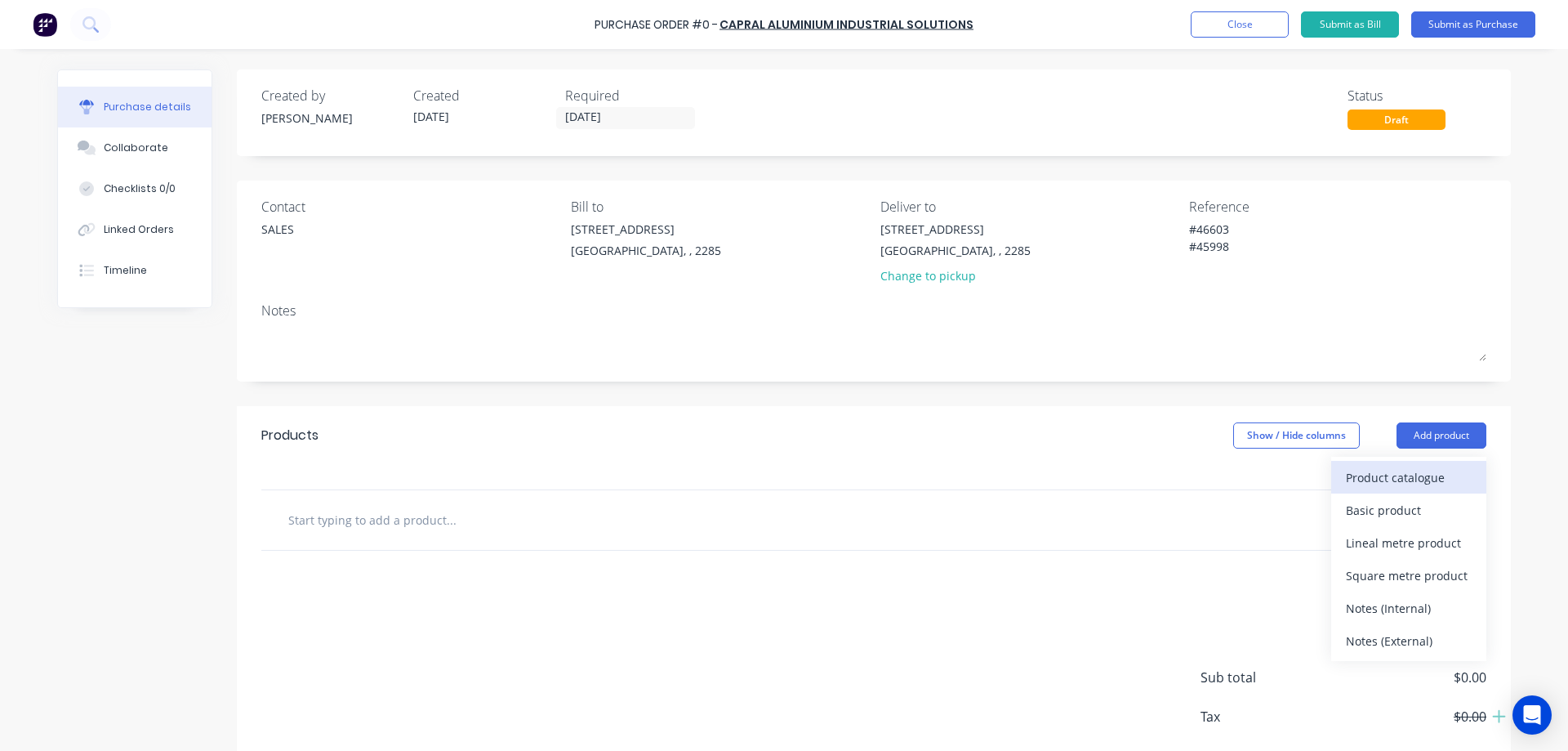
click at [1411, 480] on div "Product catalogue" at bounding box center [1409, 477] width 126 height 23
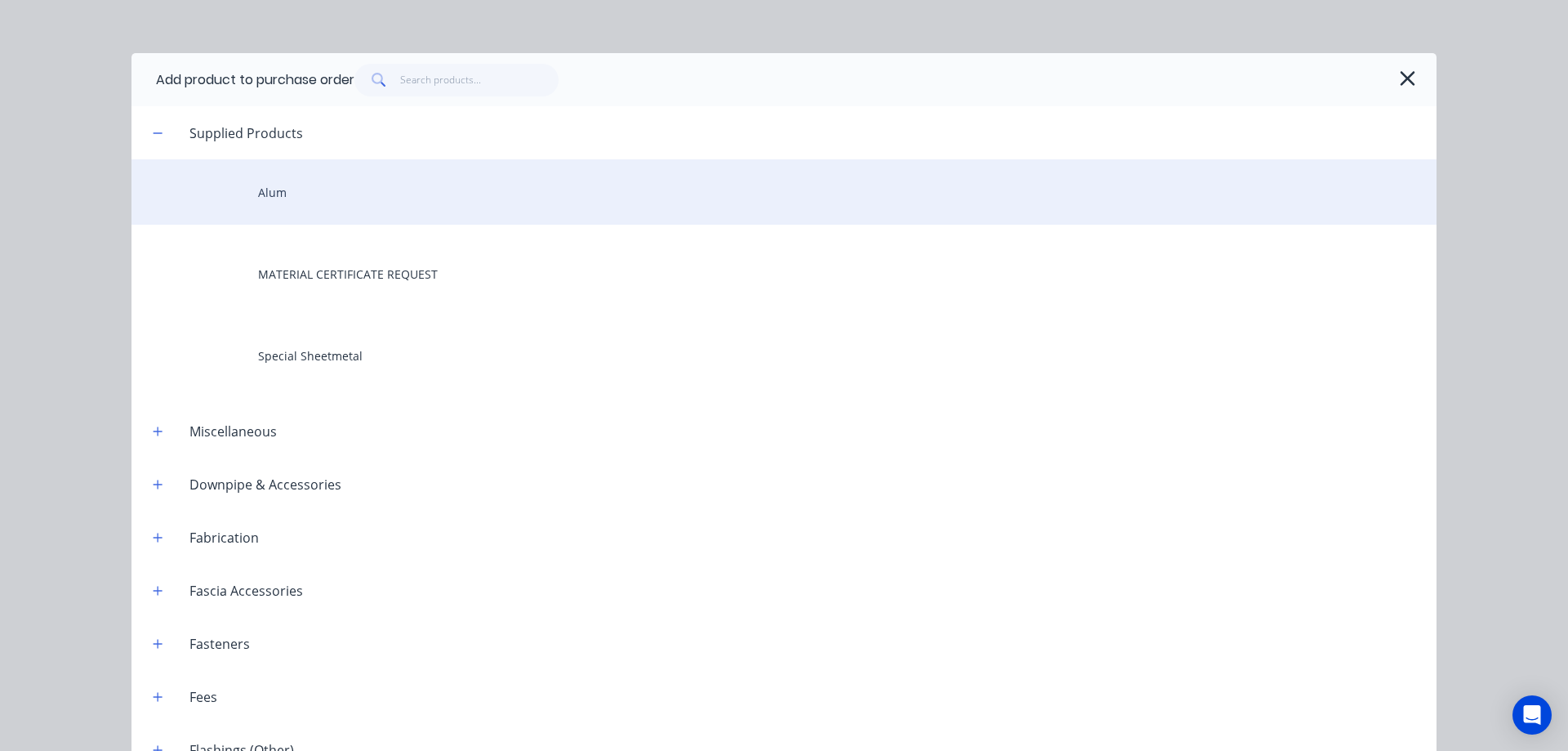
click at [284, 215] on div "Alum" at bounding box center [784, 192] width 1305 height 65
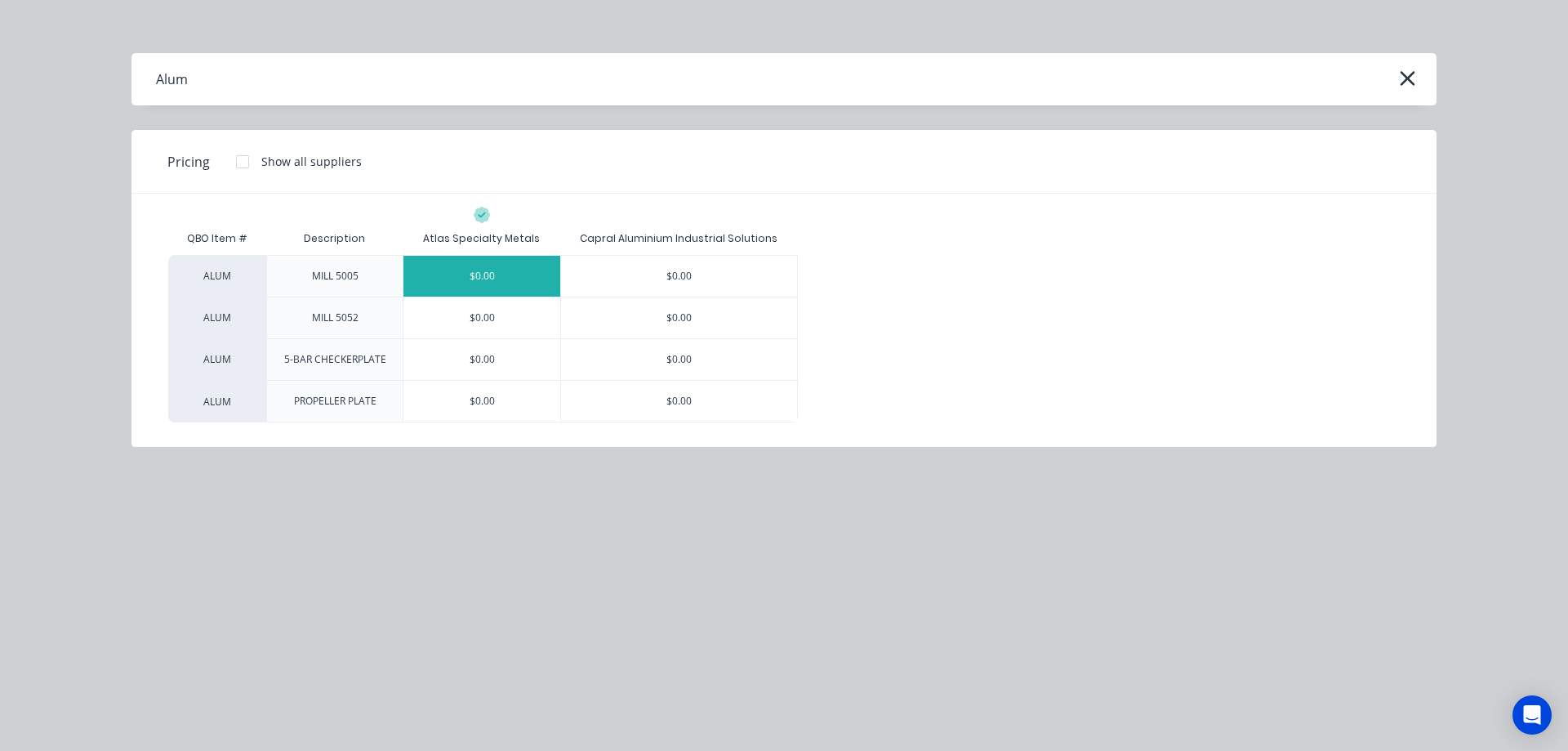
click at [477, 280] on div "$0.00" at bounding box center [482, 276] width 157 height 41
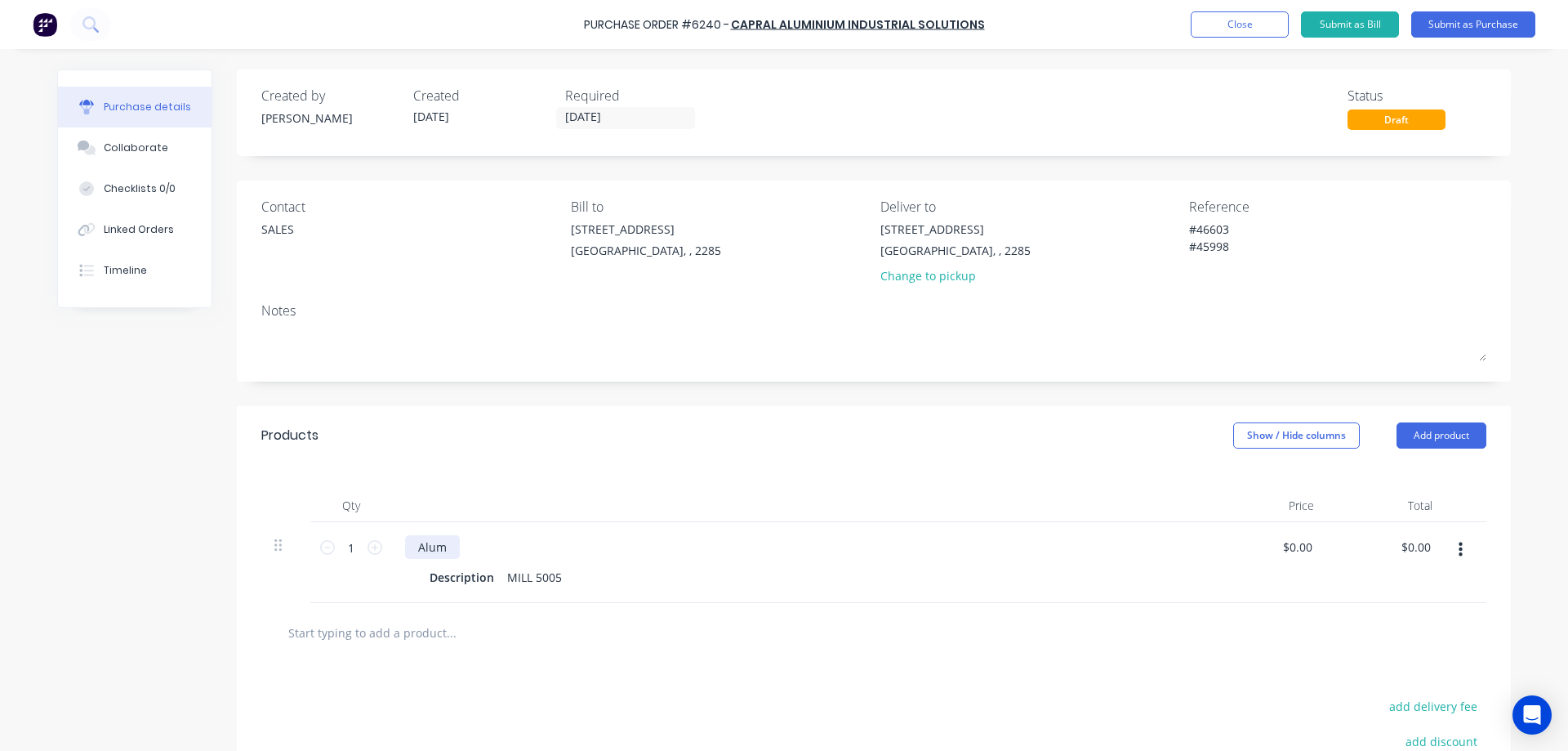
click at [438, 548] on div "Alum" at bounding box center [432, 547] width 55 height 23
click at [434, 548] on div "Alum" at bounding box center [432, 547] width 55 height 23
click at [443, 579] on div "Description" at bounding box center [461, 577] width 77 height 23
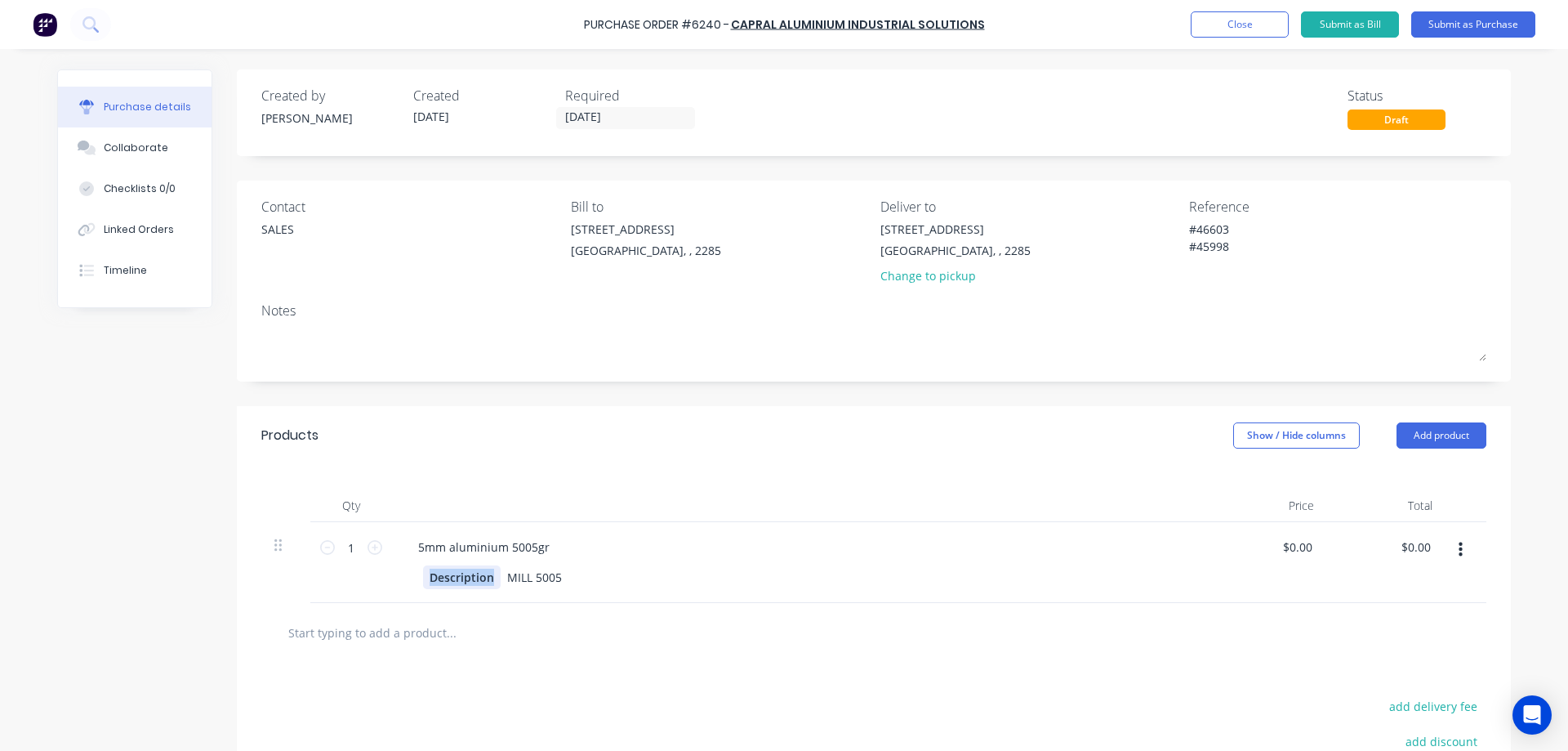
click at [443, 579] on div "Description" at bounding box center [461, 577] width 77 height 23
click at [520, 578] on div "MILL 5005" at bounding box center [529, 577] width 68 height 23
click at [524, 579] on div "no film" at bounding box center [520, 577] width 50 height 23
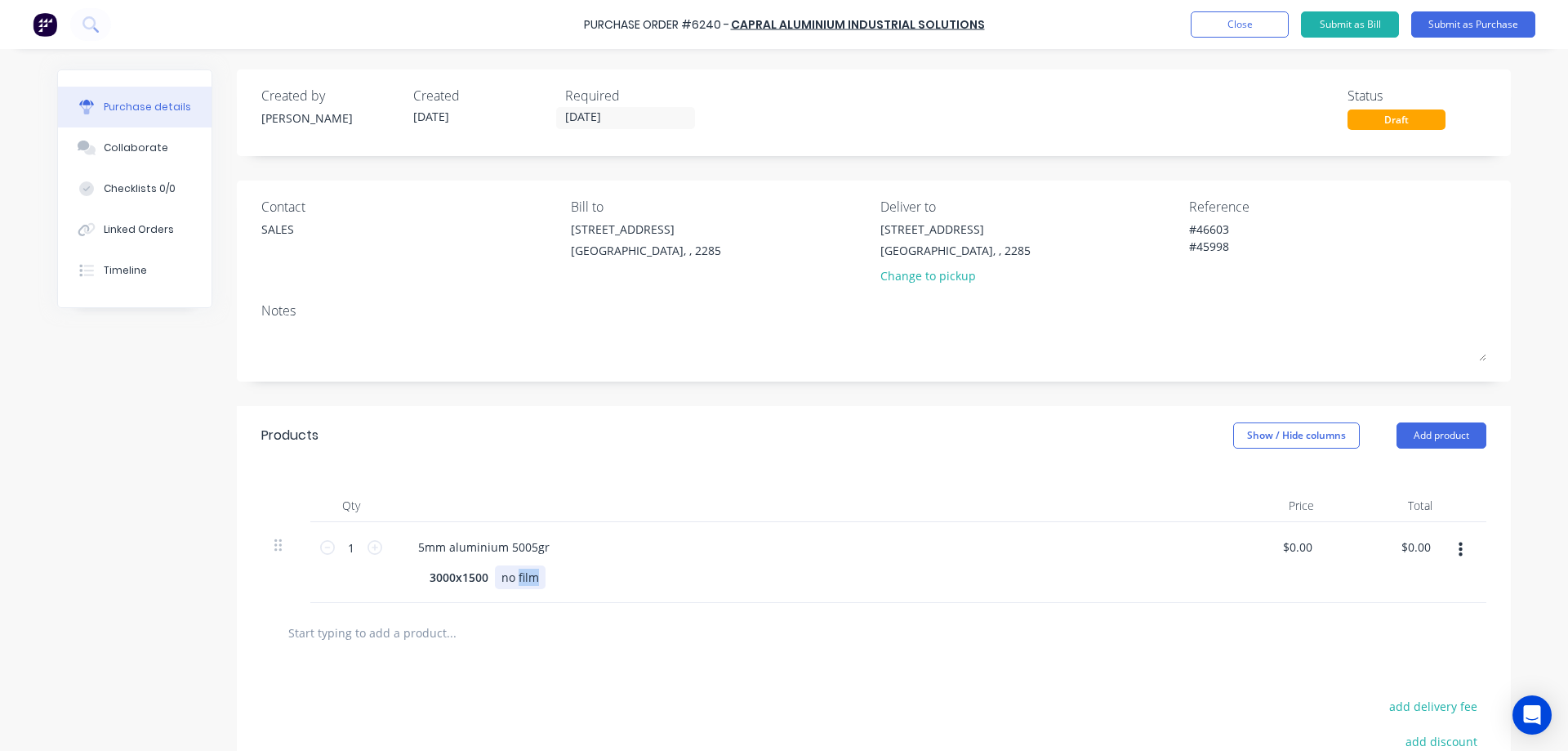
click at [524, 579] on div "no film" at bounding box center [520, 577] width 50 height 23
click at [470, 545] on div "5mm aluminium 5005gr" at bounding box center [484, 547] width 158 height 23
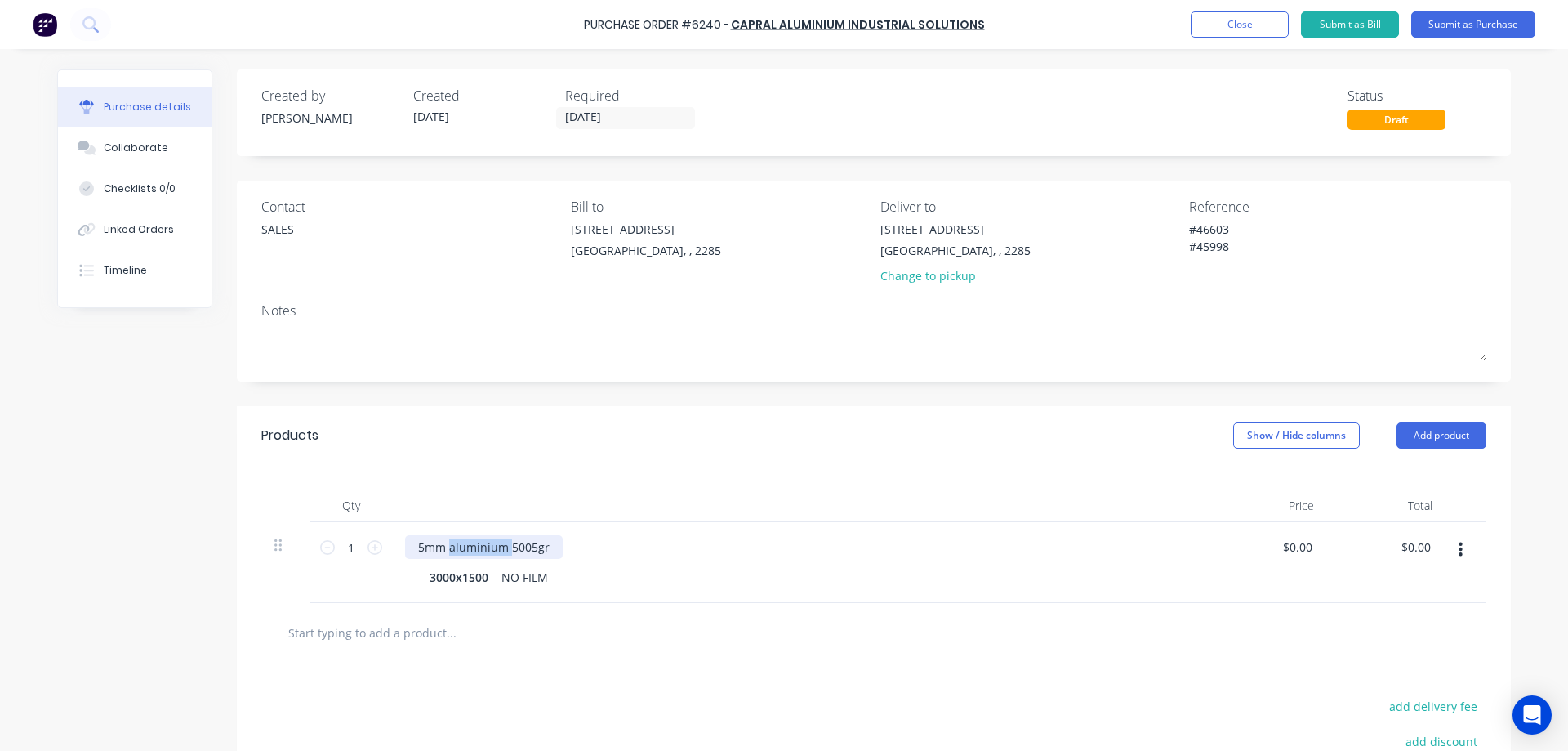
click at [470, 545] on div "5mm aluminium 5005gr" at bounding box center [484, 547] width 158 height 23
click at [952, 447] on div "Products Show / Hide columns Add product" at bounding box center [873, 435] width 1274 height 59
click at [921, 278] on div "Change to pickup" at bounding box center [956, 275] width 150 height 17
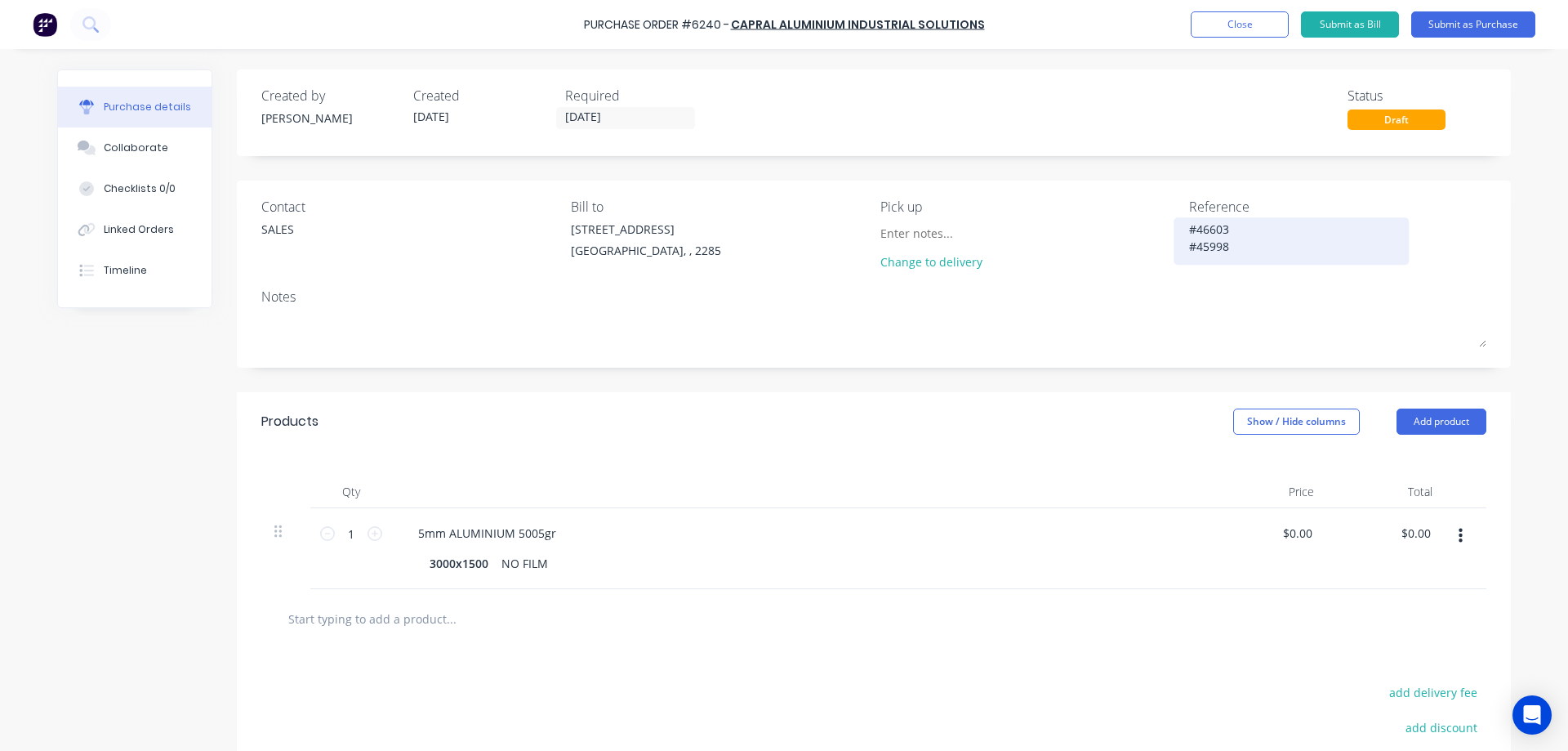
click at [1211, 230] on textarea "#46603 #45998" at bounding box center [1291, 239] width 204 height 37
click at [107, 230] on div "Linked Orders" at bounding box center [139, 230] width 70 height 15
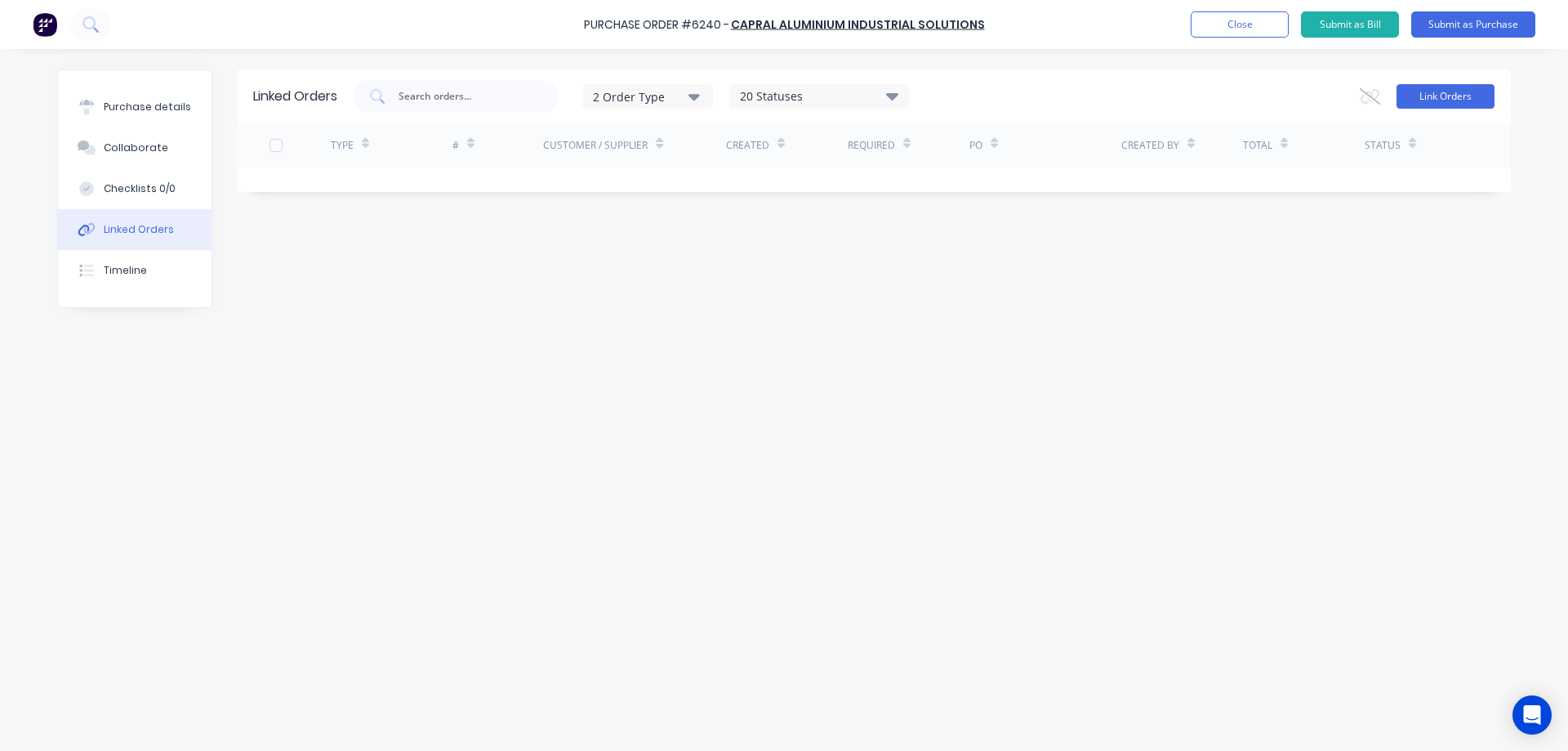
click at [1472, 104] on button "Link Orders" at bounding box center [1446, 96] width 98 height 24
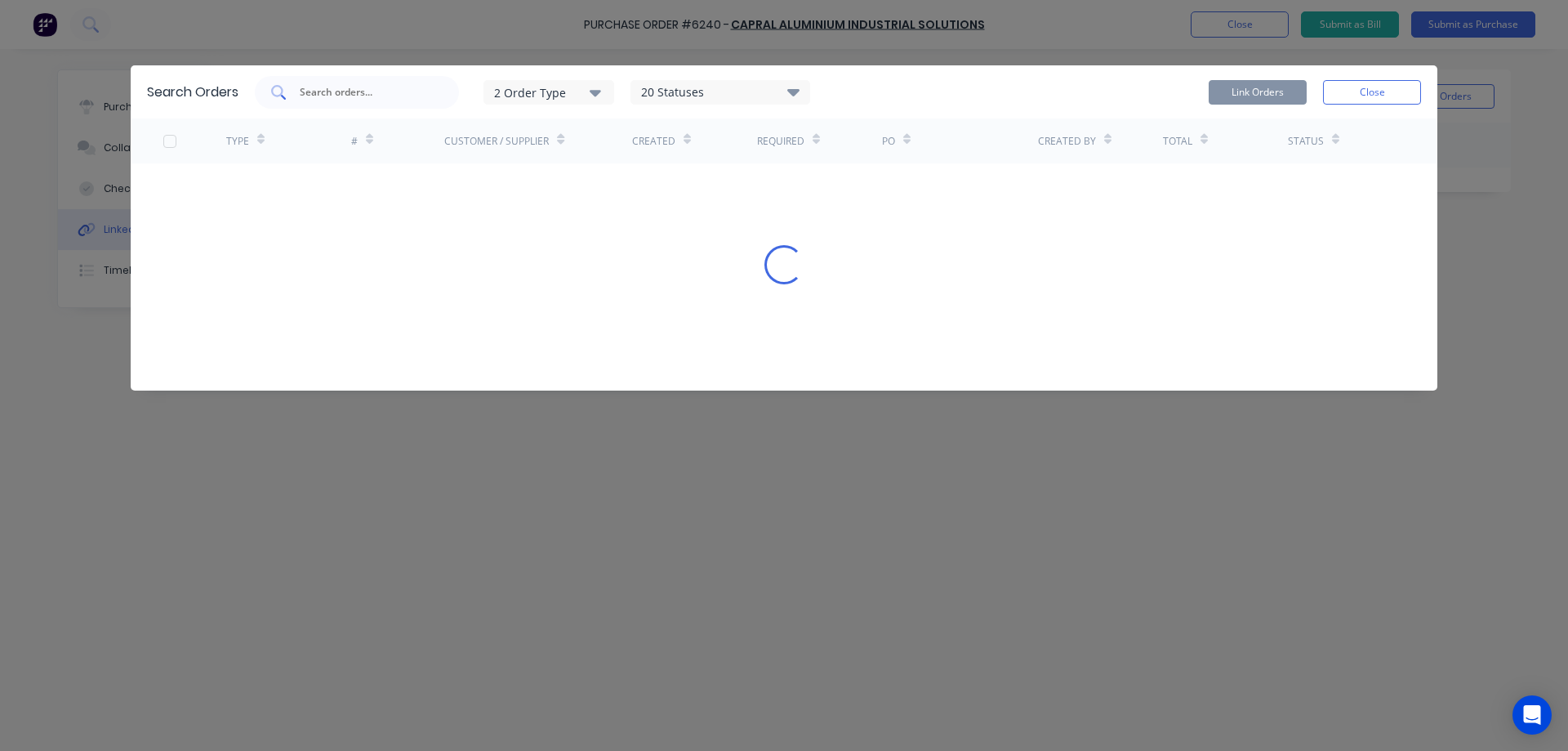
click at [401, 99] on input "text" at bounding box center [366, 91] width 136 height 16
paste input "46603"
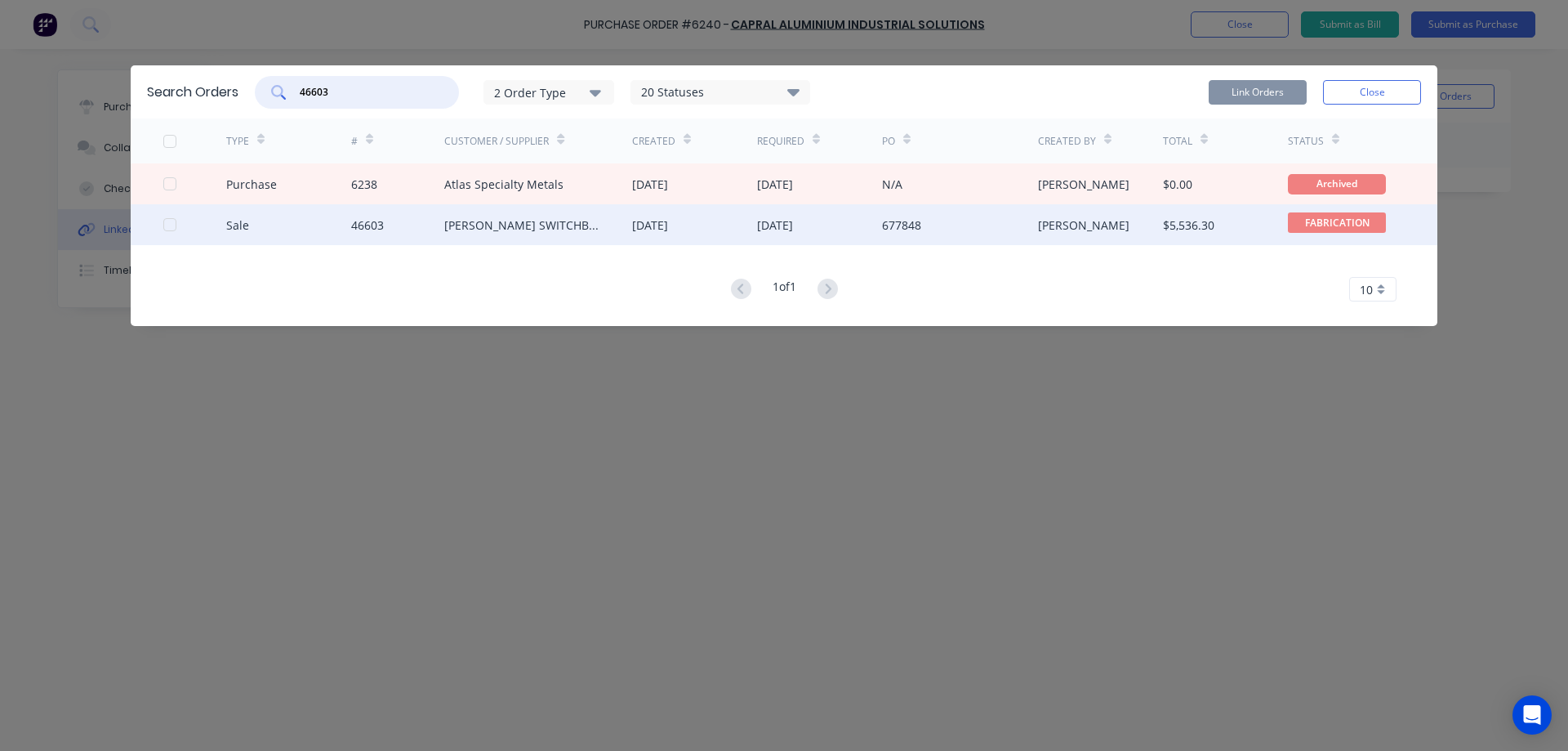
click at [170, 228] on div at bounding box center [169, 224] width 33 height 33
type input "46603"
click at [1239, 97] on button "Link Orders" at bounding box center [1258, 91] width 98 height 24
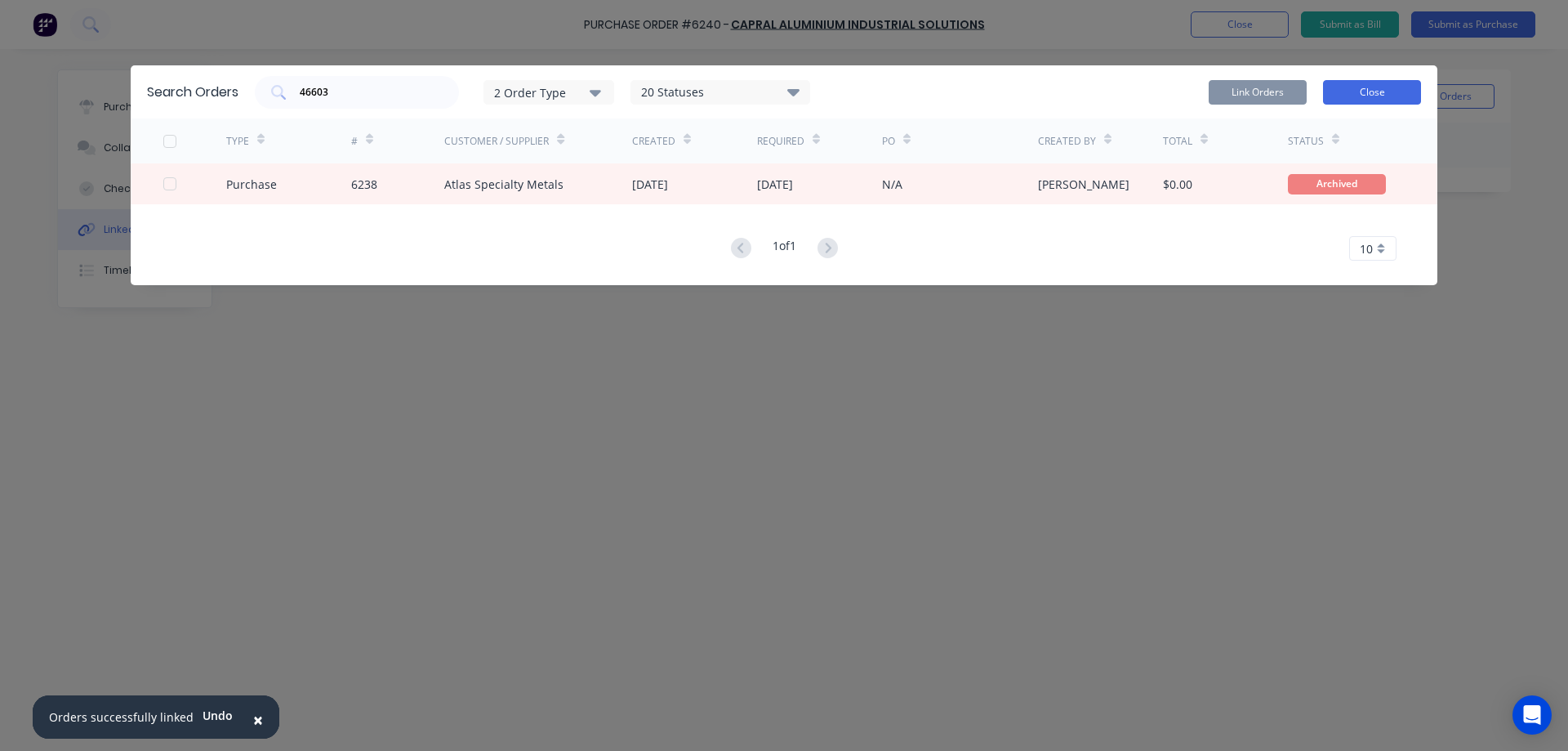
click at [1376, 93] on button "Close" at bounding box center [1372, 91] width 98 height 24
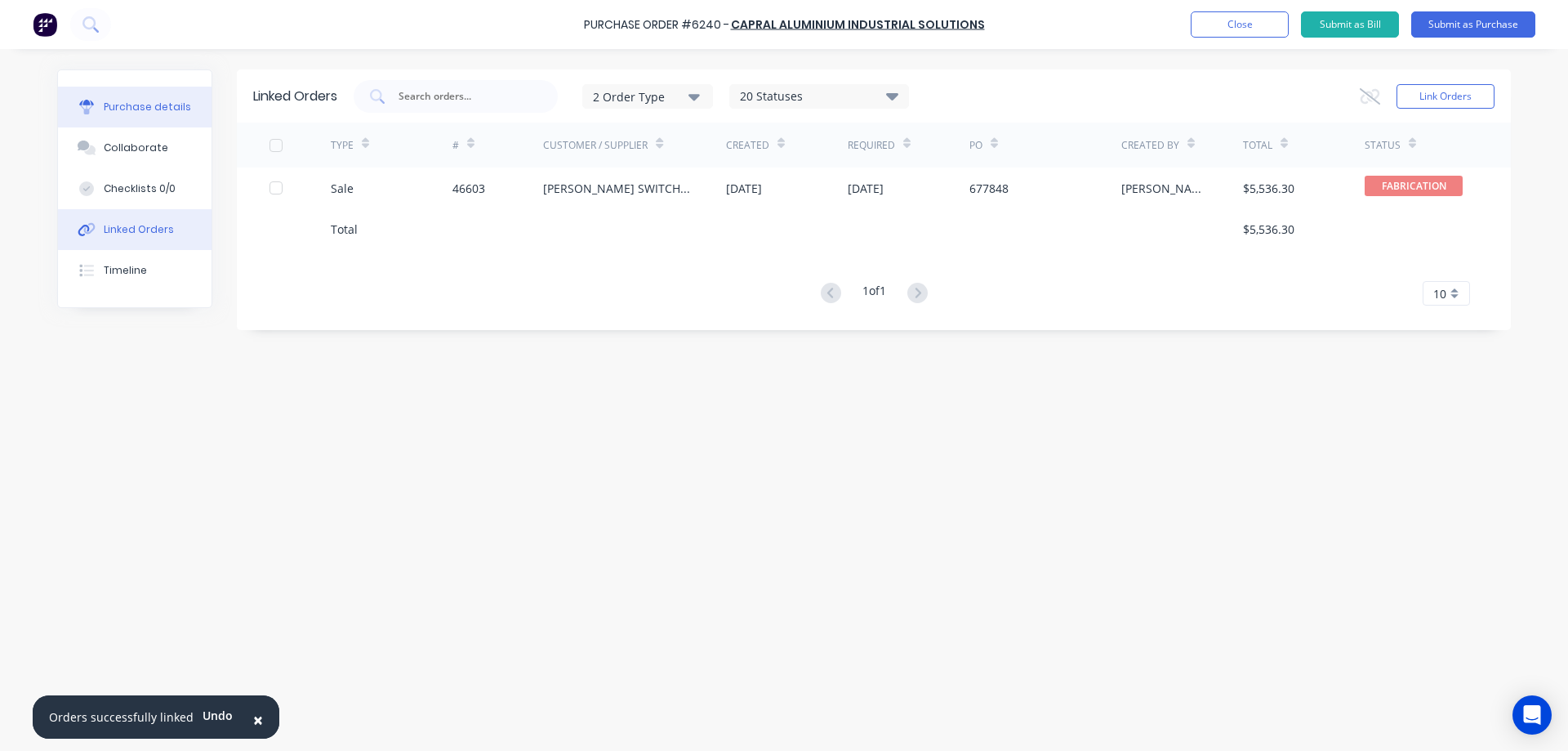
click at [136, 116] on button "Purchase details" at bounding box center [134, 107] width 154 height 41
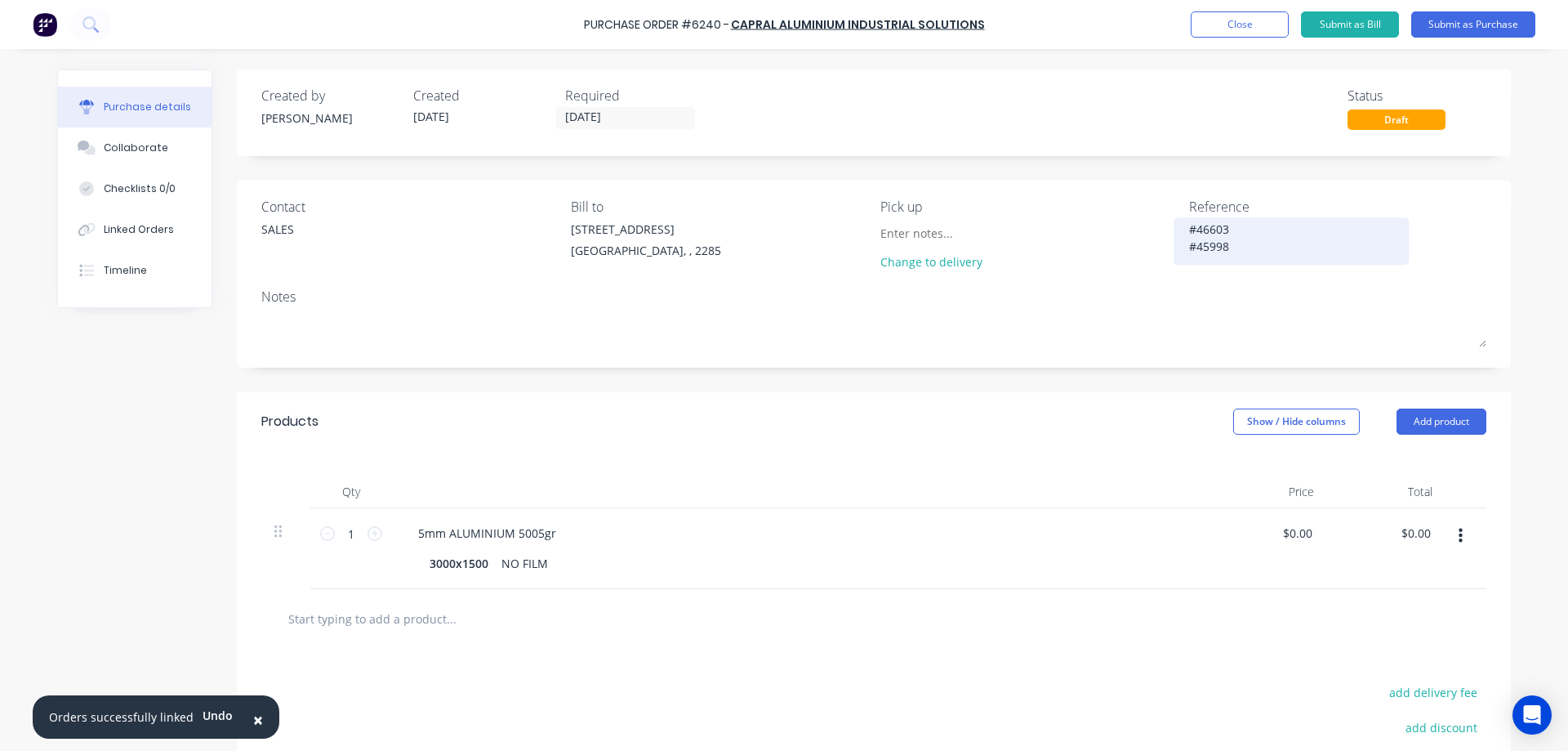
click at [1211, 250] on textarea "#46603 #45998" at bounding box center [1291, 239] width 204 height 37
click at [139, 227] on div "Linked Orders" at bounding box center [139, 230] width 70 height 15
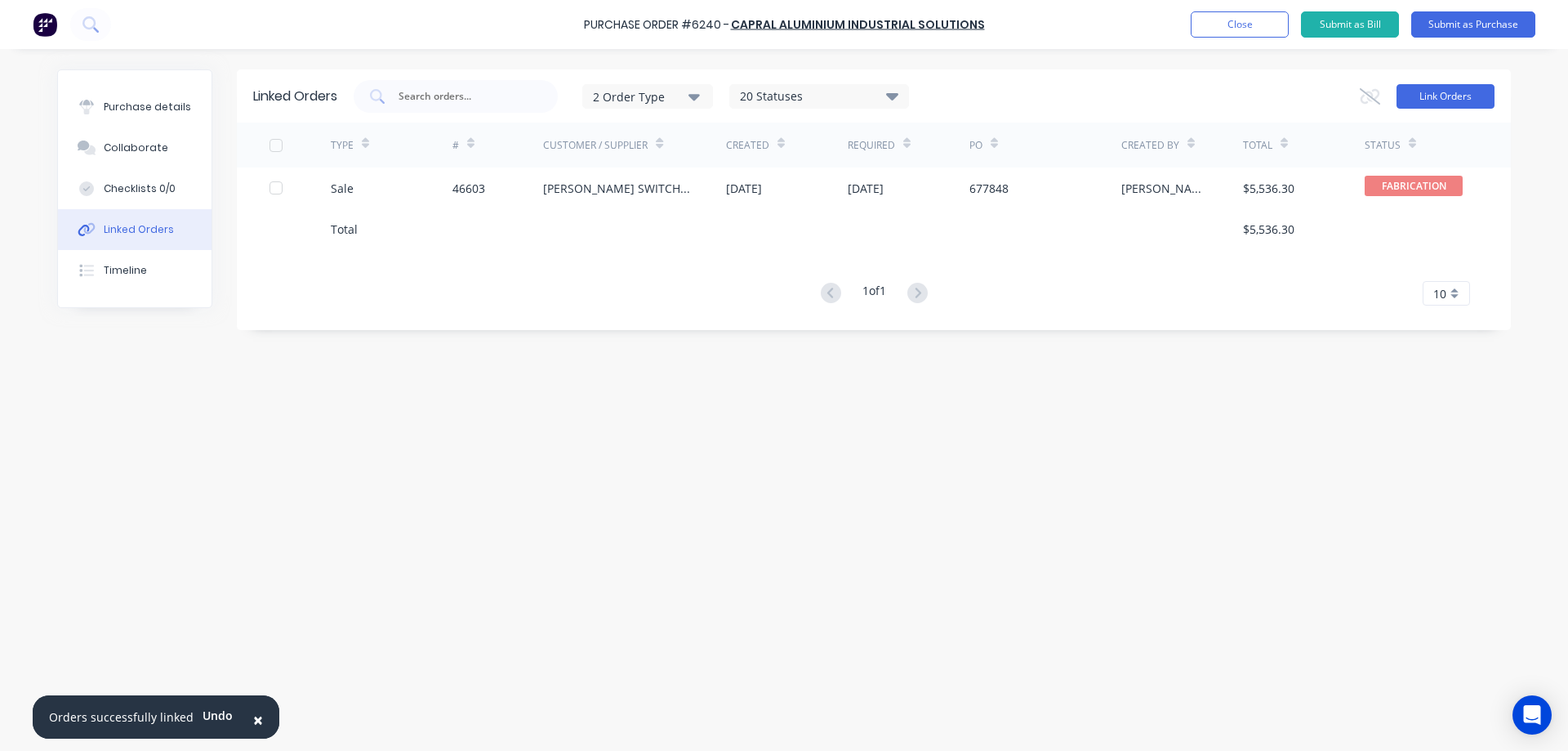
click at [1424, 102] on button "Link Orders" at bounding box center [1446, 96] width 98 height 24
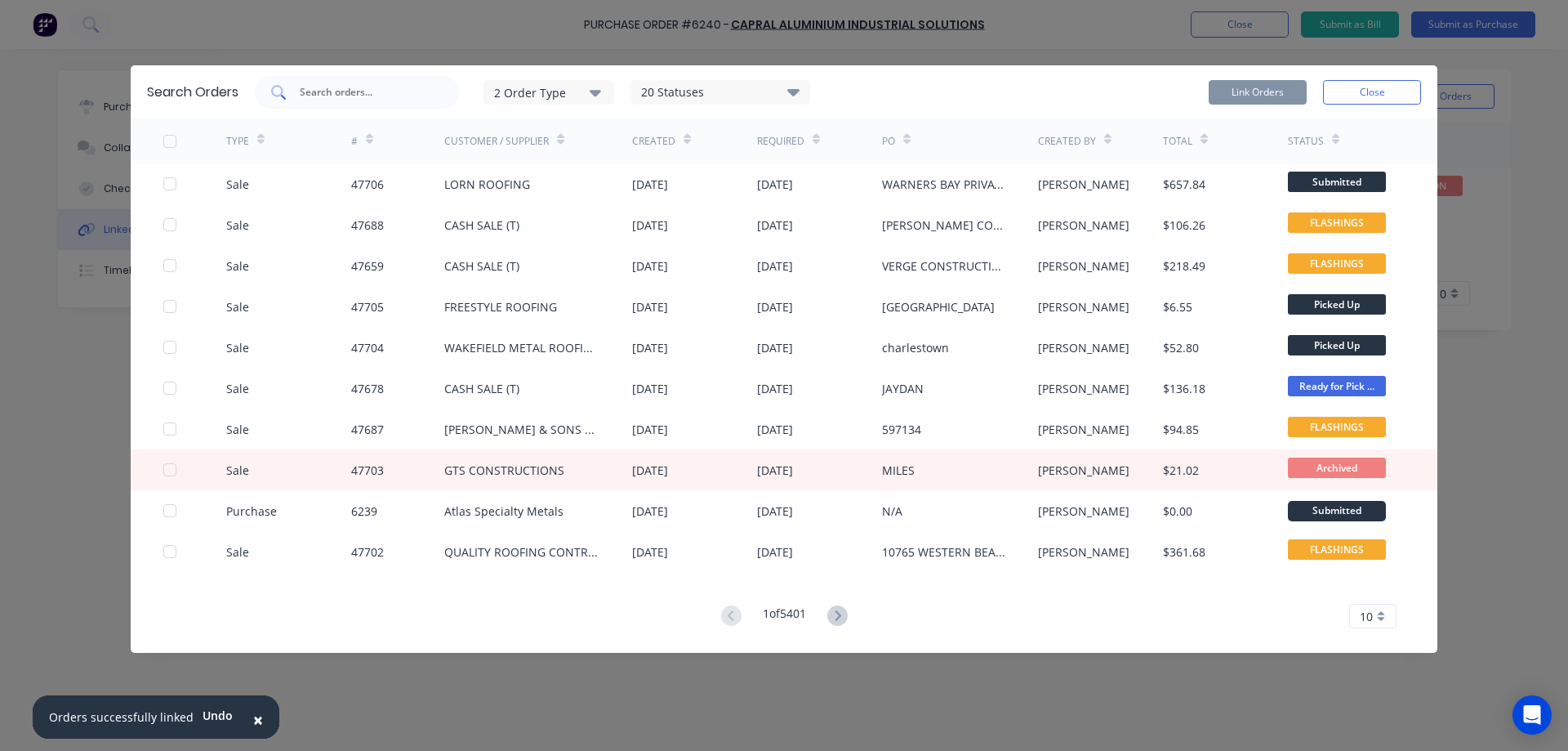
click at [379, 95] on input "text" at bounding box center [366, 91] width 136 height 16
paste input "45998"
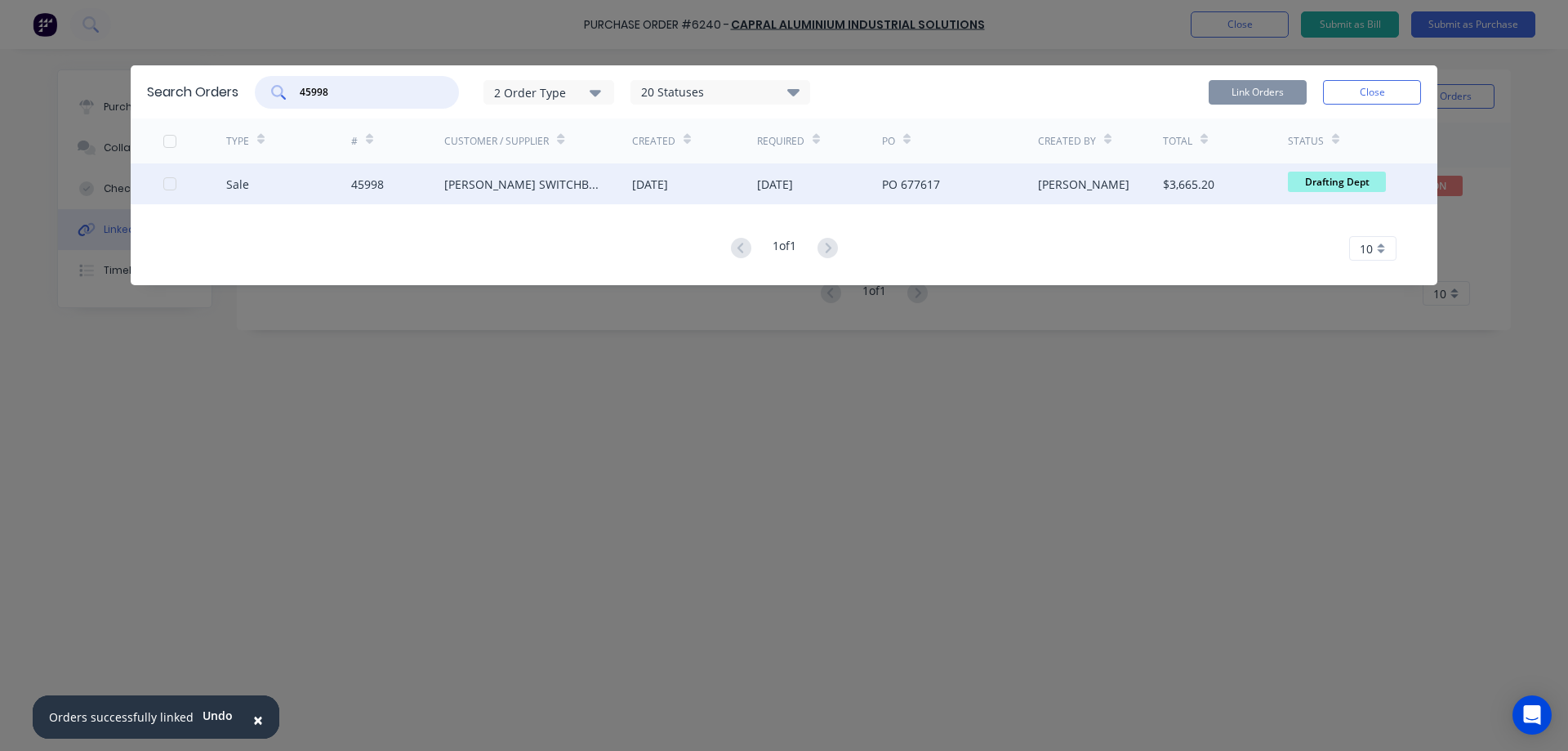
click at [175, 187] on div at bounding box center [169, 184] width 33 height 33
type input "45998"
click at [1260, 96] on button "Link Orders" at bounding box center [1258, 91] width 98 height 24
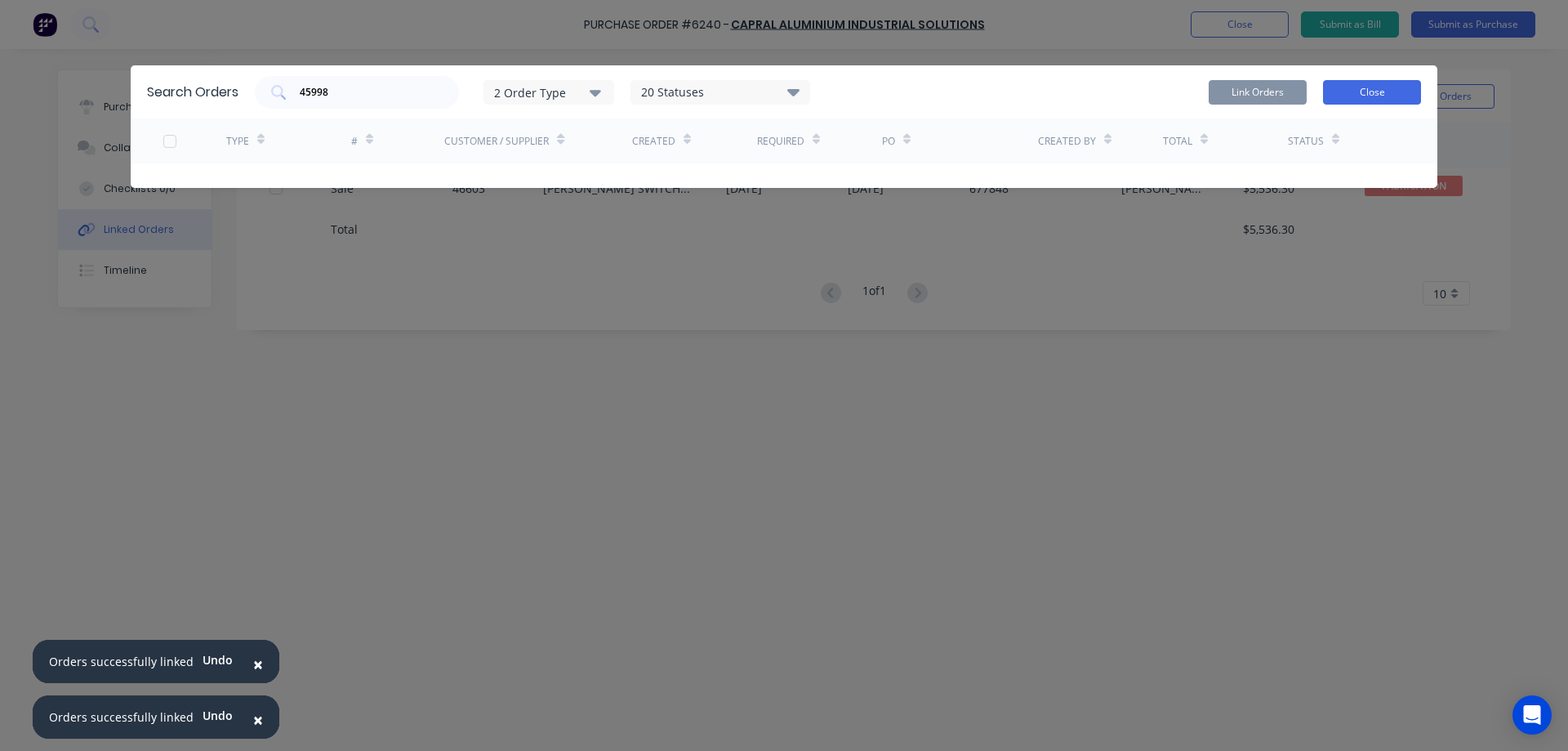
click at [1377, 91] on button "Close" at bounding box center [1372, 91] width 98 height 24
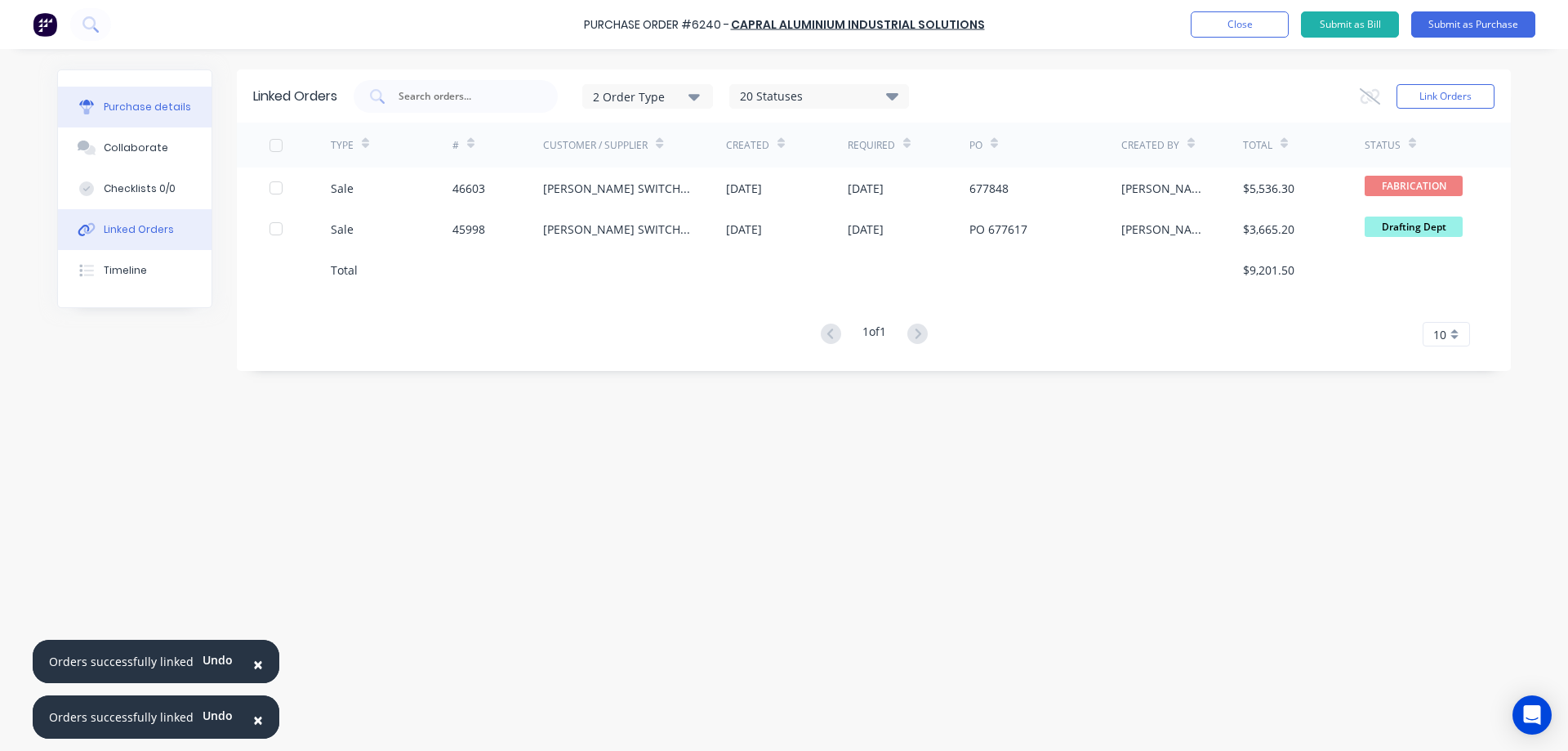
click at [209, 103] on button "Purchase details" at bounding box center [134, 107] width 154 height 41
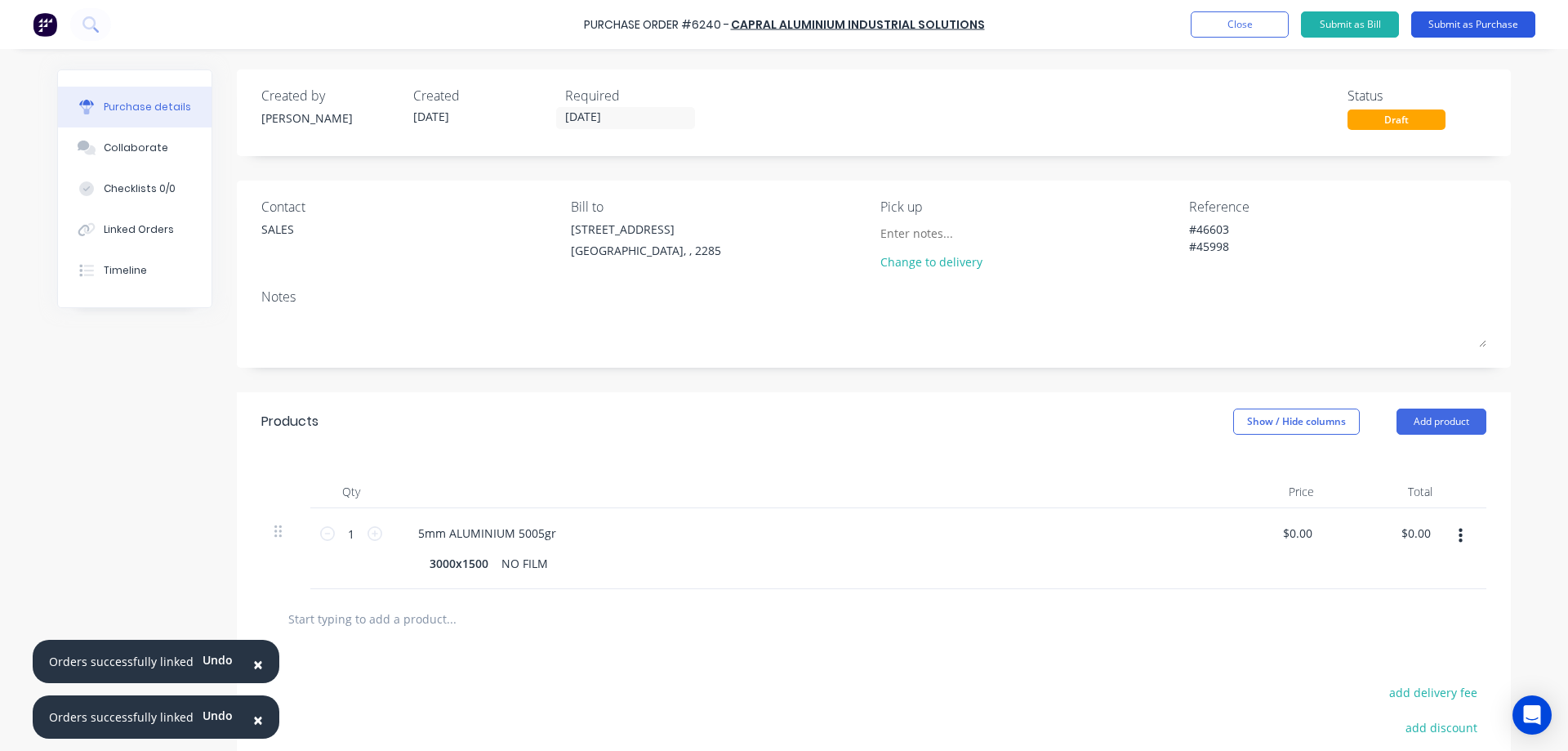
click at [1481, 25] on button "Submit as Purchase" at bounding box center [1473, 24] width 124 height 26
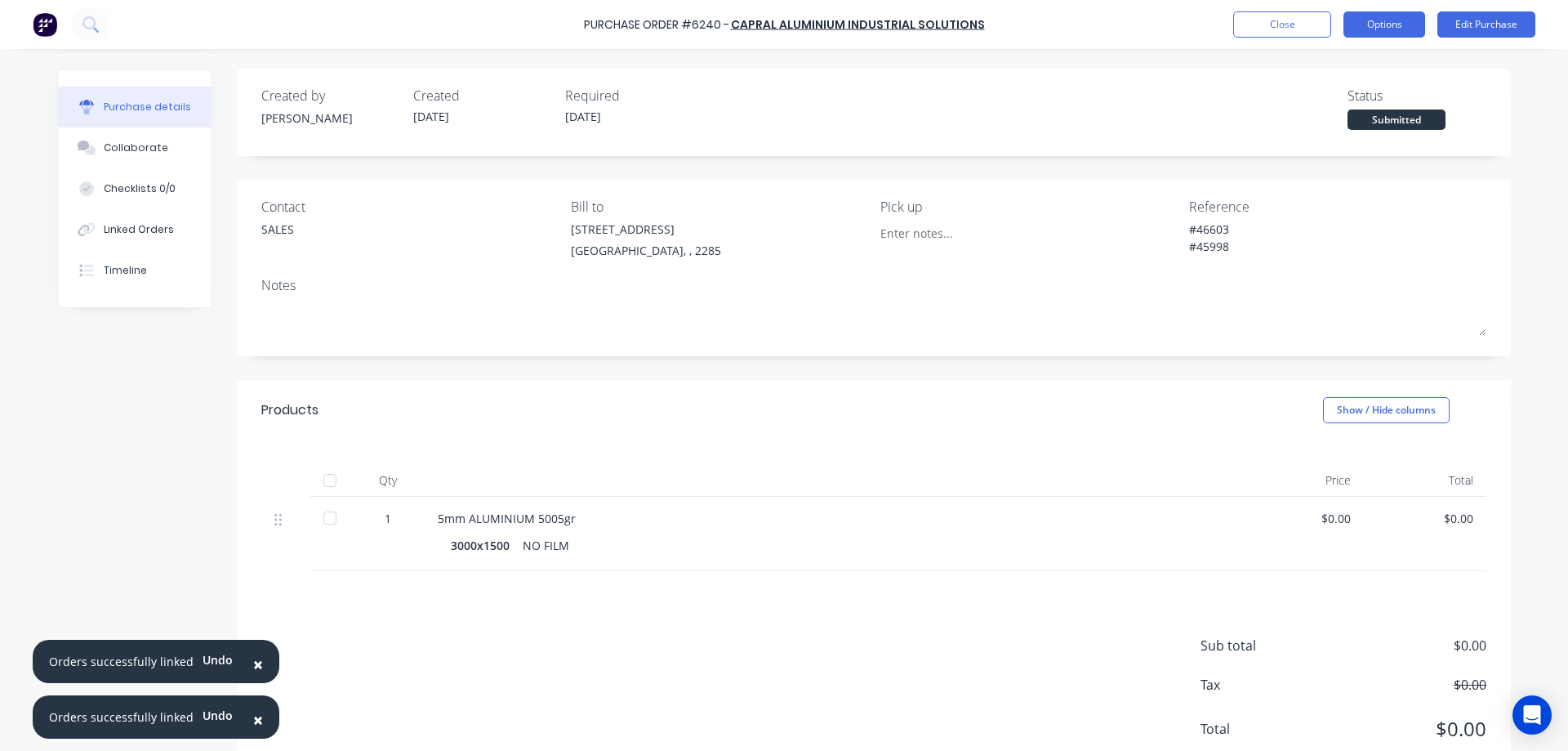
click at [1346, 30] on button "Options" at bounding box center [1384, 24] width 81 height 26
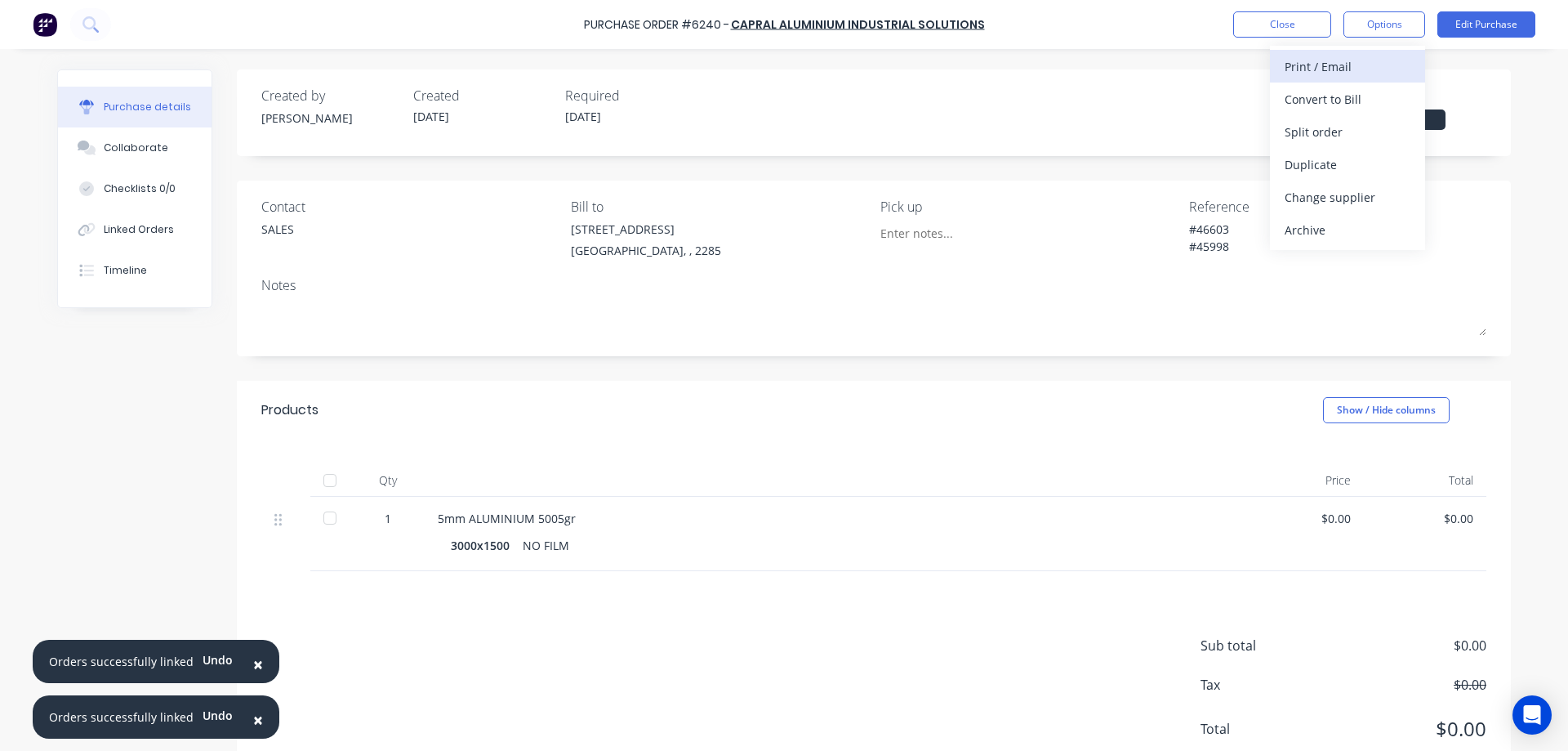
click at [1330, 72] on div "Print / Email" at bounding box center [1347, 66] width 126 height 23
click at [1339, 127] on div "Without pricing" at bounding box center [1347, 132] width 126 height 23
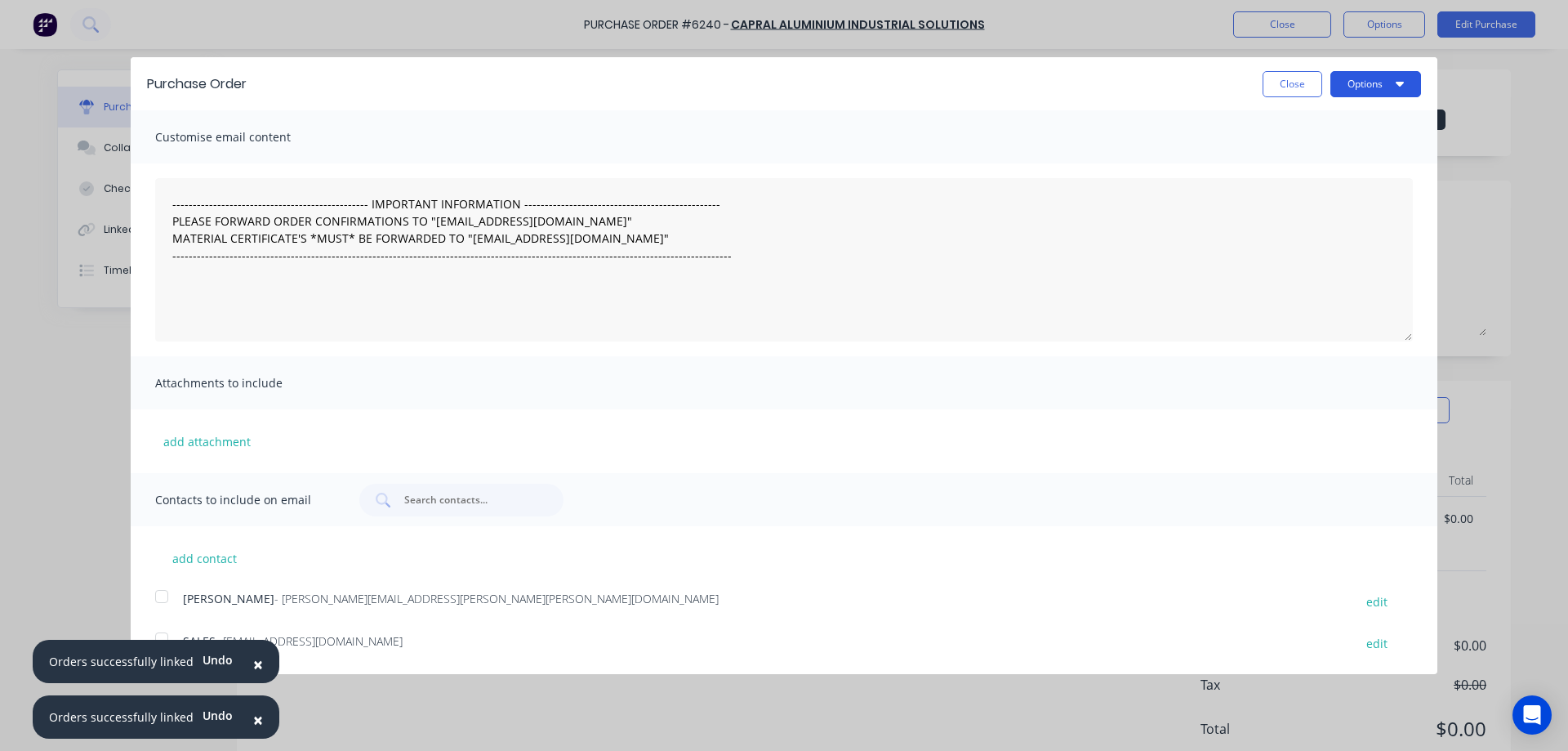
click at [1382, 77] on button "Options" at bounding box center [1376, 84] width 91 height 26
click at [1279, 123] on button "Print" at bounding box center [1343, 125] width 155 height 33
click at [1289, 88] on button "Close" at bounding box center [1292, 84] width 60 height 26
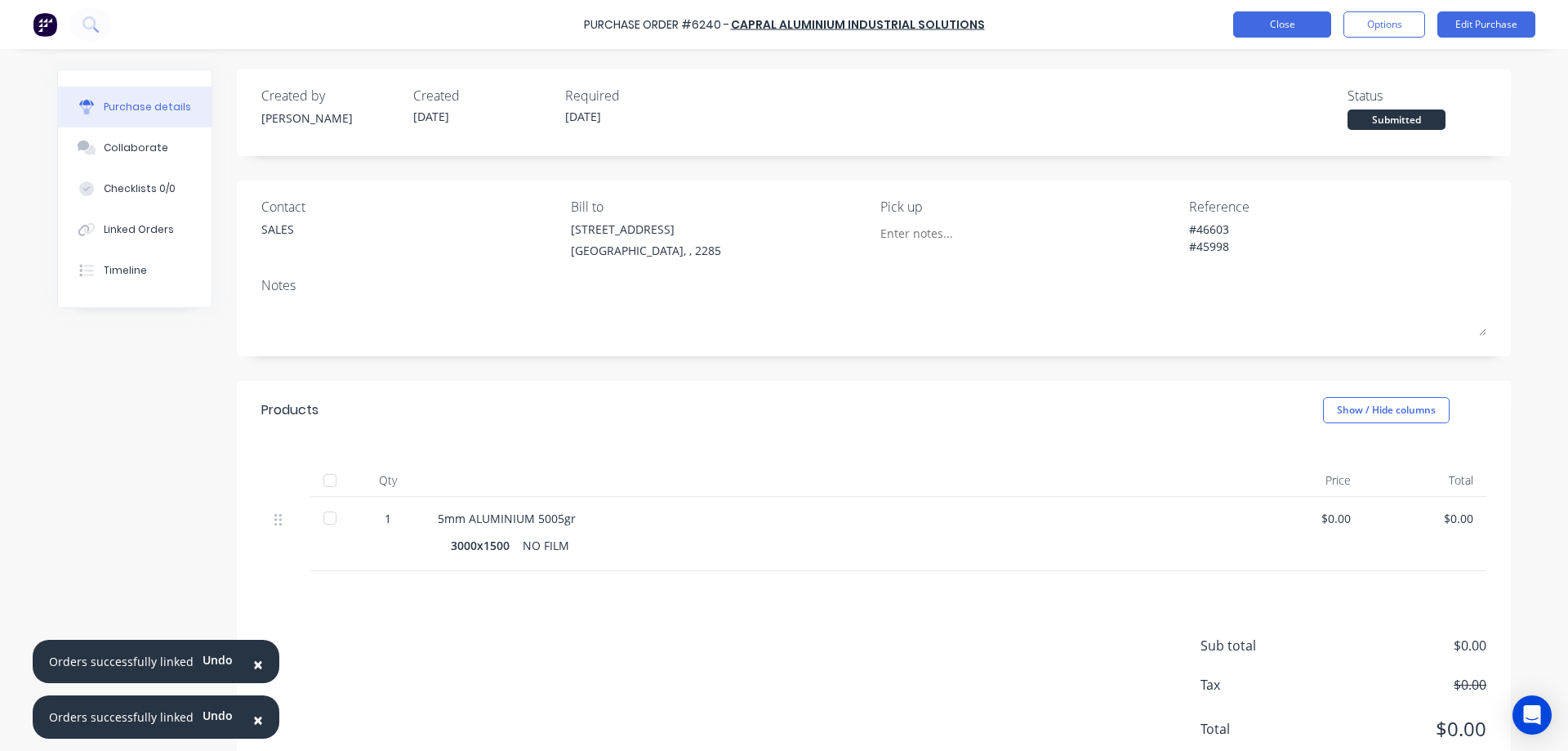
click at [1283, 24] on button "Close" at bounding box center [1282, 24] width 98 height 26
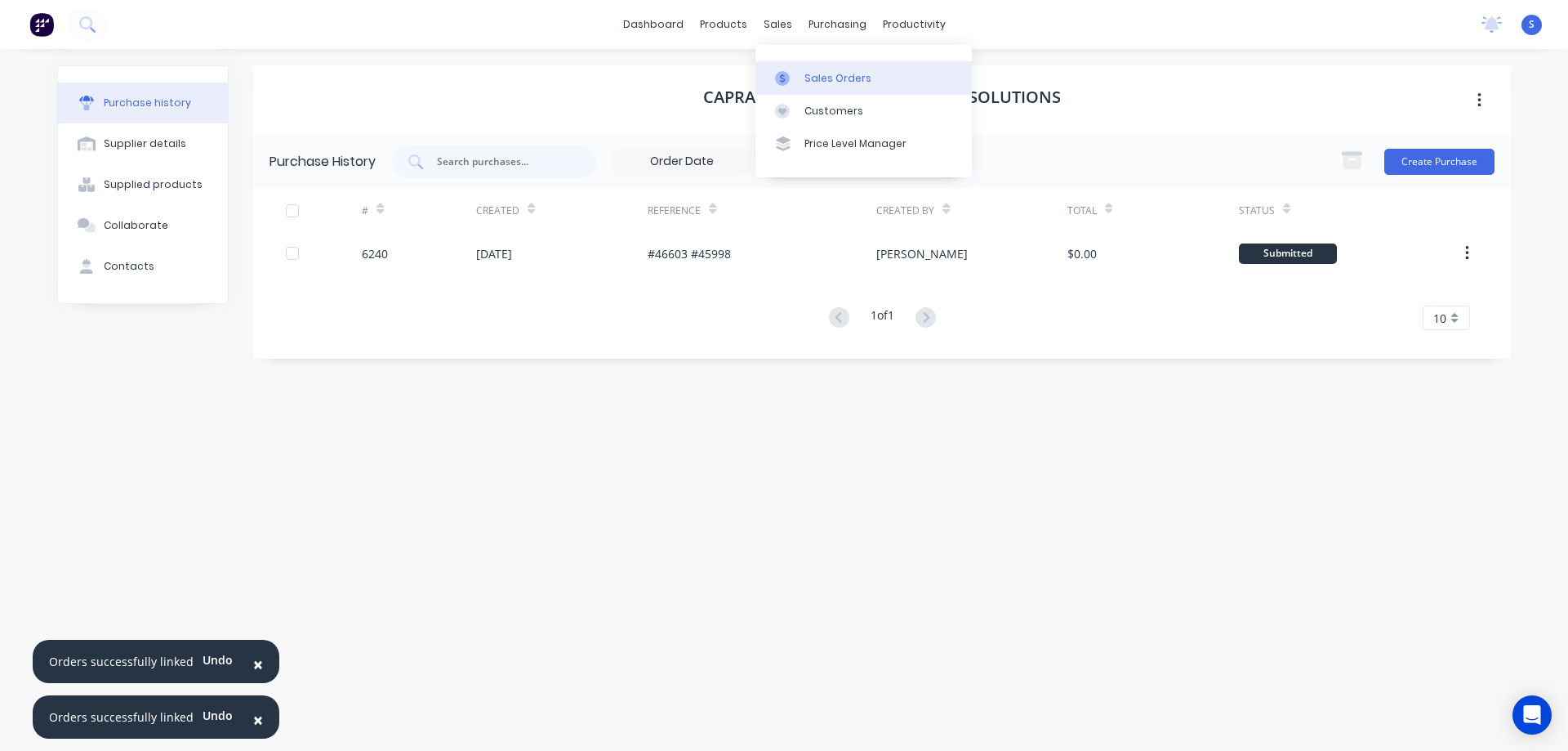
click at [808, 70] on link "Sales Orders" at bounding box center [864, 77] width 216 height 33
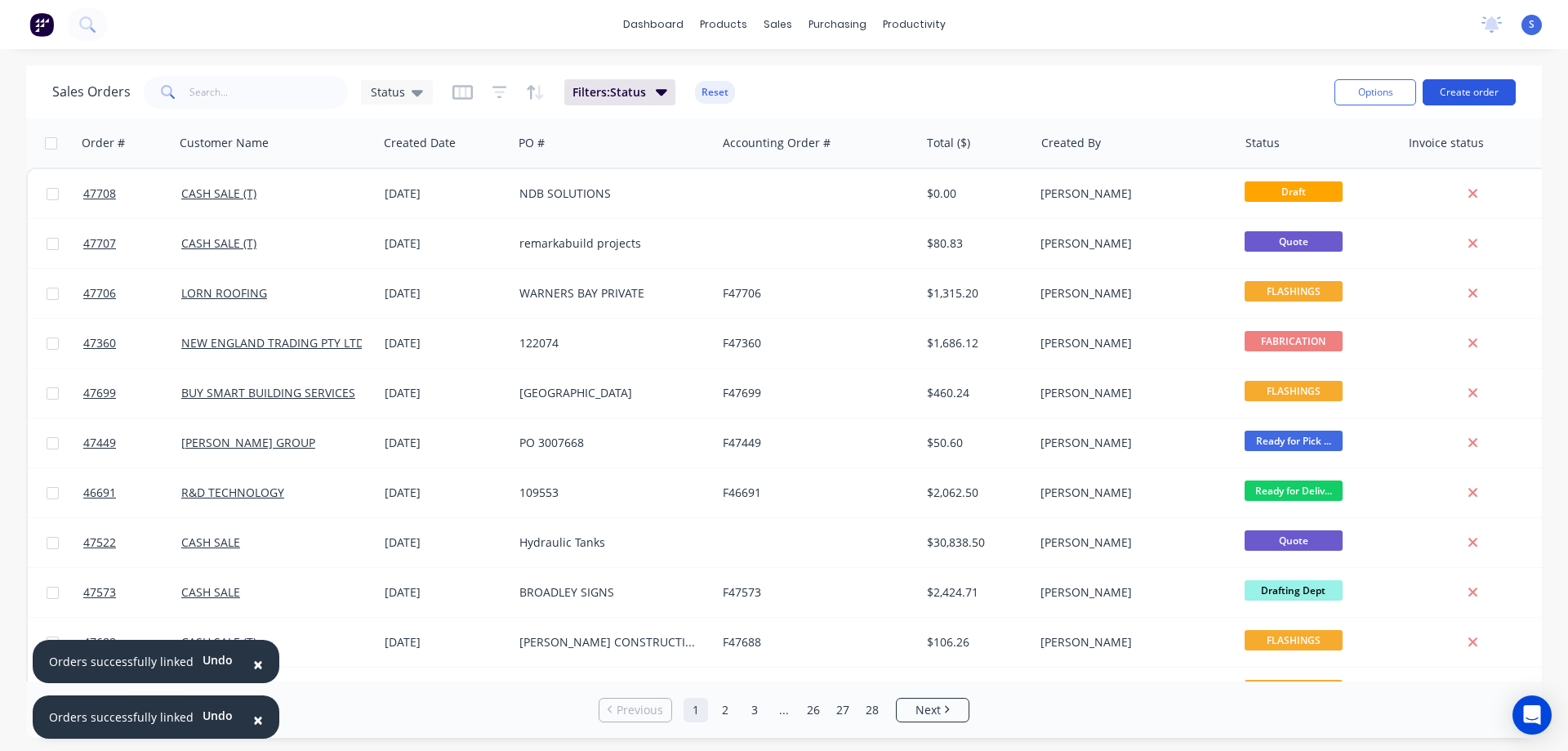
click at [1471, 94] on button "Create order" at bounding box center [1469, 91] width 93 height 26
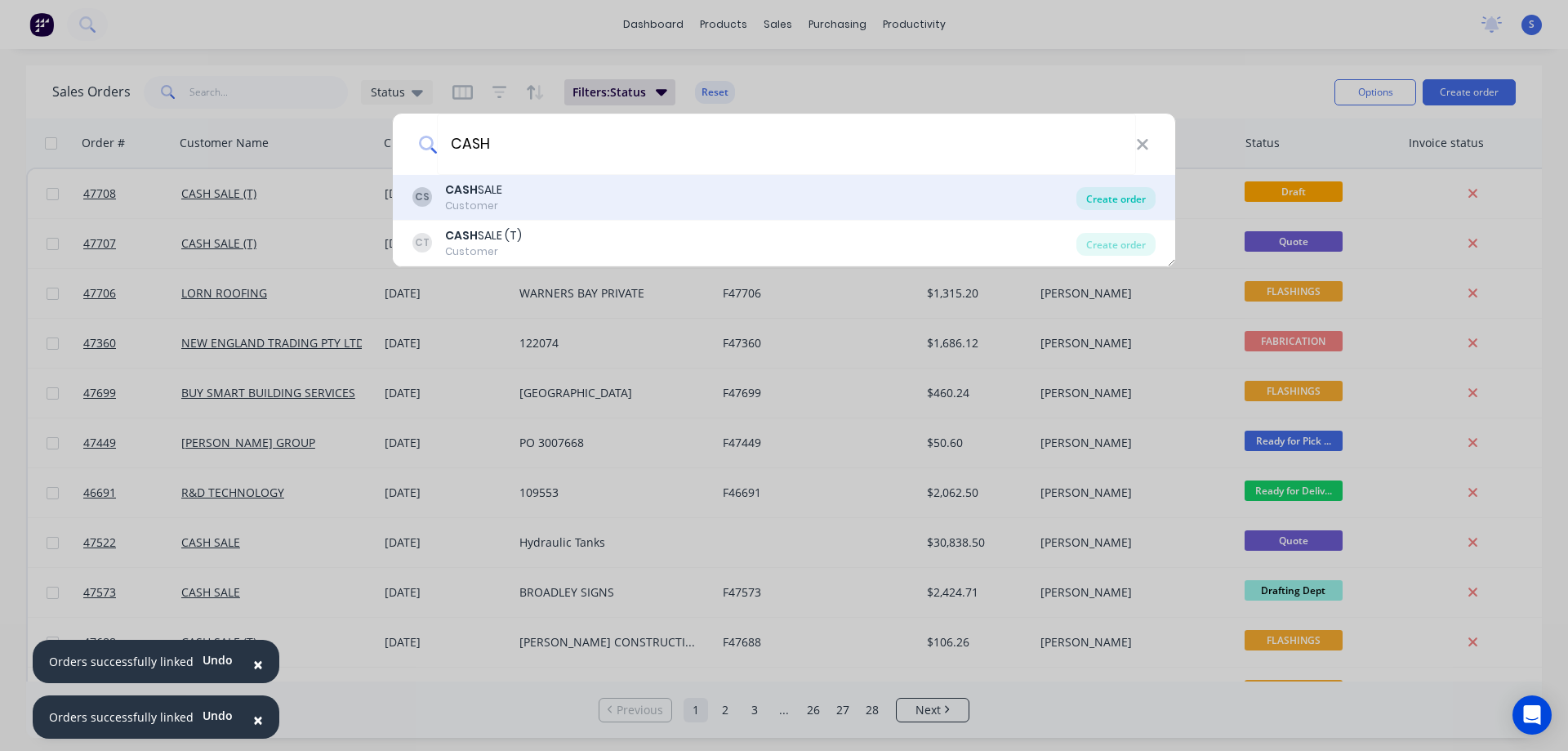
type input "CASH"
click at [1137, 201] on div "Create order" at bounding box center [1116, 198] width 79 height 23
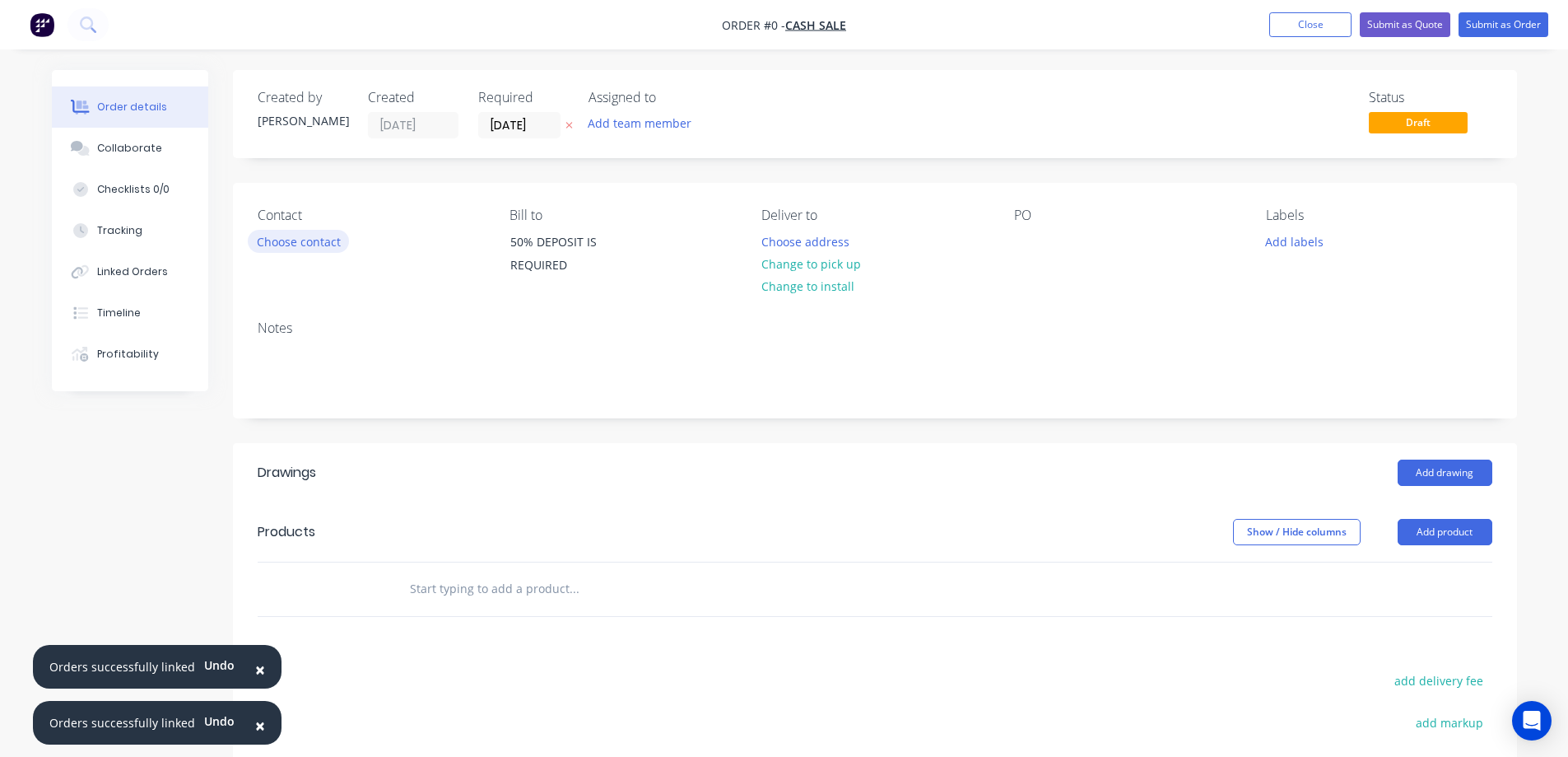
click at [305, 239] on button "Choose contact" at bounding box center [298, 241] width 101 height 22
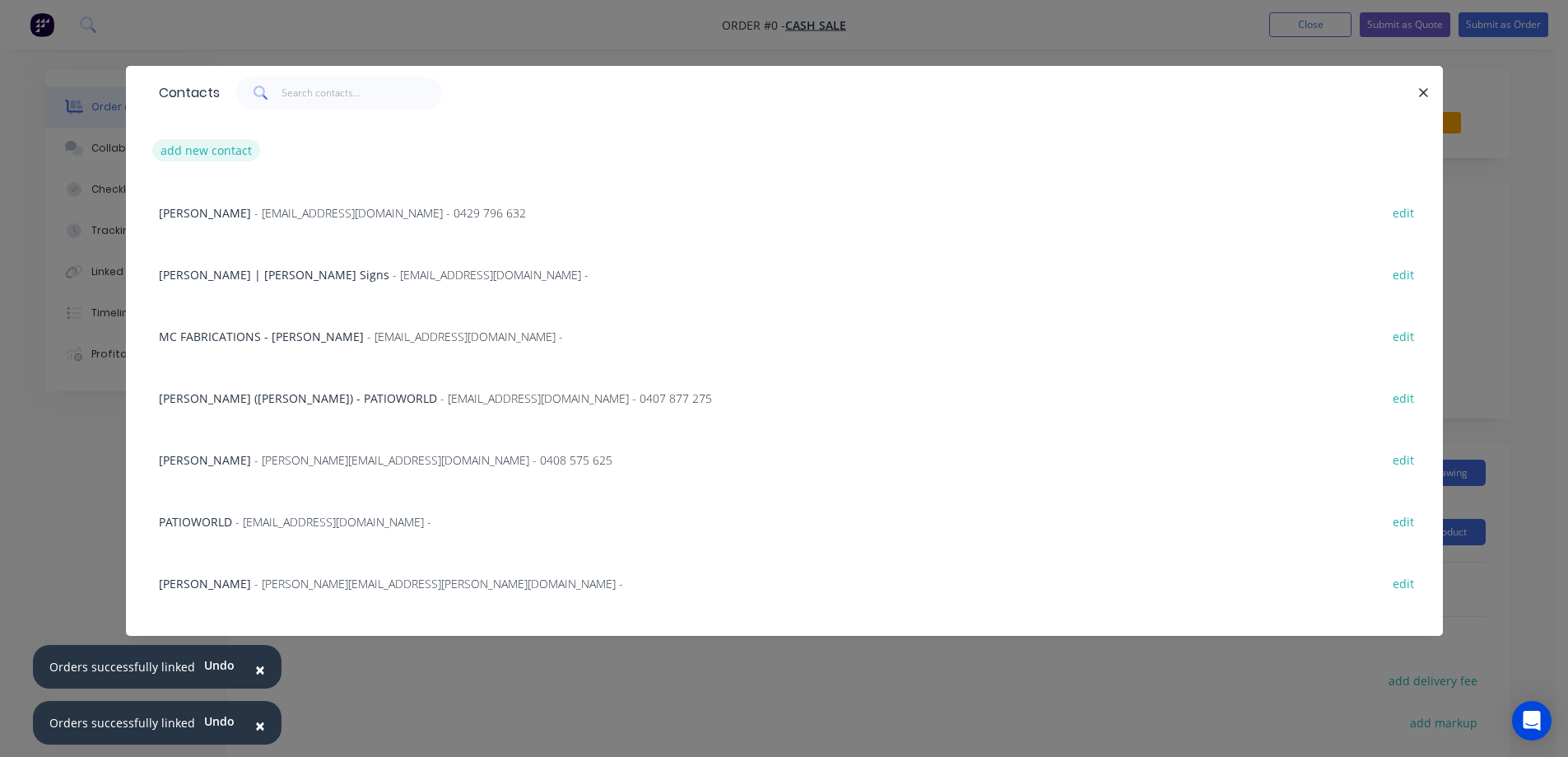
click at [184, 143] on button "add new contact" at bounding box center [206, 151] width 109 height 22
select select "AU"
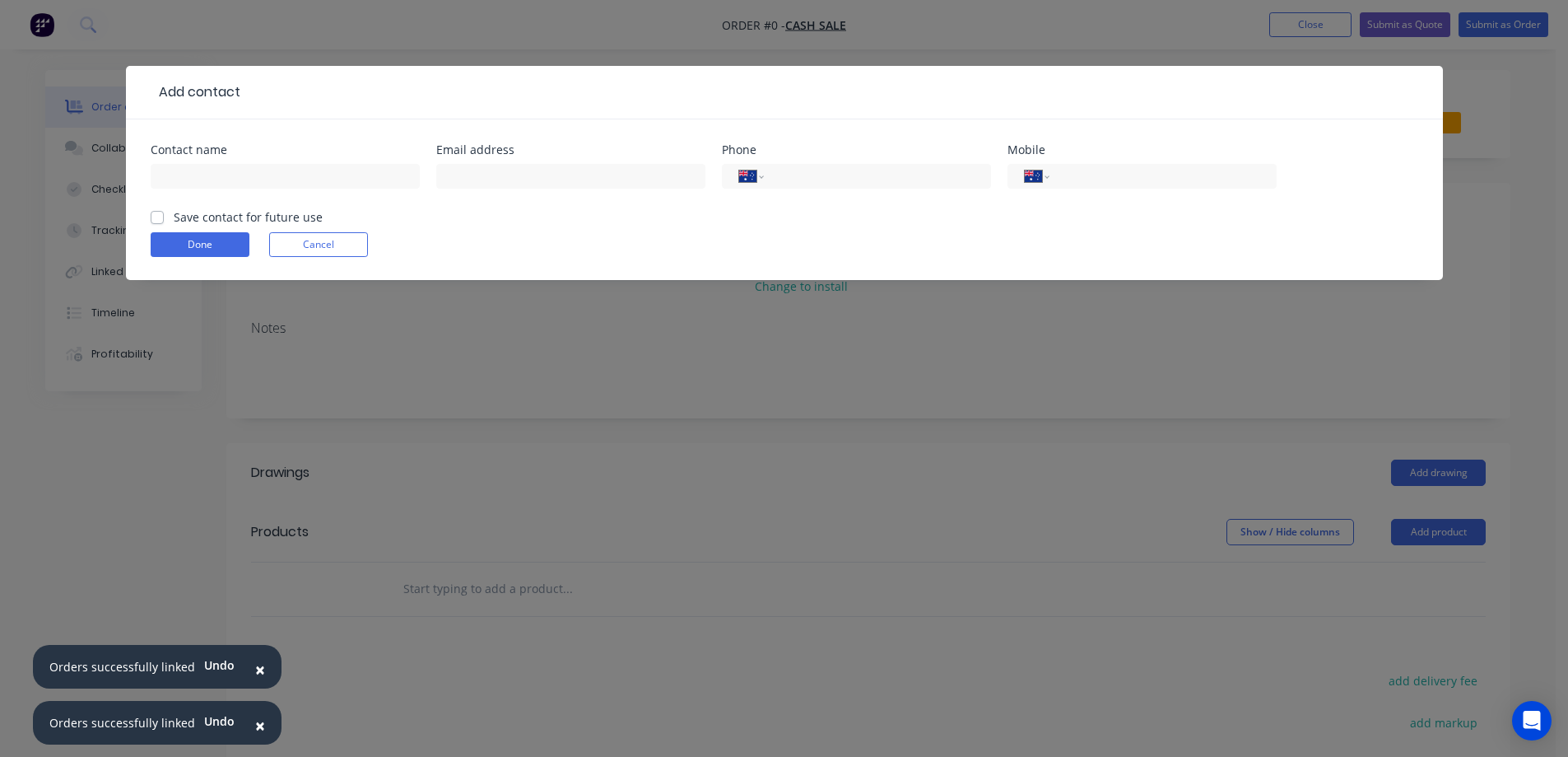
click at [538, 193] on div at bounding box center [571, 184] width 269 height 48
click at [545, 170] on input "text" at bounding box center [571, 176] width 269 height 25
paste input "[EMAIL_ADDRESS][DOMAIN_NAME]"
type input "[EMAIL_ADDRESS][DOMAIN_NAME]"
click at [265, 179] on input "text" at bounding box center [285, 176] width 269 height 25
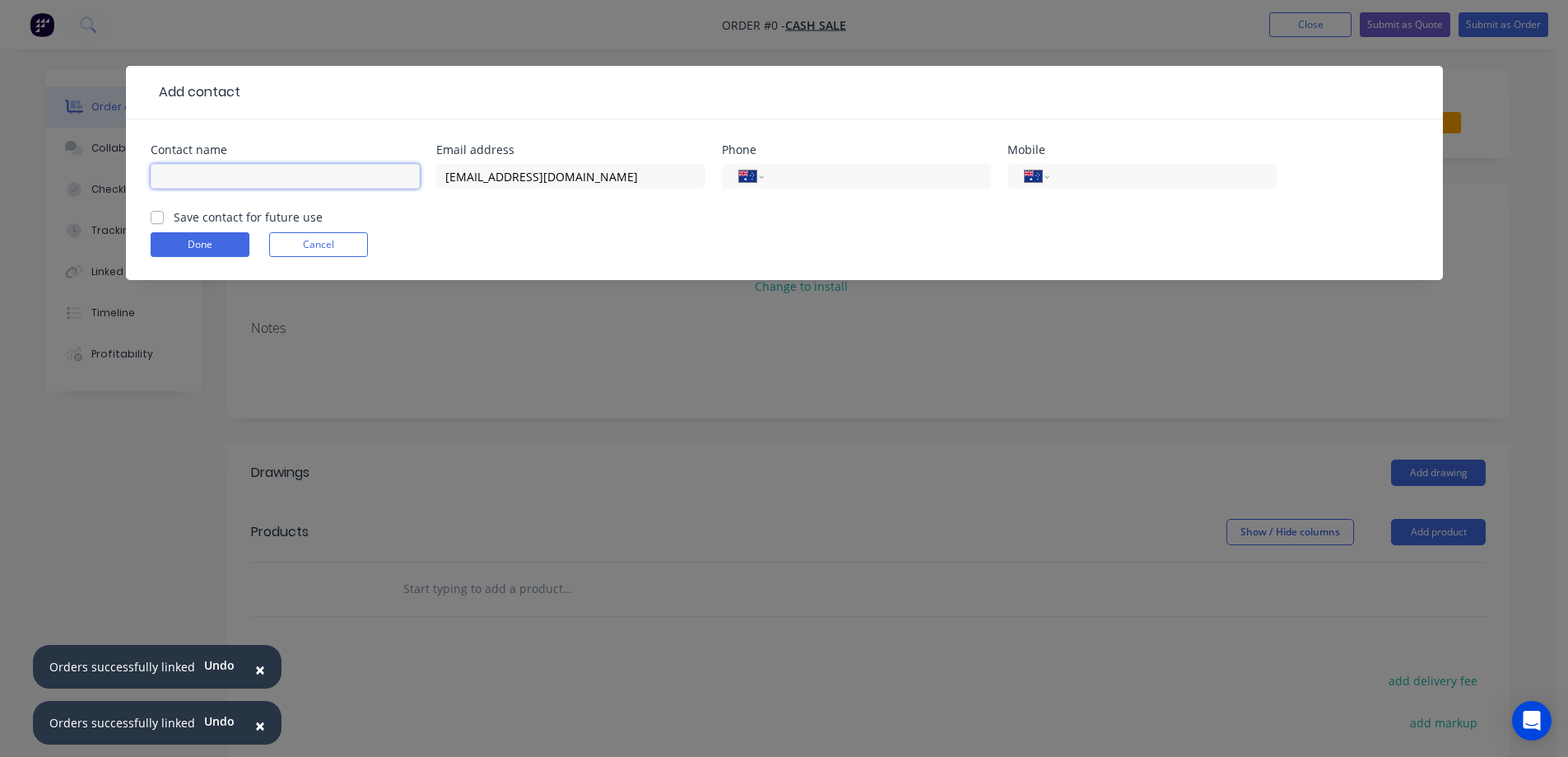
paste input "[PERSON_NAME]"
type input "[PERSON_NAME]"
click at [1113, 177] on input "tel" at bounding box center [1160, 177] width 198 height 19
type input "0402 477 406"
click at [216, 244] on button "Done" at bounding box center [199, 244] width 99 height 25
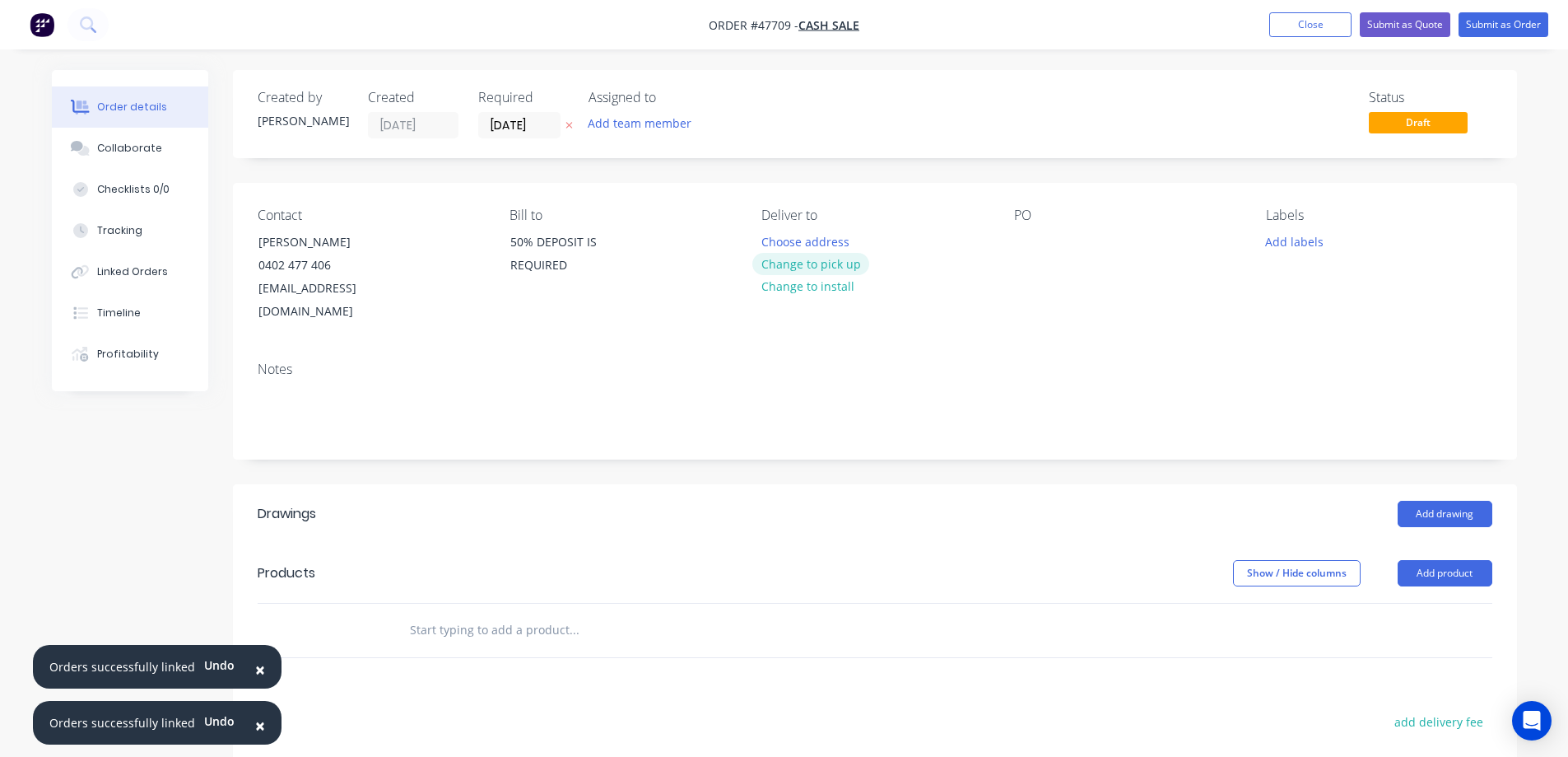
click at [820, 262] on button "Change to pick up" at bounding box center [811, 264] width 117 height 22
click at [574, 121] on button "button" at bounding box center [569, 125] width 17 height 19
click at [658, 127] on button "Add team member" at bounding box center [638, 123] width 121 height 22
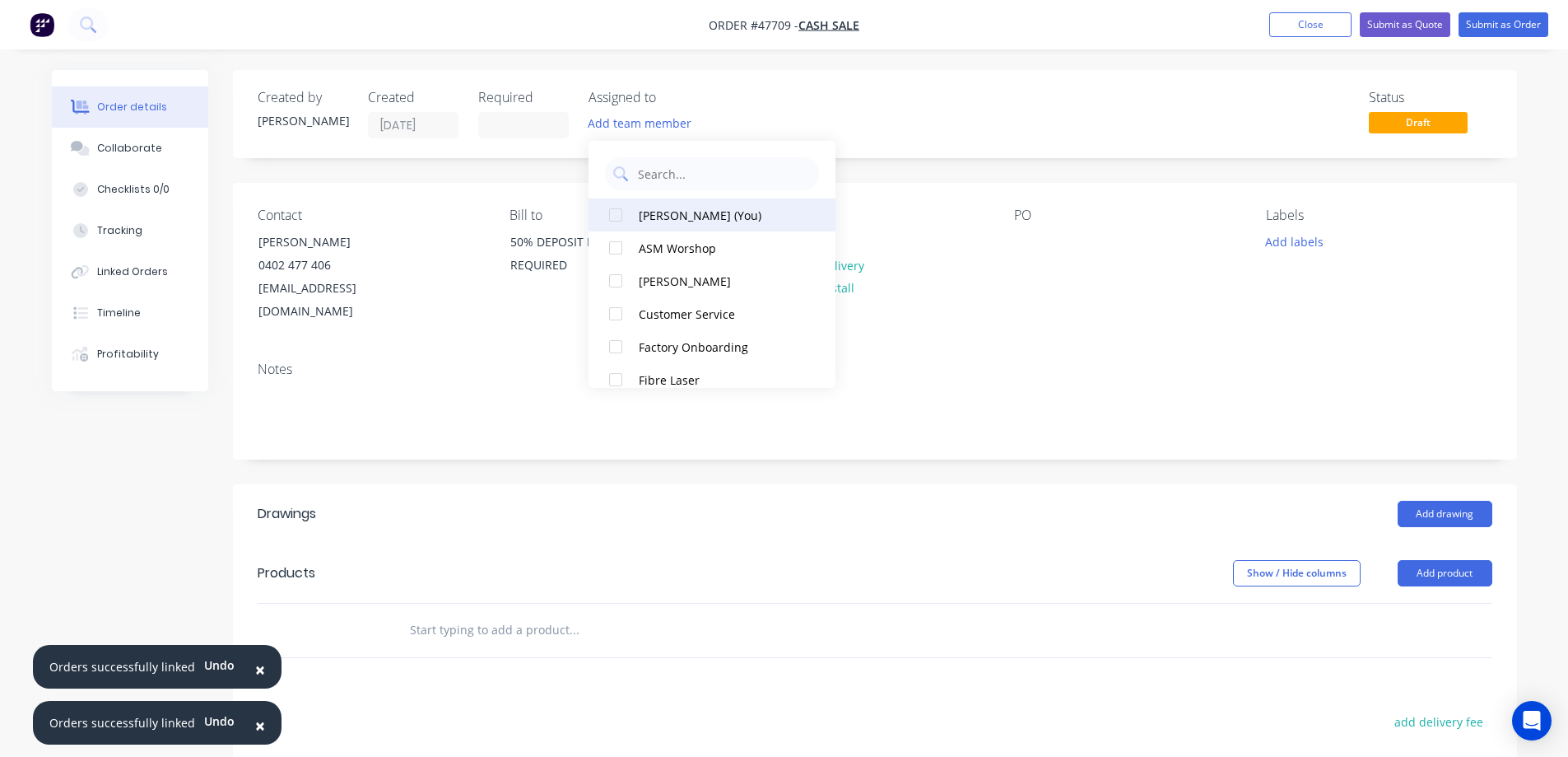
click at [638, 217] on button "[PERSON_NAME] (You)" at bounding box center [712, 215] width 247 height 33
click at [1040, 233] on div at bounding box center [1026, 242] width 26 height 24
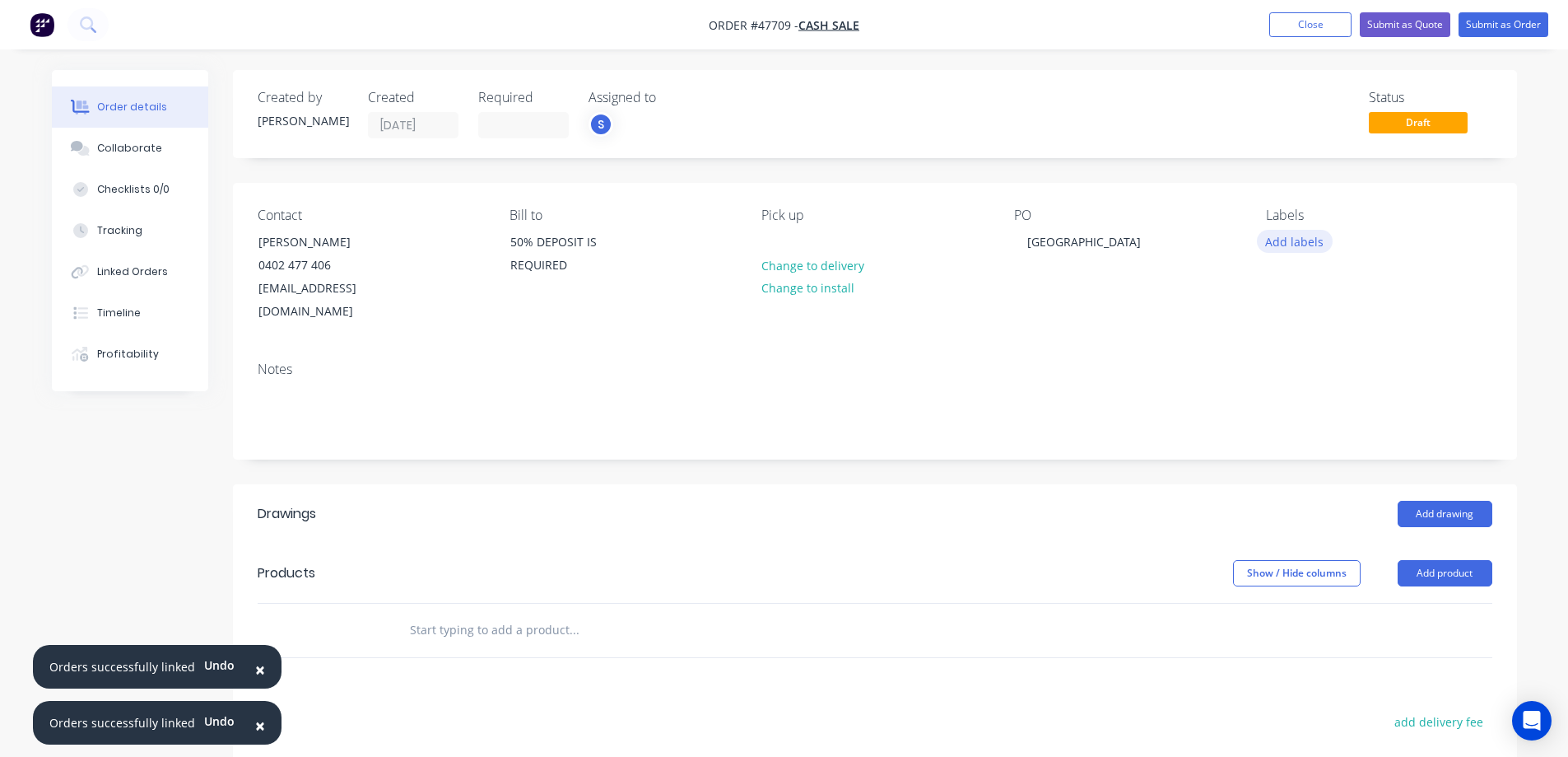
click at [1292, 242] on button "Add labels" at bounding box center [1295, 241] width 76 height 22
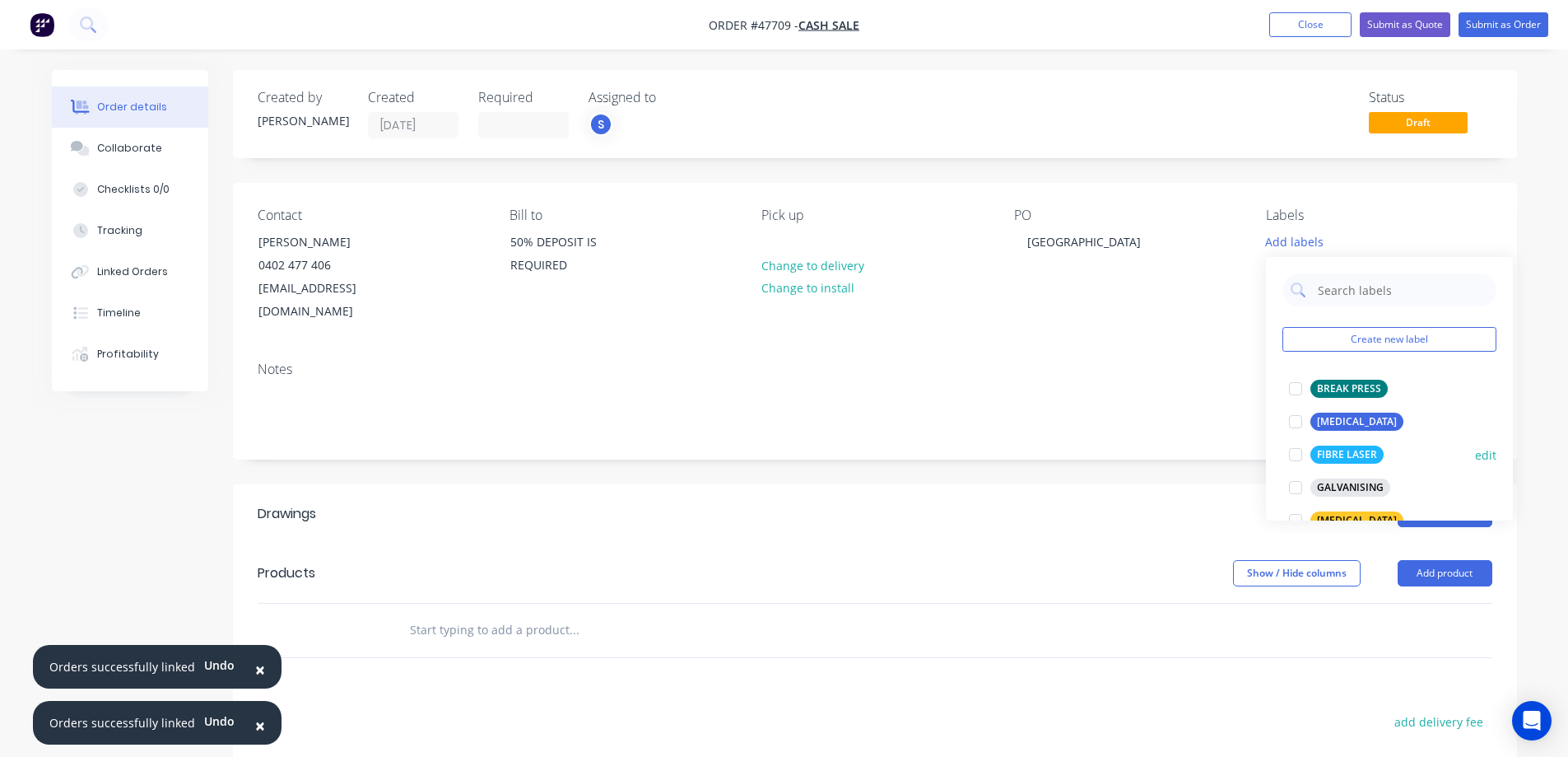
click at [1300, 455] on div at bounding box center [1295, 454] width 33 height 33
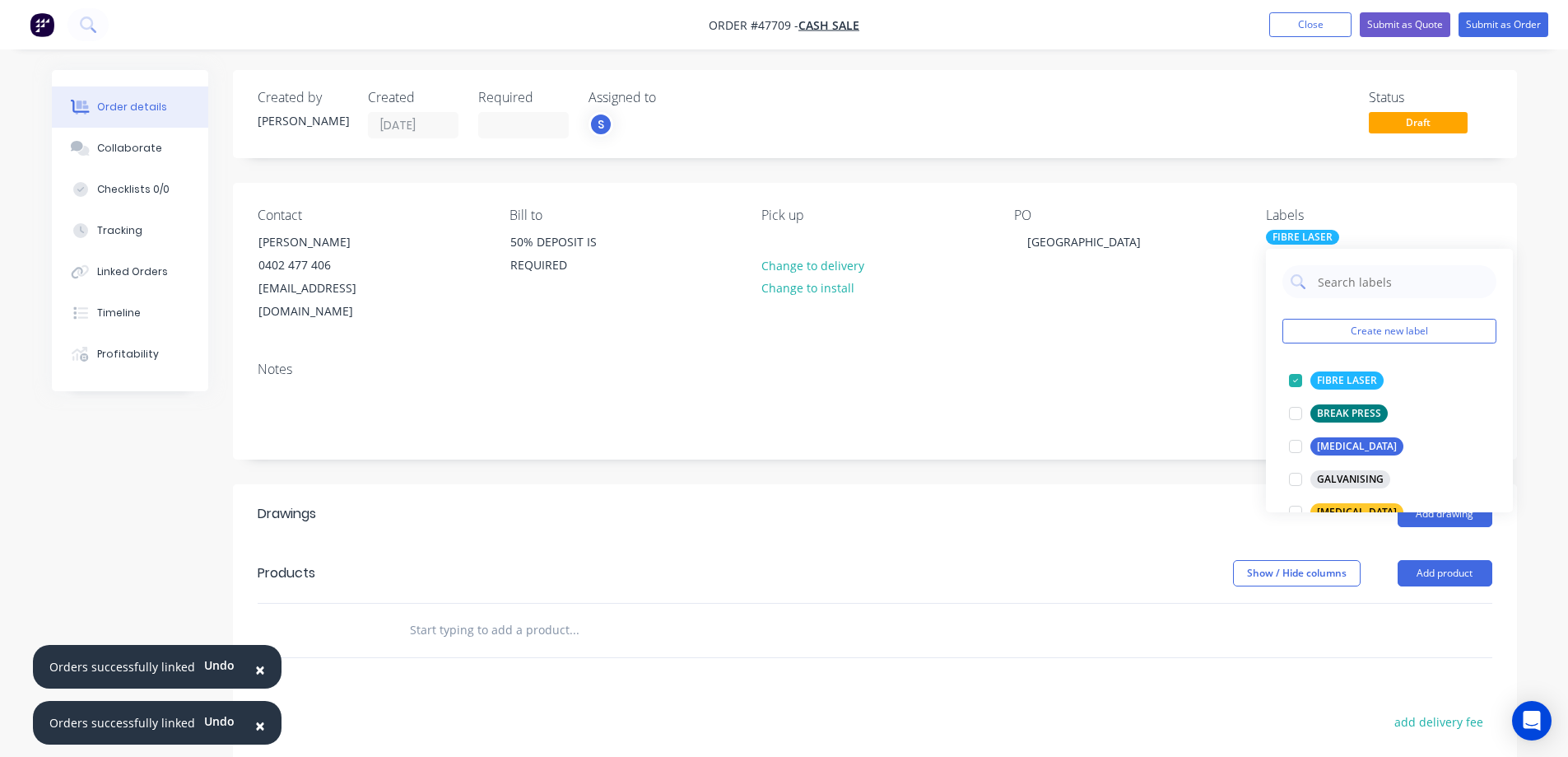
click at [1064, 484] on header "Drawings Add drawing" at bounding box center [875, 513] width 1284 height 59
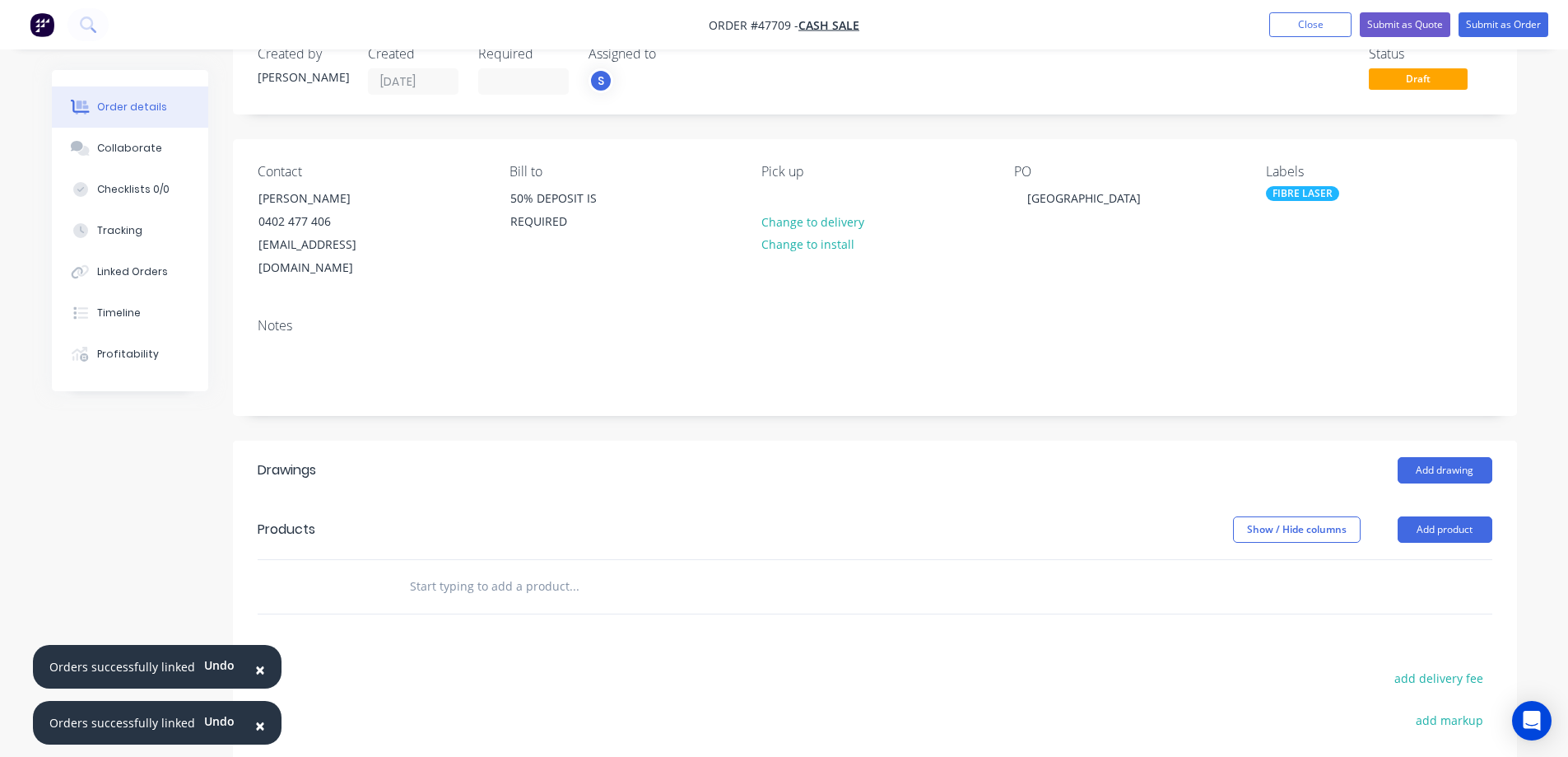
scroll to position [82, 0]
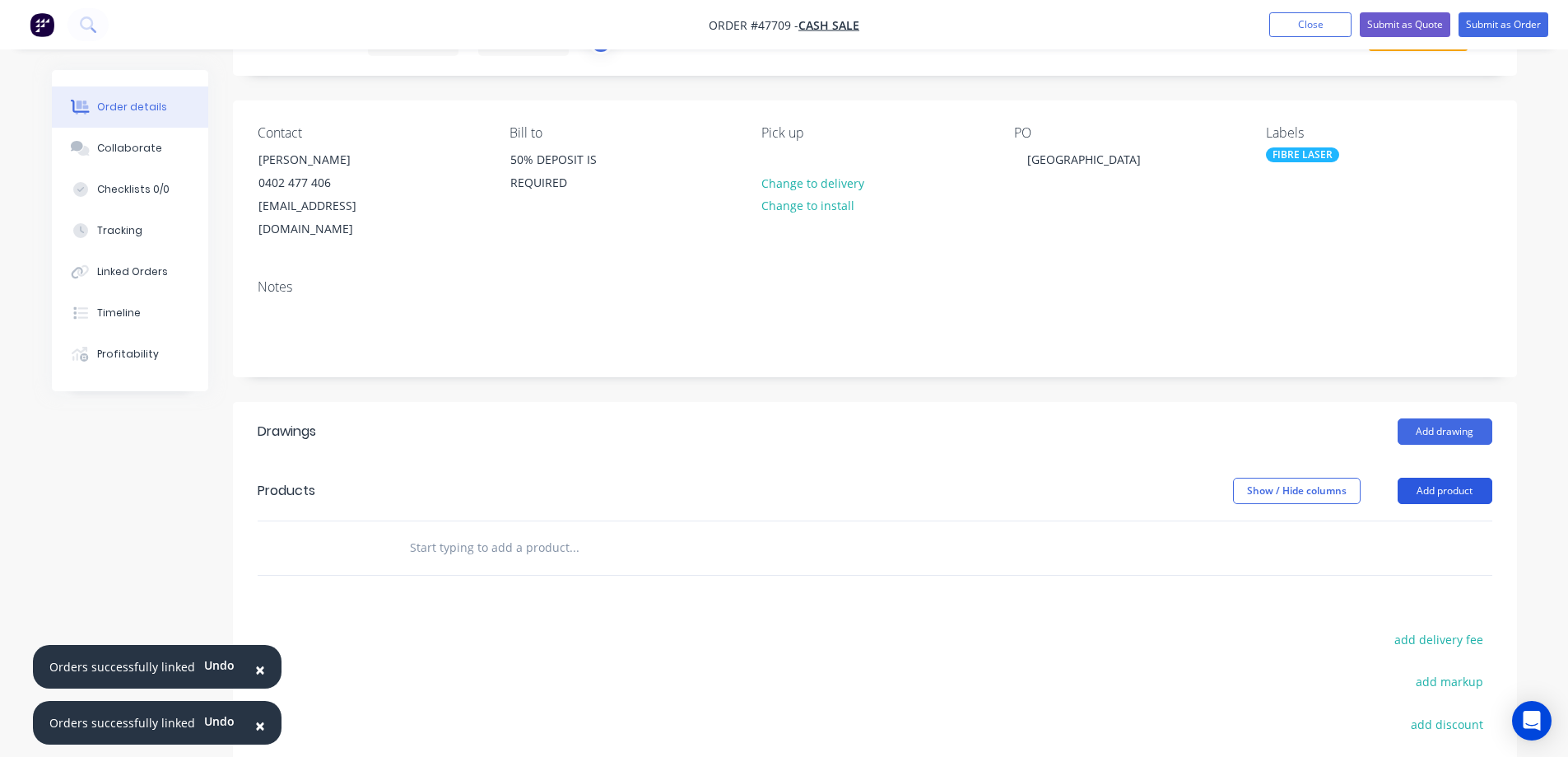
click at [1456, 478] on button "Add product" at bounding box center [1445, 491] width 95 height 26
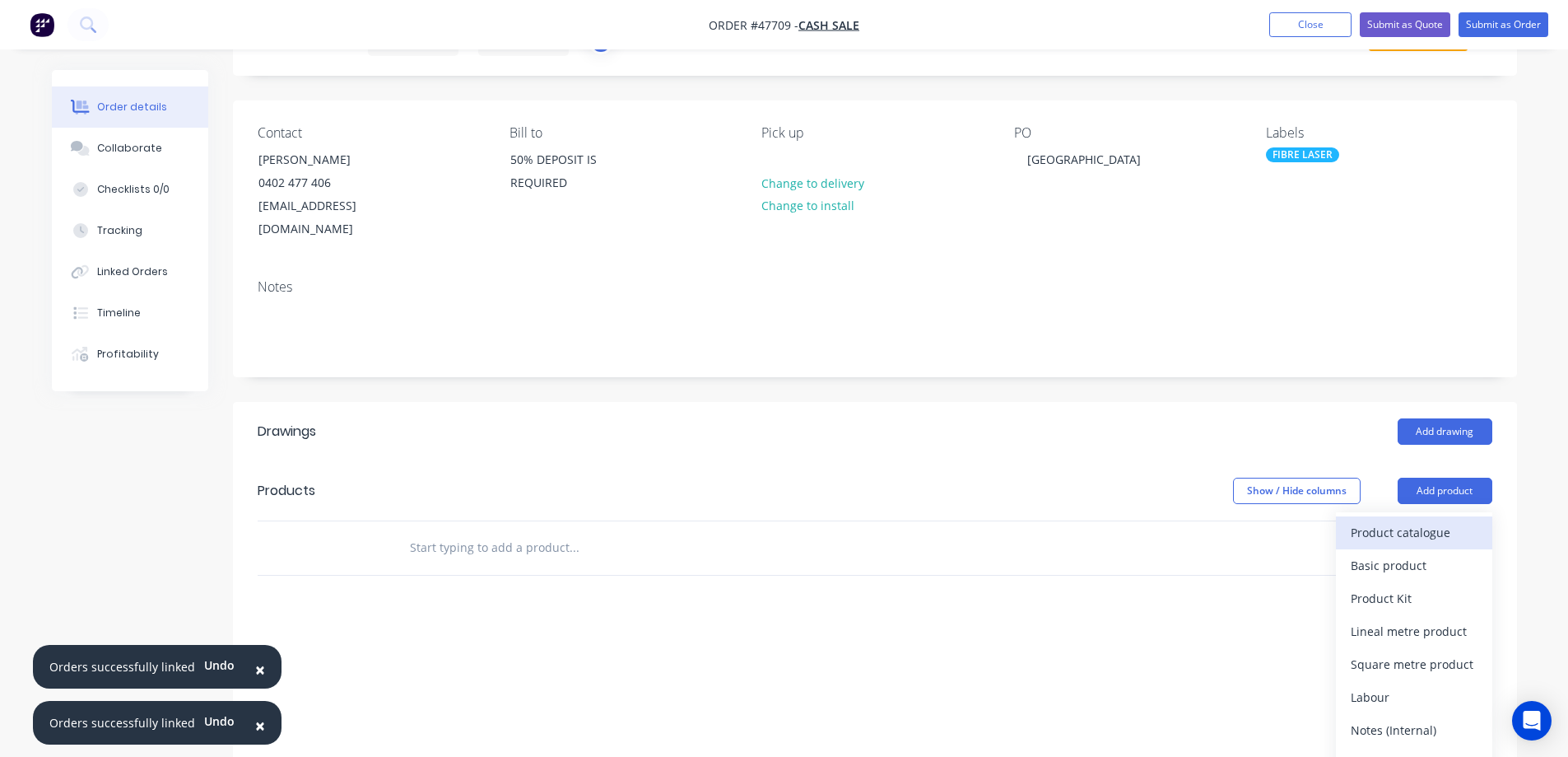
click at [1401, 520] on div "Product catalogue" at bounding box center [1414, 532] width 127 height 24
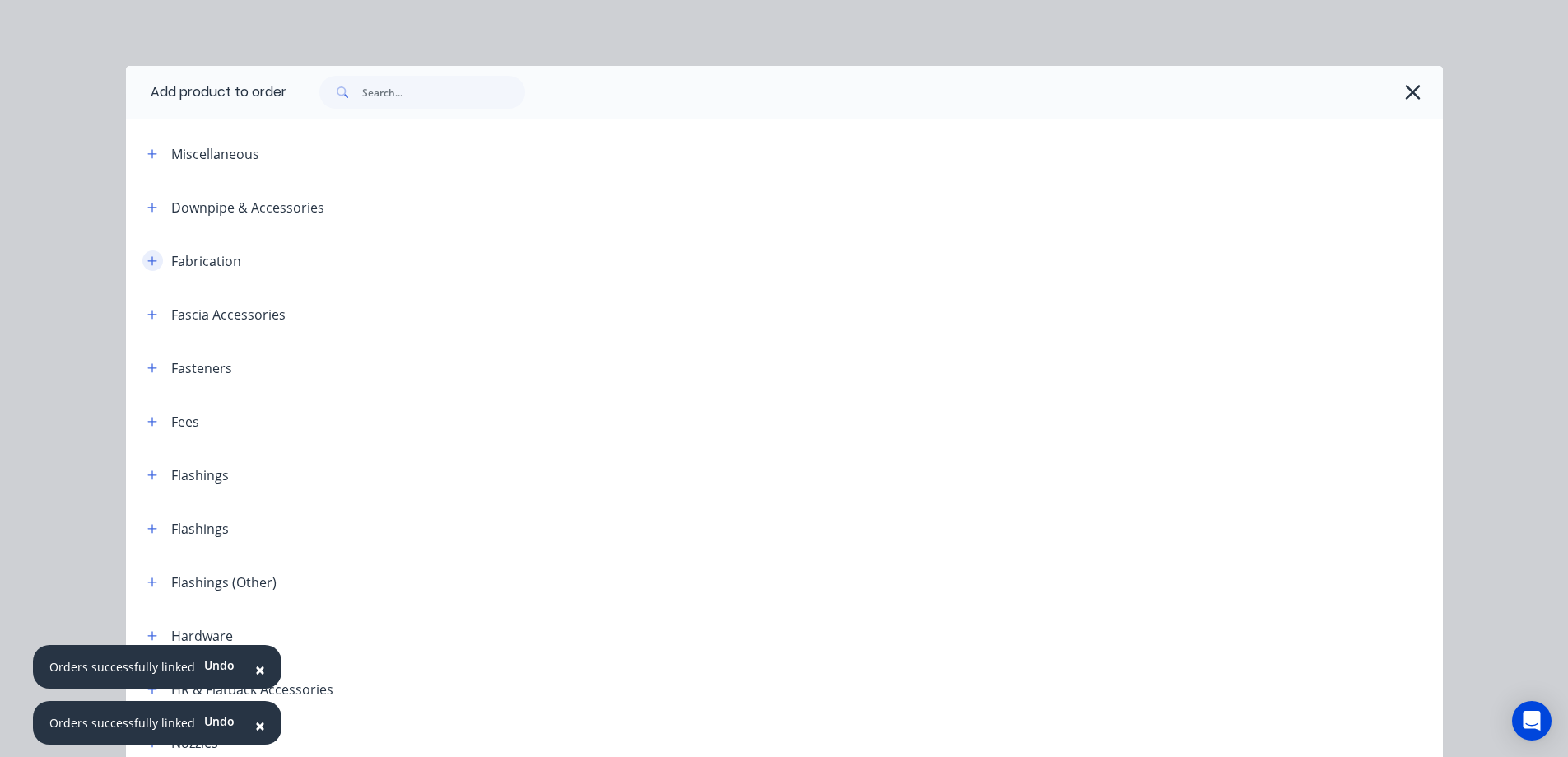
click at [145, 266] on button "button" at bounding box center [152, 261] width 20 height 20
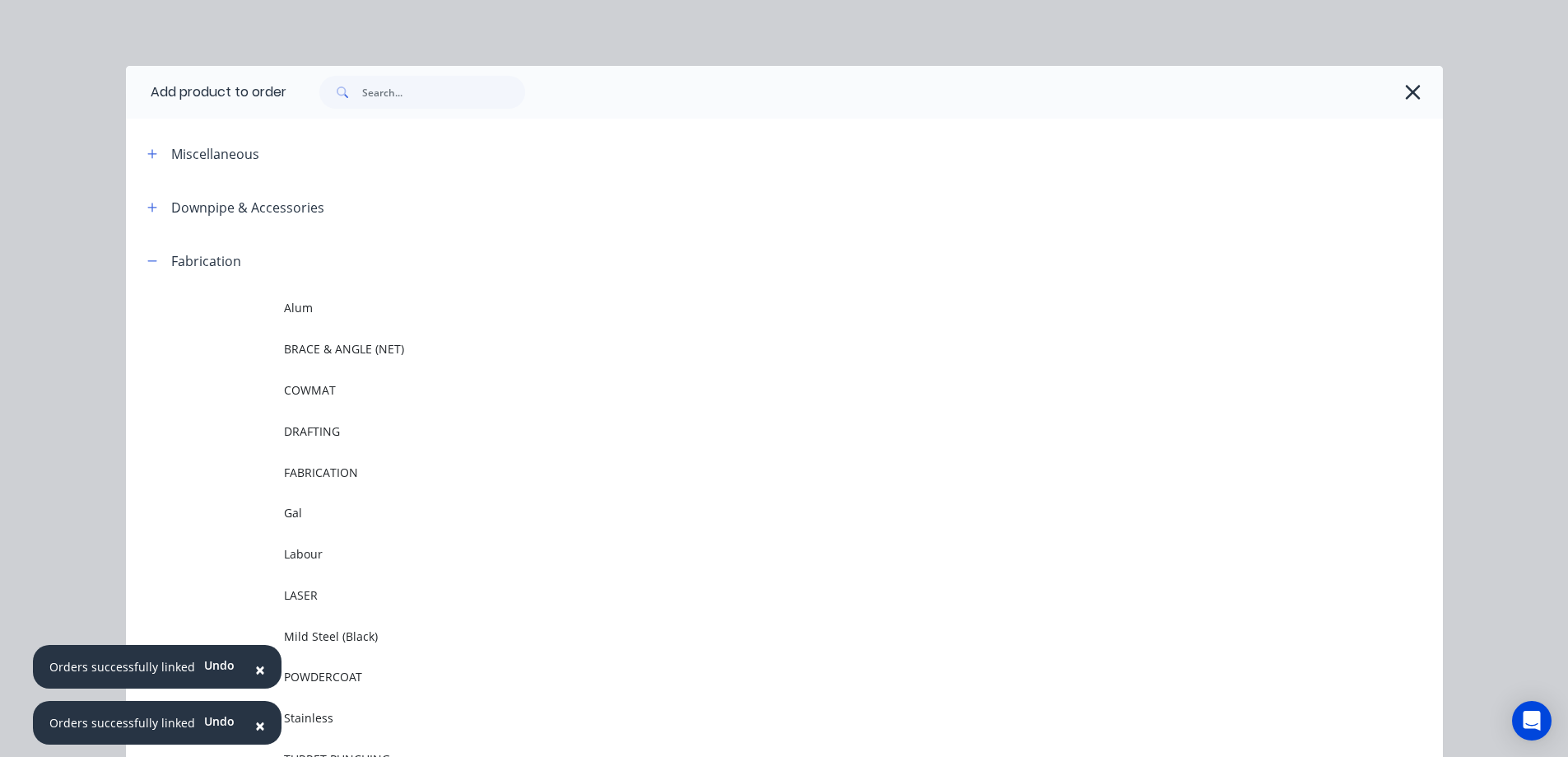
click at [255, 726] on span "×" at bounding box center [260, 725] width 10 height 23
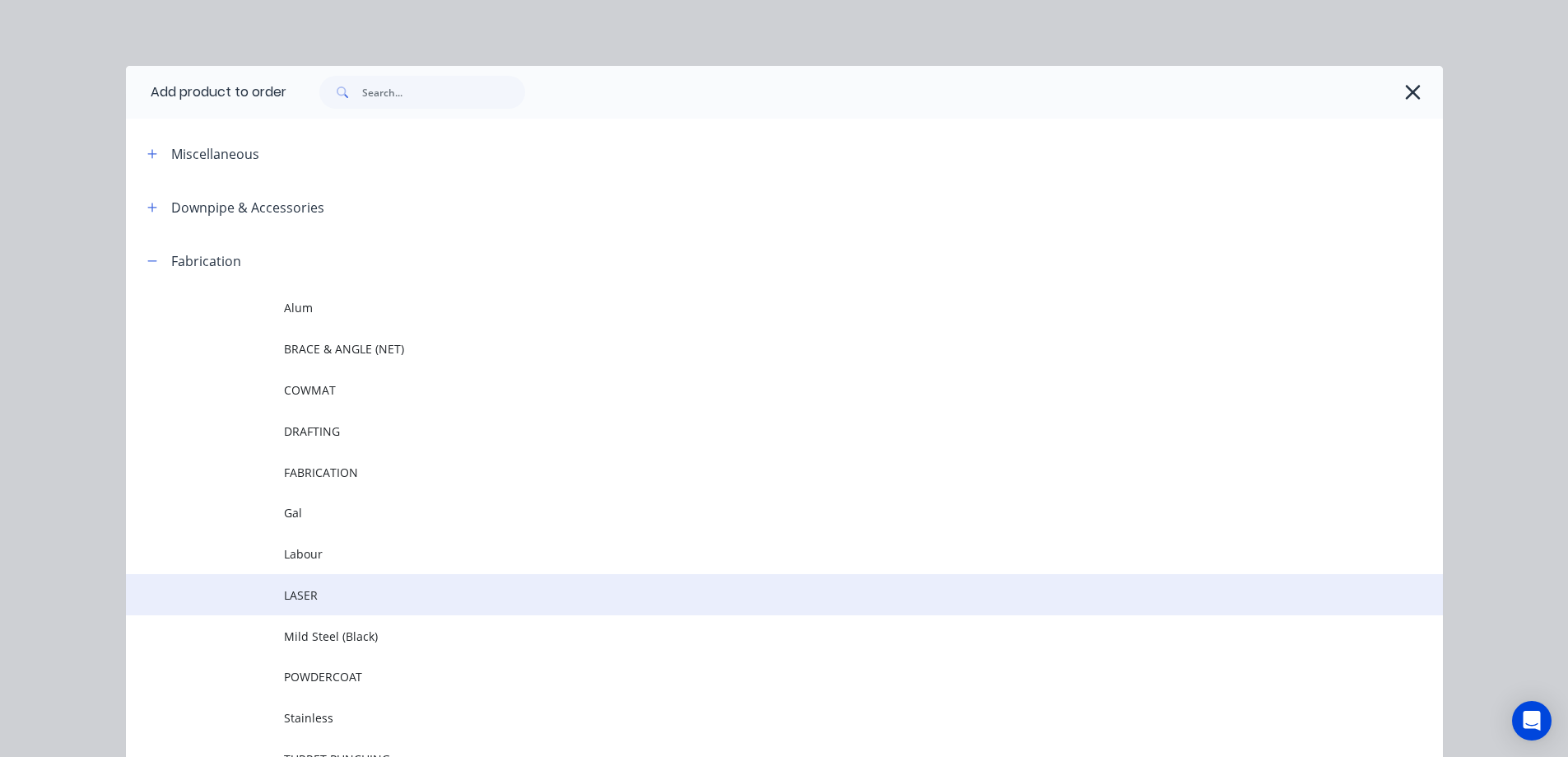
click at [309, 589] on span "LASER" at bounding box center [747, 595] width 926 height 17
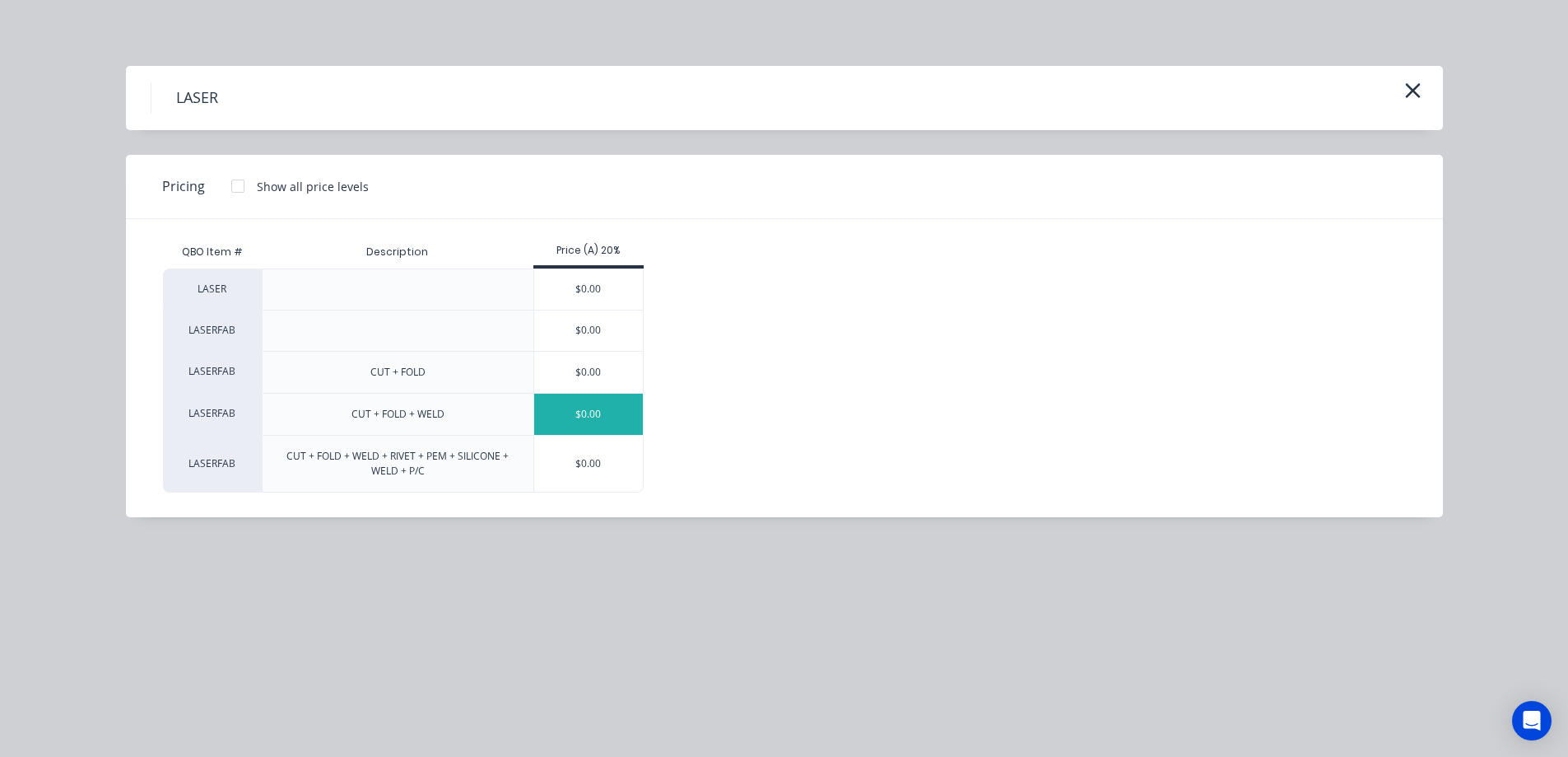
click at [587, 416] on div "$0.00" at bounding box center [588, 414] width 109 height 41
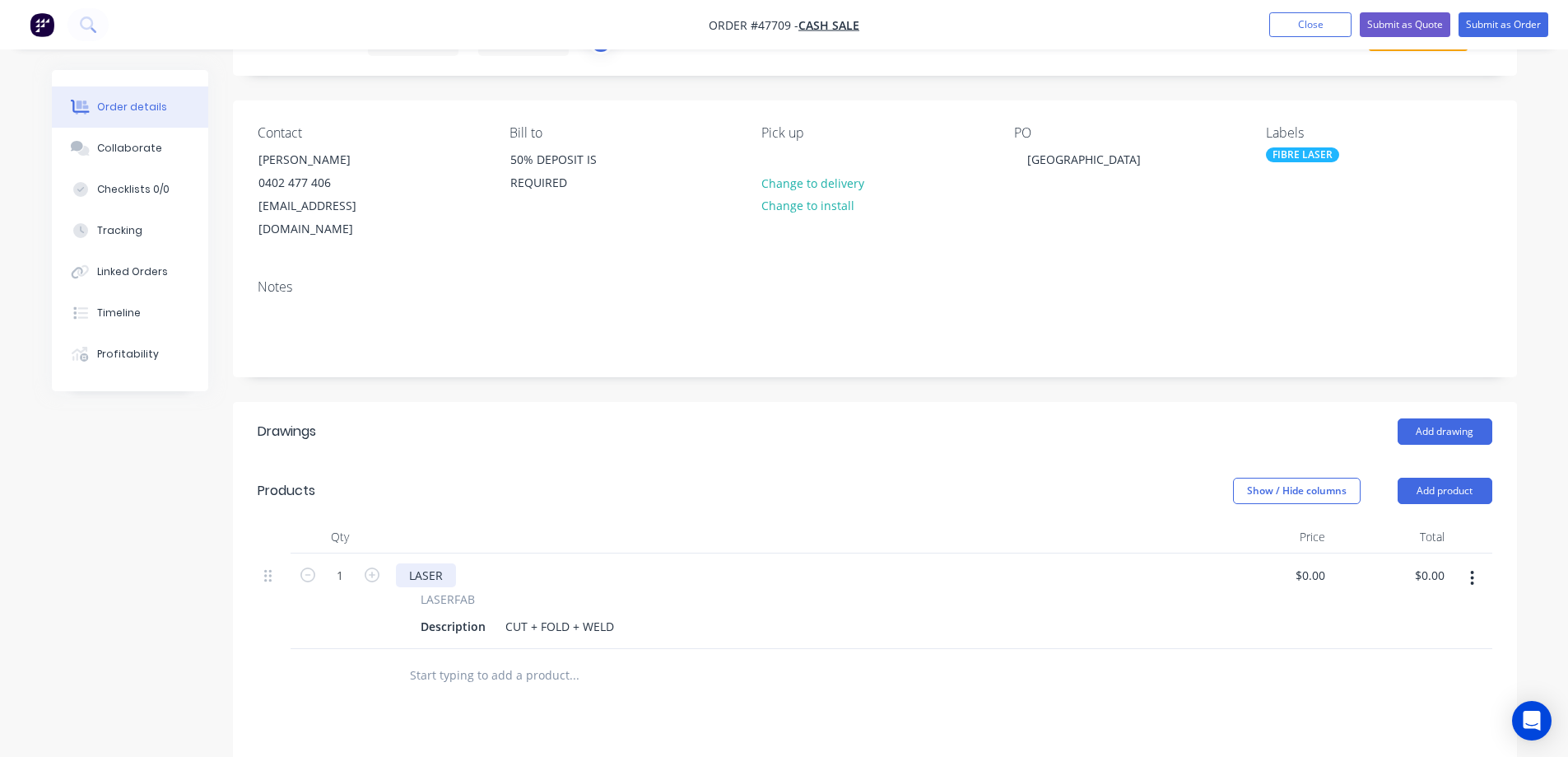
click at [421, 563] on div "LASER" at bounding box center [425, 575] width 60 height 24
click at [455, 614] on div "Description" at bounding box center [453, 626] width 78 height 24
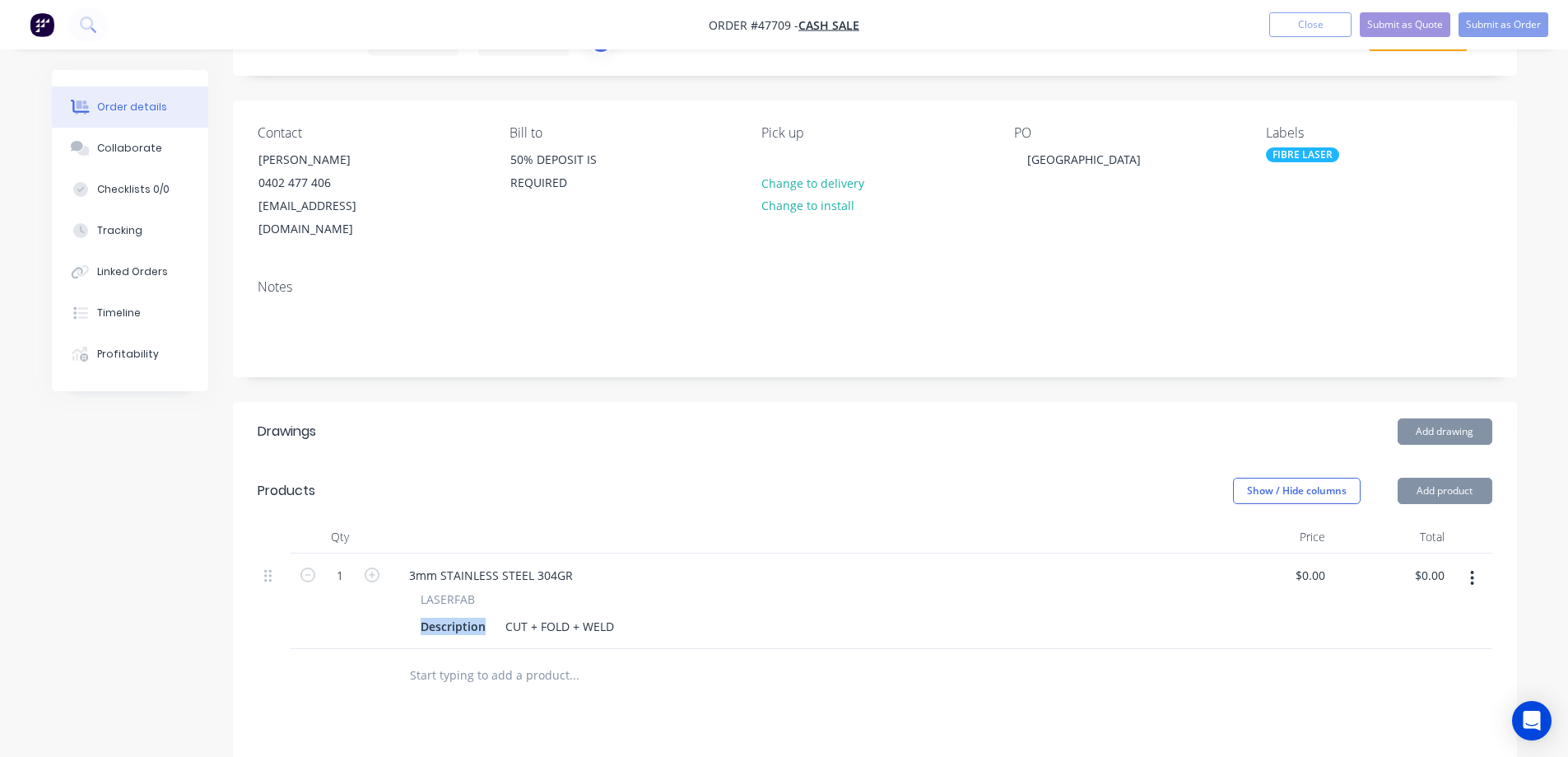
click at [455, 614] on div "Description" at bounding box center [453, 626] width 78 height 24
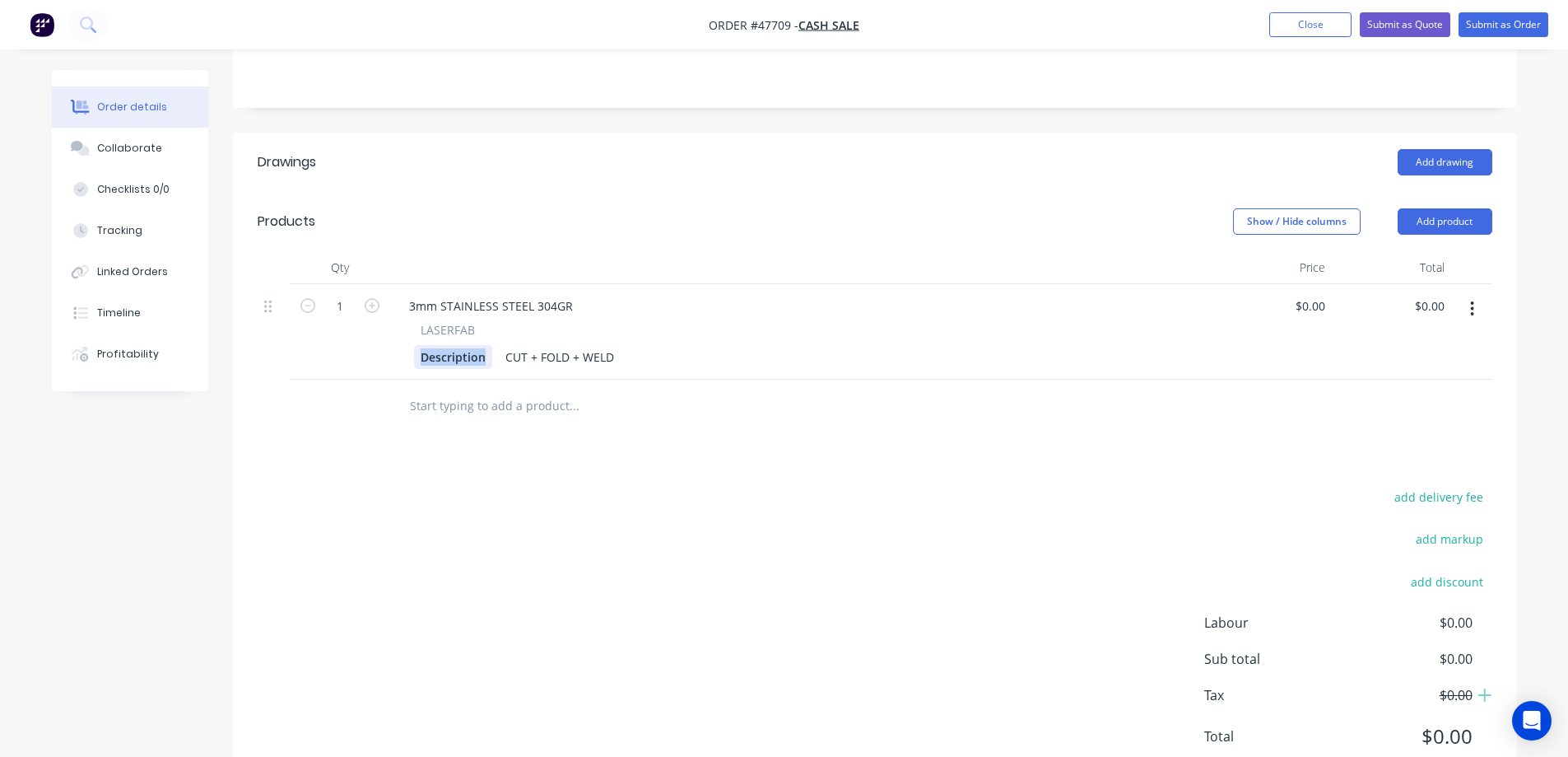
scroll to position [389, 0]
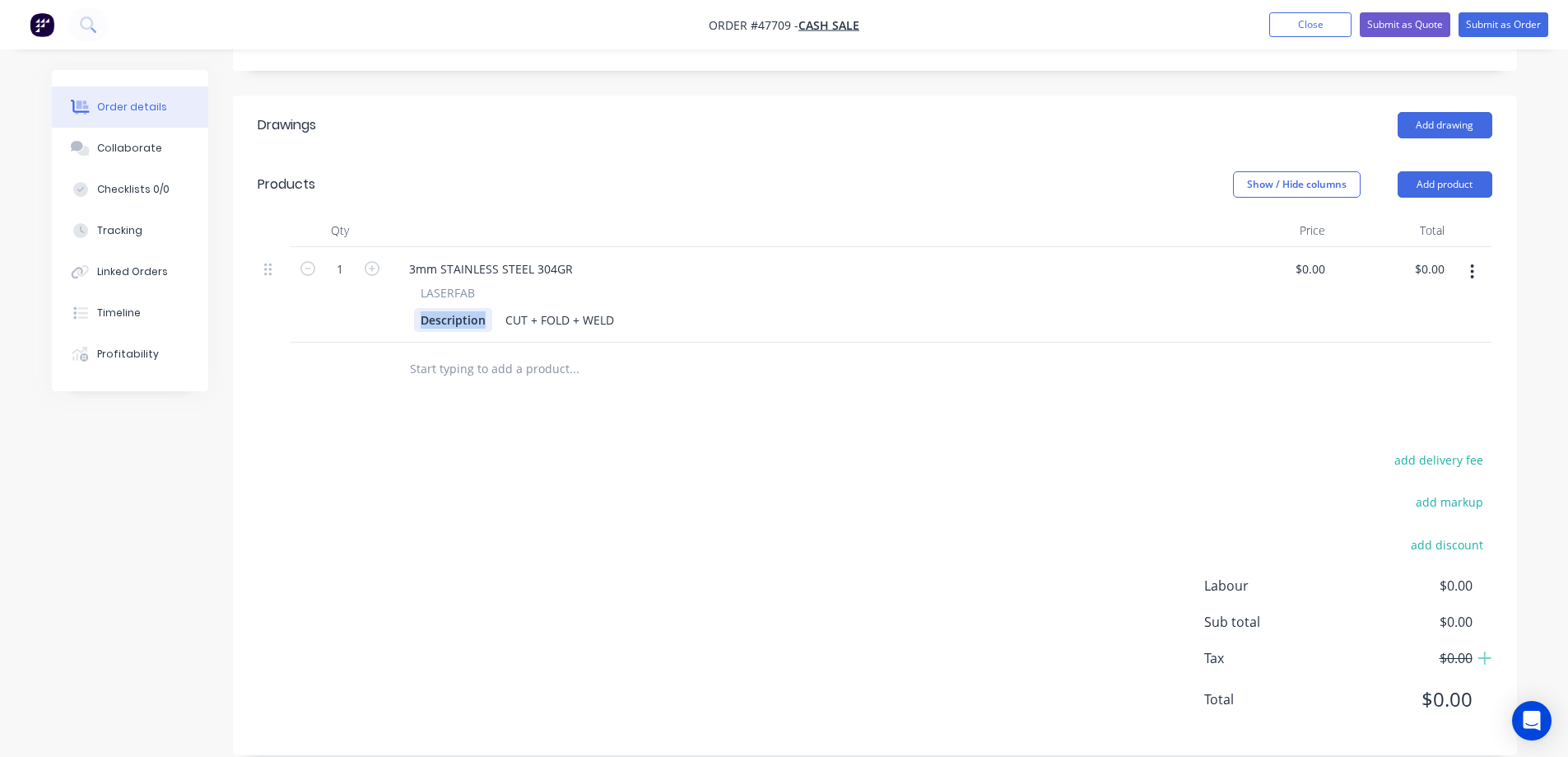
click at [440, 308] on div "Description" at bounding box center [453, 320] width 78 height 24
click at [1317, 257] on input "0" at bounding box center [1312, 269] width 38 height 24
type input "$1,153.00"
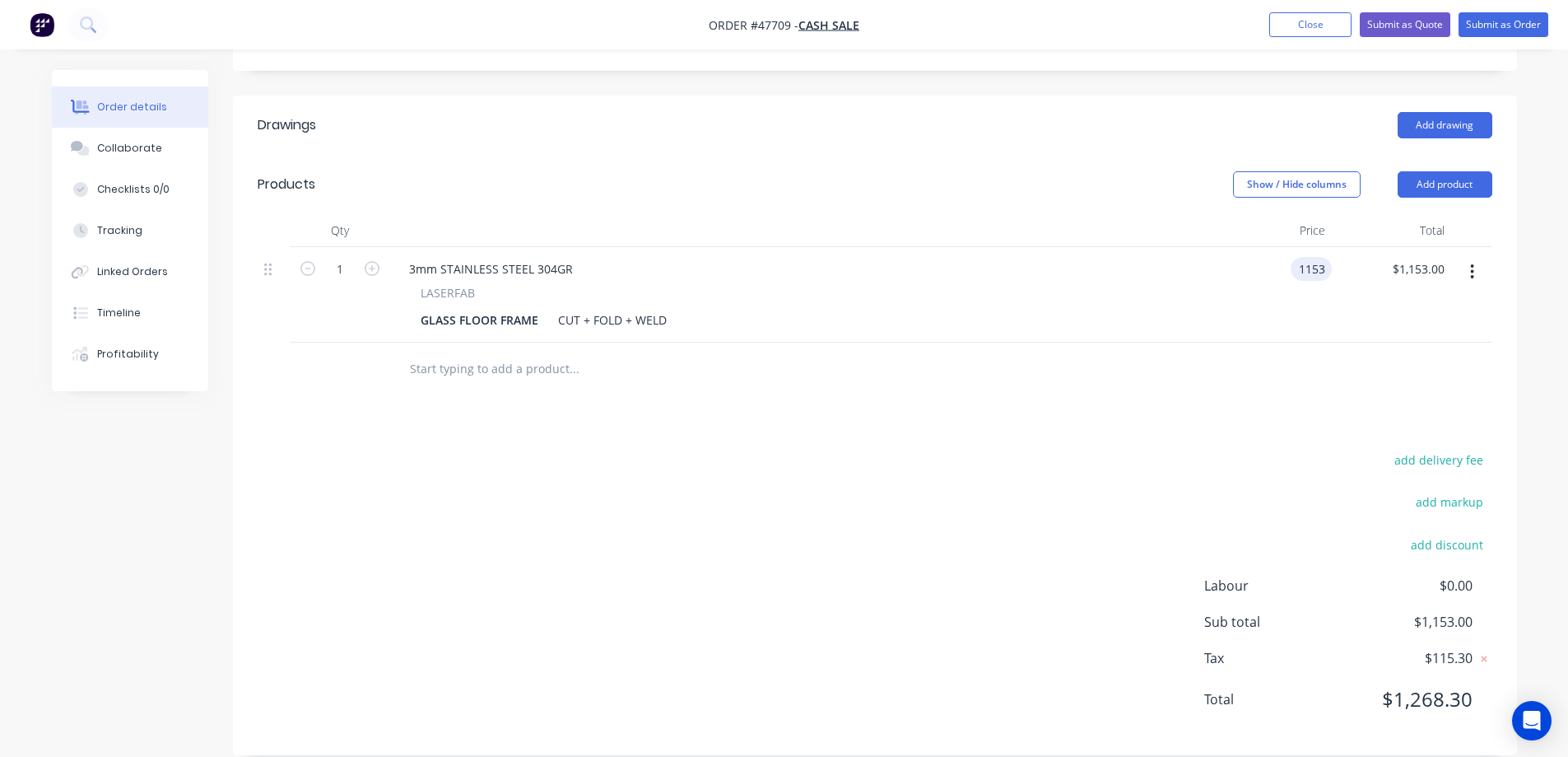
click at [1326, 257] on input "1153" at bounding box center [1314, 269] width 35 height 24
type input "$1,153.36"
click at [1079, 449] on div "add delivery fee add markup add discount Labour $0.00 Sub total $1,153.36 Tax $…" at bounding box center [875, 590] width 1234 height 282
click at [555, 308] on div "CUT + FOLD + WELD" at bounding box center [612, 320] width 122 height 24
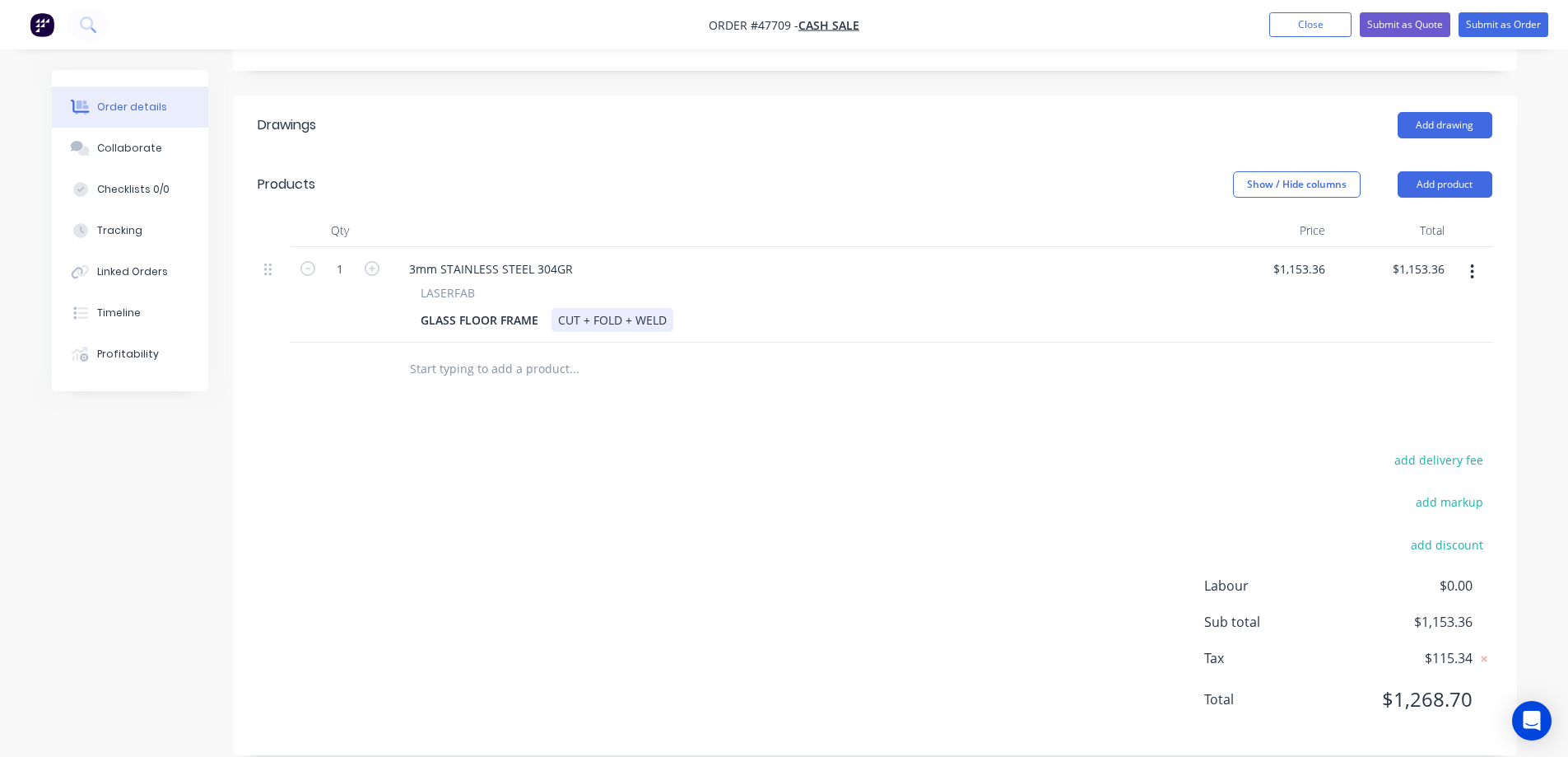
click at [558, 308] on div "CUT + FOLD + WELD" at bounding box center [612, 320] width 122 height 24
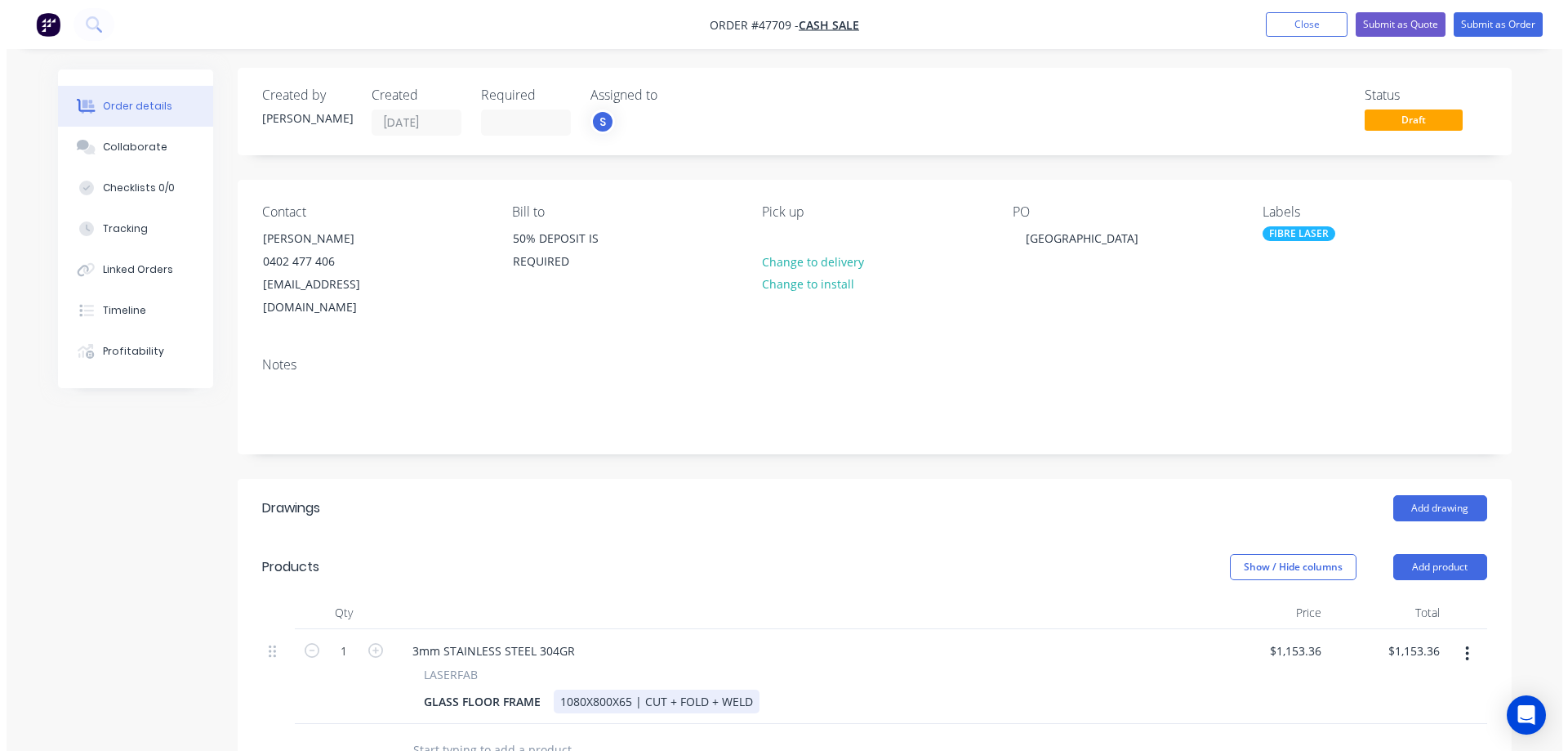
scroll to position [0, 0]
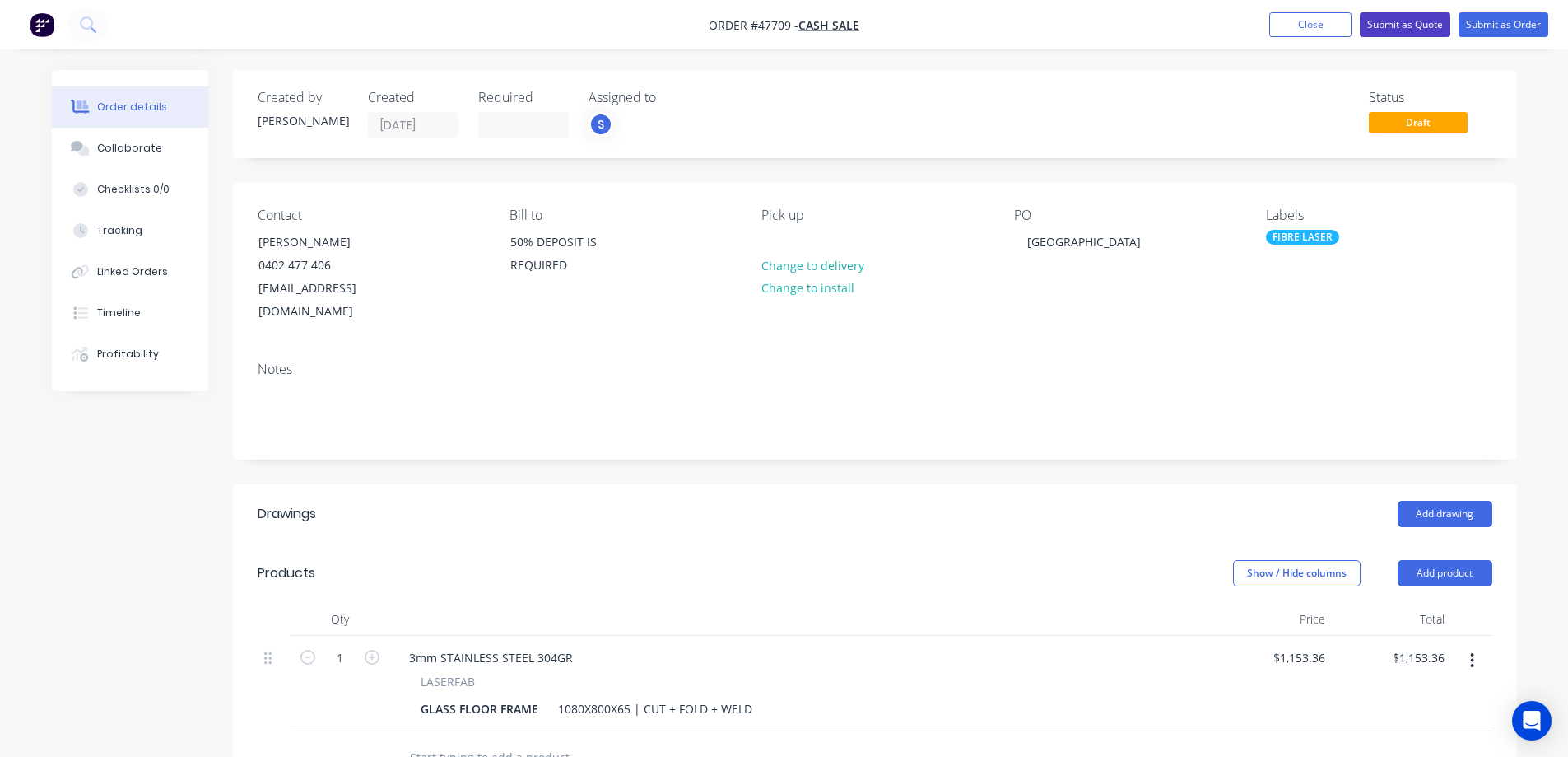
click at [1392, 30] on button "Submit as Quote" at bounding box center [1404, 25] width 90 height 25
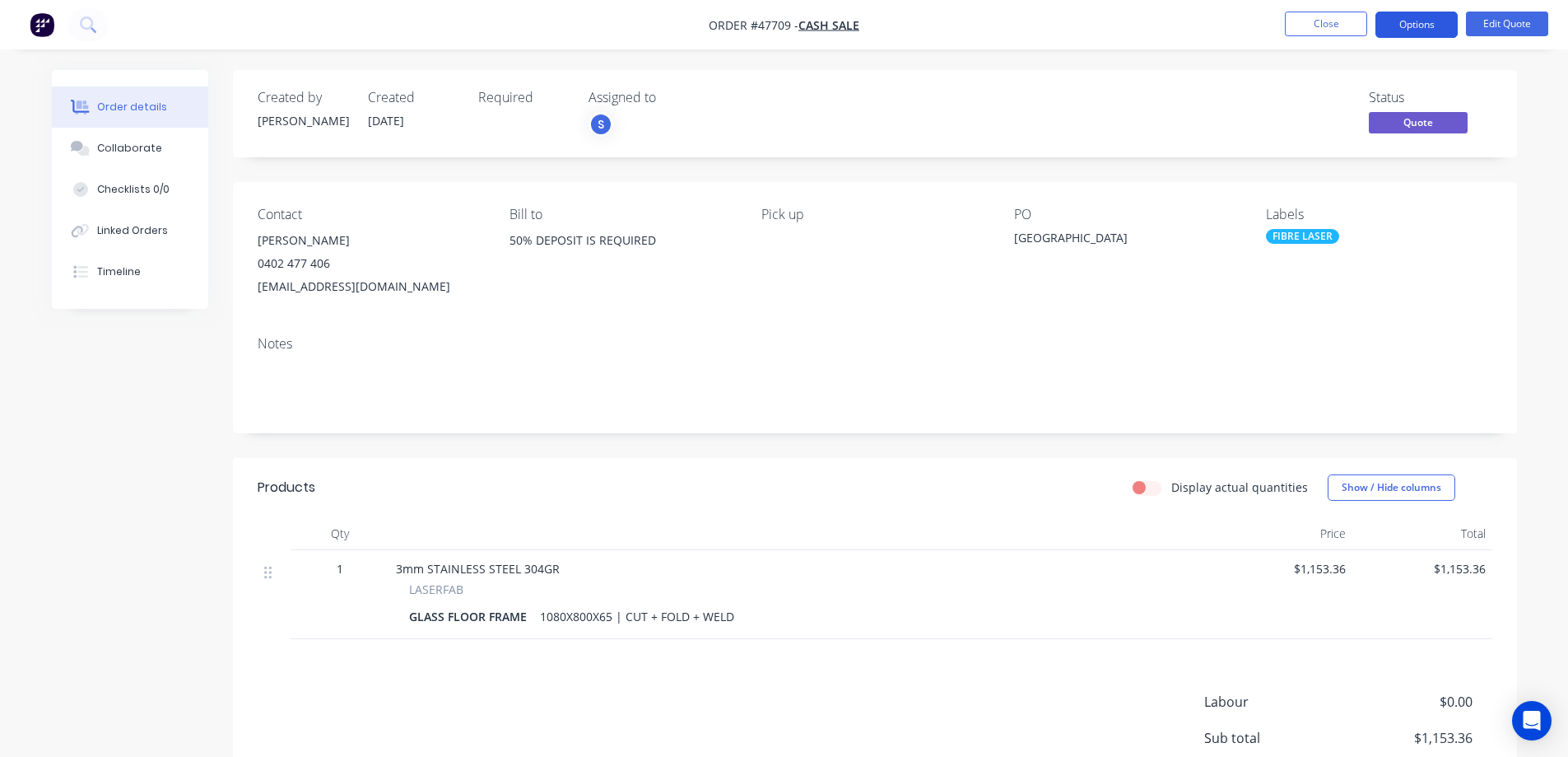
click at [1418, 26] on button "Options" at bounding box center [1416, 25] width 82 height 26
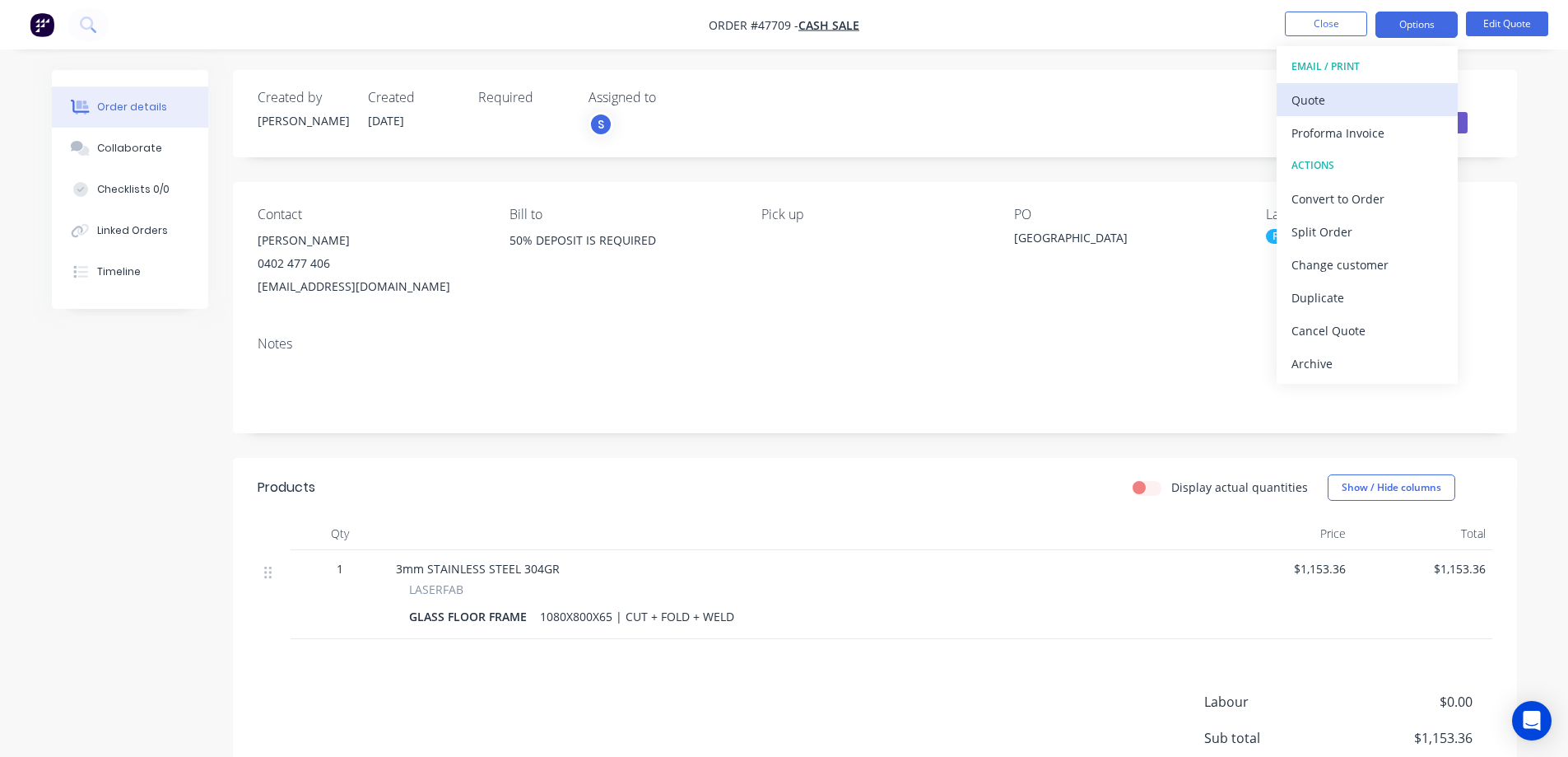
click at [1325, 103] on div "Quote" at bounding box center [1367, 100] width 151 height 24
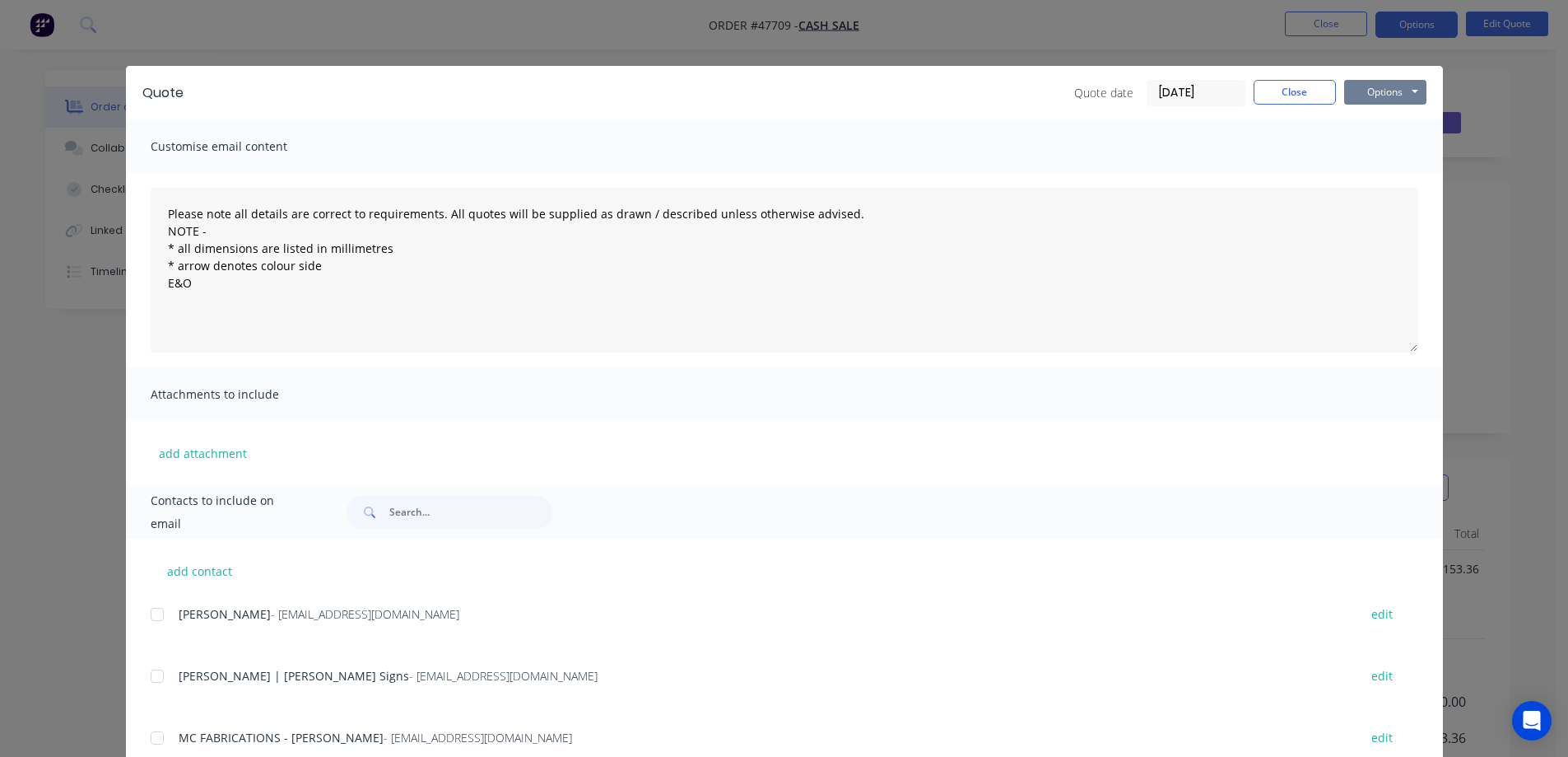
click at [1369, 93] on button "Options" at bounding box center [1385, 91] width 82 height 25
click at [1383, 150] on button "Print" at bounding box center [1396, 149] width 106 height 27
click at [1315, 96] on button "Close" at bounding box center [1294, 91] width 82 height 25
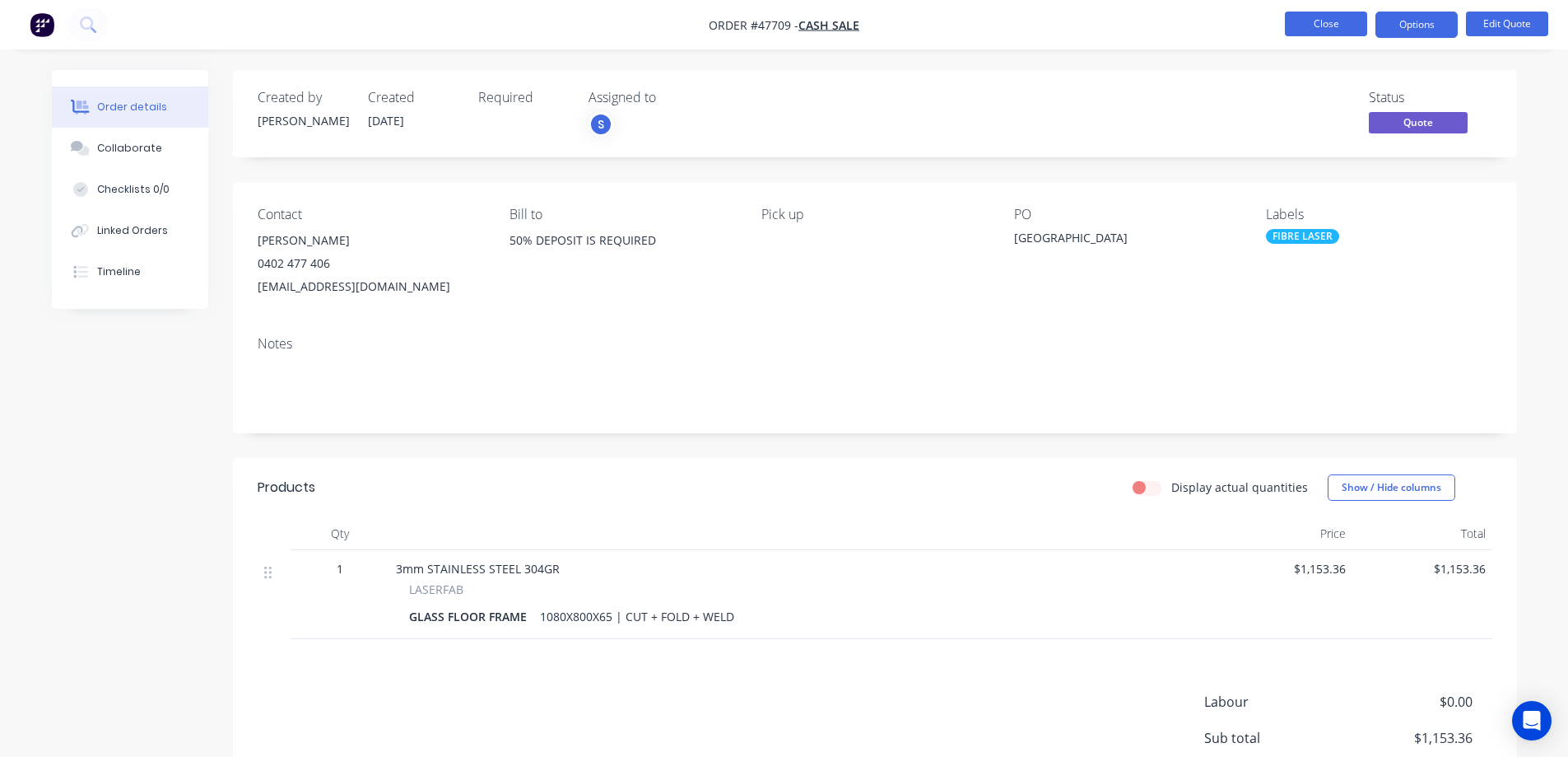
click at [1333, 14] on button "Close" at bounding box center [1325, 24] width 82 height 25
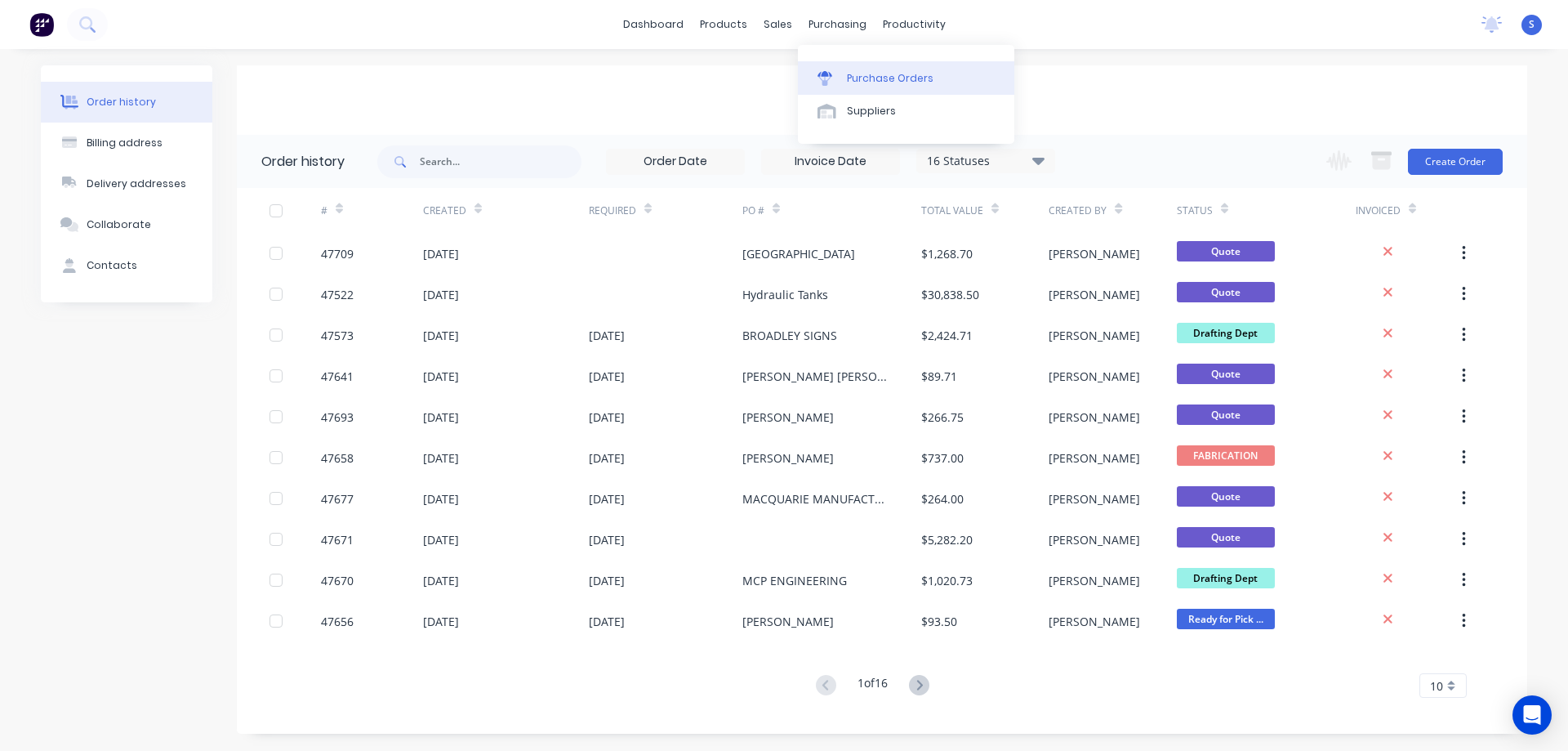
click at [883, 81] on div "Purchase Orders" at bounding box center [890, 79] width 86 height 15
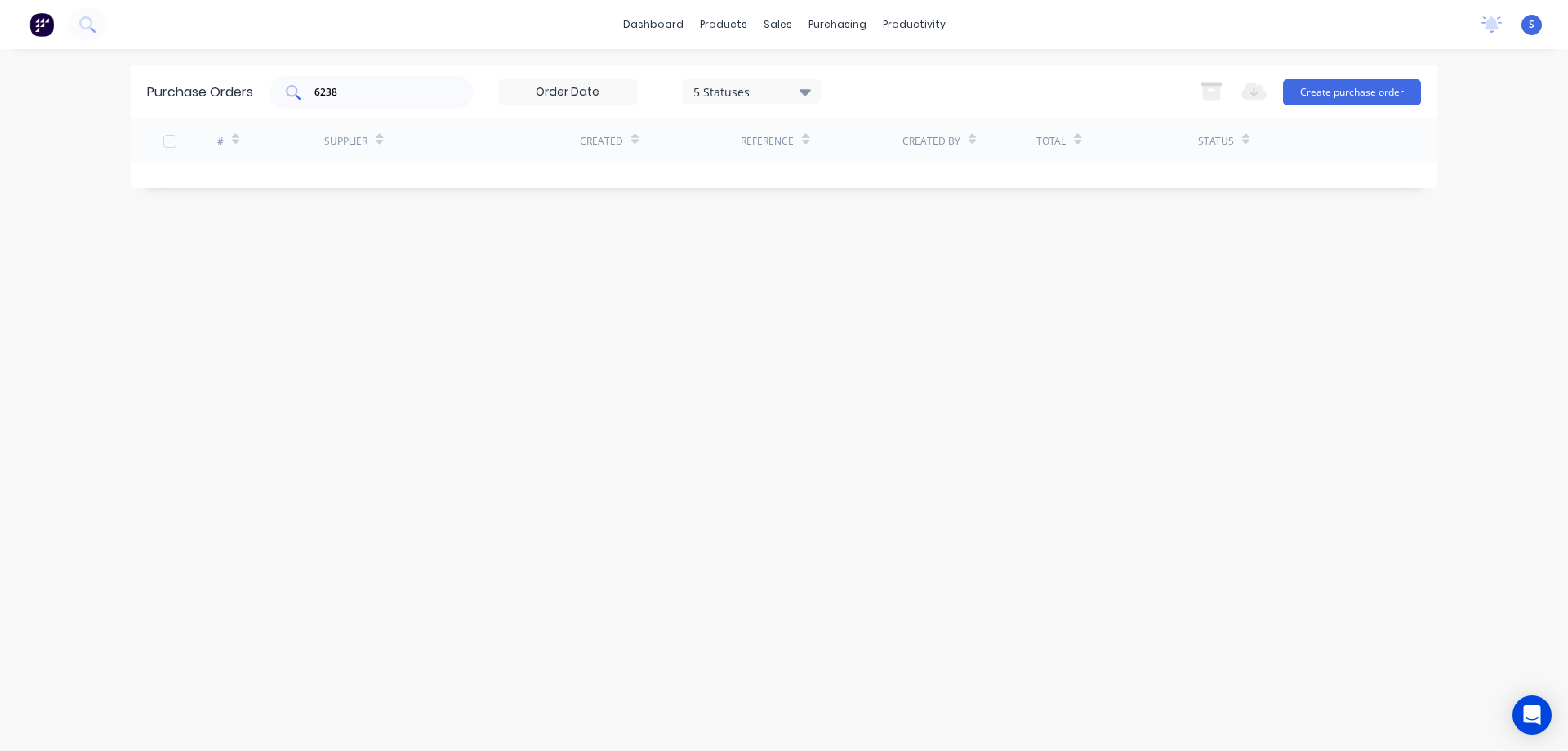
click at [348, 90] on input "6238" at bounding box center [381, 91] width 136 height 16
type input "machine shop"
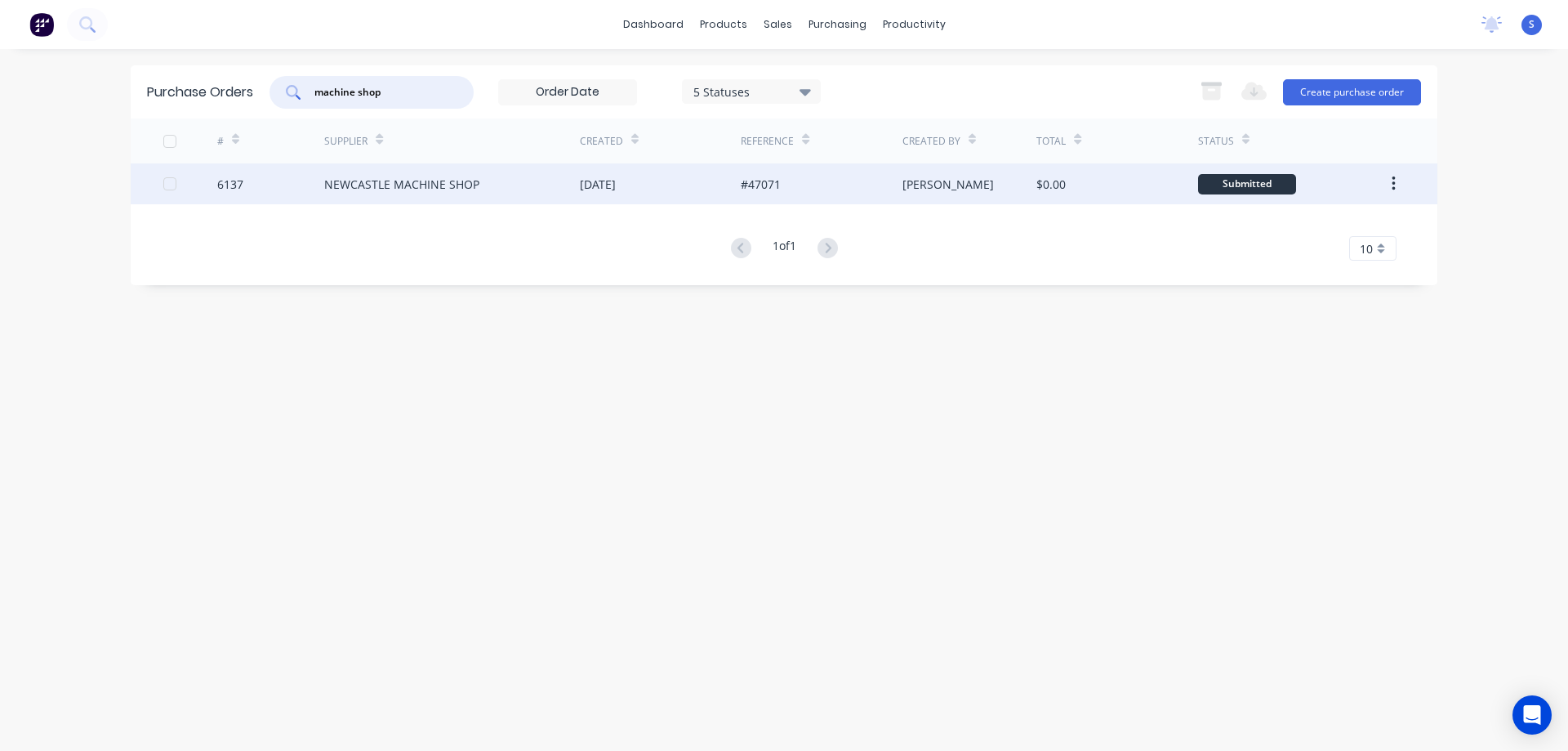
click at [481, 173] on div "NEWCASTLE MACHINE SHOP" at bounding box center [452, 184] width 256 height 41
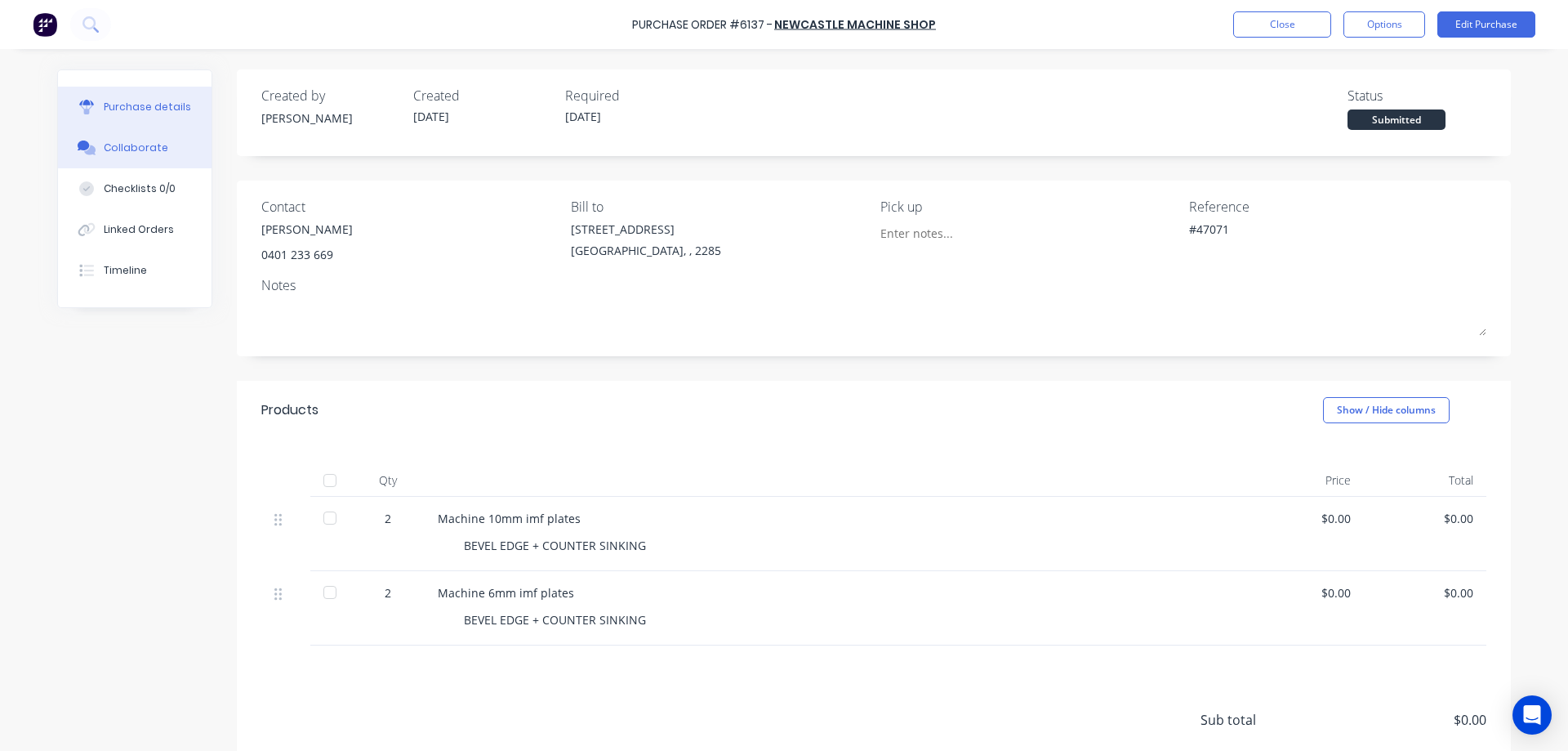
click at [122, 146] on div "Collaborate" at bounding box center [136, 148] width 65 height 15
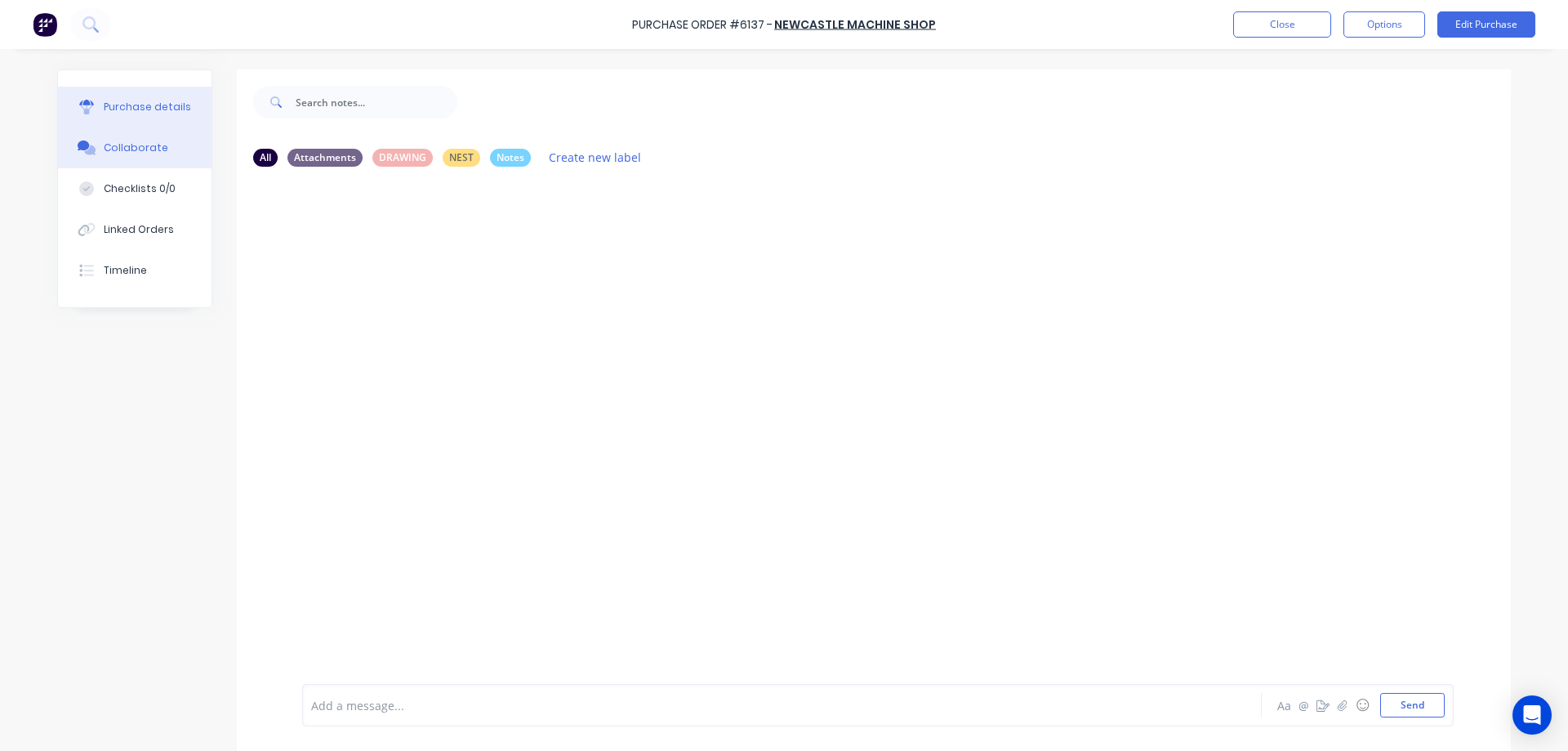
click at [134, 92] on button "Purchase details" at bounding box center [134, 107] width 154 height 41
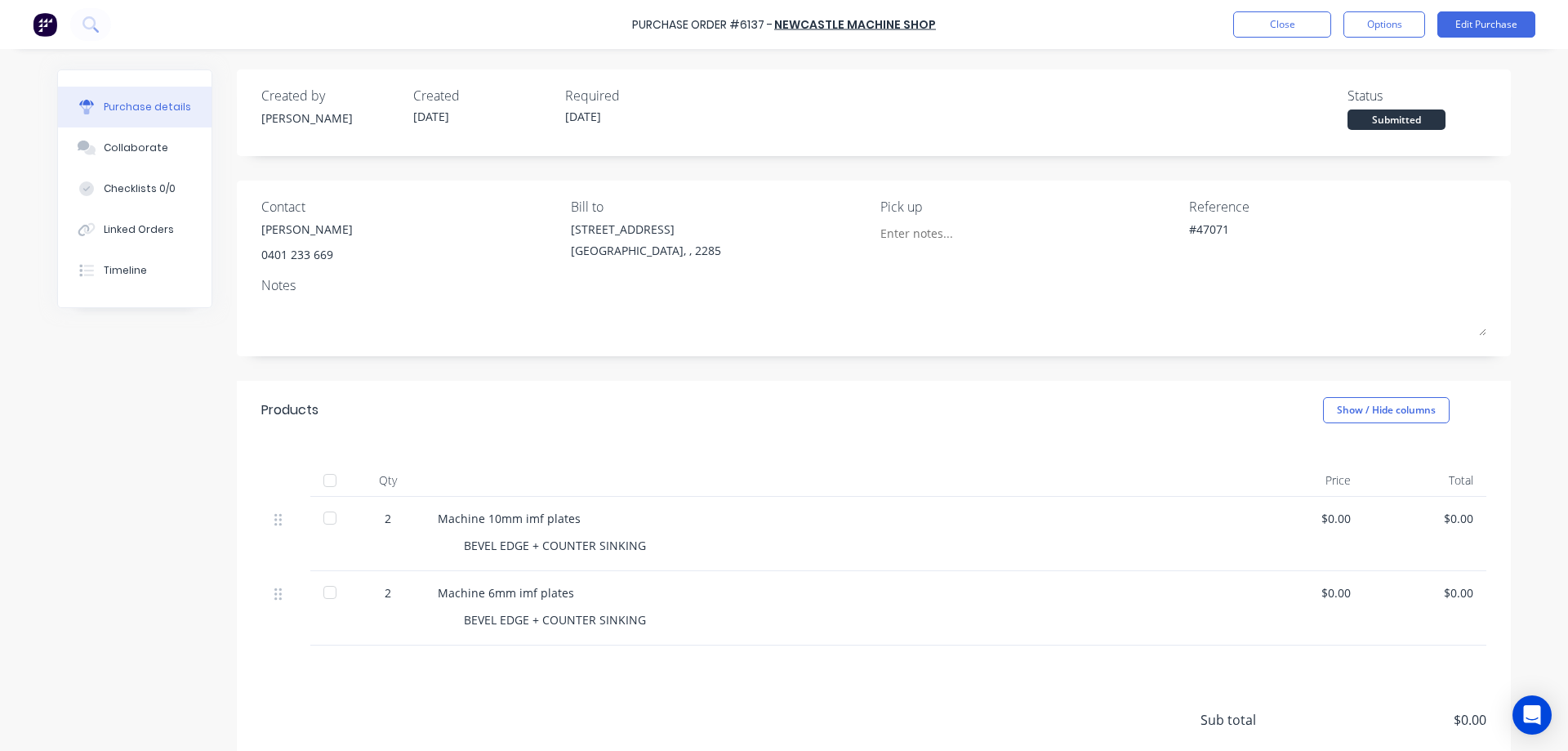
click at [148, 611] on div "Created by [PERSON_NAME] Created [DATE] Required [DATE] Status Submitted Contac…" at bounding box center [784, 466] width 1454 height 792
click at [1263, 27] on button "Close" at bounding box center [1282, 24] width 98 height 26
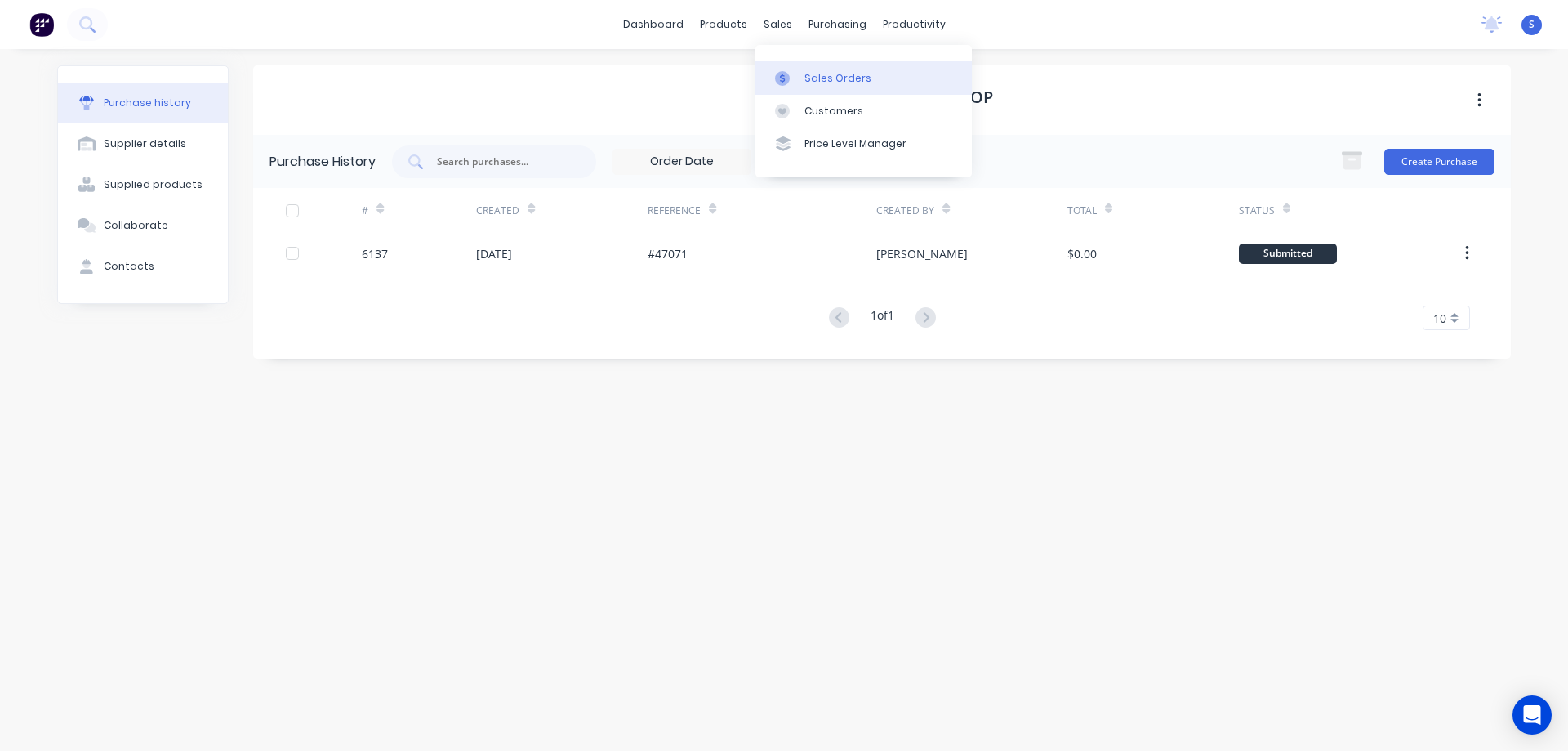
click at [819, 75] on div "Sales Orders" at bounding box center [838, 79] width 67 height 15
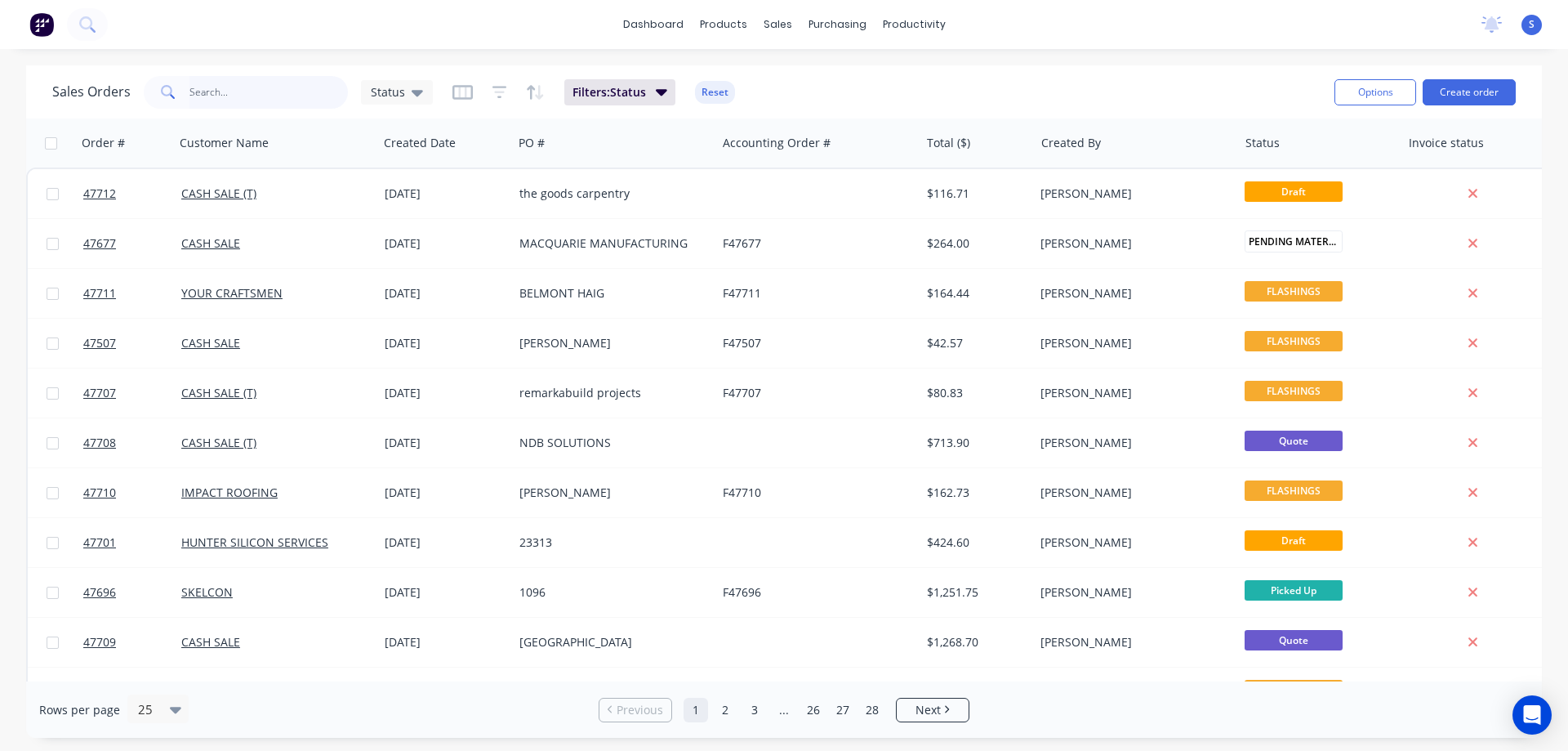
click at [247, 91] on input "text" at bounding box center [269, 92] width 159 height 33
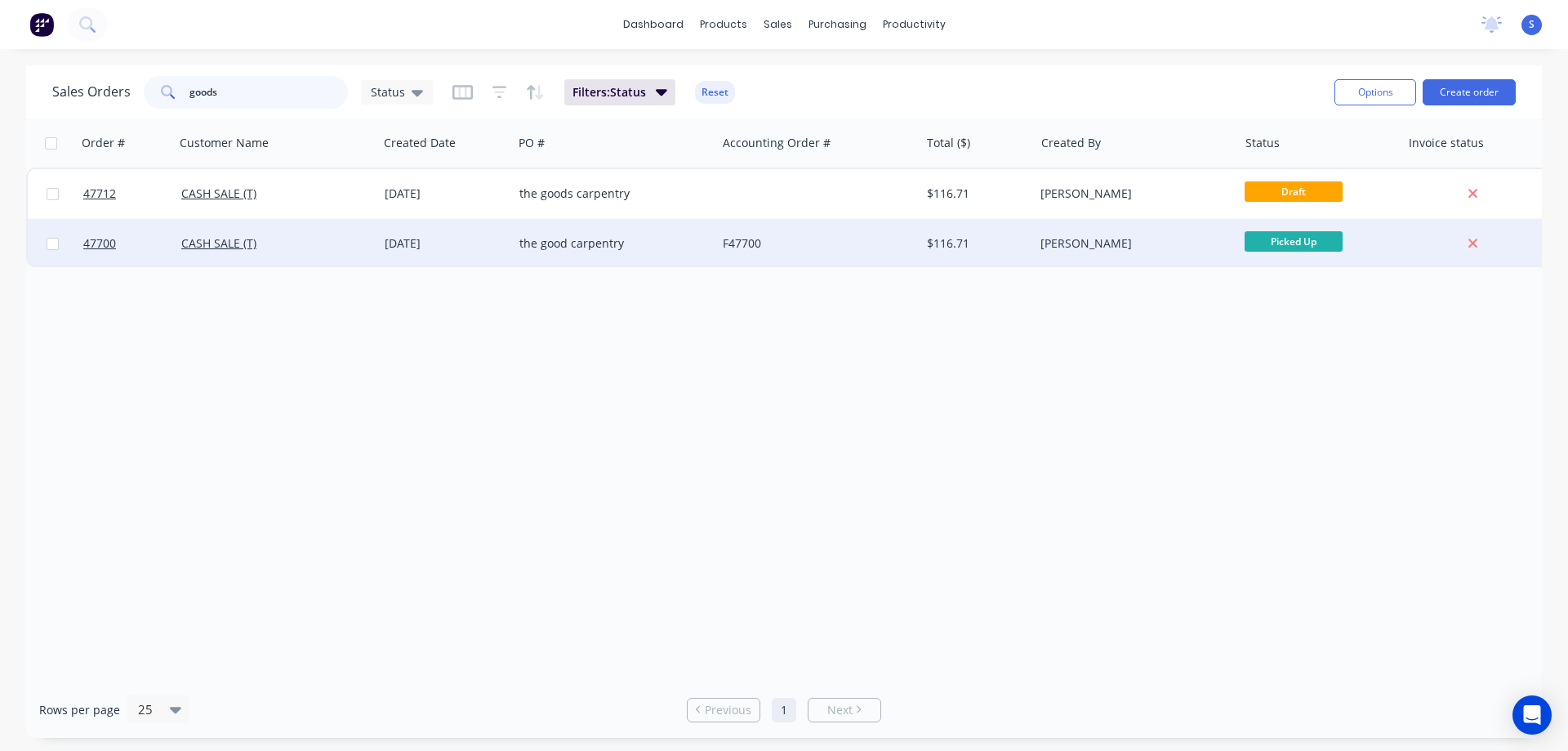
type input "goods"
click at [402, 251] on div "[DATE]" at bounding box center [445, 243] width 122 height 16
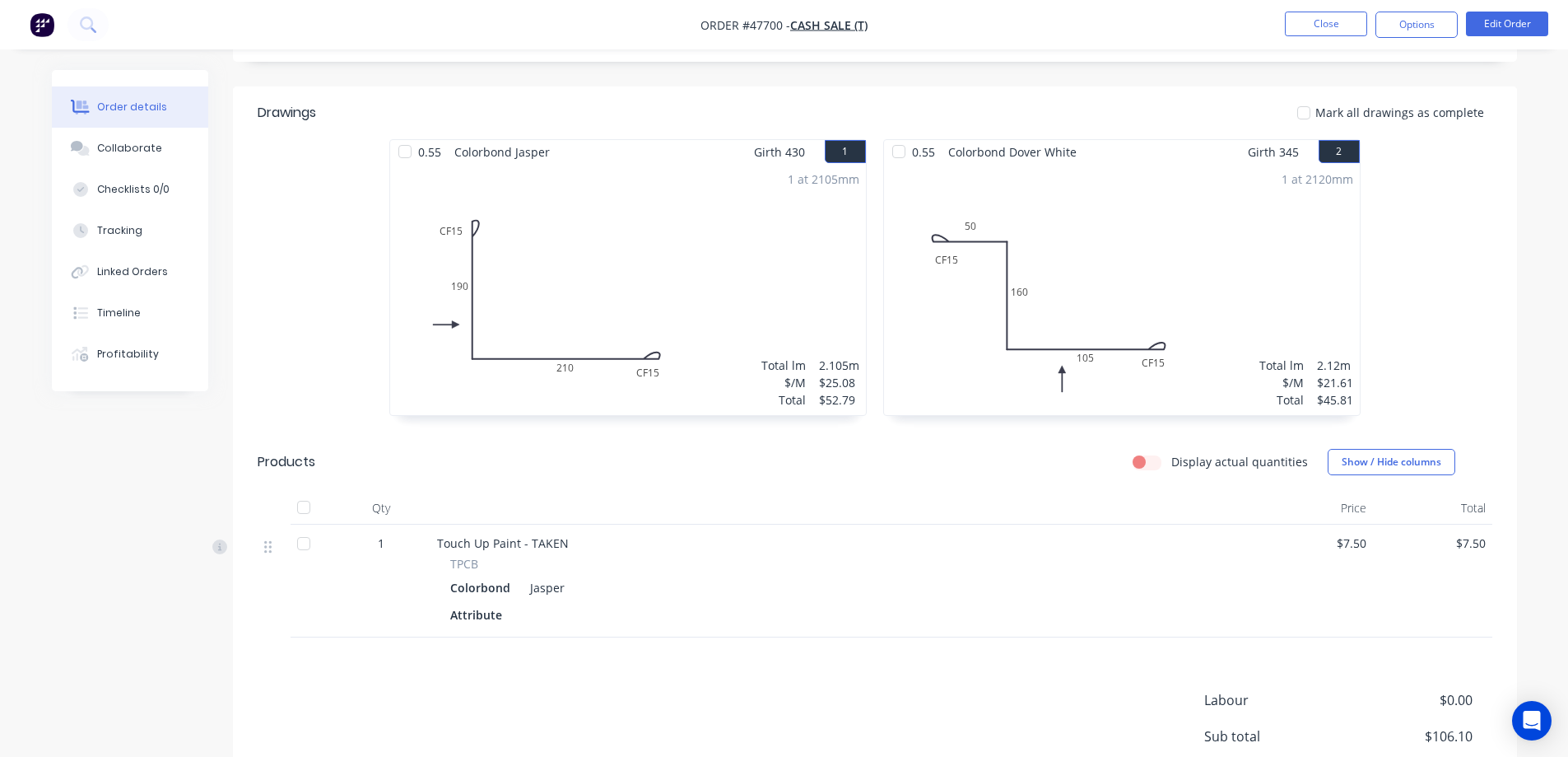
scroll to position [412, 0]
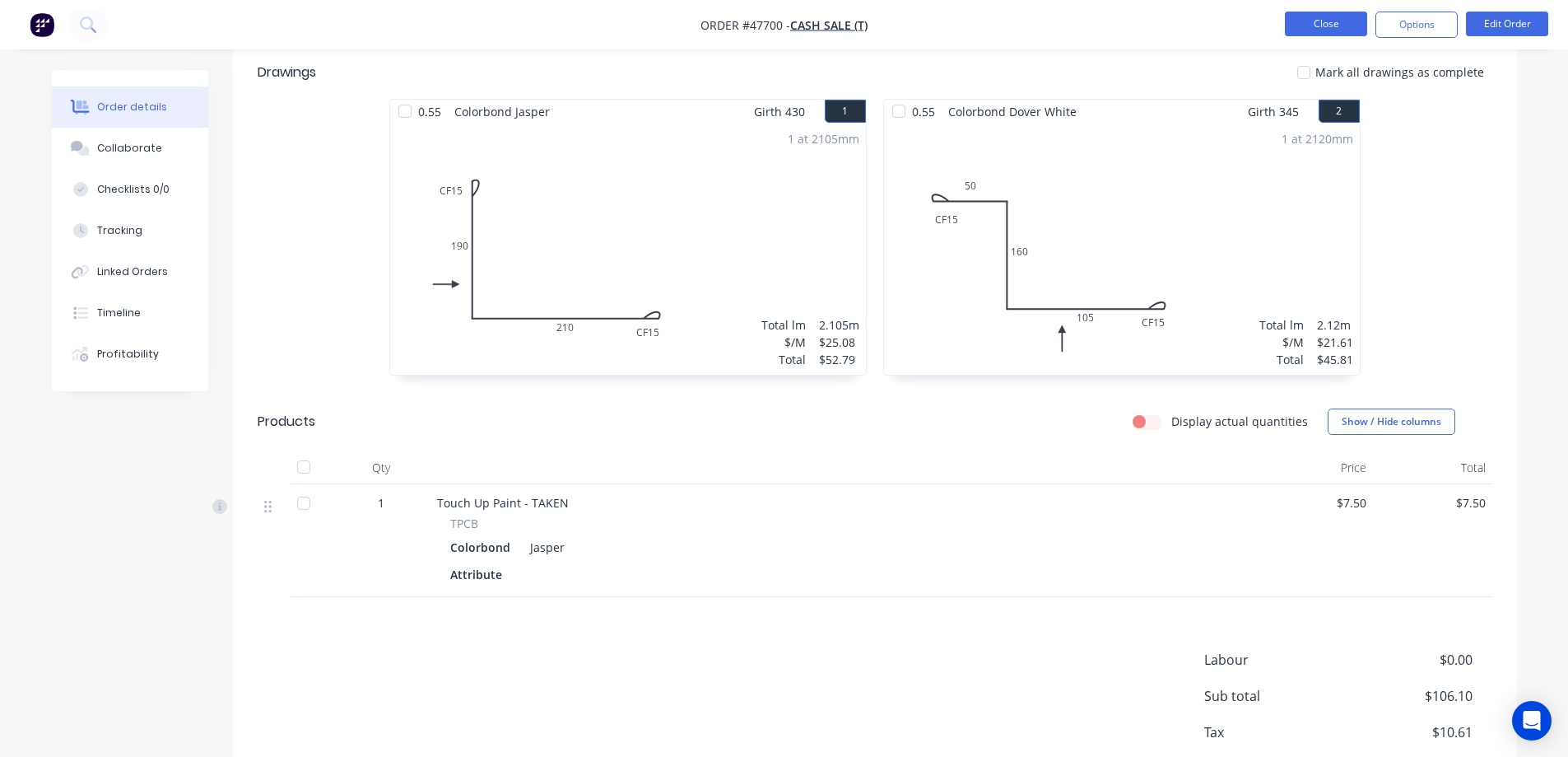
click at [1322, 25] on button "Close" at bounding box center [1325, 24] width 82 height 25
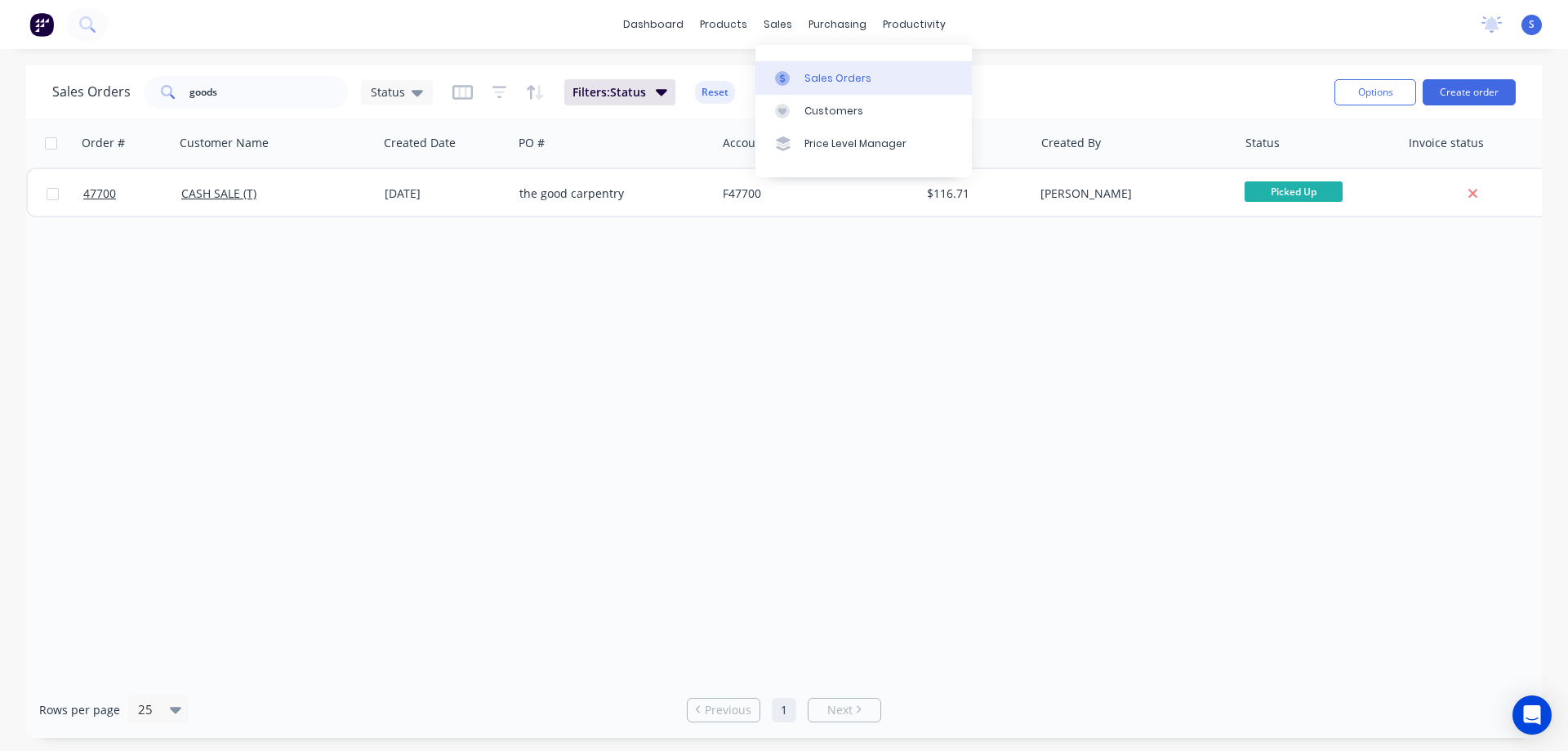
click at [827, 77] on div "Sales Orders" at bounding box center [838, 79] width 67 height 15
click at [216, 100] on input "goods" at bounding box center [269, 92] width 159 height 33
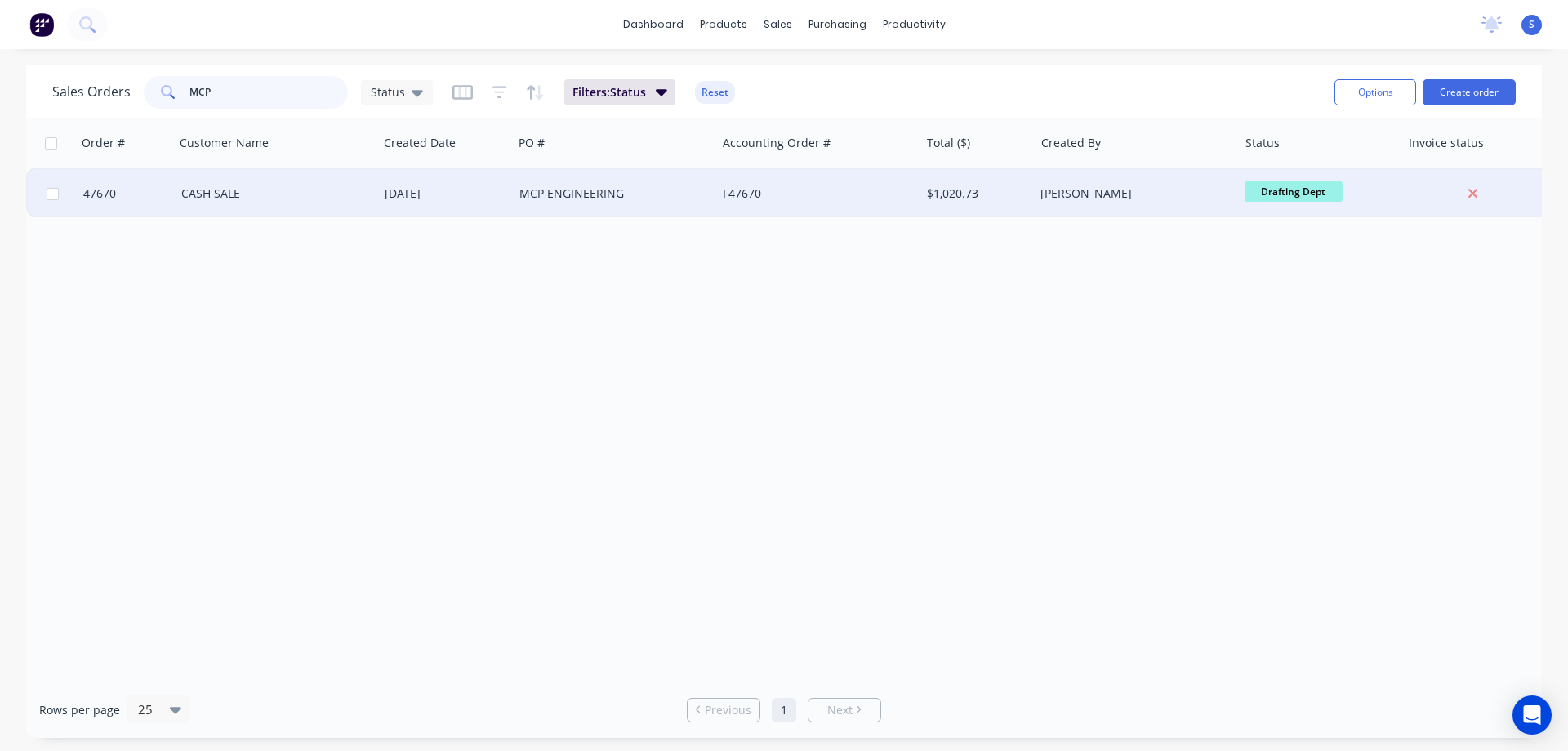
type input "MCP"
click at [304, 190] on div "CASH SALE" at bounding box center [272, 193] width 181 height 16
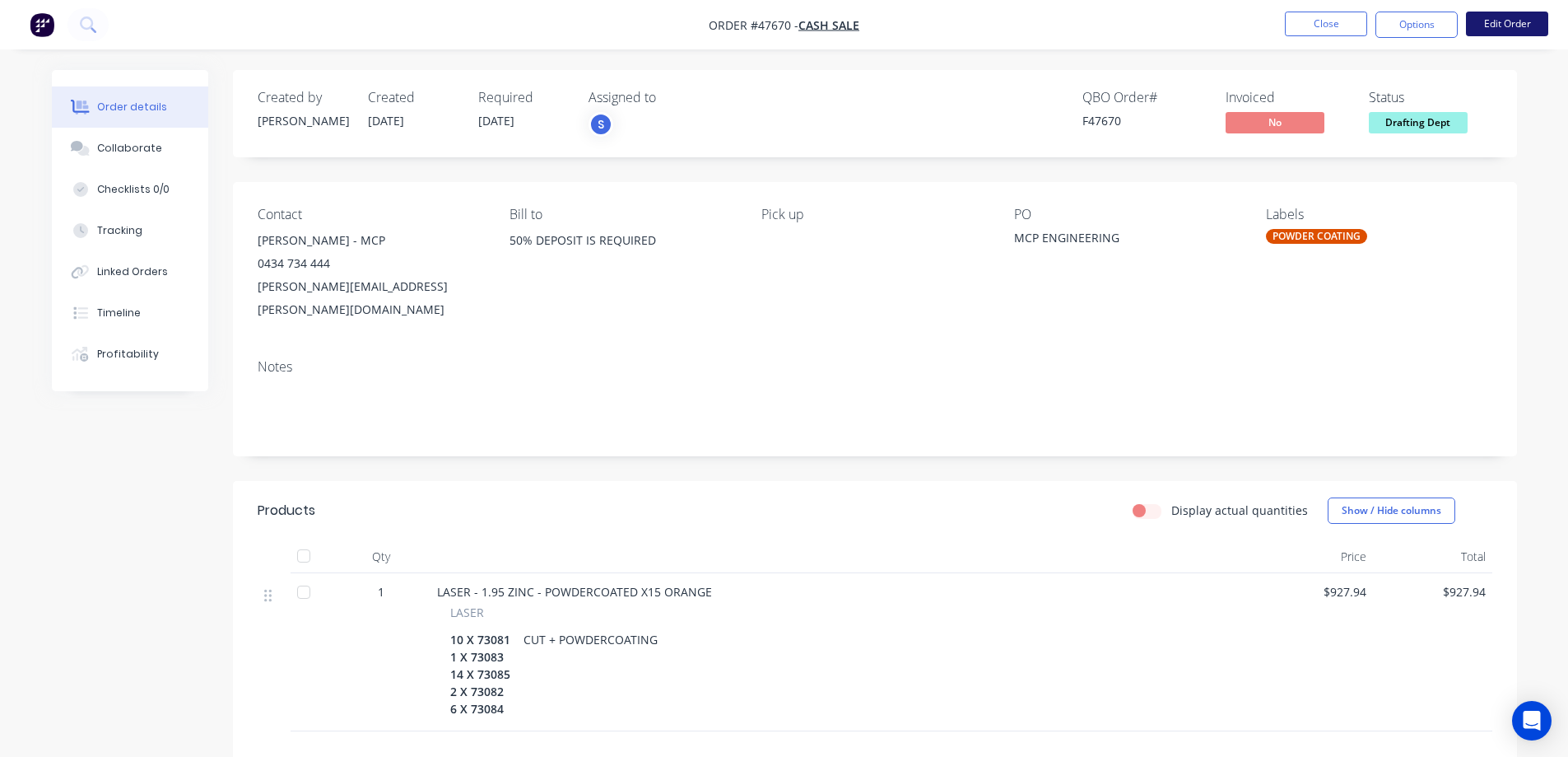
click at [1523, 18] on button "Edit Order" at bounding box center [1506, 24] width 82 height 25
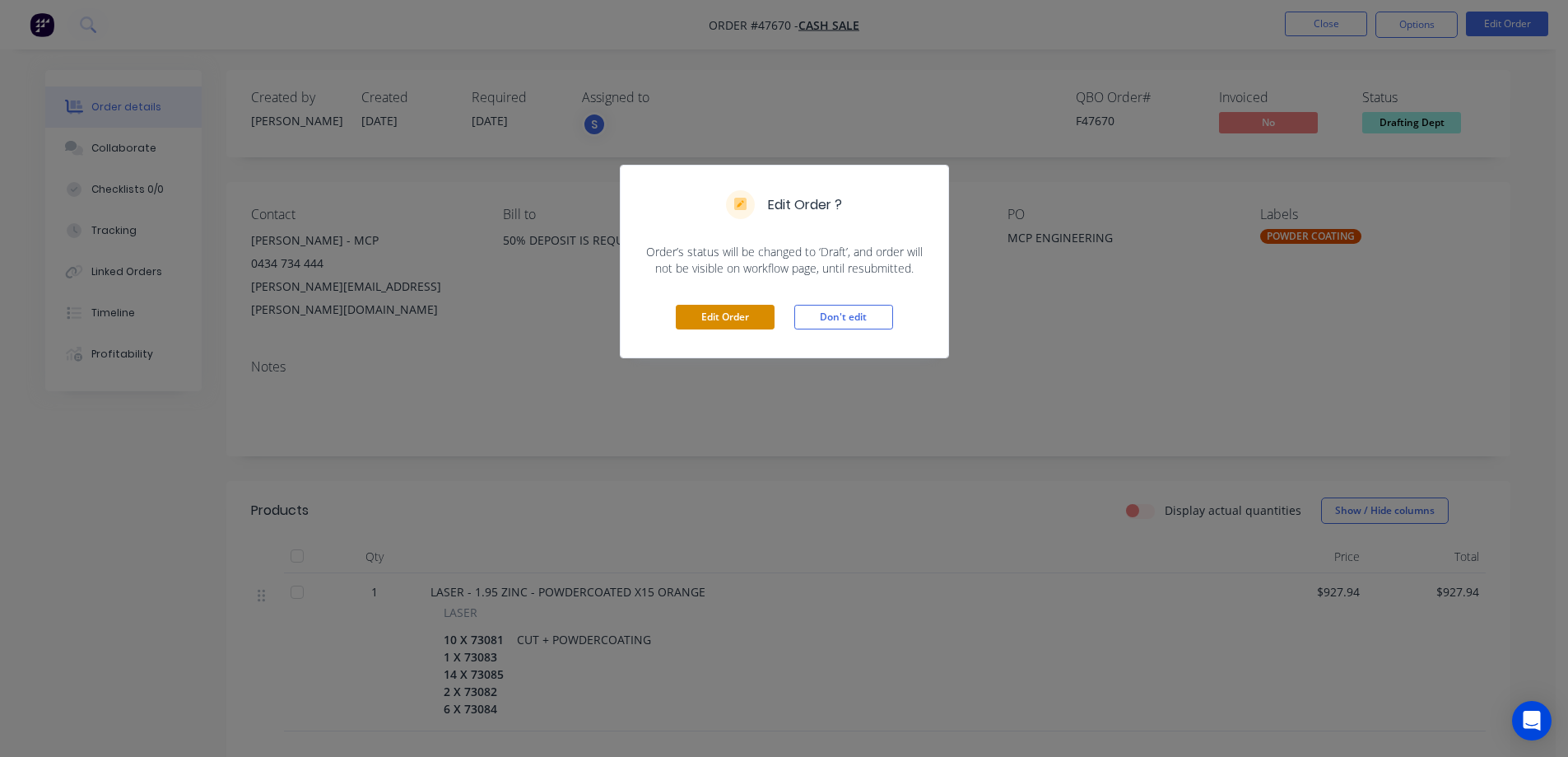
click at [705, 313] on button "Edit Order" at bounding box center [724, 316] width 99 height 25
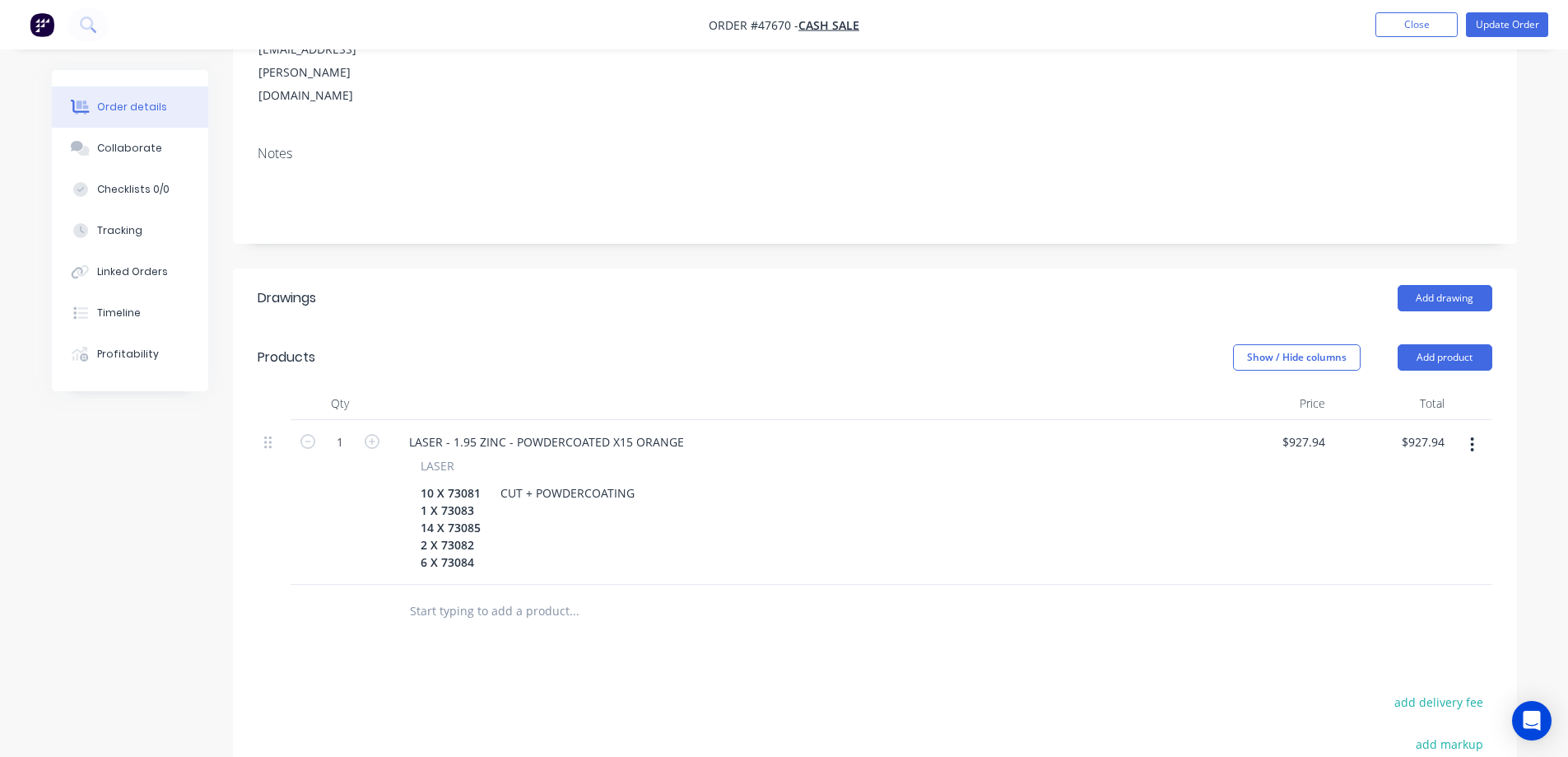
scroll to position [329, 0]
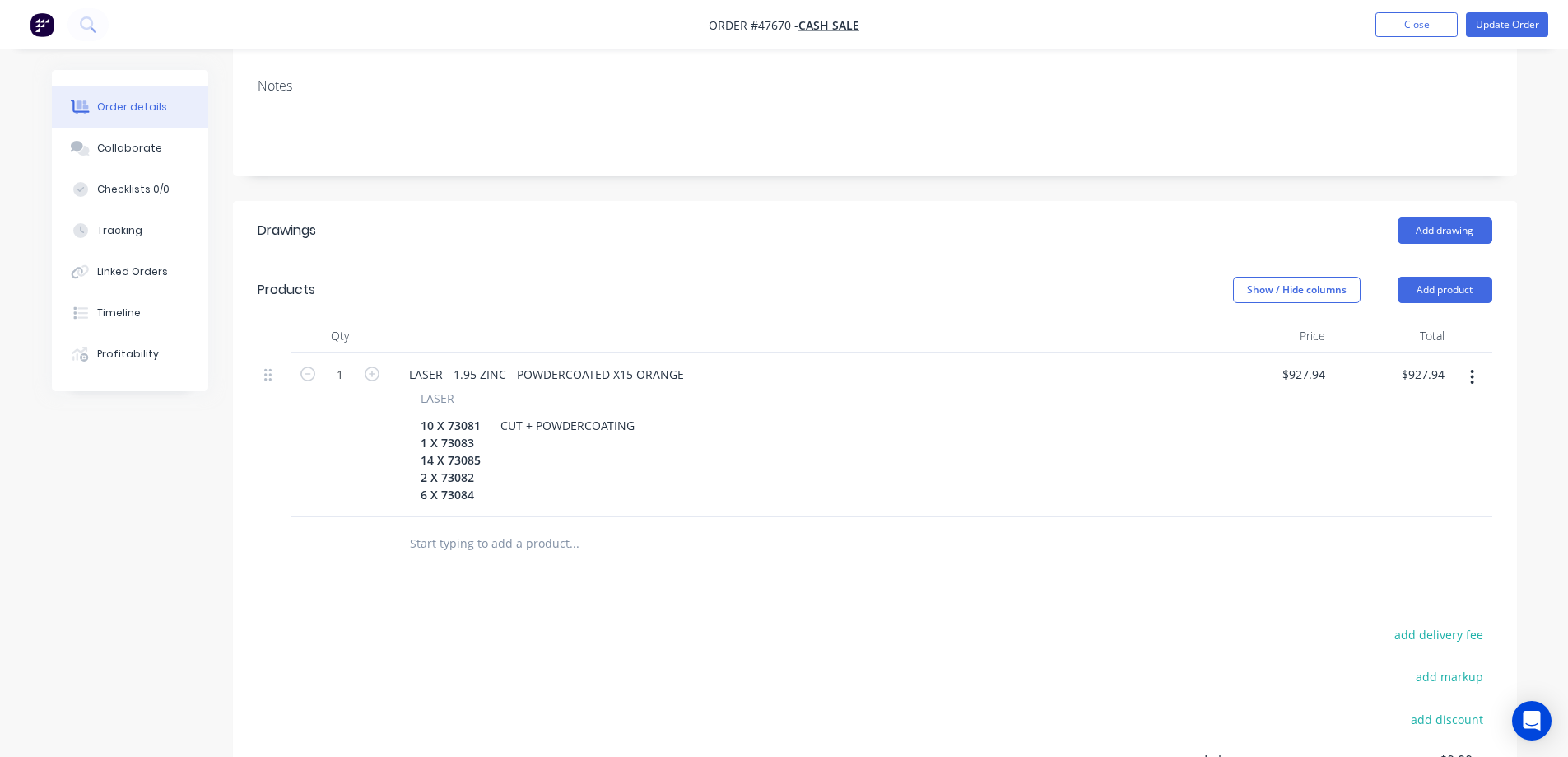
click at [1470, 368] on icon "button" at bounding box center [1472, 376] width 4 height 18
click at [1372, 436] on button "Duplicate" at bounding box center [1413, 453] width 156 height 33
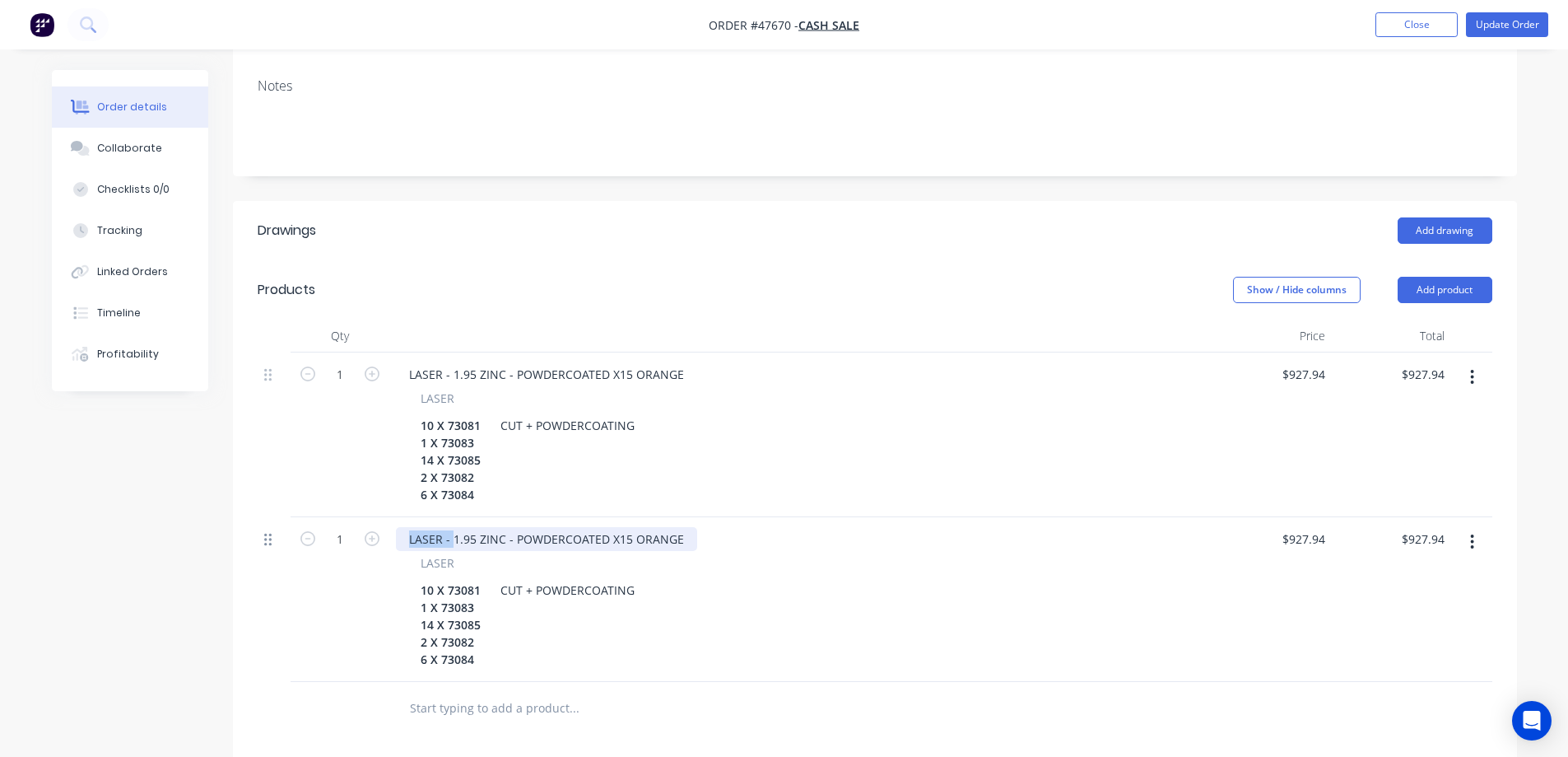
click at [265, 517] on div "1 LASER - 1.95 ZINC - POWDERCOATED X15 ORANGE LASER 10 X 73081 1 X 73083 14 X 7…" at bounding box center [875, 599] width 1234 height 165
drag, startPoint x: 482, startPoint y: 425, endPoint x: 412, endPoint y: 425, distance: 70.0
click at [412, 425] on div "LASER 10 X 73081 1 X 73083 14 X 73085 2 X 73082 6 X 73084 CUT + POWDERCOATING" at bounding box center [800, 448] width 810 height 117
click at [473, 425] on div "10 X 73081 1 X 73083 14 X 73085 2 X 73082 6 X 73084" at bounding box center [451, 460] width 74 height 93
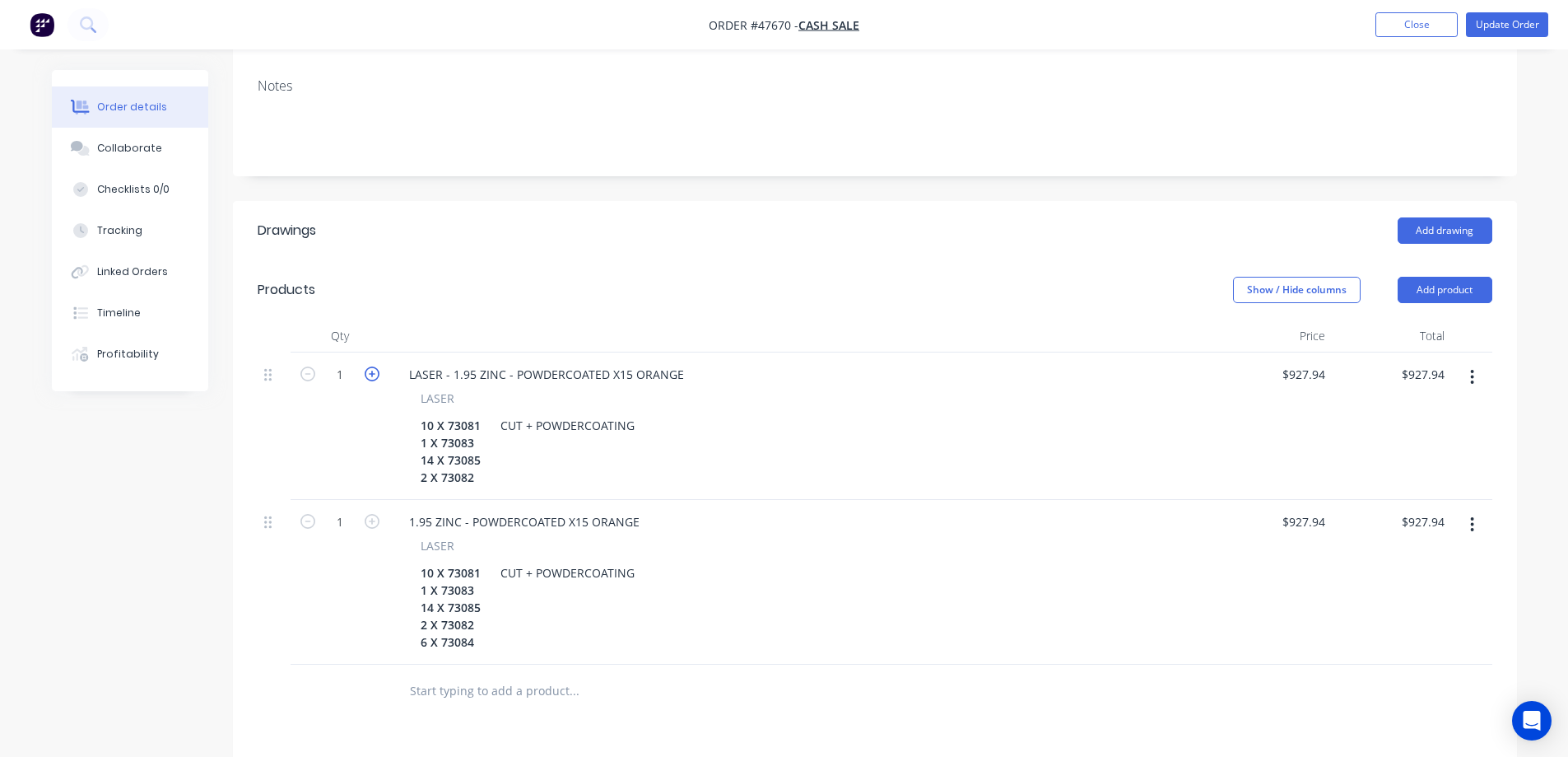
click at [369, 366] on icon "button" at bounding box center [372, 374] width 15 height 15
type input "2"
type input "$1,855.88"
click at [1309, 362] on input "927.94" at bounding box center [1306, 374] width 51 height 24
click at [1309, 362] on input "927.94" at bounding box center [1309, 374] width 45 height 24
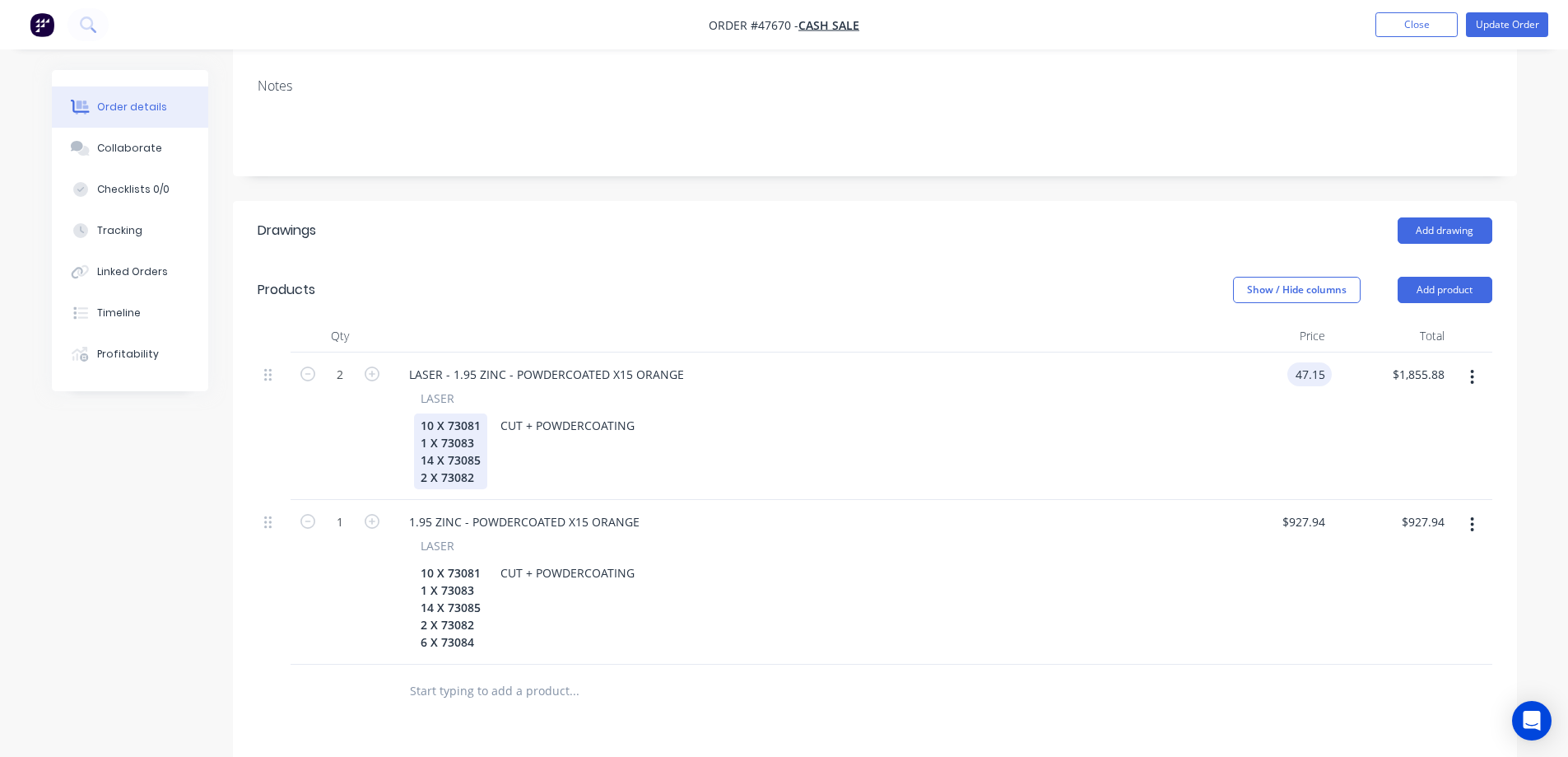
type input "$47.15"
type input "$94.30"
click at [473, 414] on div "10 X 73081 1 X 73083 14 X 73085 2 X 73082" at bounding box center [451, 452] width 74 height 76
click at [475, 414] on div "10 X 73081 1 X 73083 14 X 73085 2 X 73082" at bounding box center [451, 452] width 74 height 76
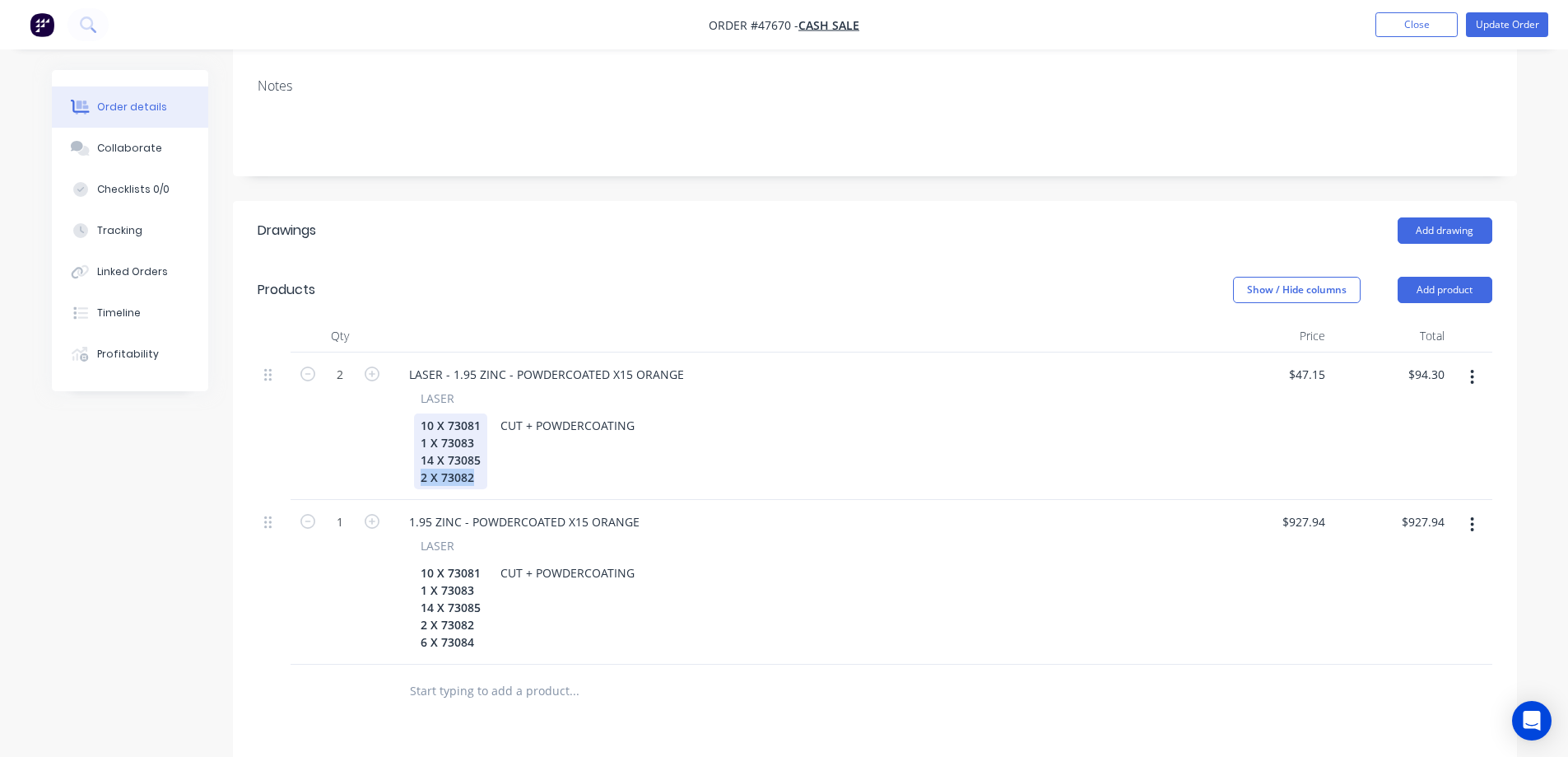
click at [475, 414] on div "10 X 73081 1 X 73083 14 X 73085 2 X 73082" at bounding box center [451, 452] width 74 height 76
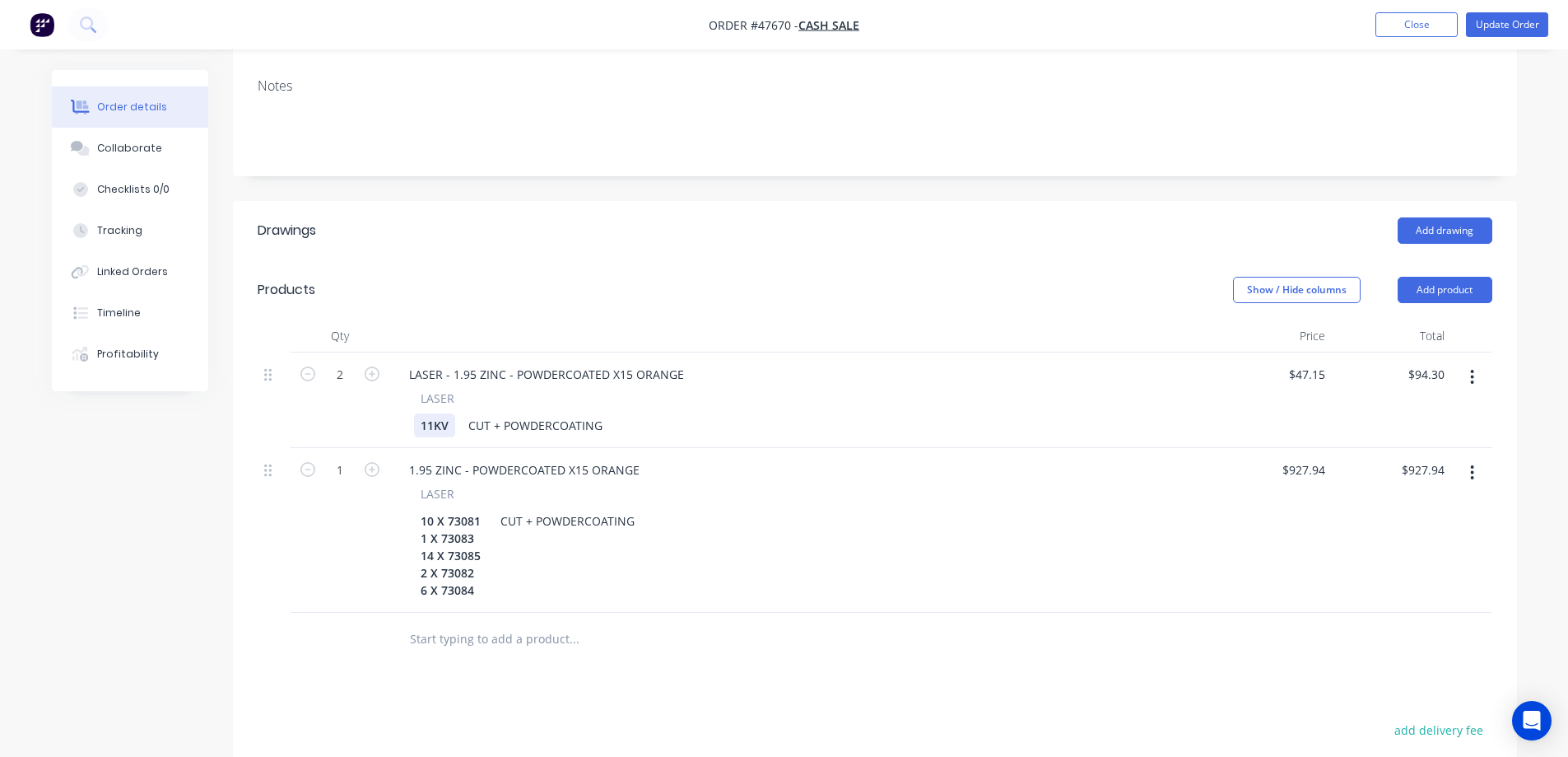
click at [440, 414] on div "11KV" at bounding box center [434, 425] width 41 height 24
click at [535, 414] on div "CUT + POWDERCOATING" at bounding box center [603, 425] width 147 height 24
drag, startPoint x: 481, startPoint y: 522, endPoint x: 375, endPoint y: 449, distance: 128.7
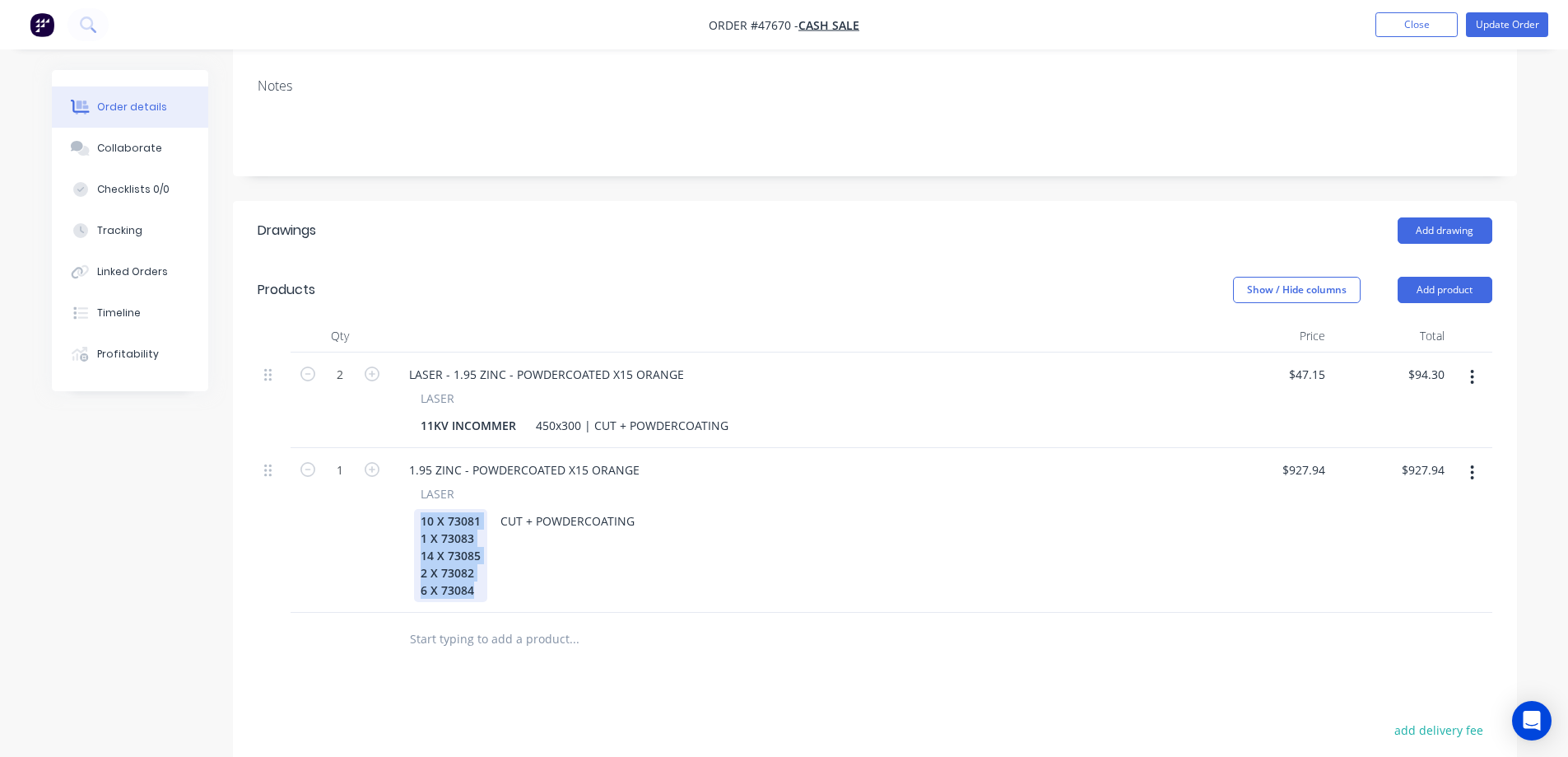
click at [375, 449] on div "1 1.95 ZINC - POWDERCOATED X15 ORANGE LASER 10 X 73081 1 X 73083 14 X 73085 2 X…" at bounding box center [875, 530] width 1234 height 165
paste div
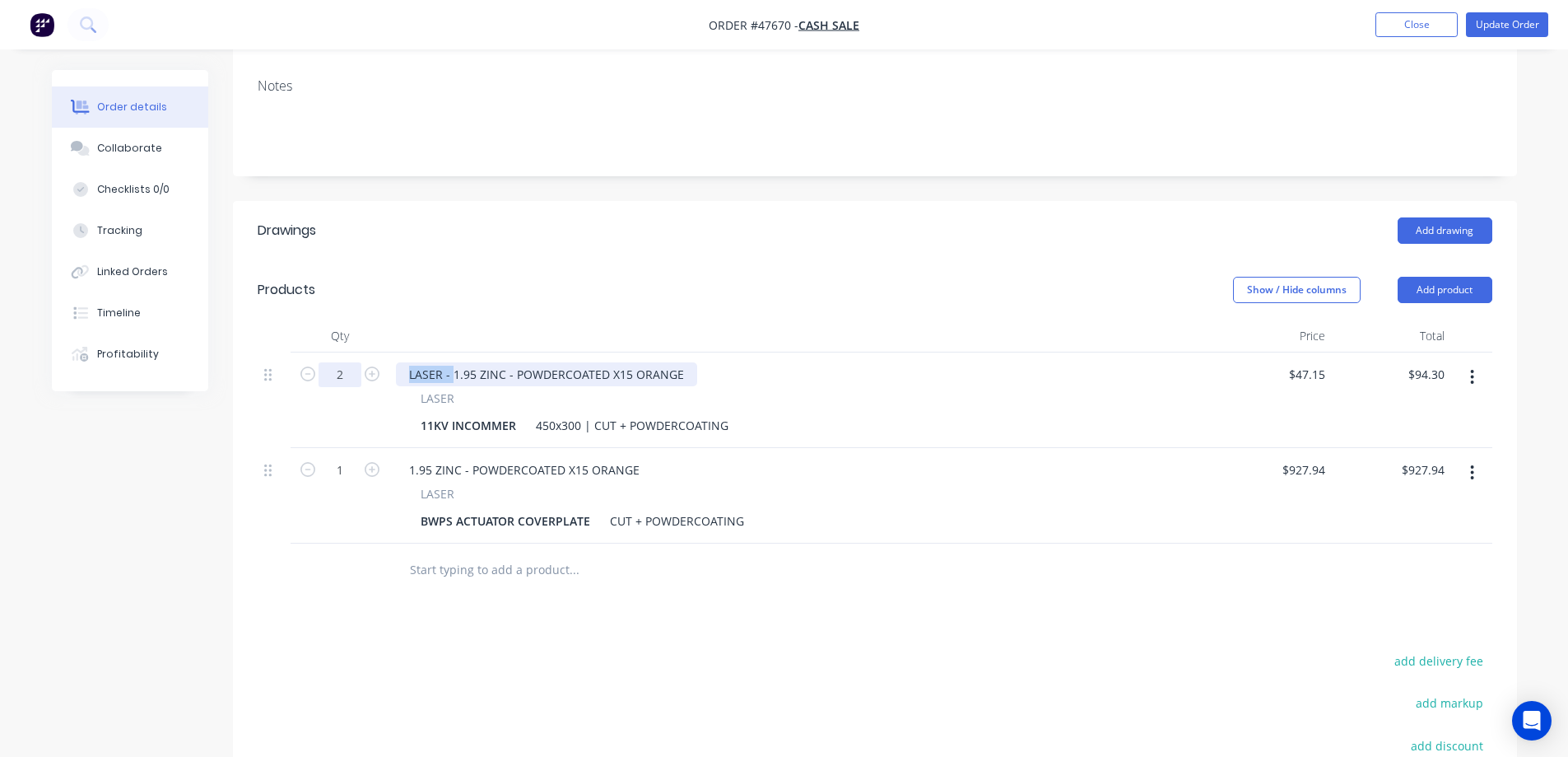
drag, startPoint x: 453, startPoint y: 304, endPoint x: 358, endPoint y: 315, distance: 95.6
click at [358, 353] on div "2 LASER - 1.95 ZINC - POWDERCOATED X15 ORANGE LASER 11KV INCOMMER 450x300 | CUT…" at bounding box center [875, 400] width 1234 height 96
click at [346, 458] on input "1" at bounding box center [340, 469] width 43 height 25
click at [1311, 458] on input "927.94" at bounding box center [1306, 469] width 51 height 24
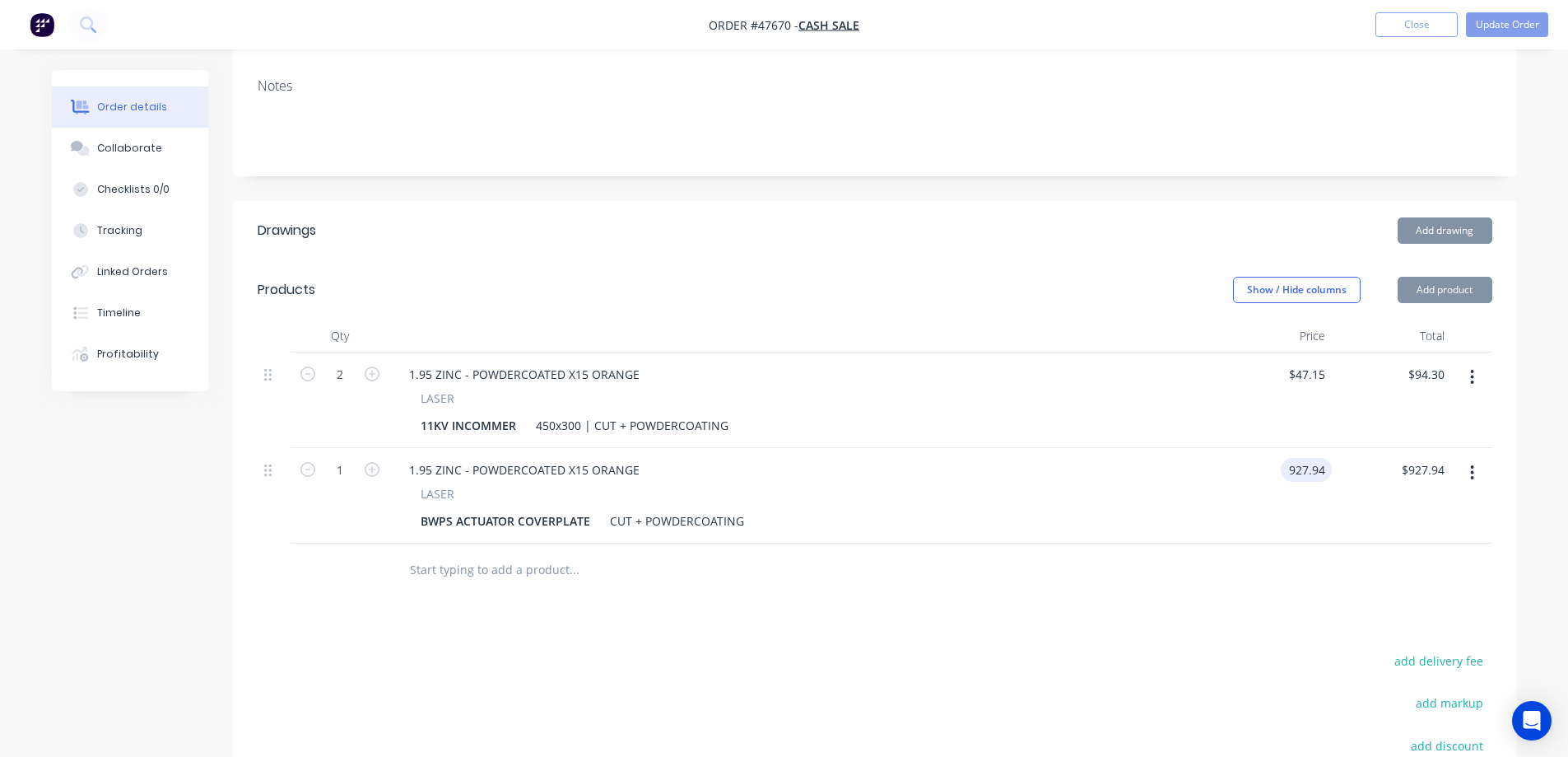
click at [1311, 458] on input "927.94" at bounding box center [1309, 469] width 45 height 24
type input "$24.43"
click at [939, 546] on div "Drawings Add drawing Products Show / Hide columns Add product Qty Price Total 2…" at bounding box center [875, 579] width 1284 height 755
click at [346, 458] on input "1" at bounding box center [340, 469] width 43 height 25
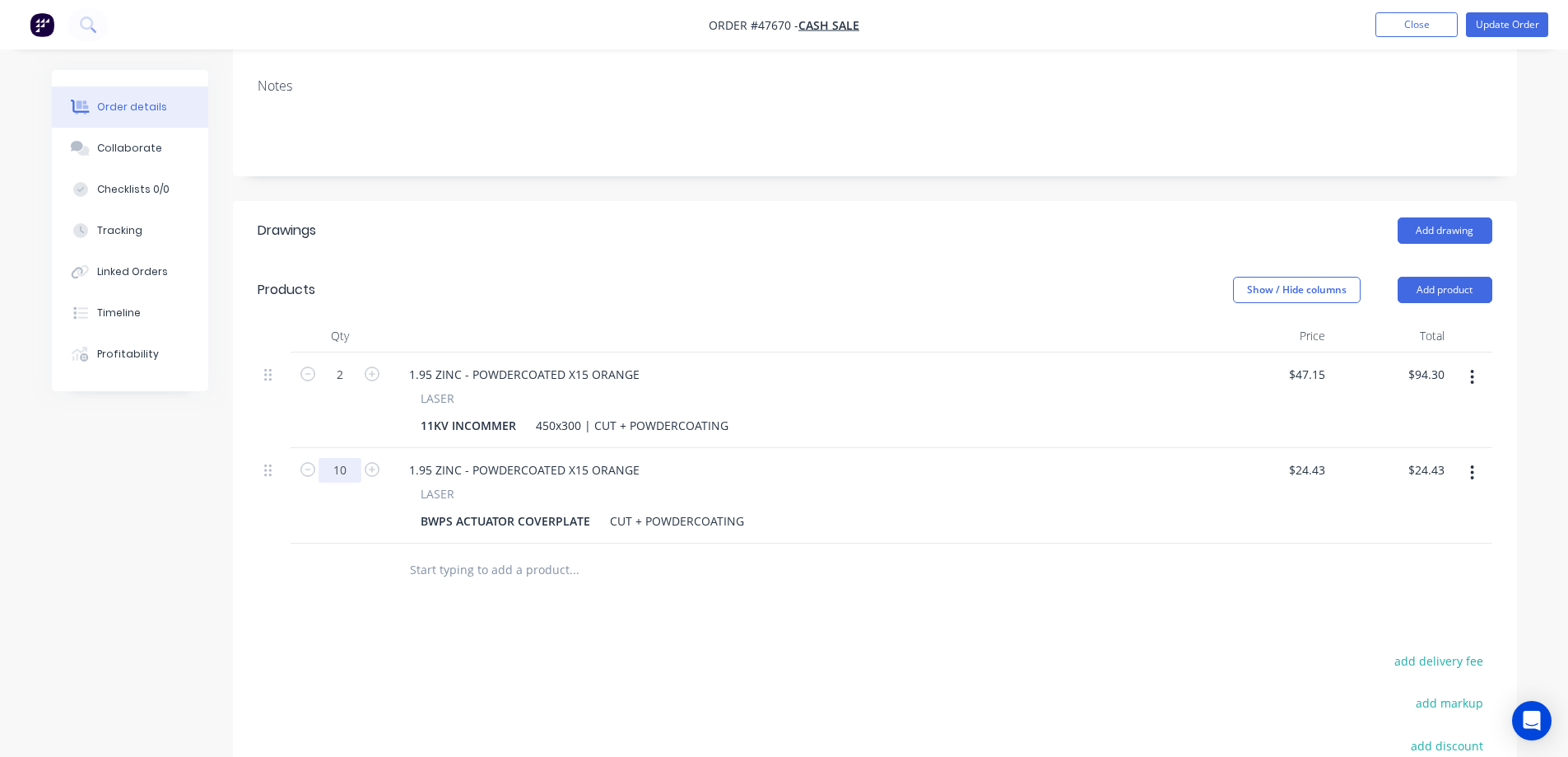
type input "10"
type input "$244.30"
click at [347, 554] on div "Drawings Add drawing Products Show / Hide columns Add product Qty Price Total 2…" at bounding box center [875, 579] width 1284 height 755
click at [1471, 464] on icon "button" at bounding box center [1472, 472] width 4 height 18
click at [1403, 537] on div "Duplicate" at bounding box center [1414, 549] width 127 height 24
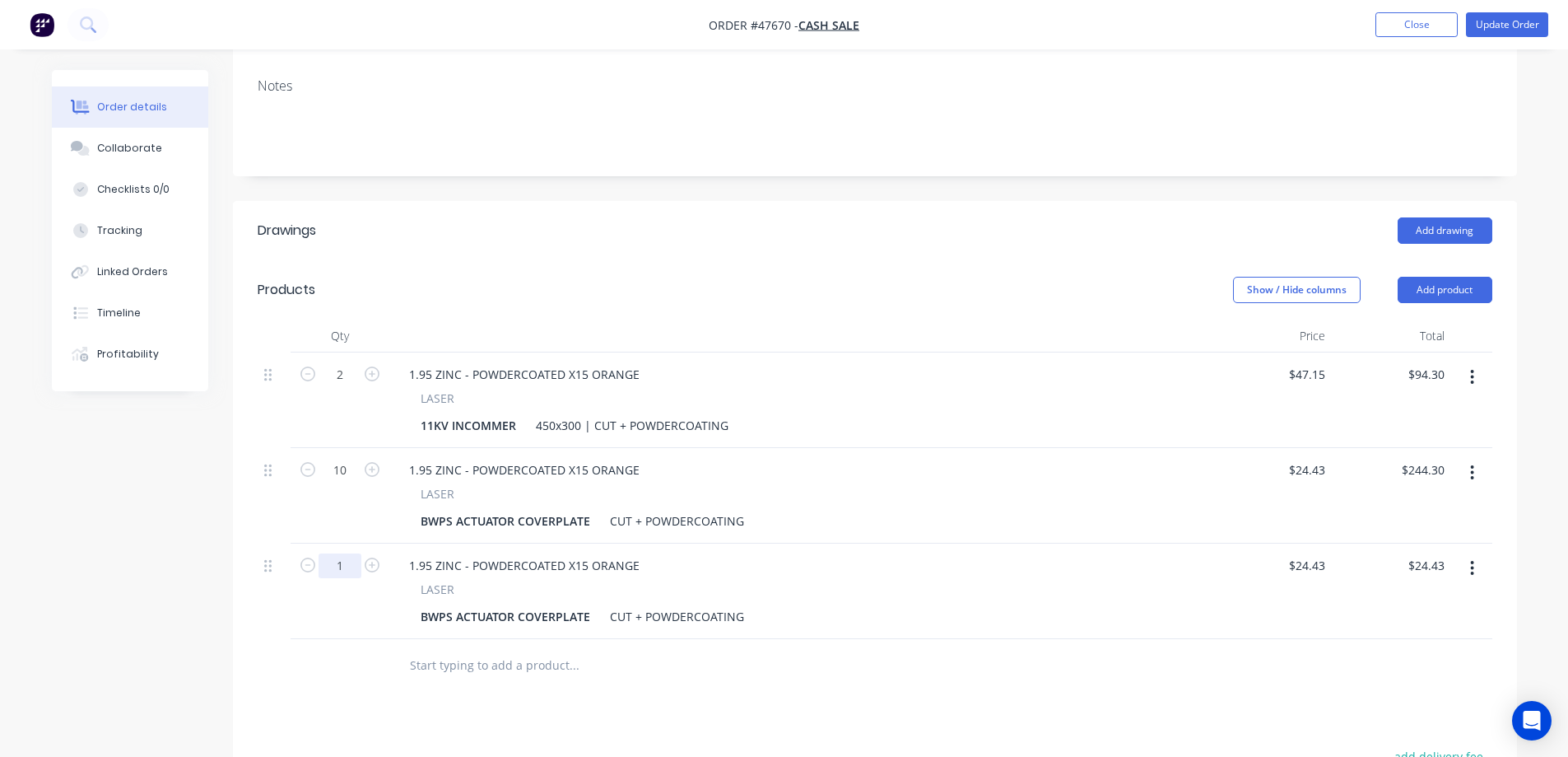
click at [357, 553] on input "1" at bounding box center [340, 565] width 43 height 25
type input "14"
type input "24.43"
type input "$342.02"
click at [1324, 553] on input "24.43" at bounding box center [1309, 565] width 45 height 24
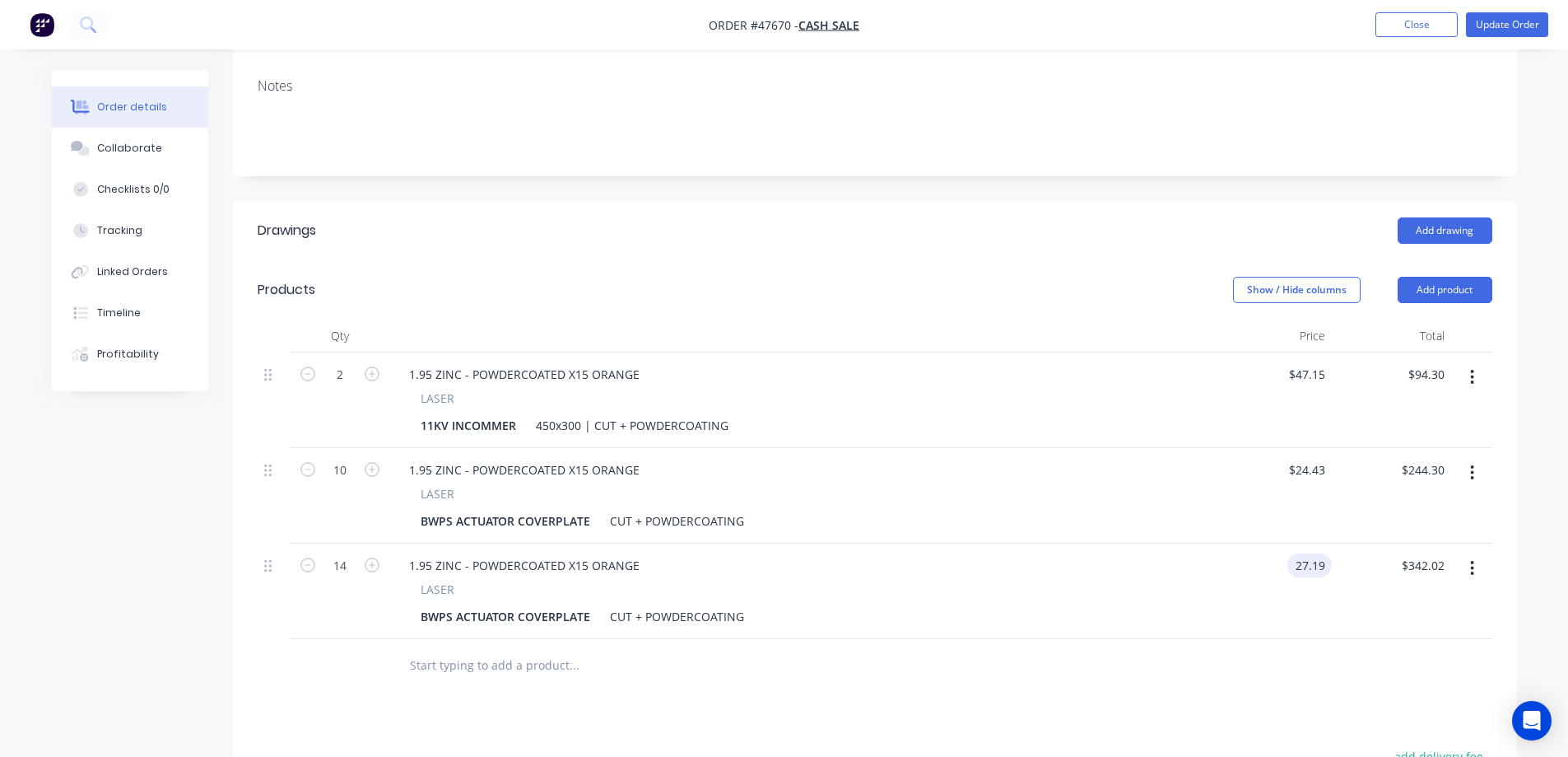
type input "$27.19"
type input "$380.66"
click at [461, 605] on div "BWPS ACTUATOR COVERPLATE" at bounding box center [505, 617] width 183 height 24
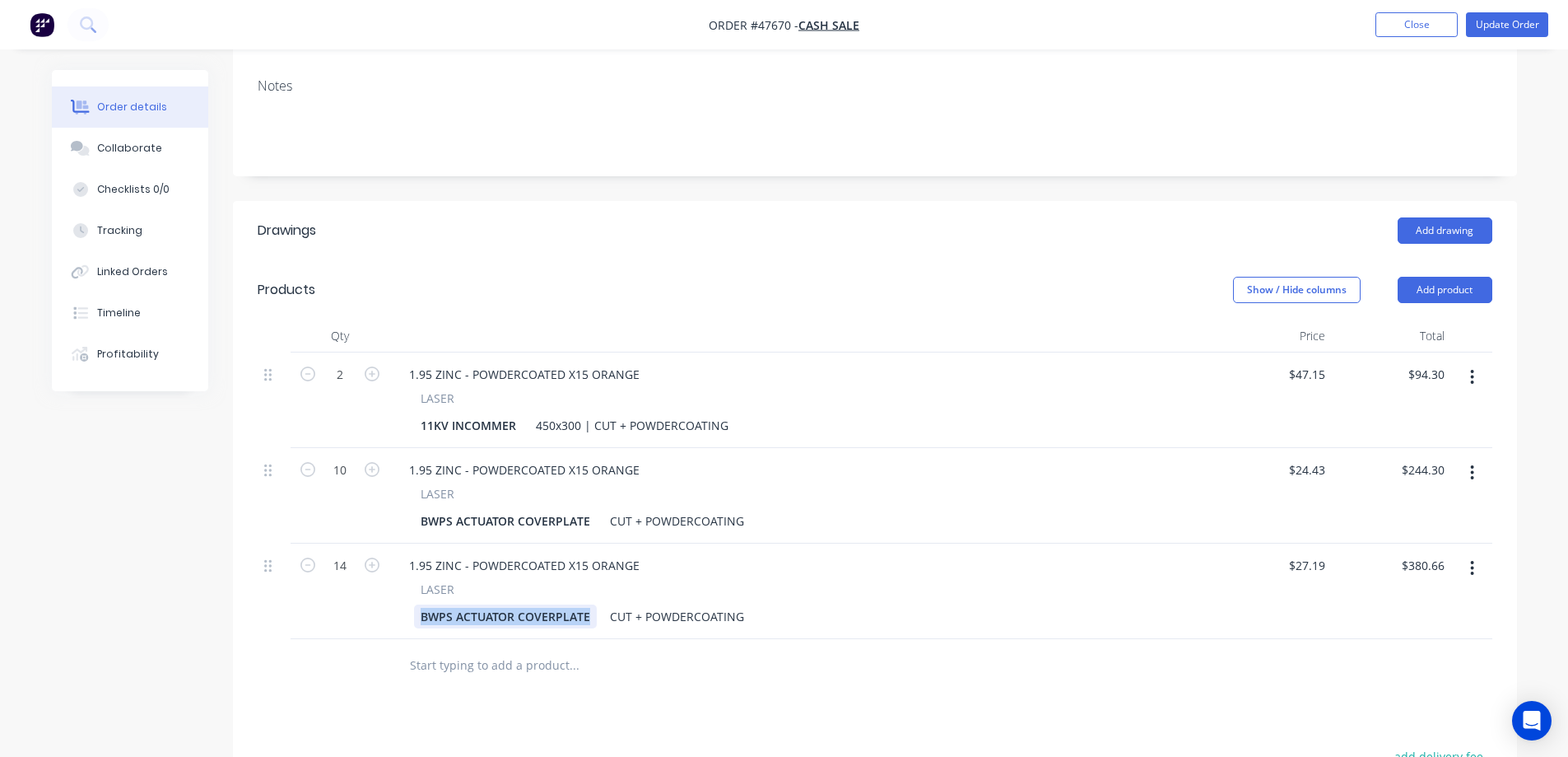
click at [461, 605] on div "BWPS ACTUATOR COVERPLATE" at bounding box center [505, 617] width 183 height 24
click at [487, 605] on div "BWPS ACTUATOR COVERPLATE" at bounding box center [505, 617] width 183 height 24
paste div
drag, startPoint x: 467, startPoint y: 570, endPoint x: 367, endPoint y: 568, distance: 100.0
click at [367, 568] on div "14 1.95 ZINC - POWDERCOATED X15 ORANGE LASER BWPS Panel cutout 11kV motors (002…" at bounding box center [875, 600] width 1234 height 112
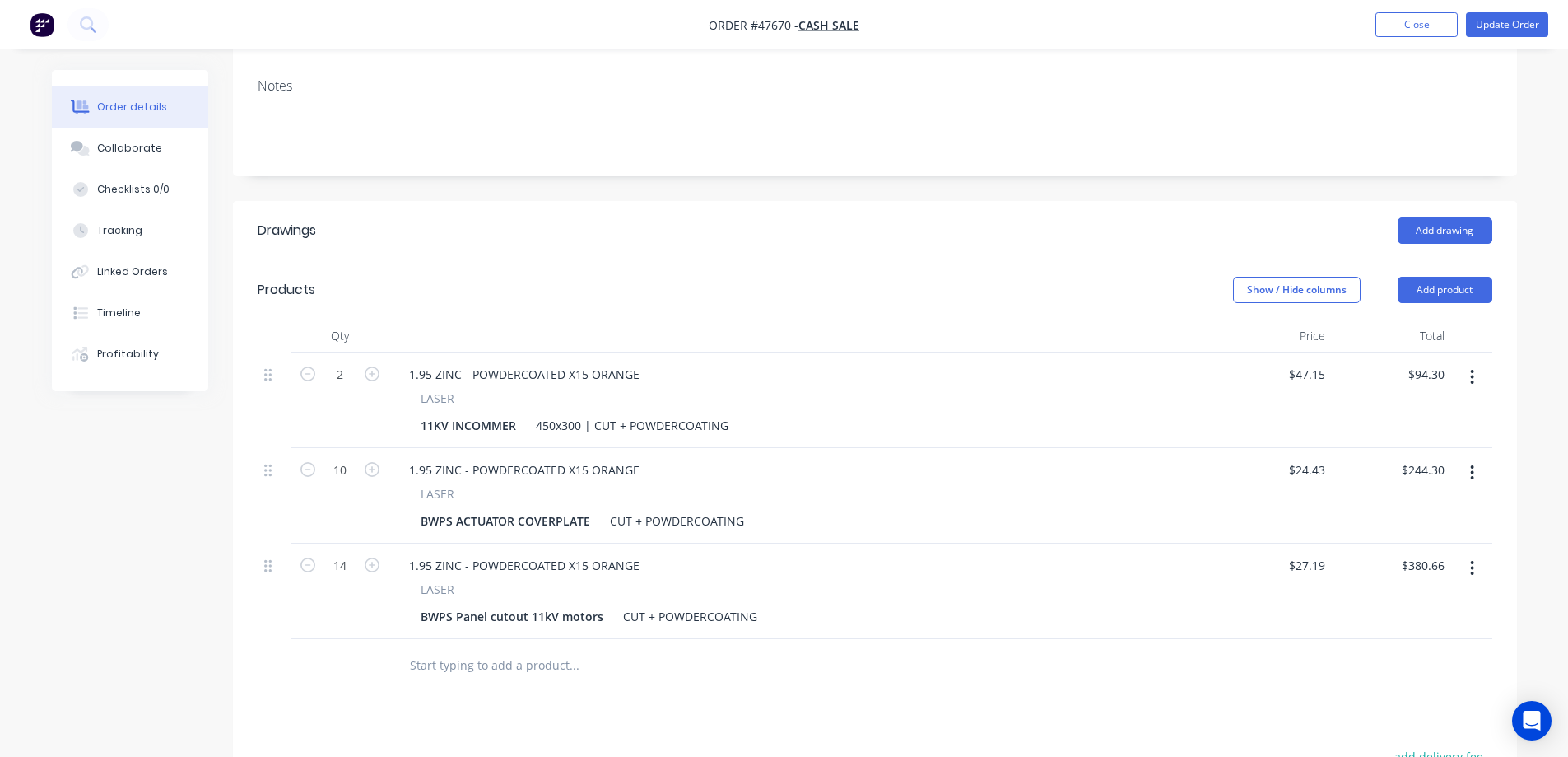
click at [1472, 561] on icon "button" at bounding box center [1472, 568] width 3 height 15
click at [1375, 633] on div "Duplicate" at bounding box center [1414, 645] width 127 height 24
click at [558, 700] on div "BWPS Panel cutout 11kV motors" at bounding box center [512, 712] width 196 height 24
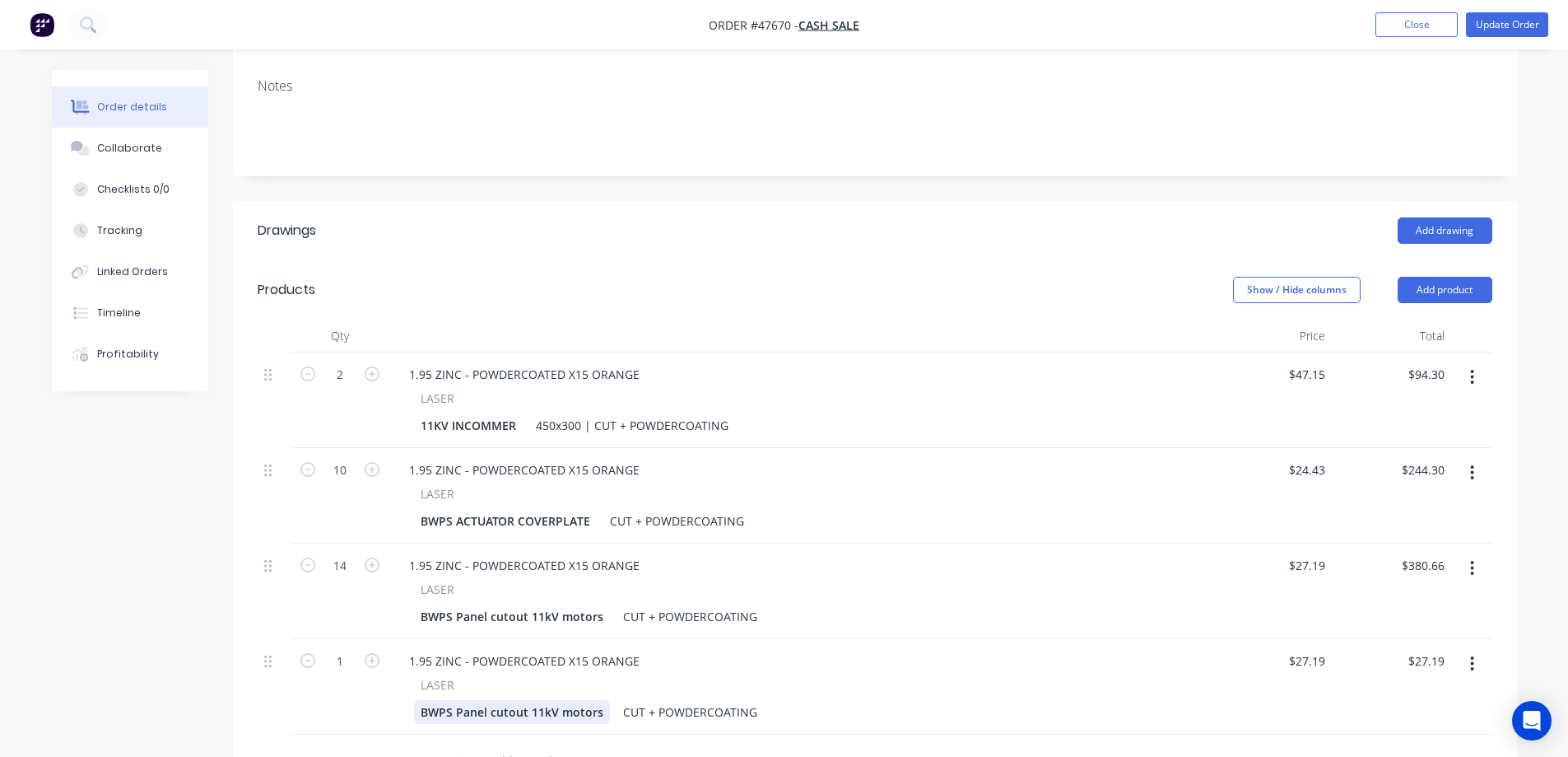
paste div
type input "6"
type input "$163.14"
click at [1473, 656] on icon "button" at bounding box center [1472, 664] width 3 height 15
click at [1408, 728] on div "Duplicate" at bounding box center [1414, 740] width 127 height 24
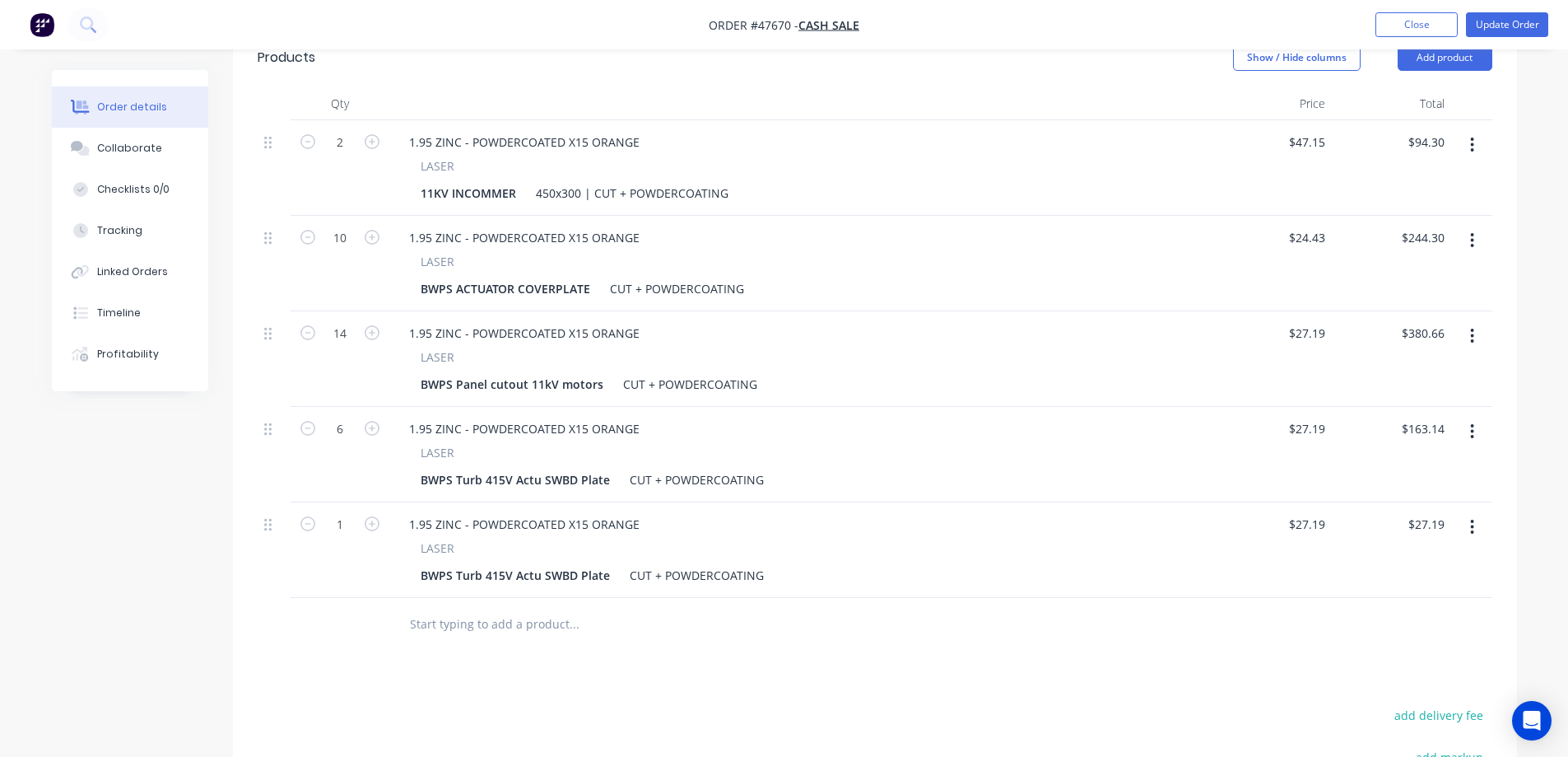
scroll to position [577, 0]
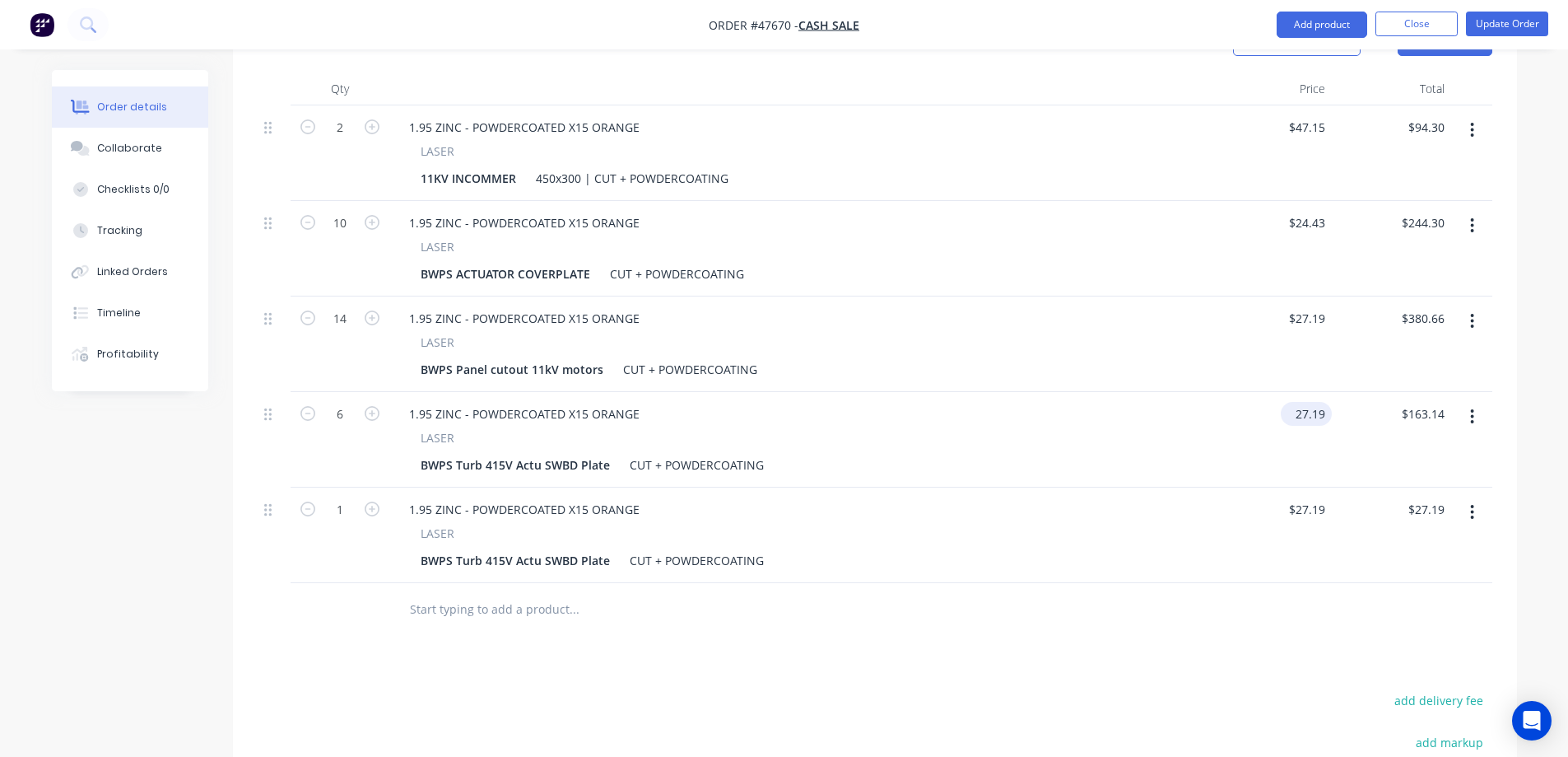
click at [1319, 402] on input "27.19" at bounding box center [1309, 414] width 45 height 24
click at [1319, 402] on input "27.19" at bounding box center [1312, 414] width 38 height 24
type input "$25.43"
type input "$152.58"
click at [1246, 575] on div "Drawings Add drawing Products Show / Hide columns Add product Qty Price Total 2…" at bounding box center [875, 474] width 1284 height 1042
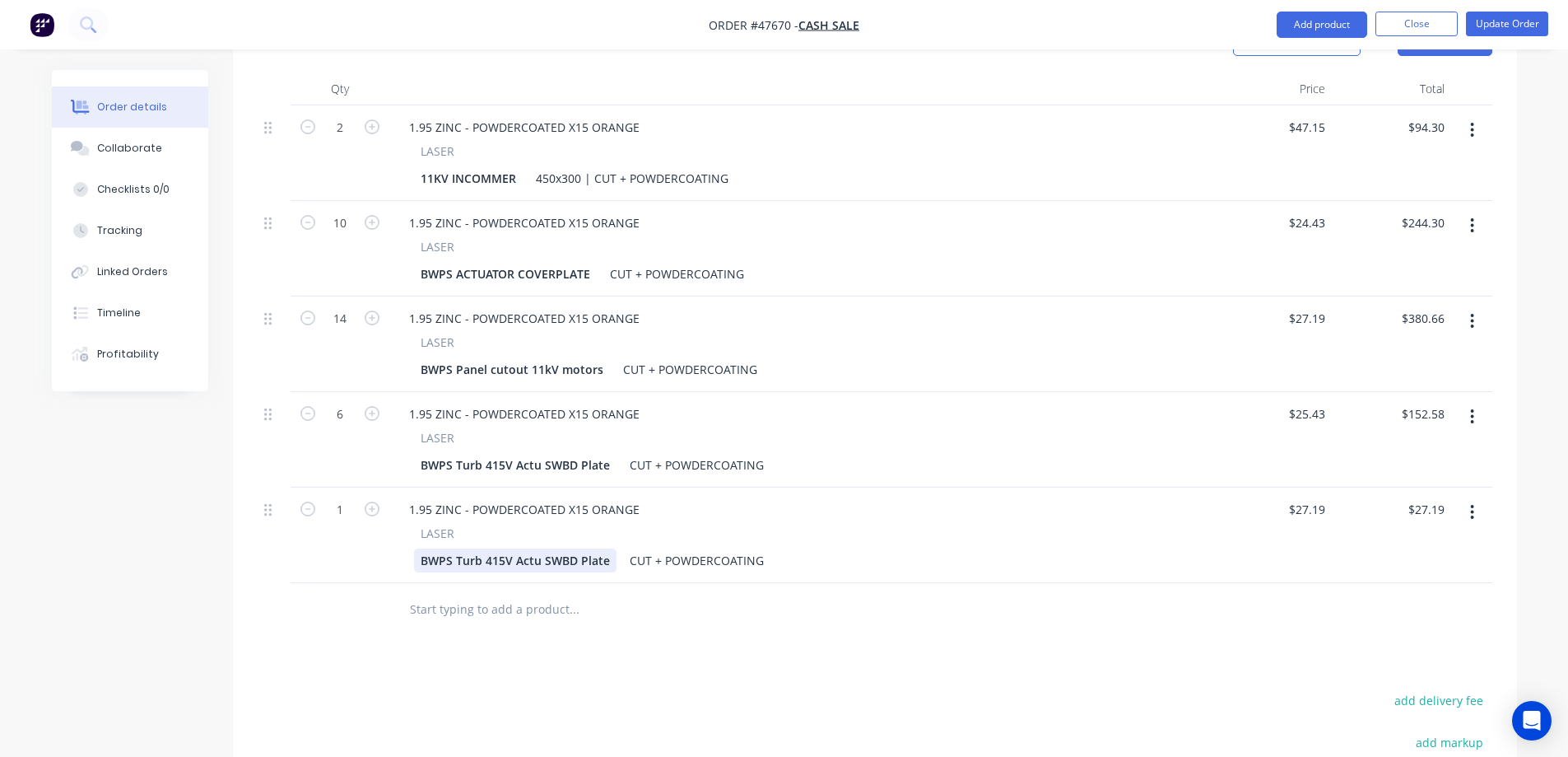
click at [533, 548] on div "BWPS Turb 415V Actu SWBD Plate" at bounding box center [516, 560] width 203 height 24
paste div
click at [1312, 497] on input "27.19" at bounding box center [1309, 509] width 45 height 24
click at [1312, 497] on input "27.19" at bounding box center [1312, 509] width 38 height 24
type input "$56.10"
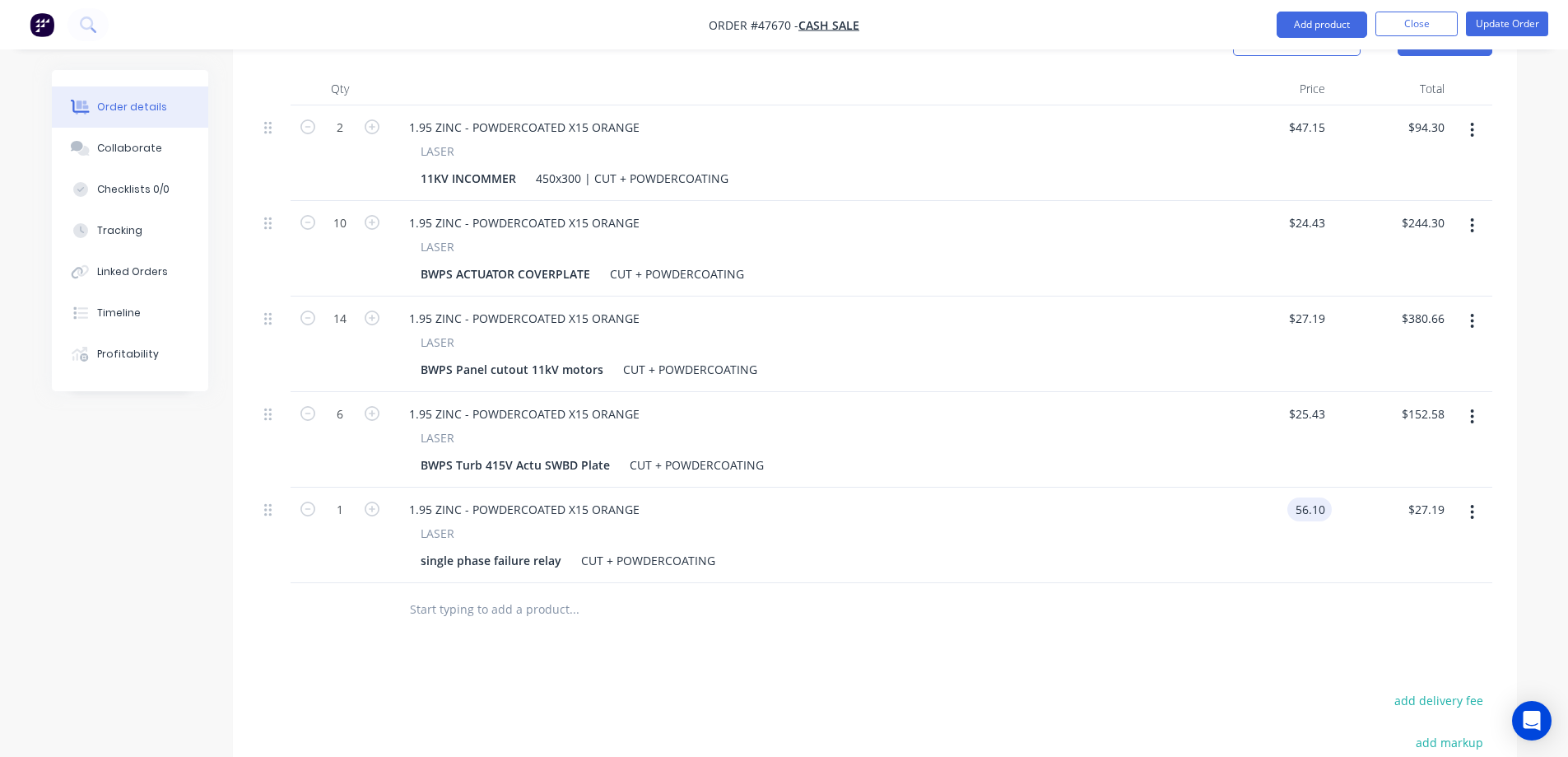
type input "$56.10"
click at [325, 577] on div "Drawings Add drawing Products Show / Hide columns Add product Qty Price Total 2…" at bounding box center [875, 474] width 1284 height 1042
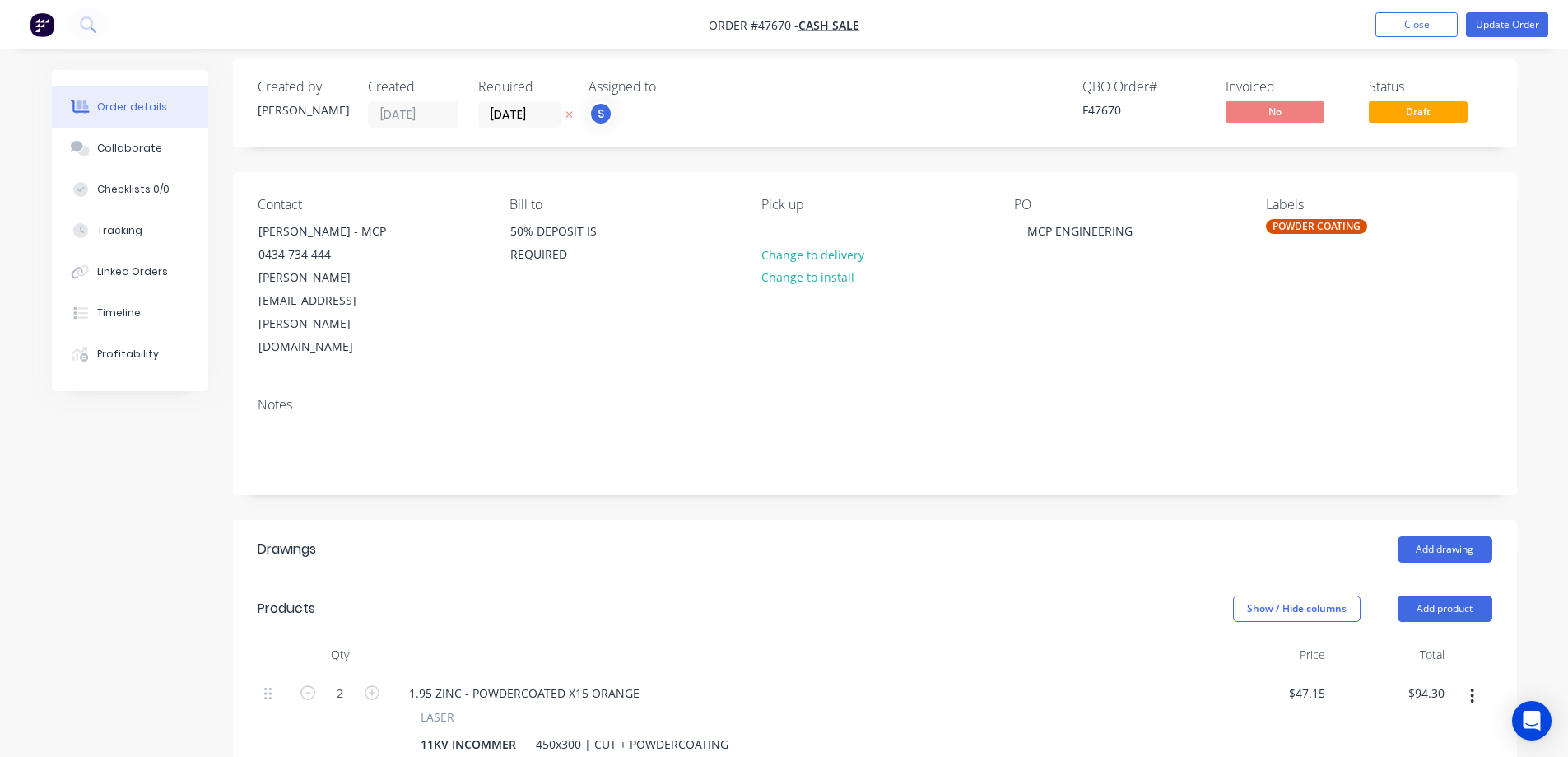
scroll to position [0, 0]
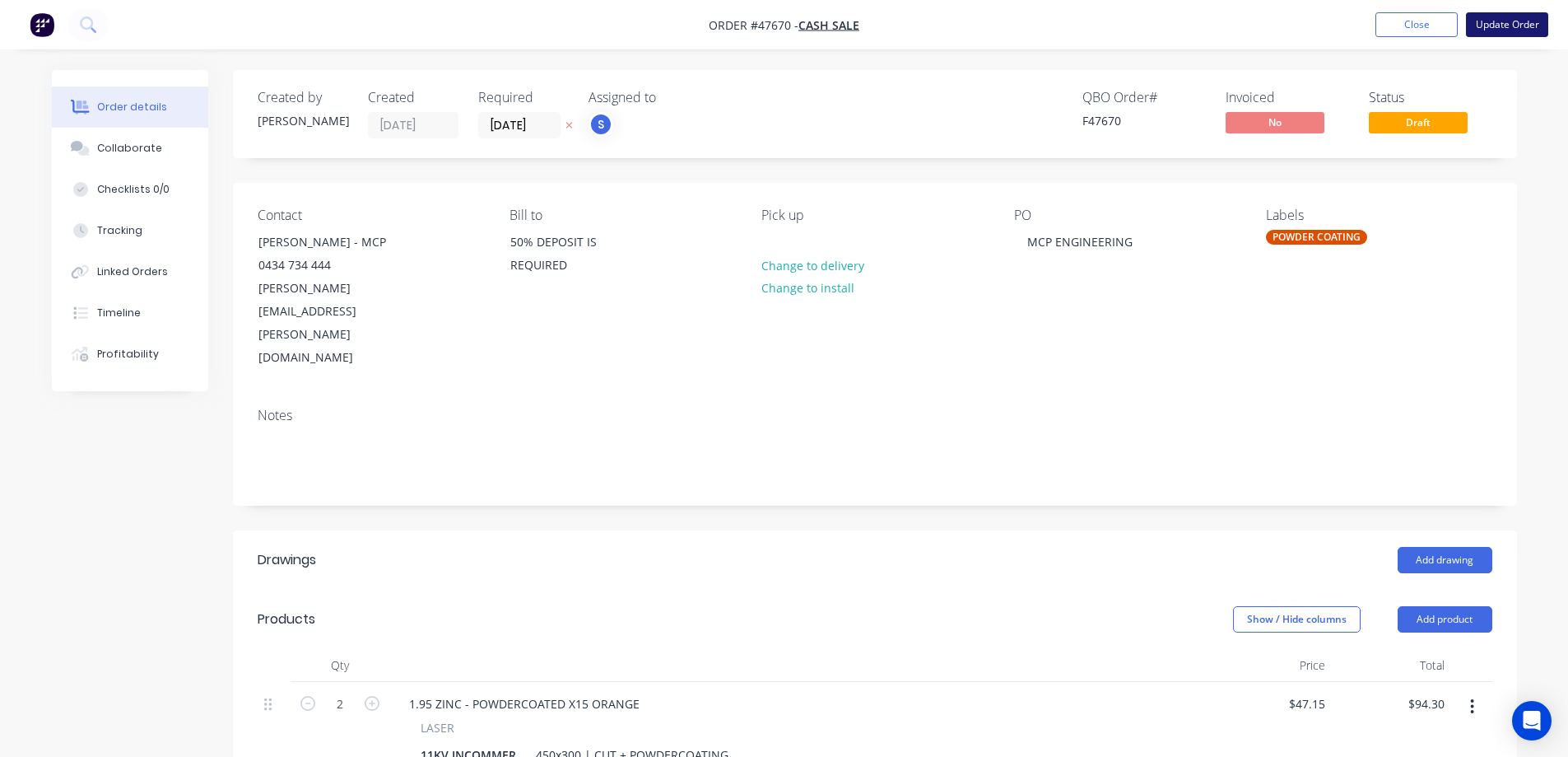
click at [1529, 19] on button "Update Order" at bounding box center [1506, 25] width 82 height 25
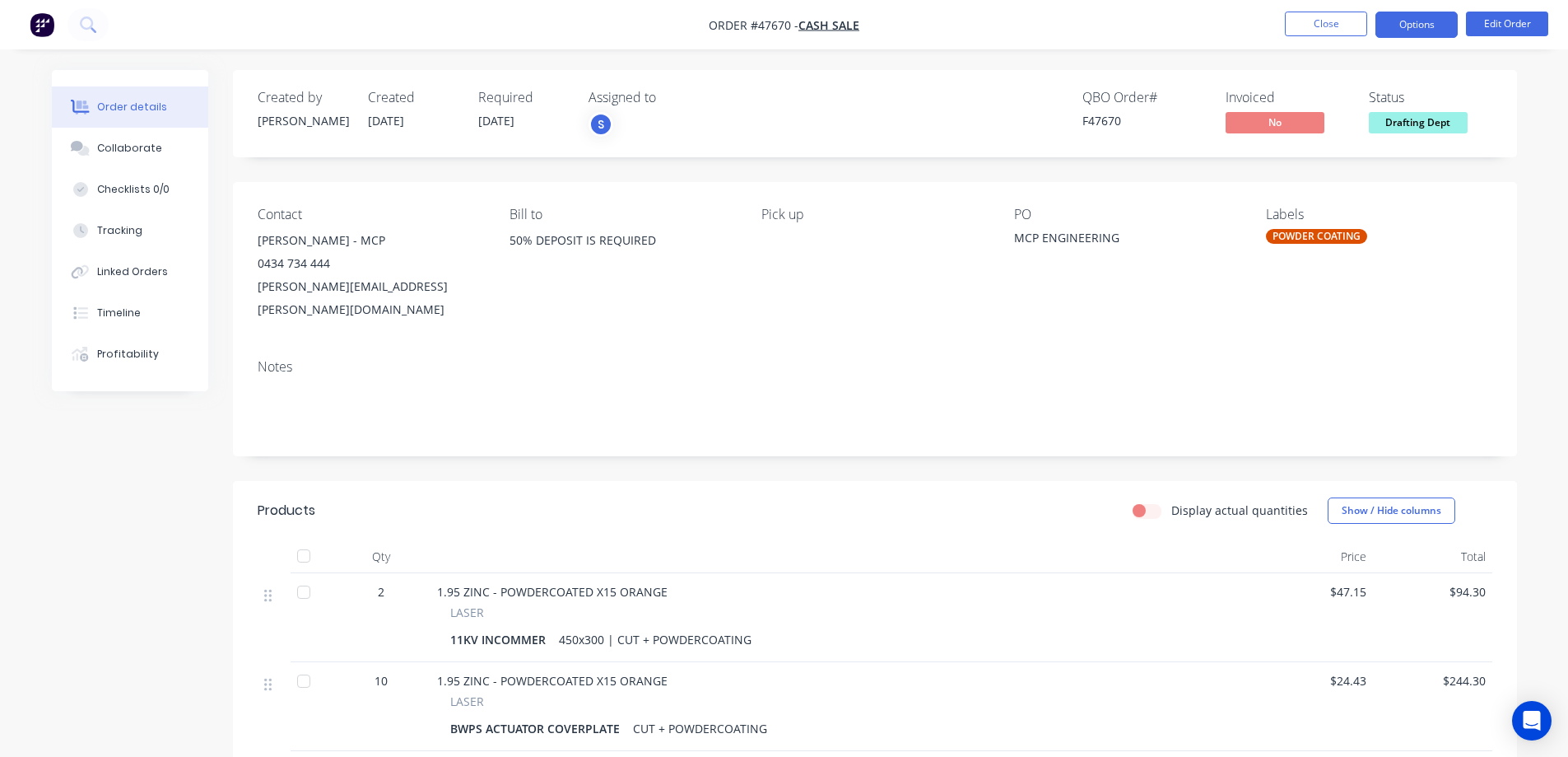
click at [1428, 25] on button "Options" at bounding box center [1416, 25] width 82 height 26
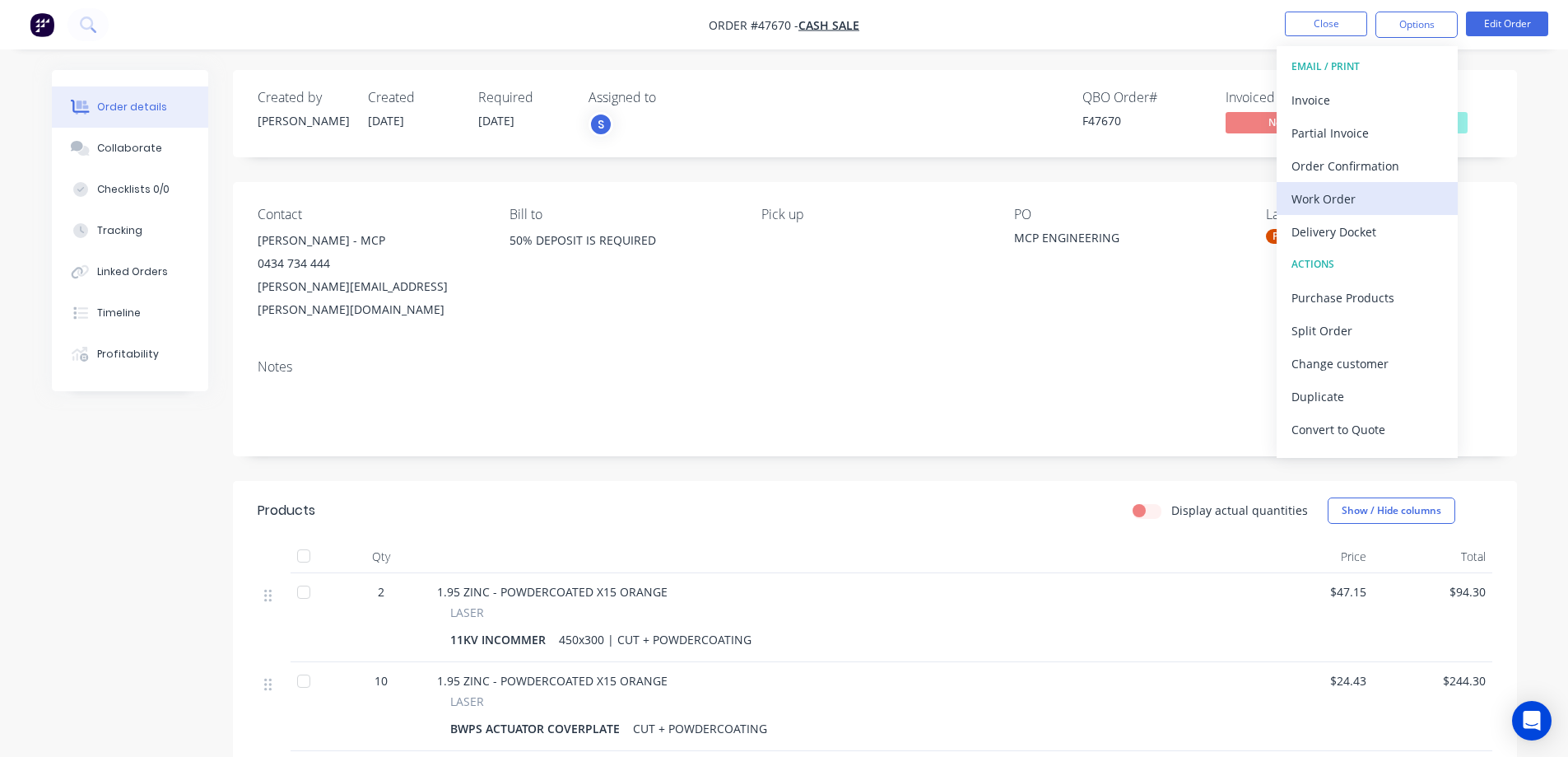
click at [1337, 205] on div "Work Order" at bounding box center [1367, 199] width 151 height 24
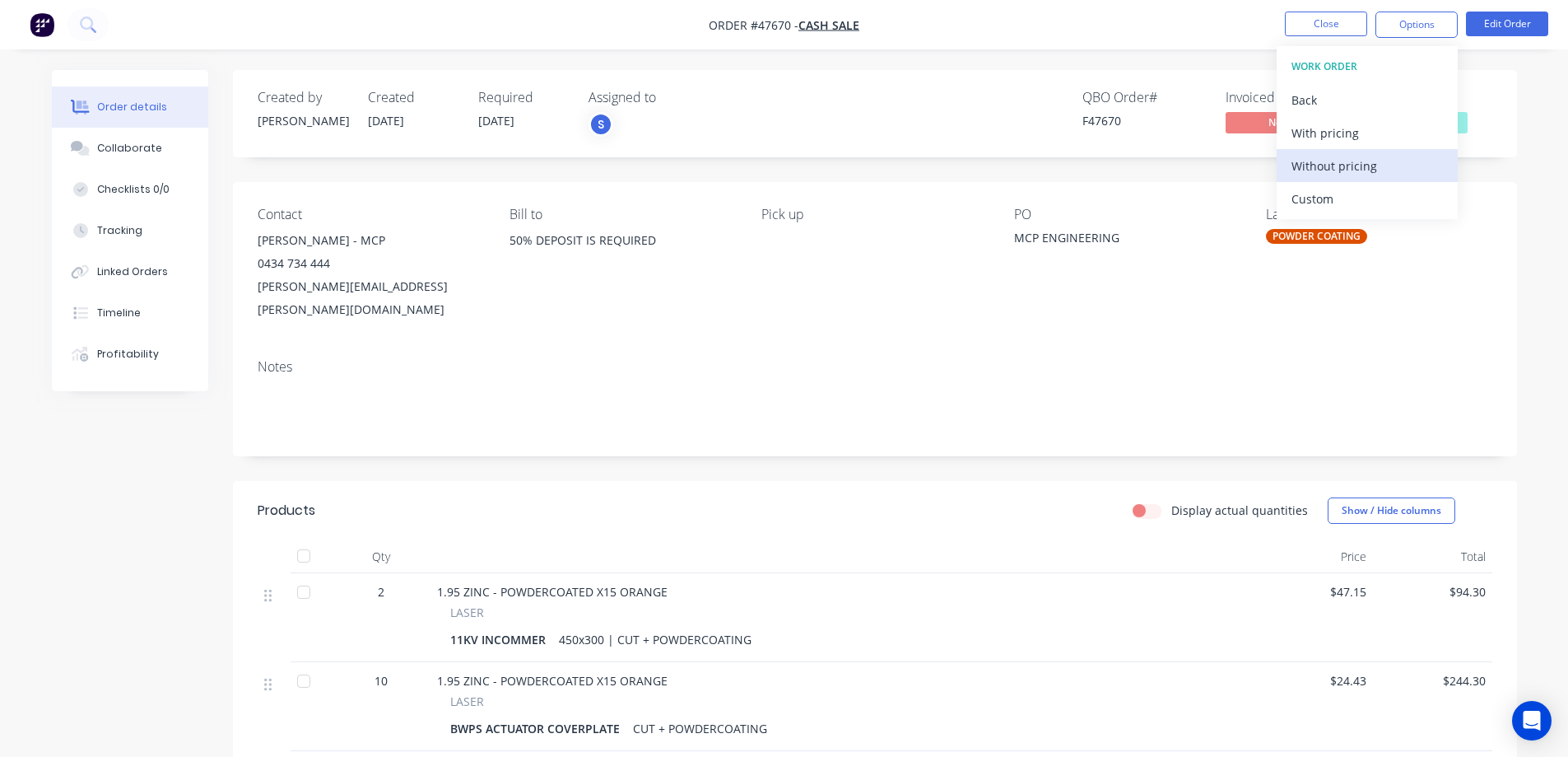
click at [1342, 177] on div "Without pricing" at bounding box center [1367, 166] width 151 height 24
